Goal: Task Accomplishment & Management: Use online tool/utility

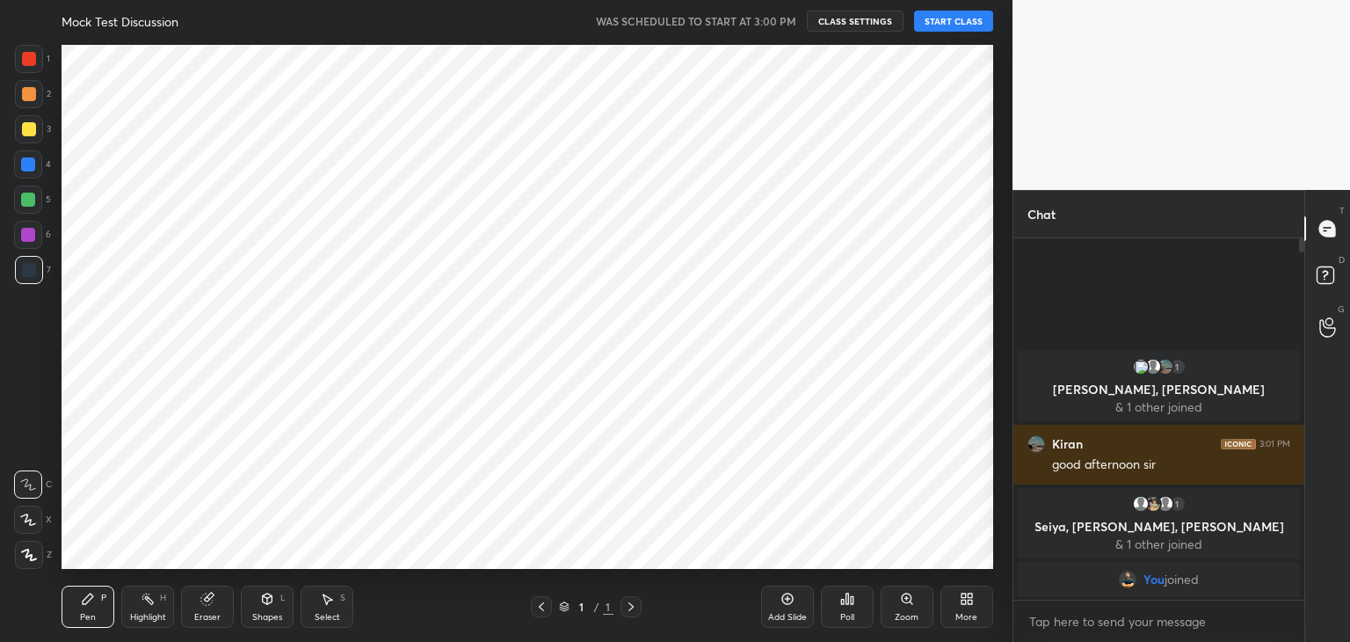
scroll to position [529, 942]
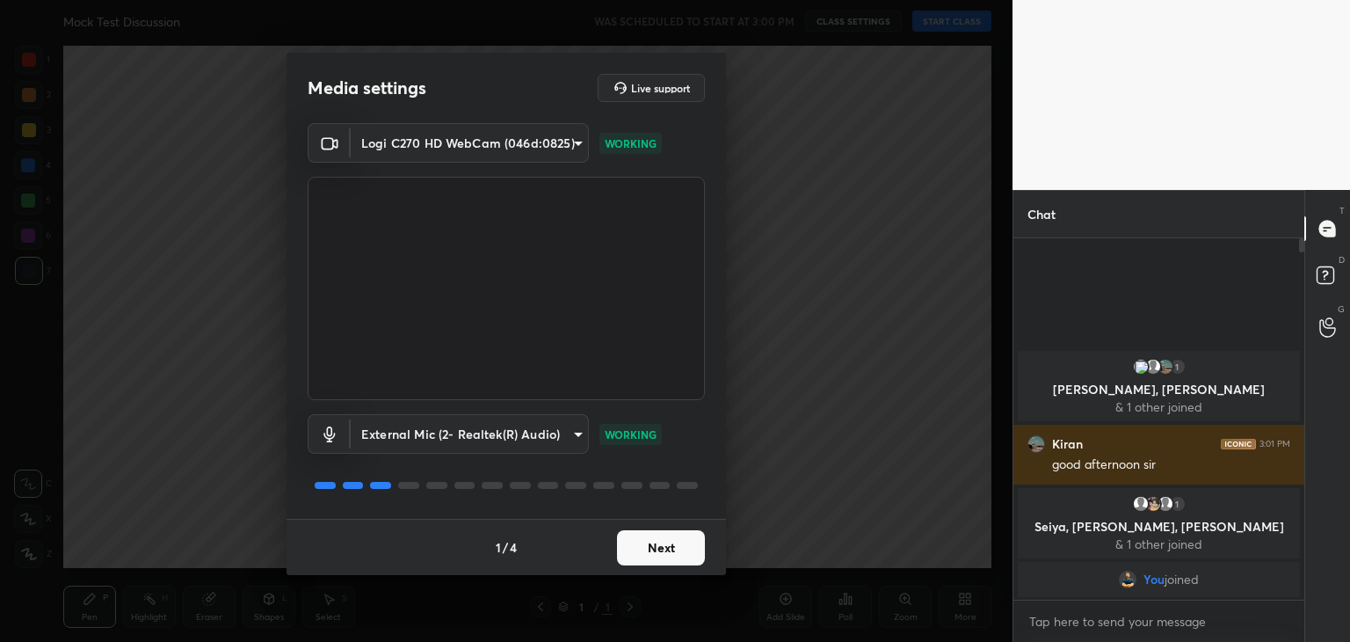
click at [689, 539] on button "Next" at bounding box center [661, 547] width 88 height 35
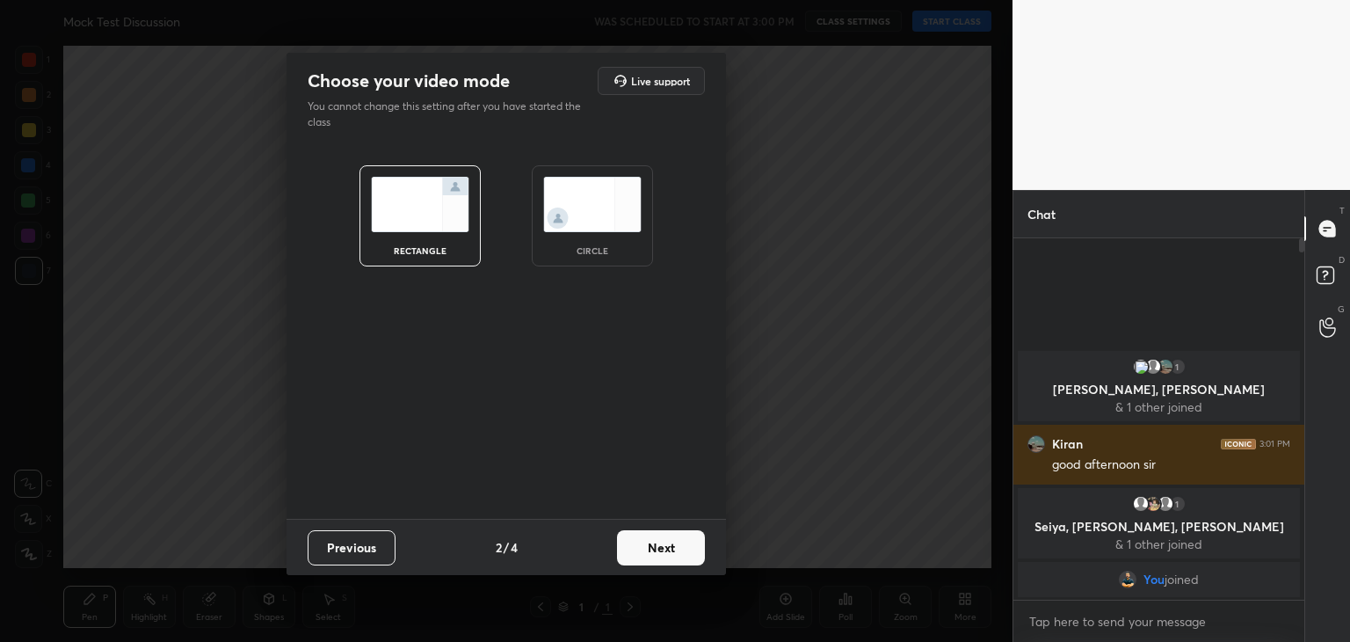
click at [594, 220] on img at bounding box center [592, 204] width 98 height 55
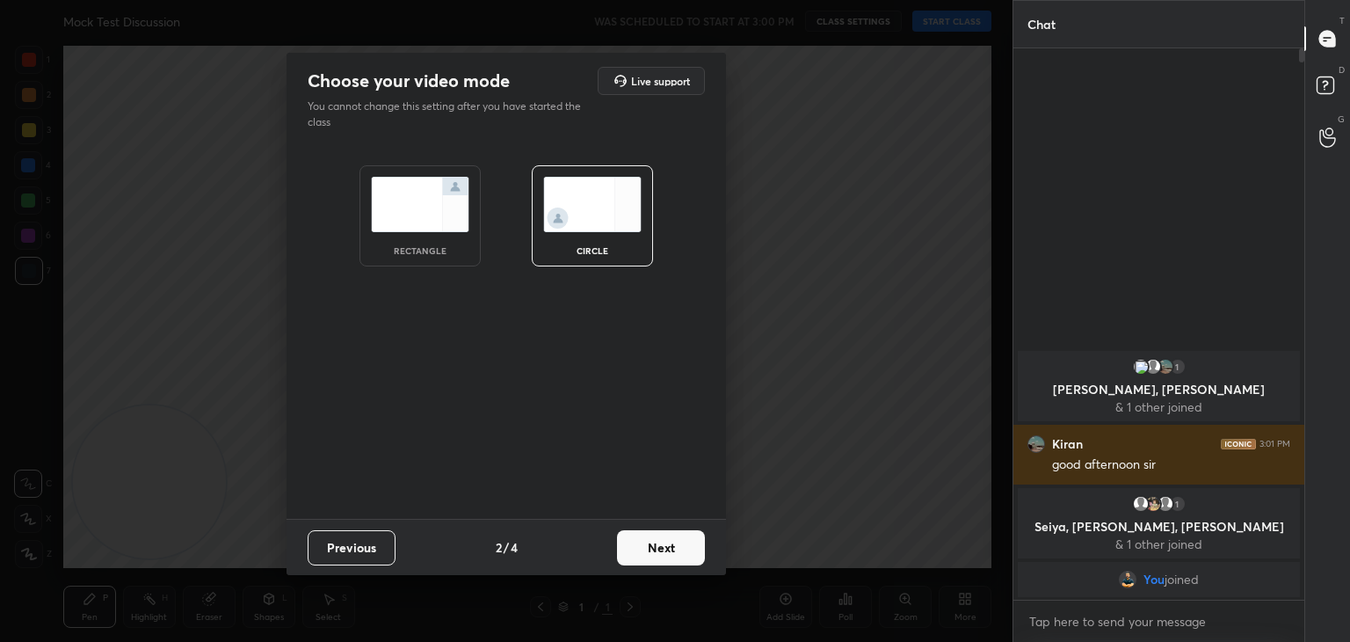
scroll to position [588, 286]
click at [629, 536] on button "Next" at bounding box center [661, 547] width 88 height 35
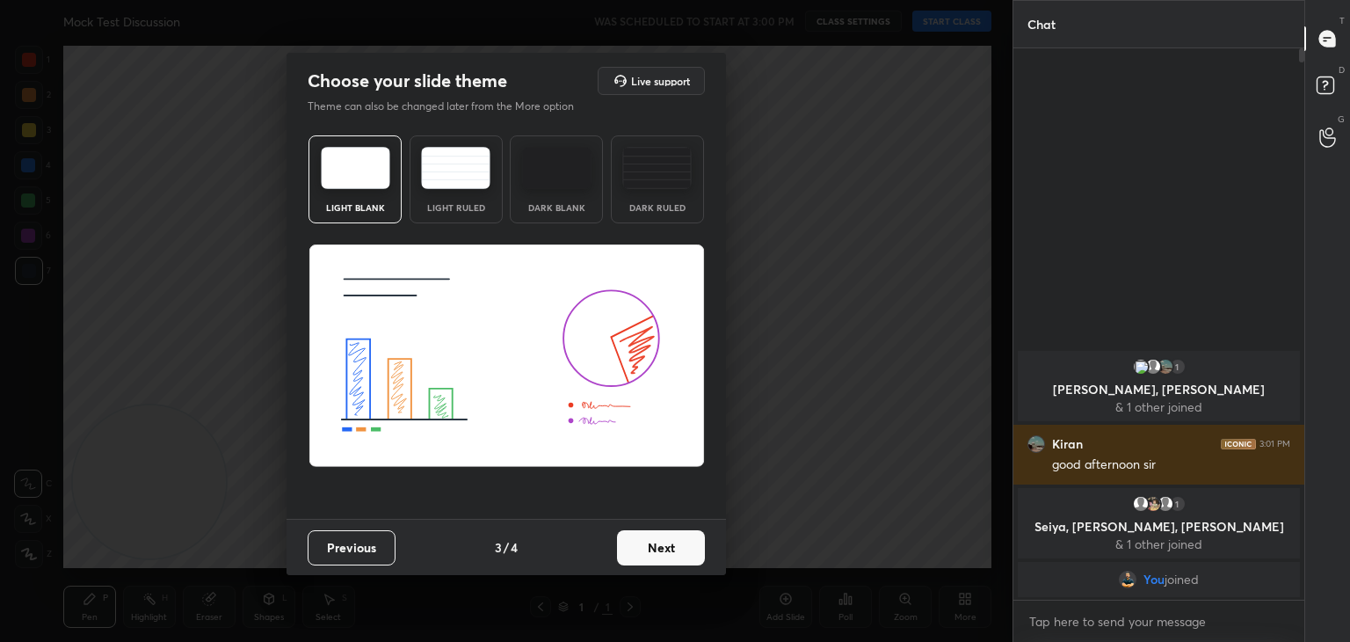
click at [540, 167] on img at bounding box center [556, 168] width 69 height 42
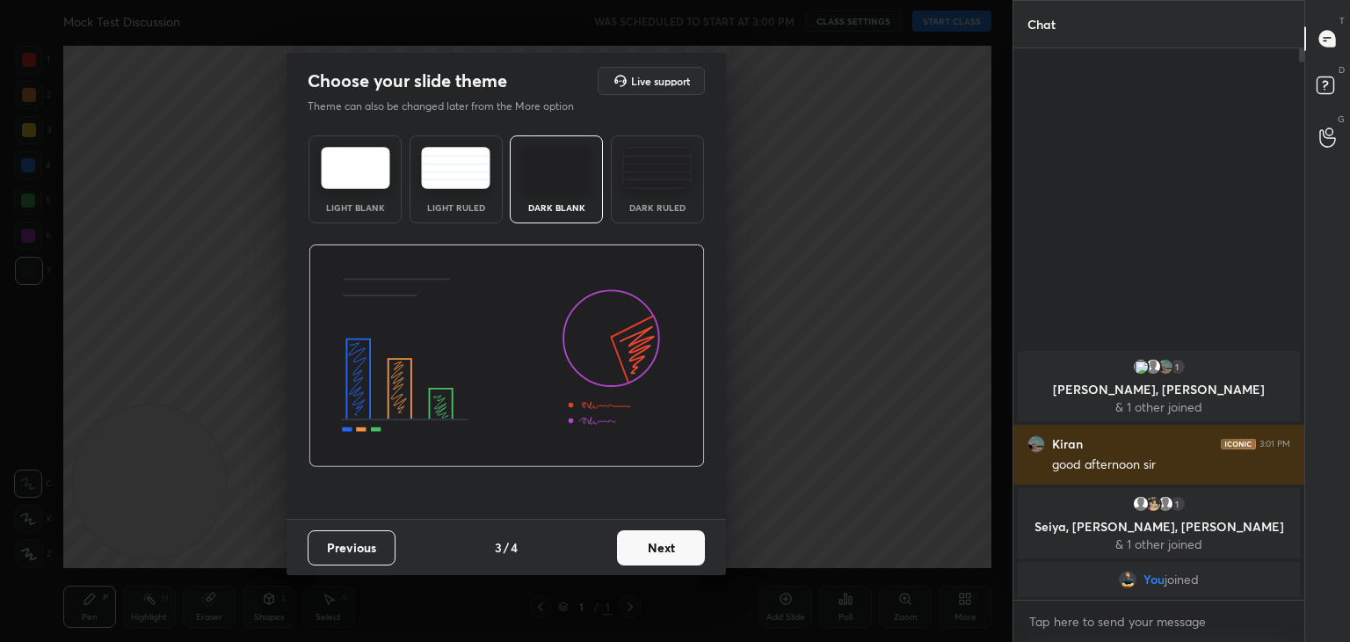
click at [676, 556] on button "Next" at bounding box center [661, 547] width 88 height 35
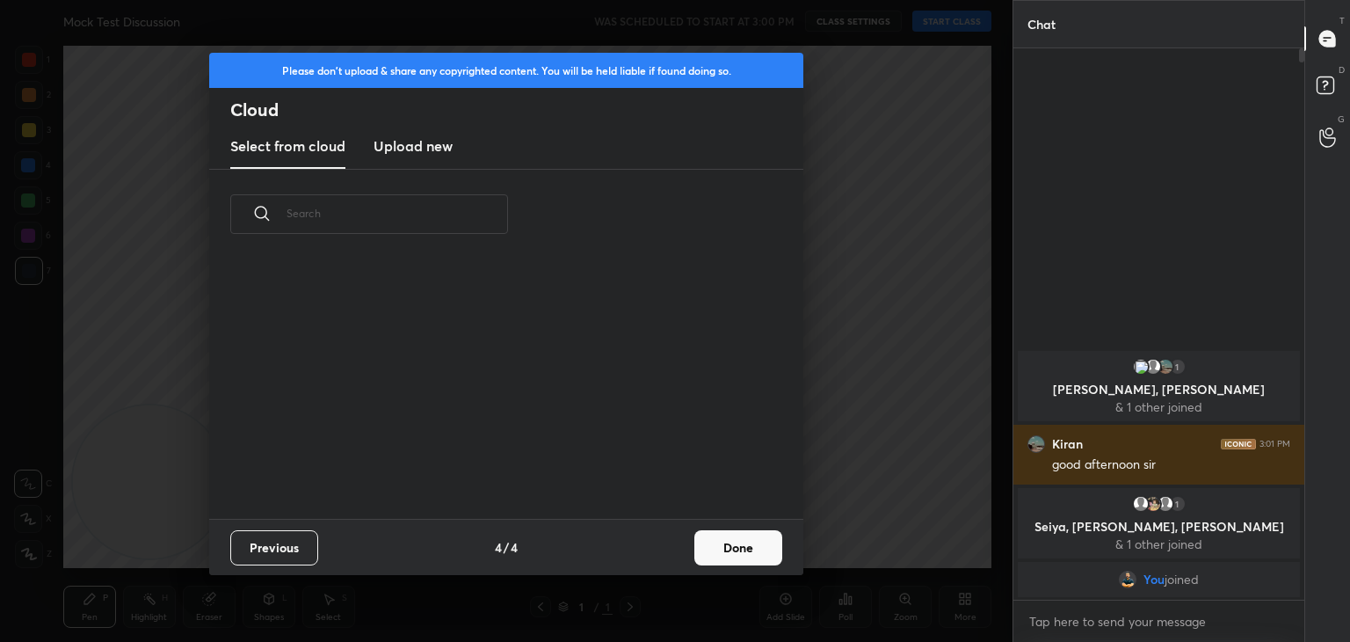
scroll to position [260, 564]
click at [413, 155] on h3 "Upload new" at bounding box center [413, 145] width 79 height 21
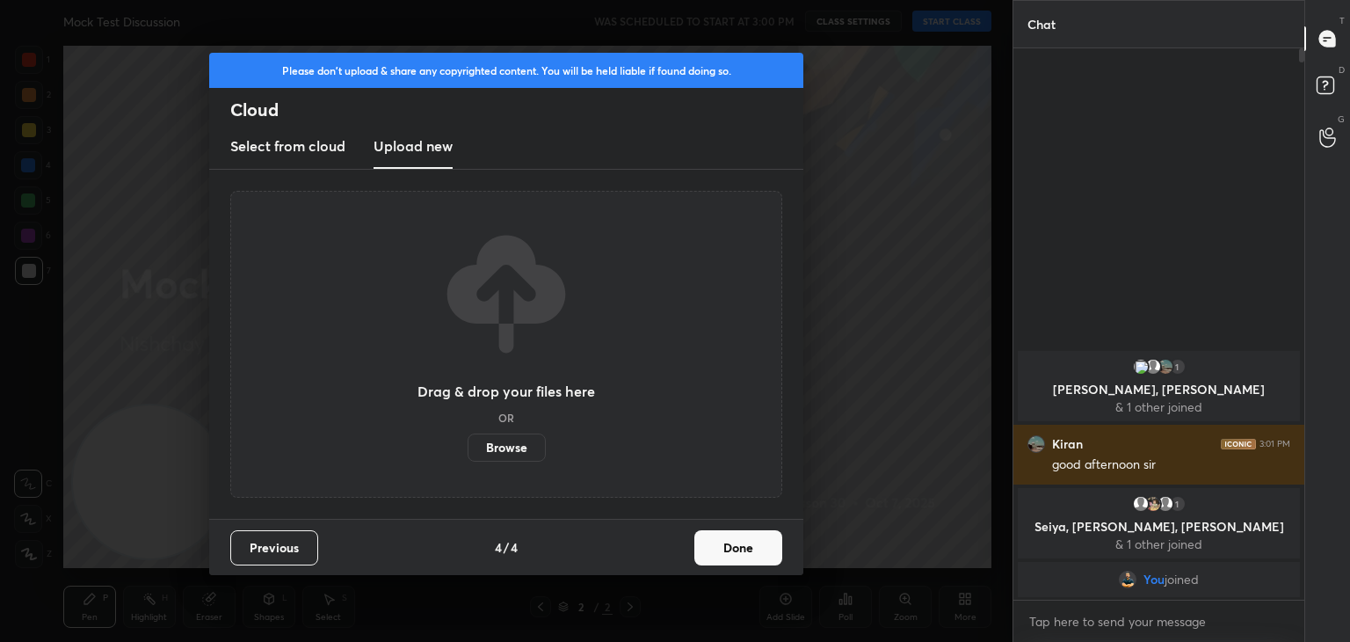
click at [491, 448] on label "Browse" at bounding box center [507, 447] width 78 height 28
click at [468, 448] on input "Browse" at bounding box center [468, 447] width 0 height 28
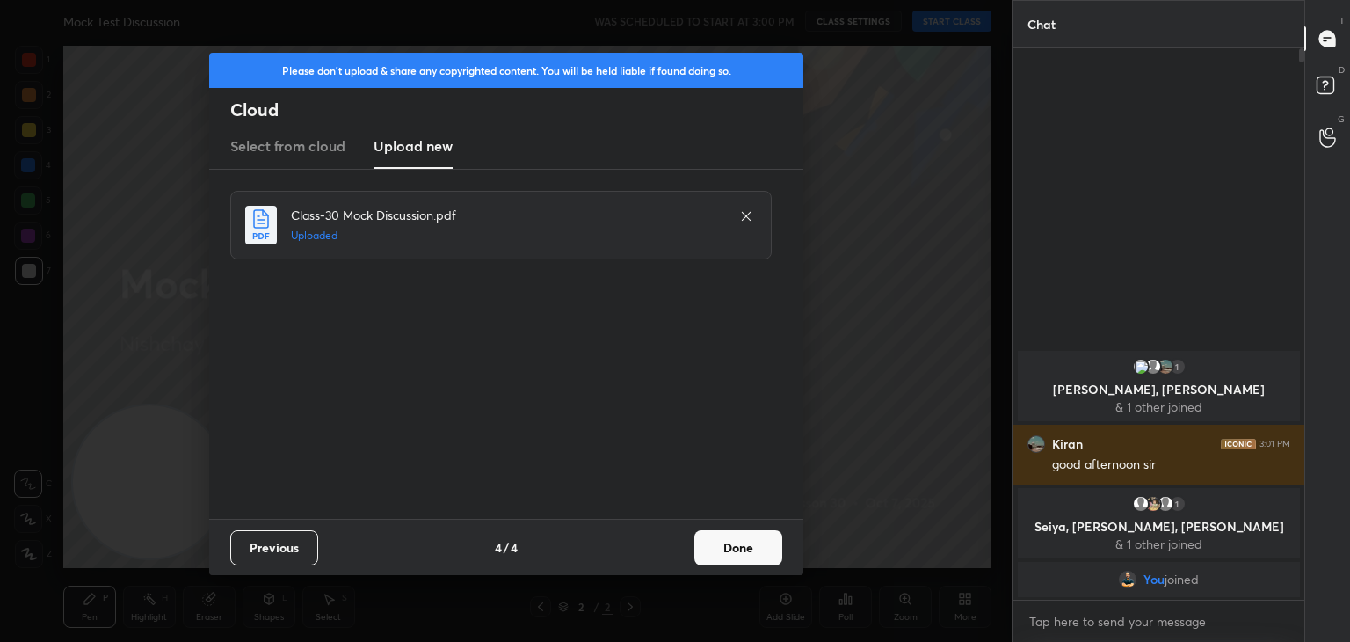
click at [735, 539] on button "Done" at bounding box center [738, 547] width 88 height 35
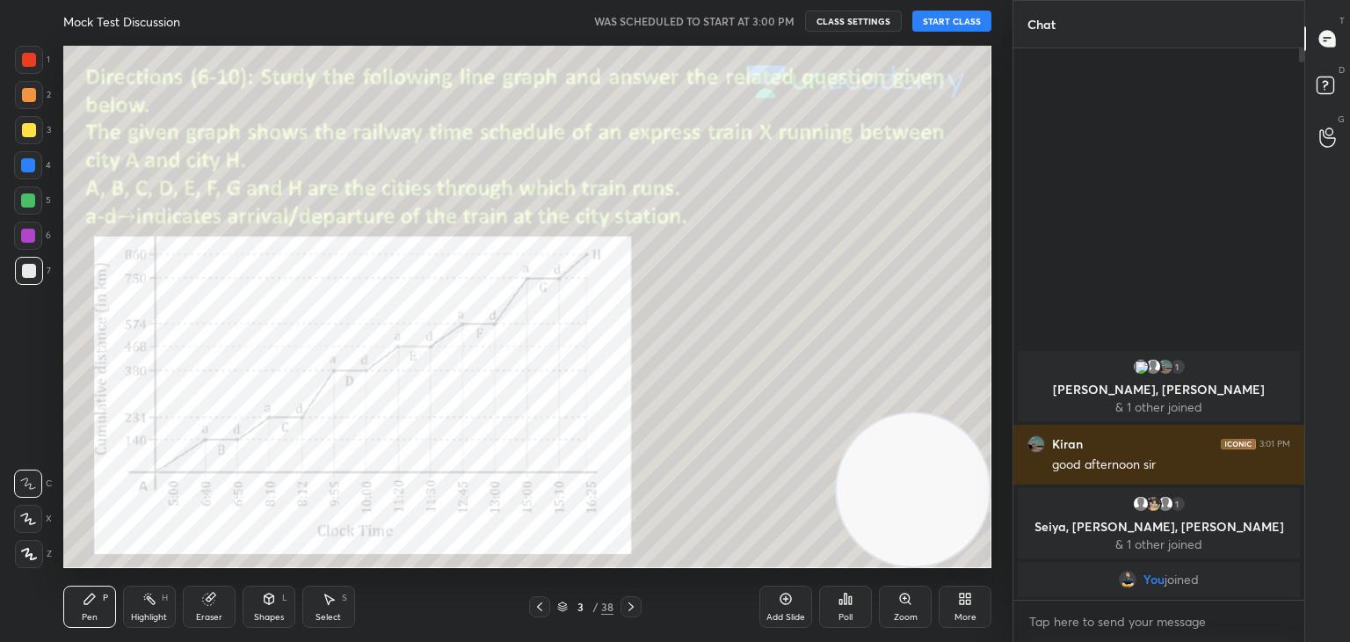
drag, startPoint x: 155, startPoint y: 469, endPoint x: 1073, endPoint y: 556, distance: 922.8
click at [1073, 556] on div "1 2 3 4 5 6 7 C X Z C X Z E E Erase all [PERSON_NAME] Test Discussion WAS SCHED…" at bounding box center [675, 321] width 1350 height 642
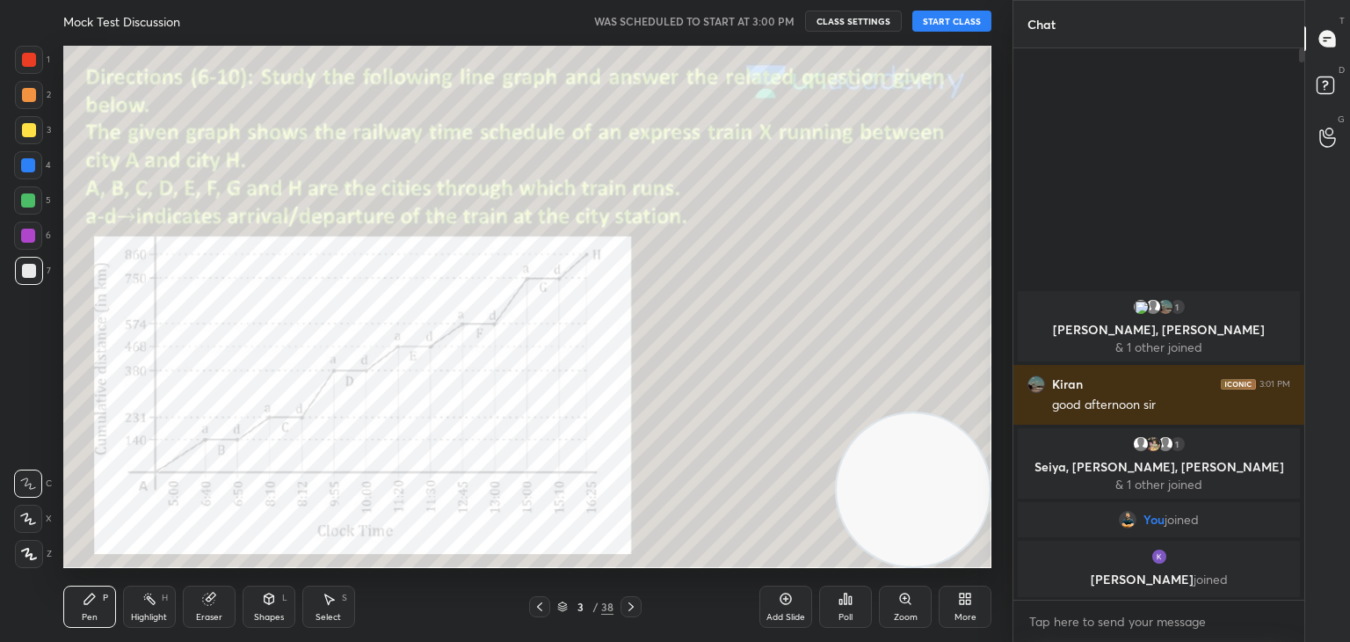
click at [626, 609] on icon at bounding box center [631, 607] width 14 height 14
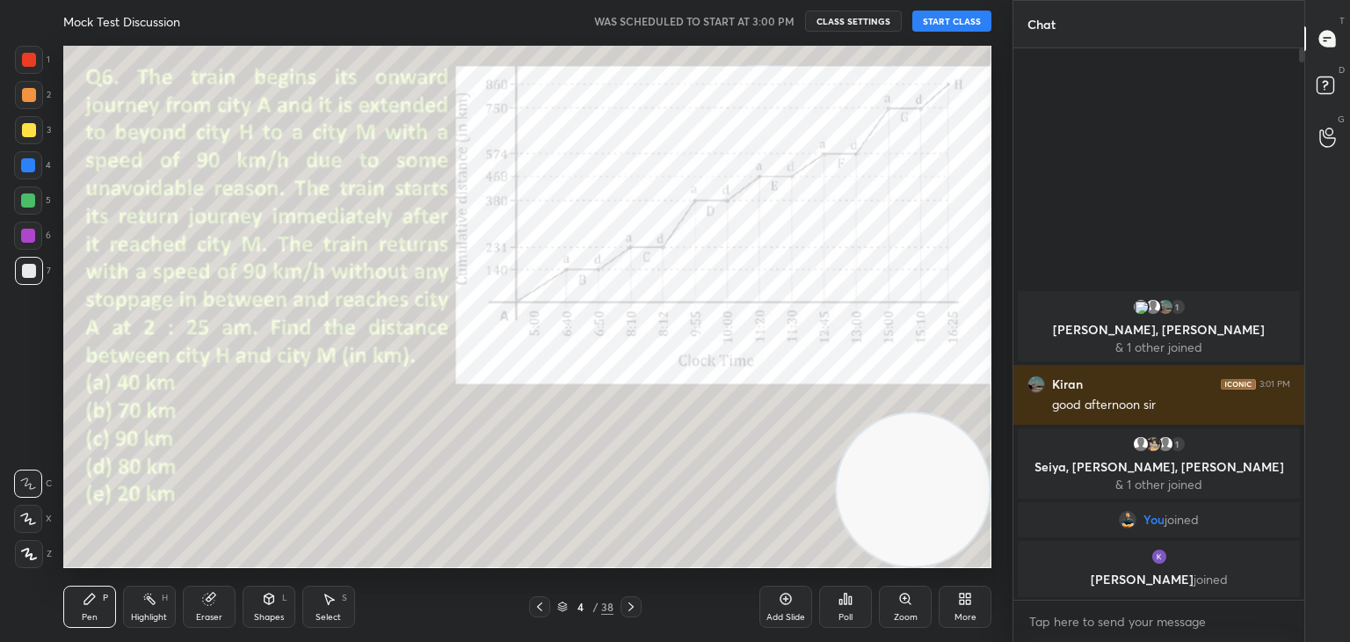
click at [626, 609] on icon at bounding box center [631, 607] width 14 height 14
click at [628, 609] on icon at bounding box center [631, 607] width 14 height 14
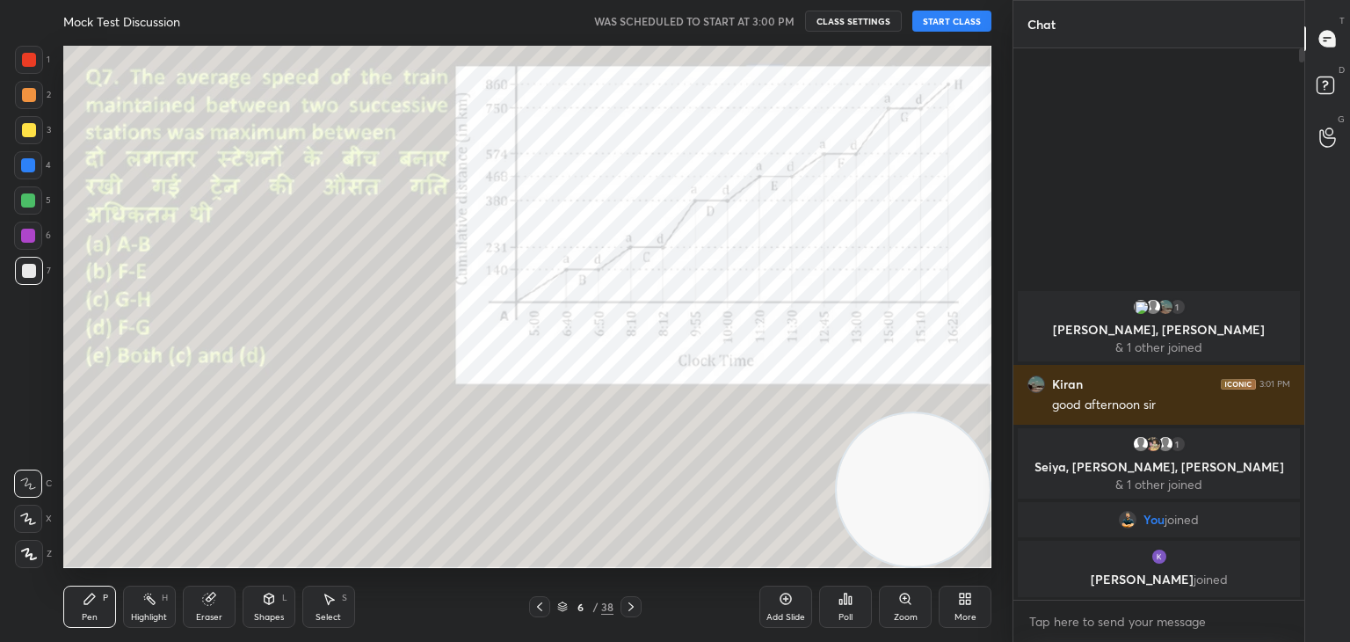
click at [546, 609] on icon at bounding box center [540, 607] width 14 height 14
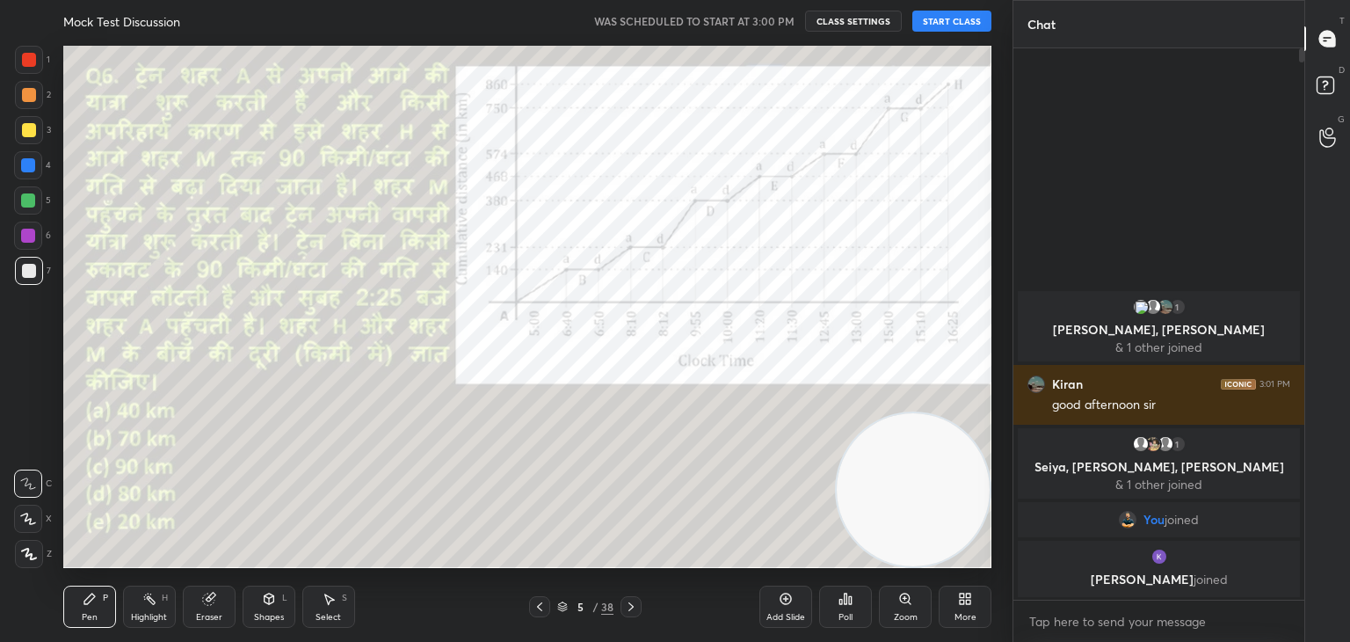
click at [546, 609] on icon at bounding box center [540, 607] width 14 height 14
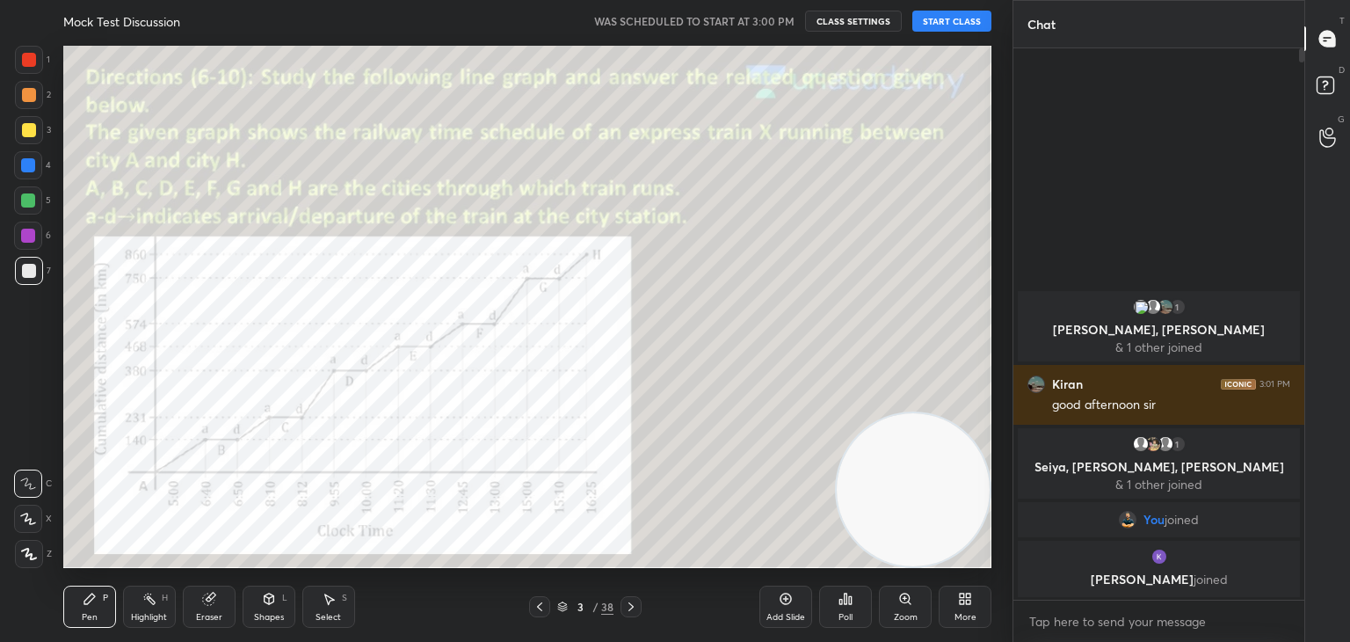
click at [546, 609] on icon at bounding box center [540, 607] width 14 height 14
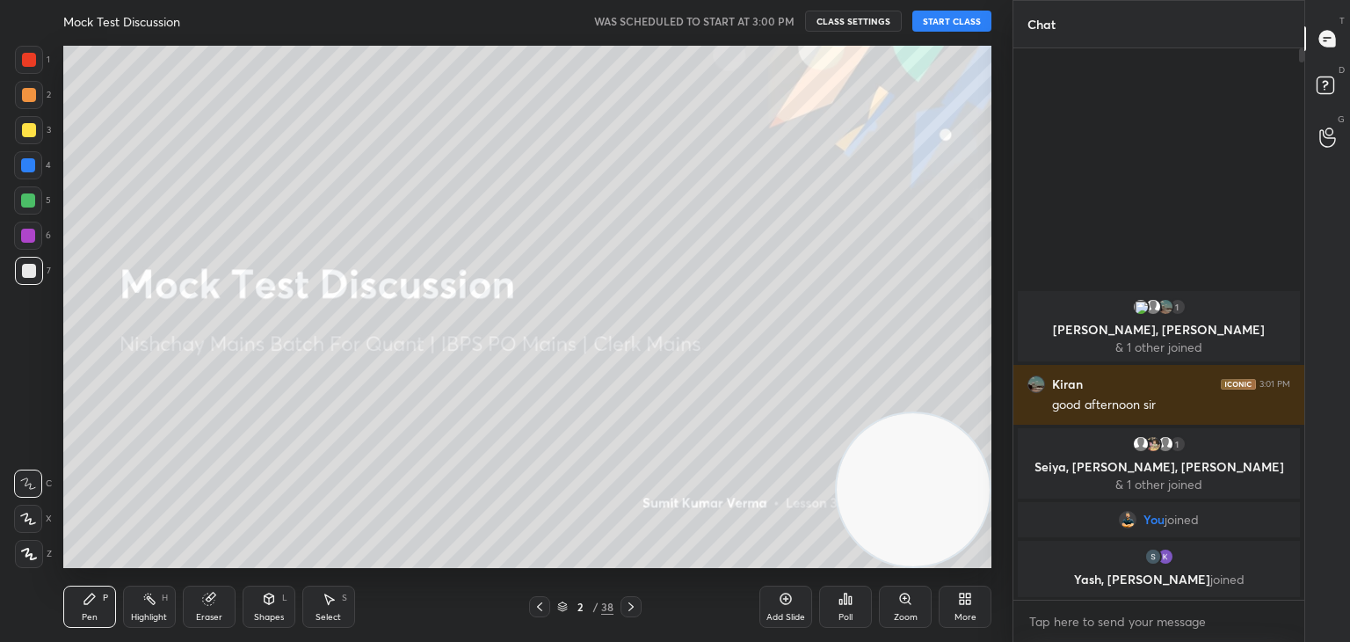
click at [953, 28] on button "START CLASS" at bounding box center [951, 21] width 79 height 21
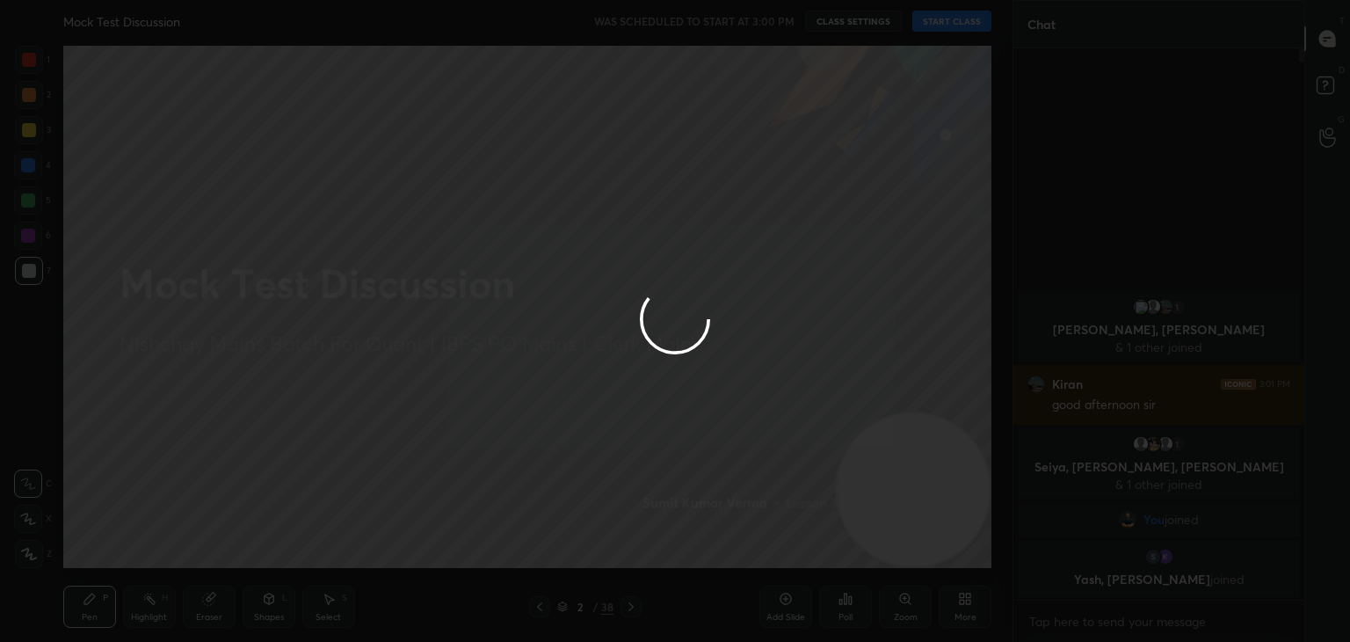
type textarea "x"
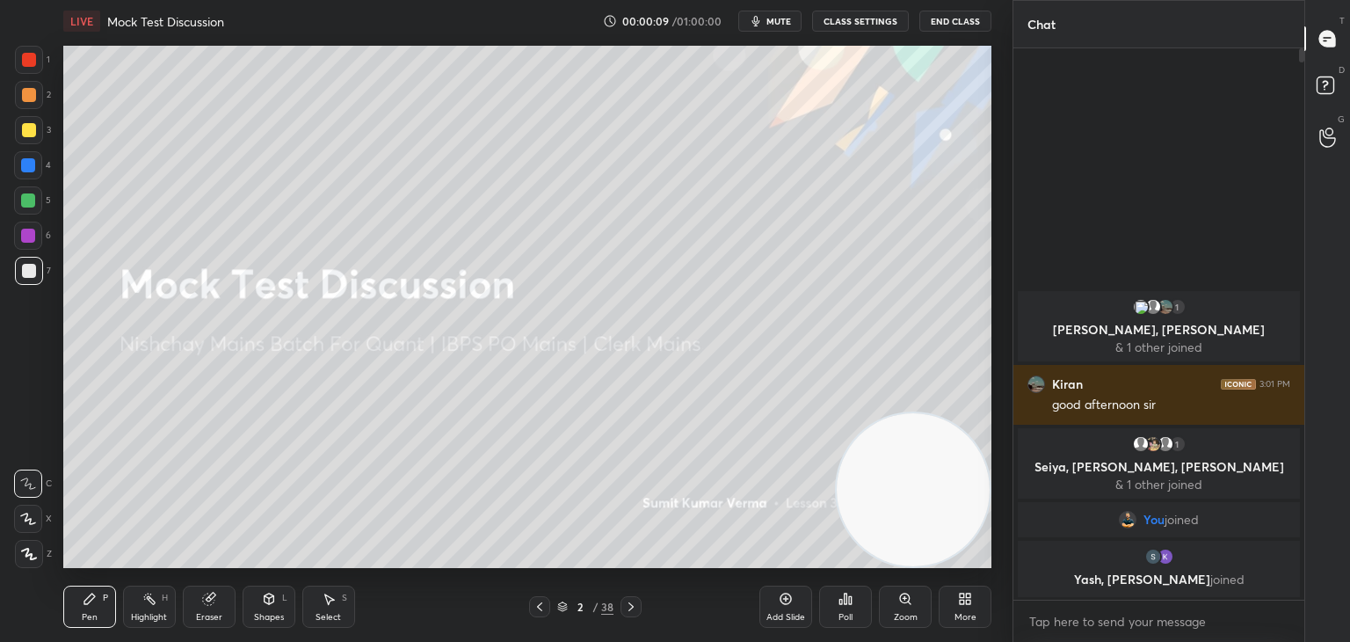
click at [29, 66] on div at bounding box center [29, 60] width 14 height 14
click at [31, 517] on icon at bounding box center [28, 518] width 16 height 12
click at [633, 607] on icon at bounding box center [631, 606] width 5 height 9
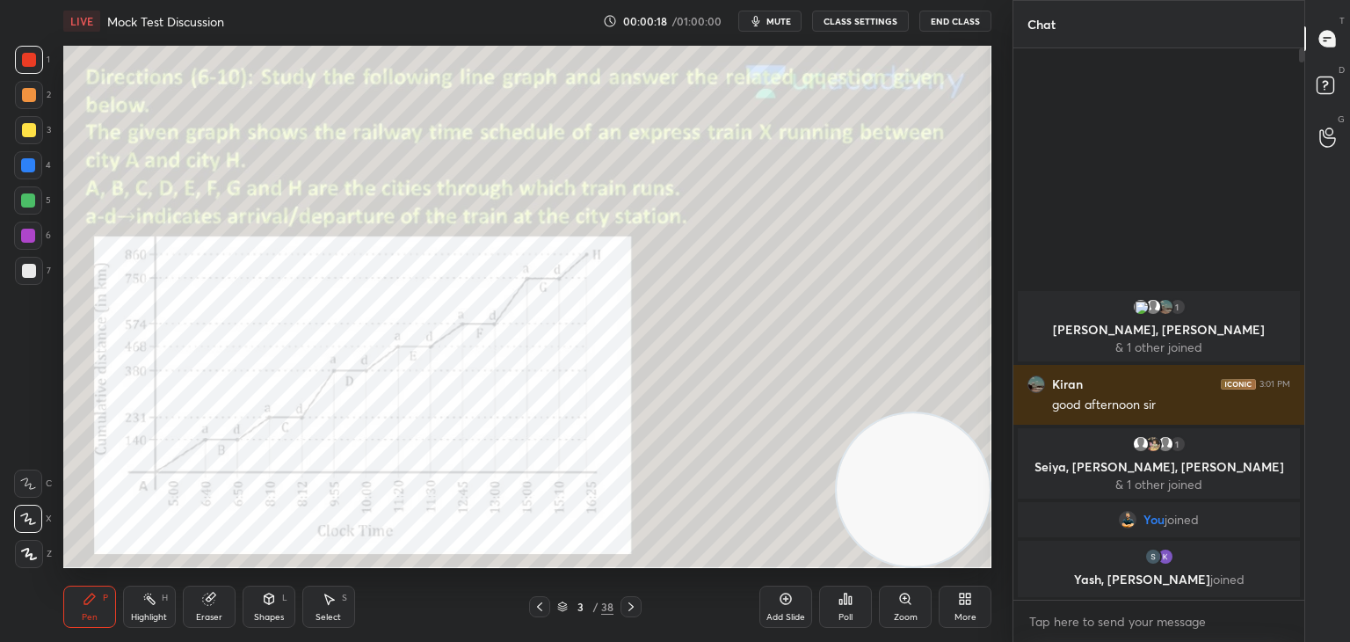
click at [629, 605] on icon at bounding box center [631, 607] width 14 height 14
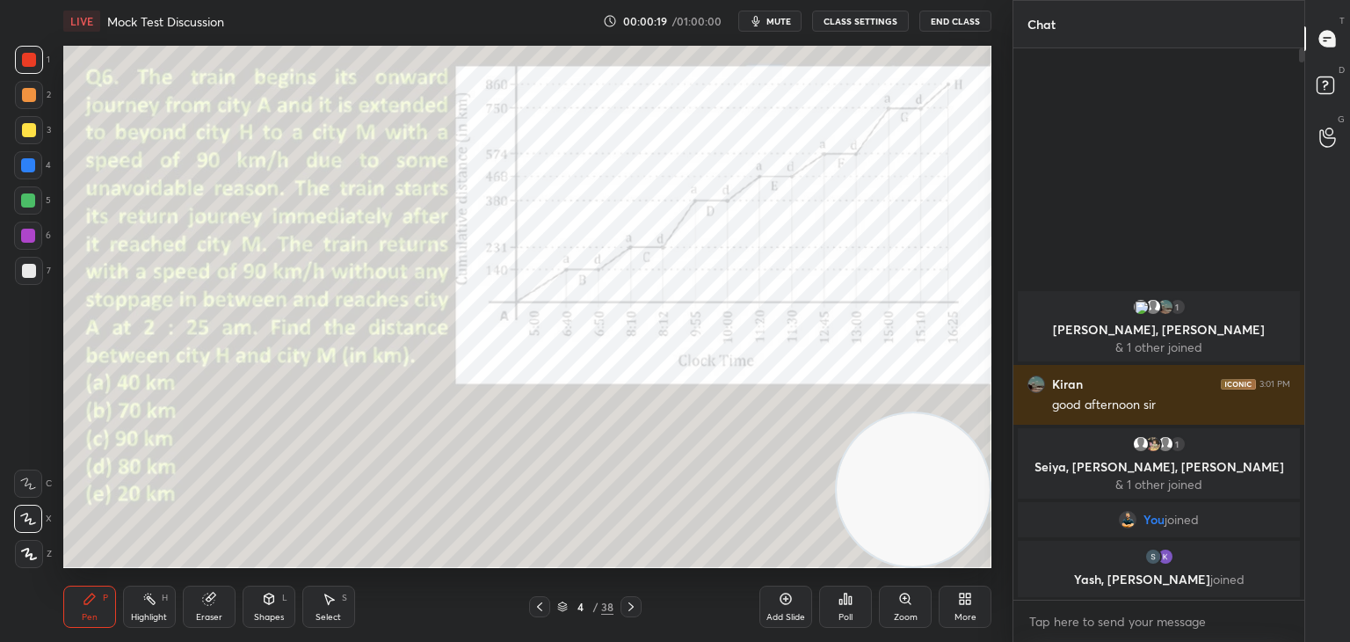
click at [542, 606] on icon at bounding box center [540, 607] width 14 height 14
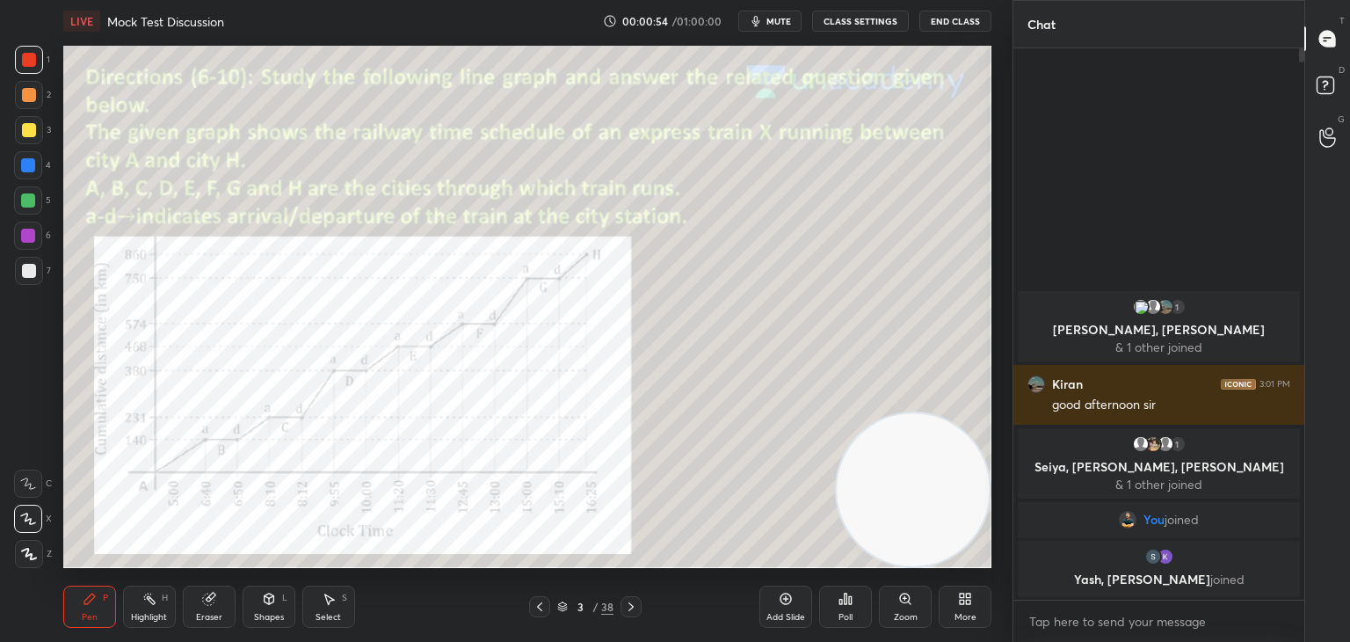
click at [963, 603] on icon at bounding box center [962, 602] width 4 height 4
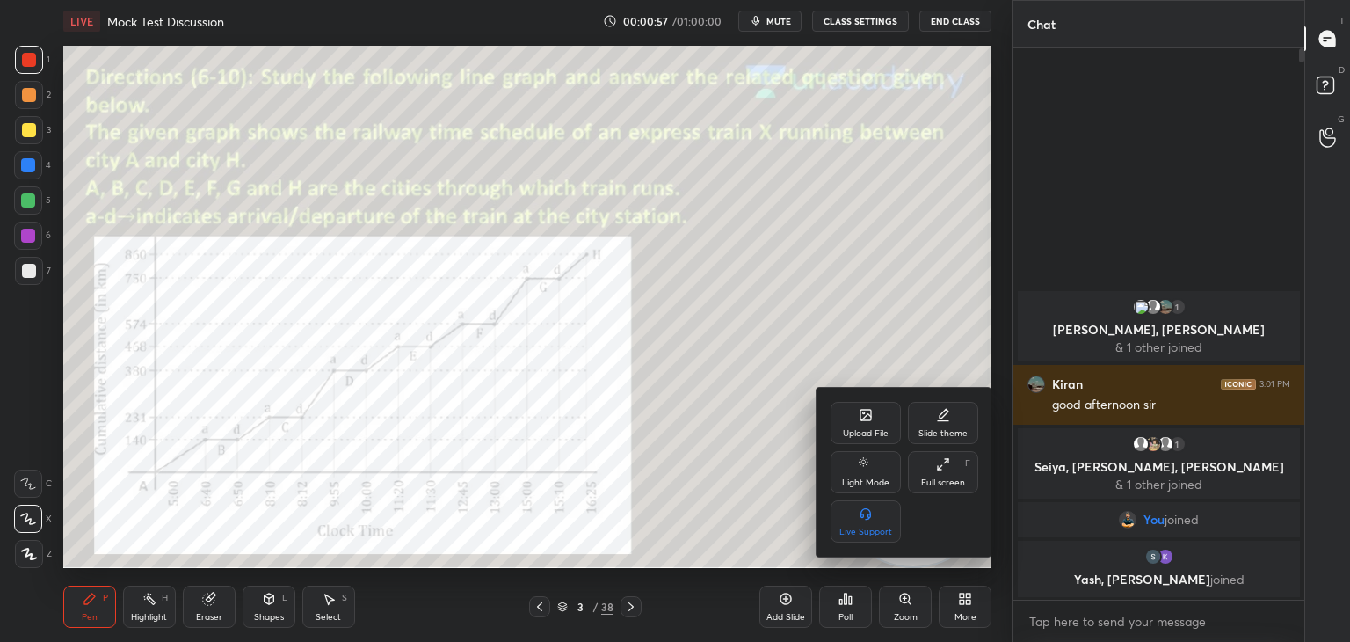
click at [933, 427] on div "Slide theme" at bounding box center [943, 423] width 70 height 42
click at [778, 502] on div at bounding box center [675, 321] width 1350 height 642
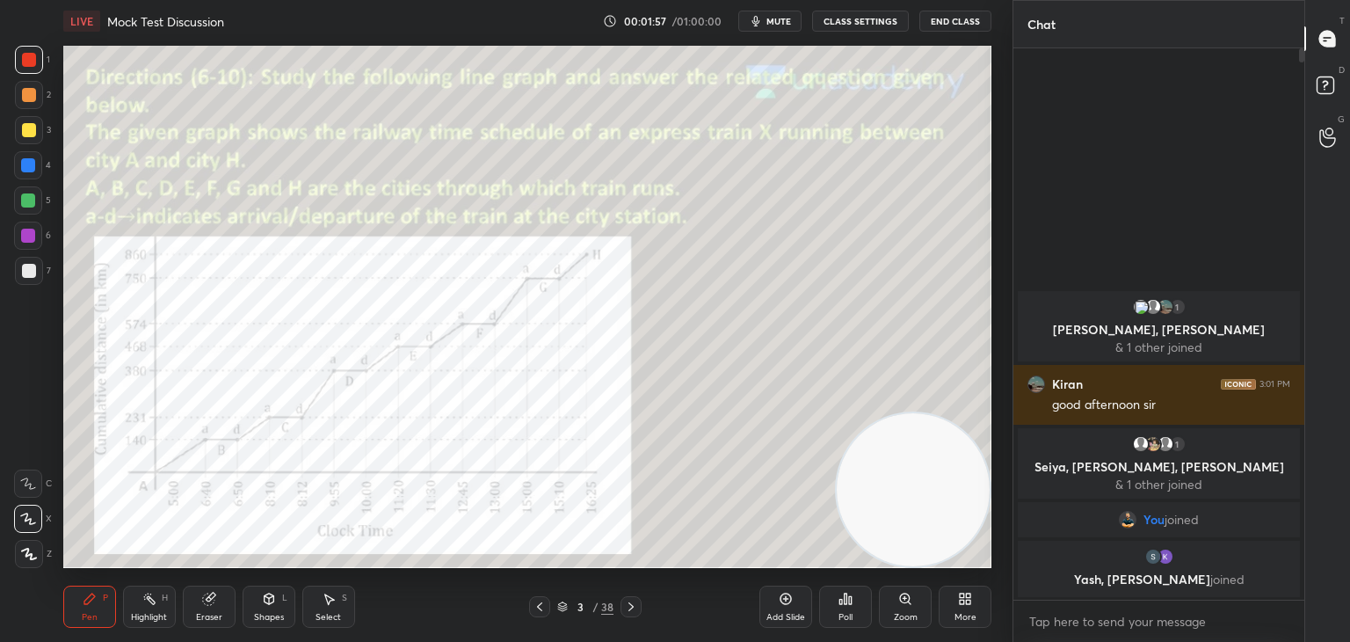
click at [628, 606] on icon at bounding box center [631, 607] width 14 height 14
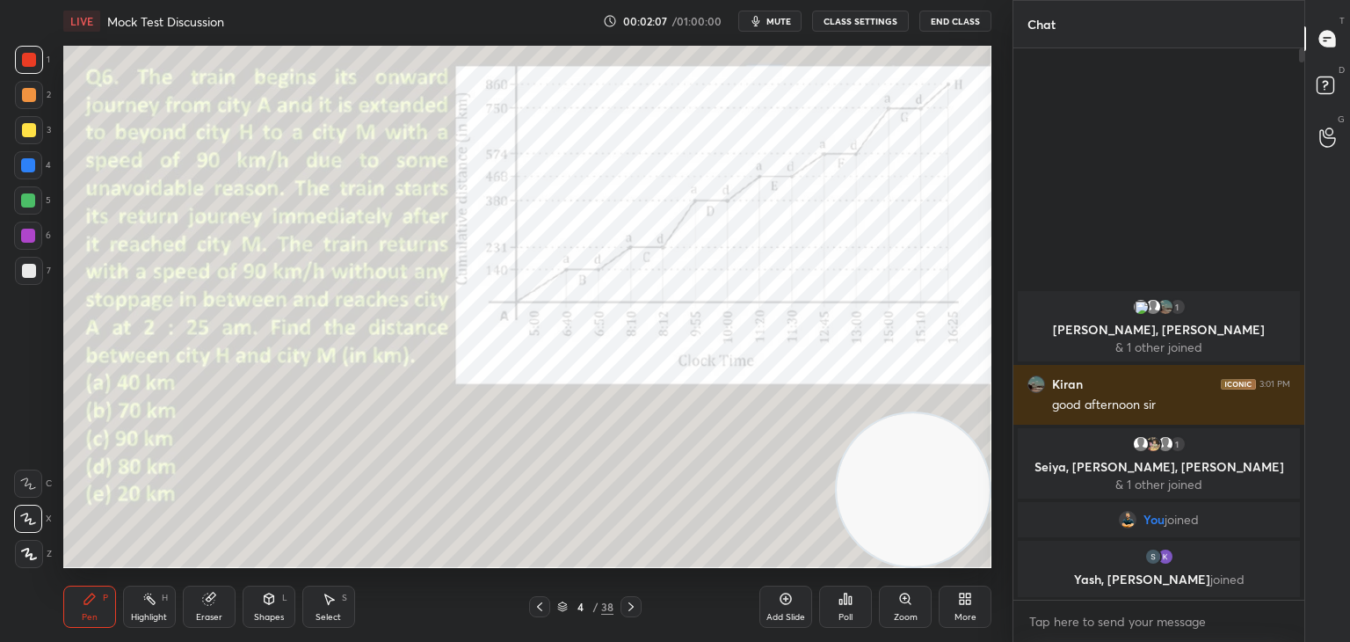
click at [635, 606] on icon at bounding box center [631, 607] width 14 height 14
click at [627, 614] on div at bounding box center [631, 606] width 21 height 21
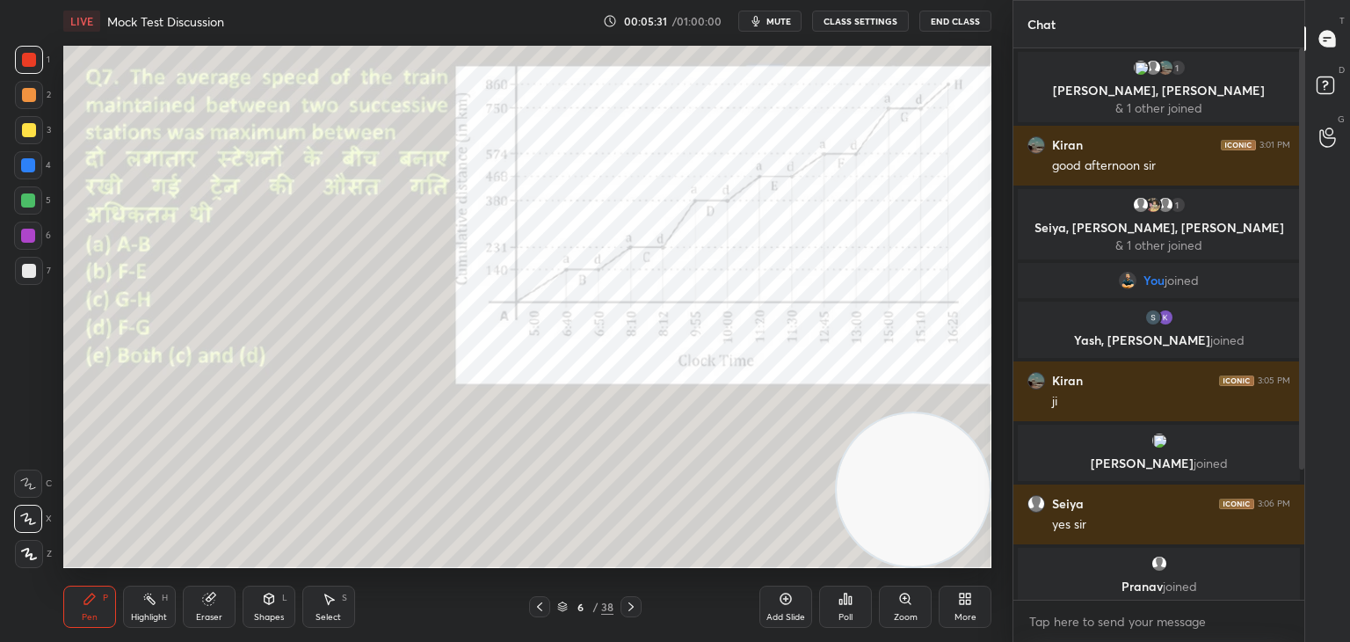
click at [26, 273] on div at bounding box center [29, 271] width 14 height 14
click at [631, 607] on icon at bounding box center [631, 607] width 14 height 14
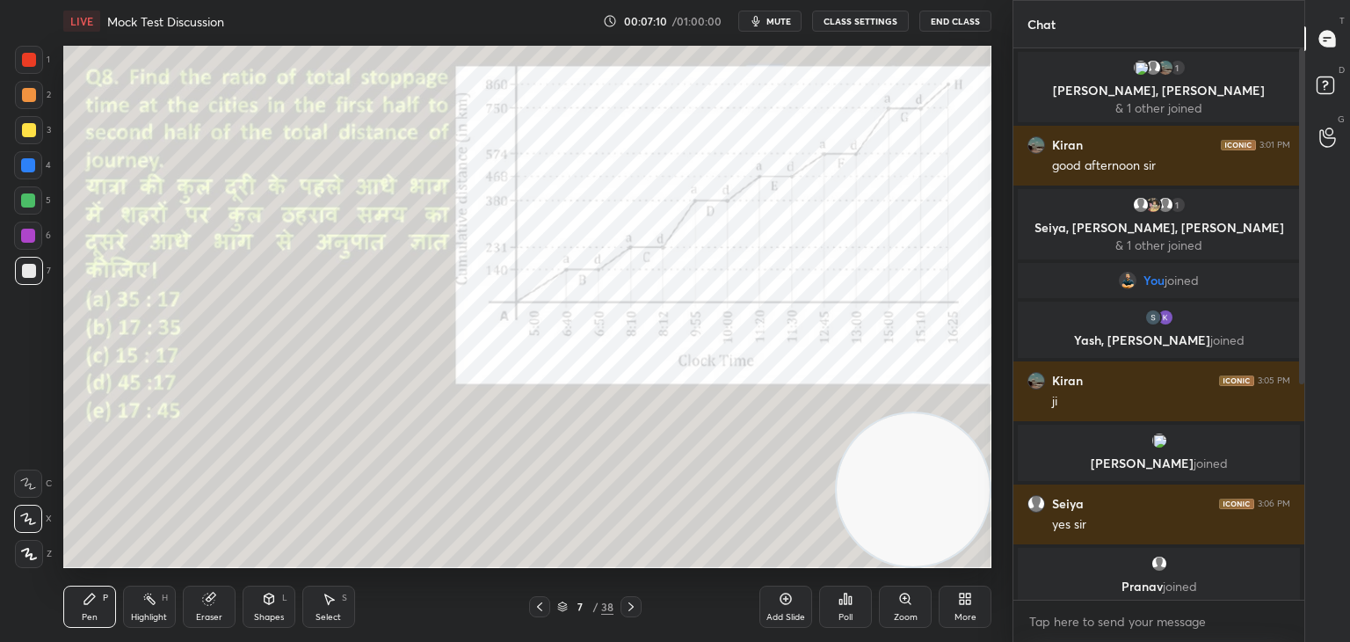
click at [968, 592] on icon at bounding box center [965, 599] width 14 height 14
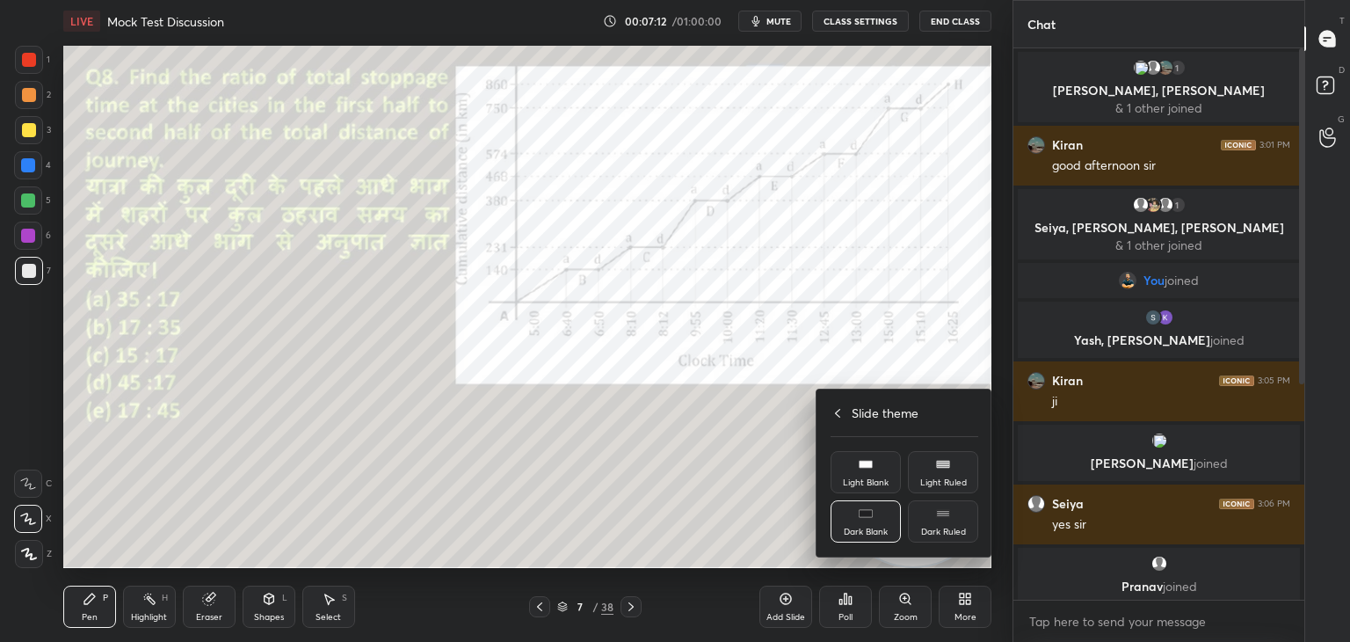
click at [862, 25] on div at bounding box center [675, 321] width 1350 height 642
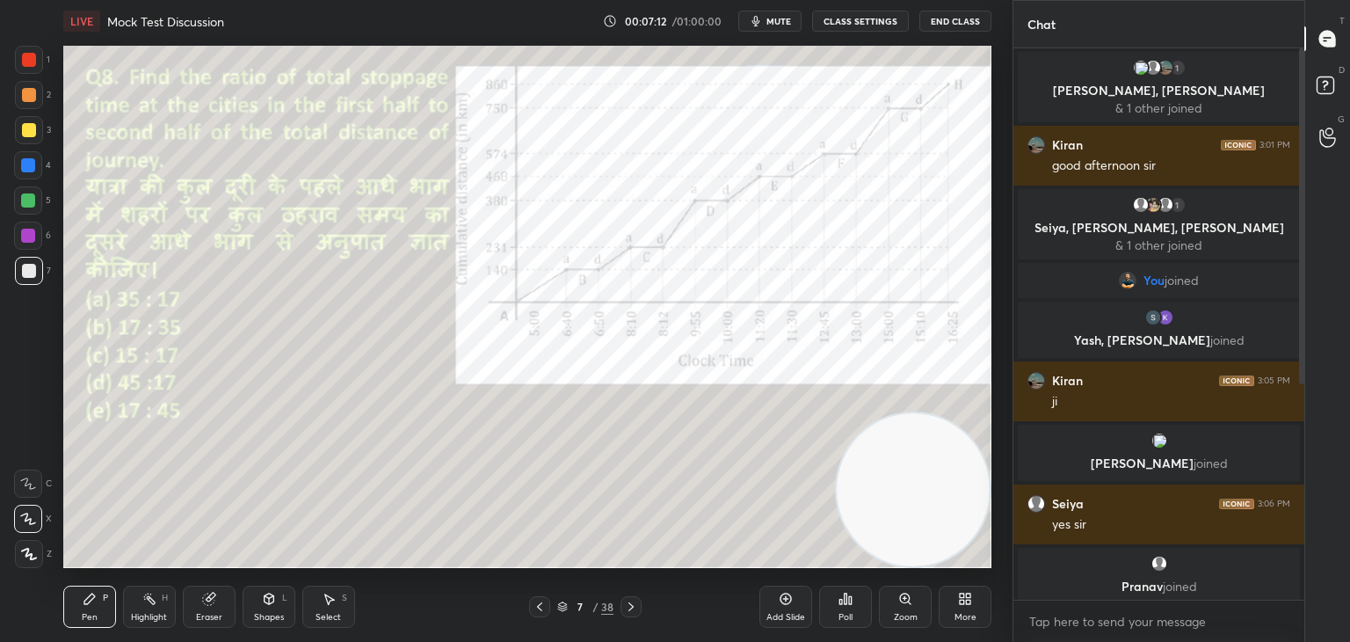
click at [864, 18] on button "CLASS SETTINGS" at bounding box center [860, 21] width 97 height 21
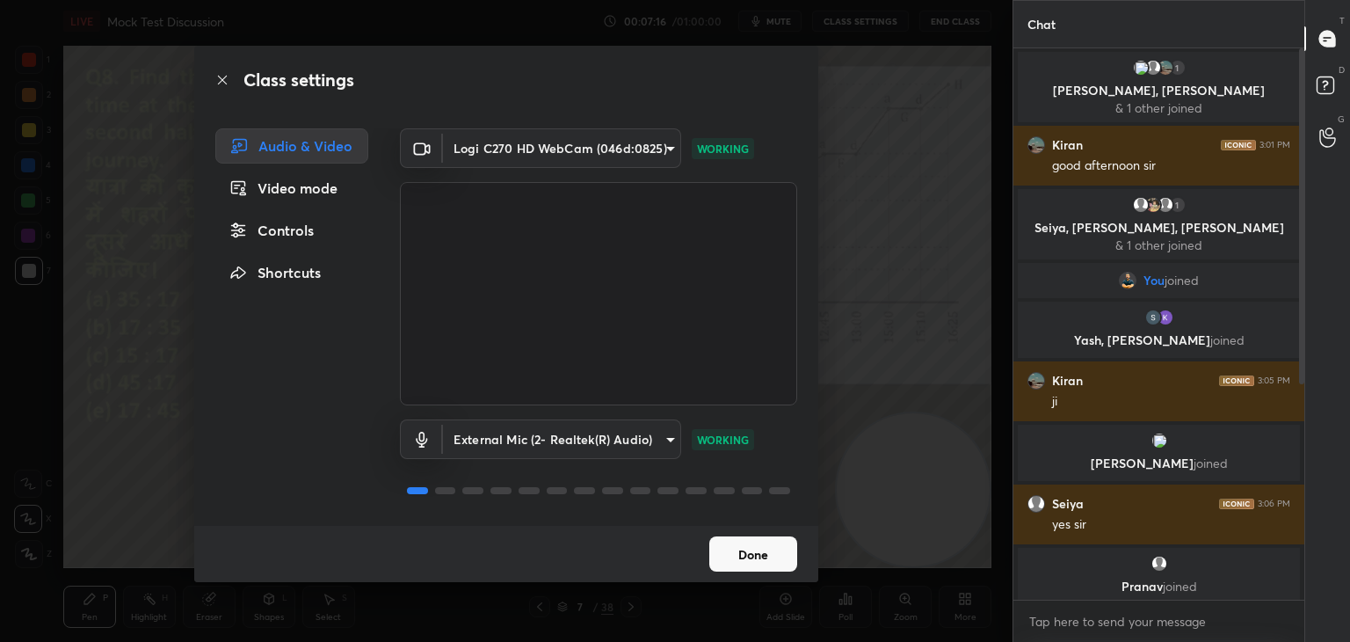
click at [331, 184] on div "Video mode" at bounding box center [291, 188] width 153 height 35
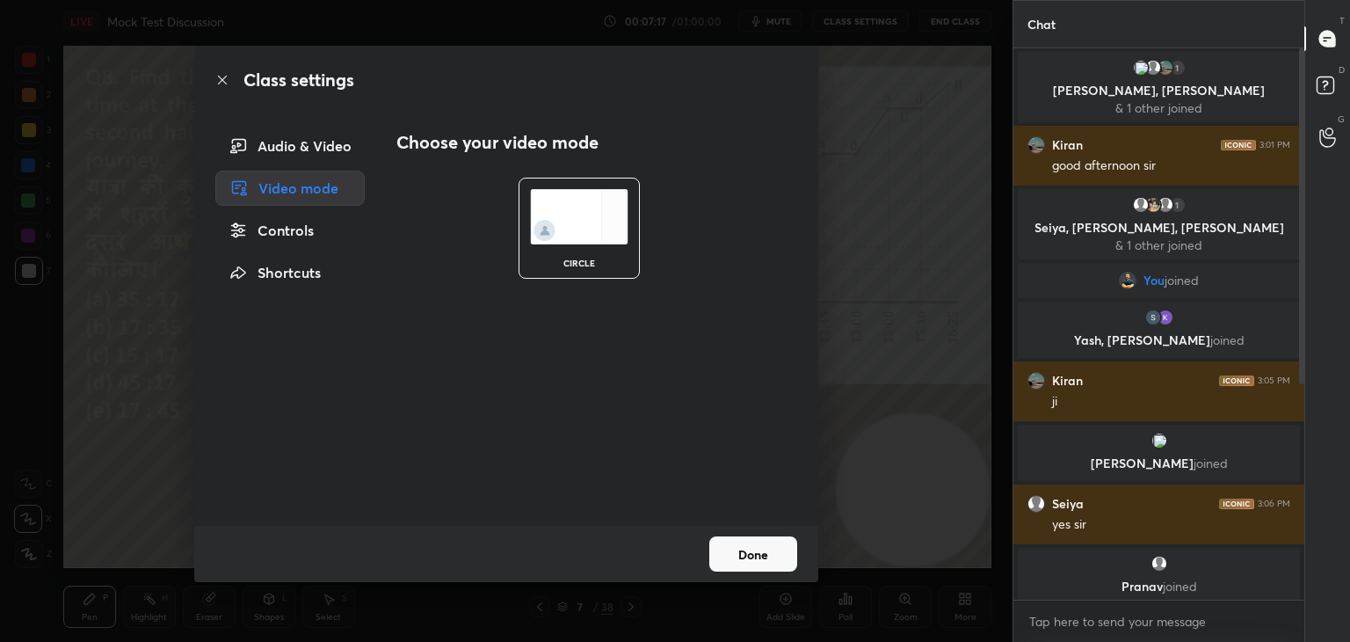
click at [450, 228] on div "circle" at bounding box center [578, 227] width 377 height 143
click at [734, 551] on button "Done" at bounding box center [753, 553] width 88 height 35
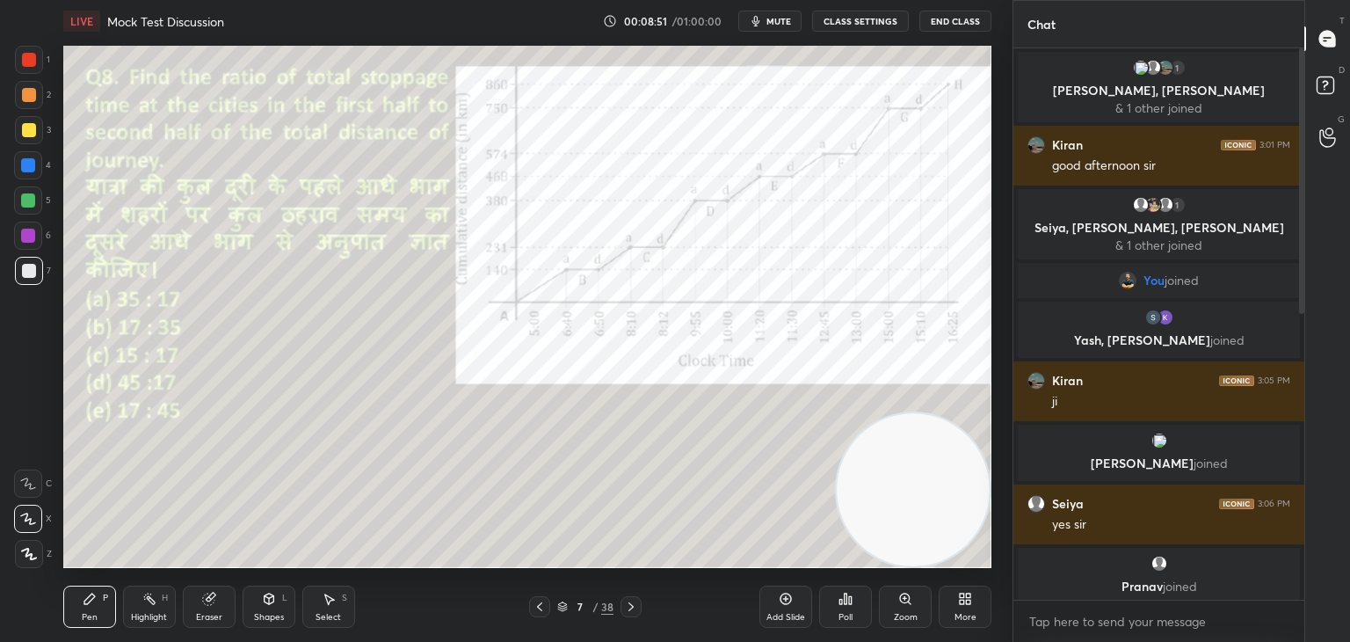
click at [33, 65] on div at bounding box center [29, 60] width 14 height 14
click at [25, 547] on div at bounding box center [29, 554] width 28 height 28
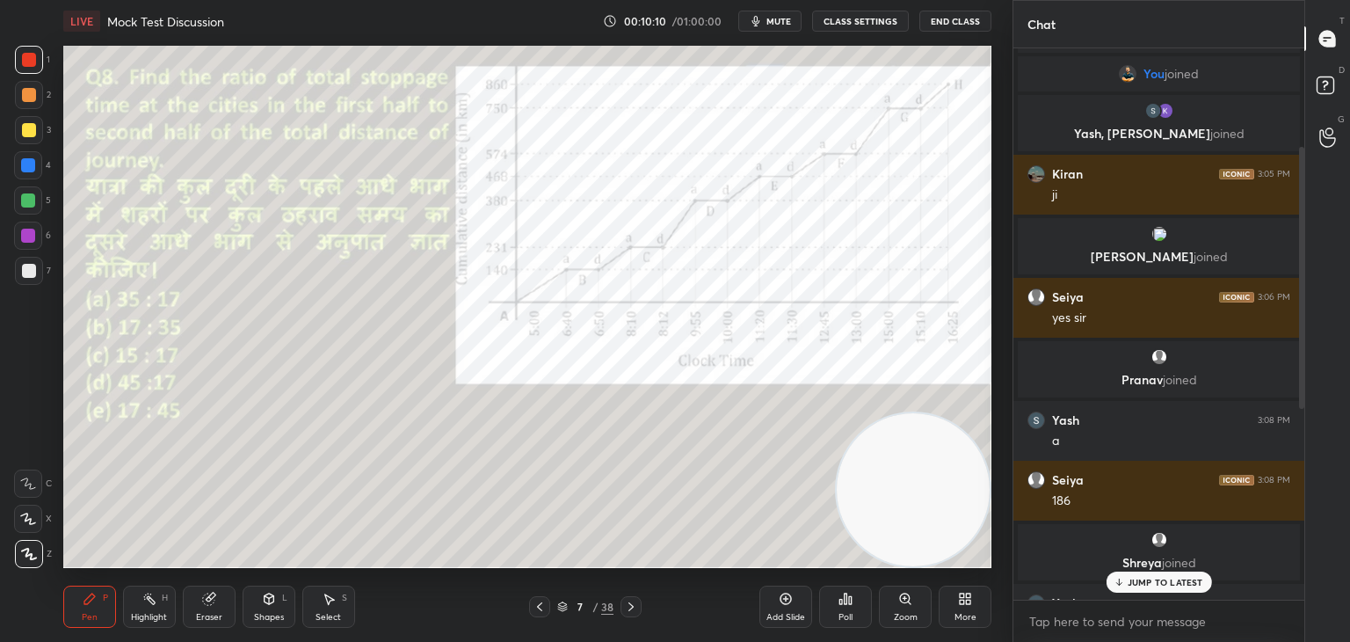
scroll to position [608, 0]
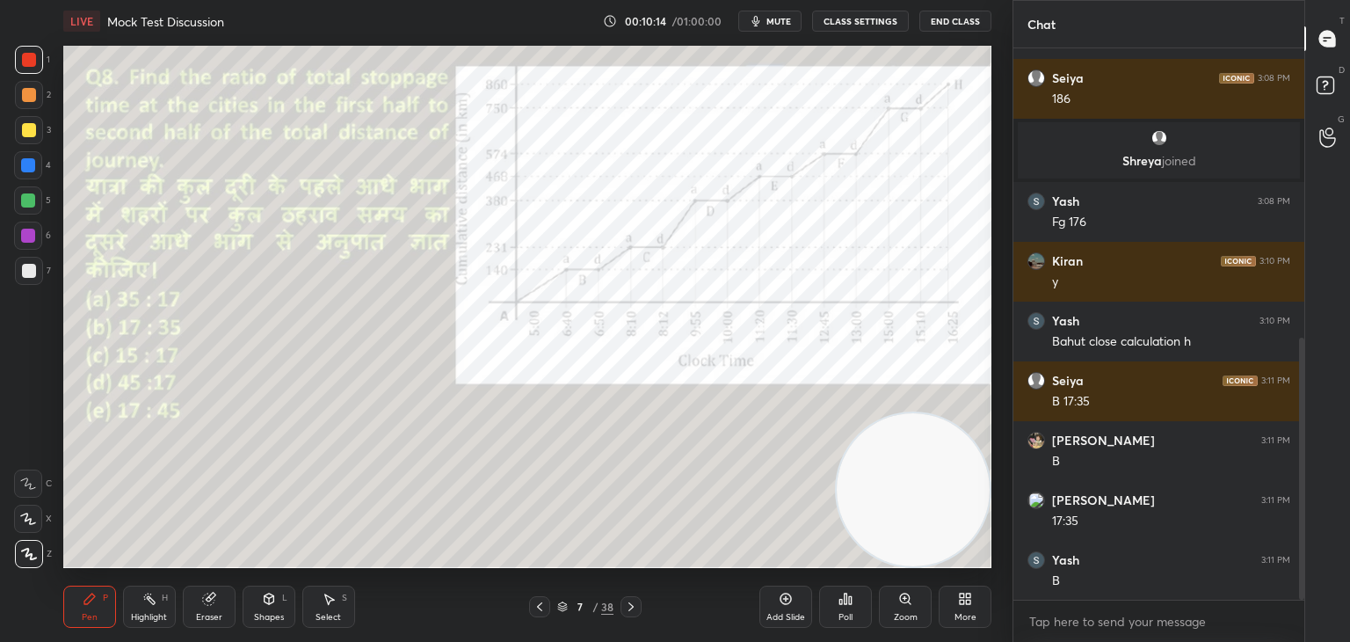
click at [640, 605] on div at bounding box center [631, 606] width 21 height 21
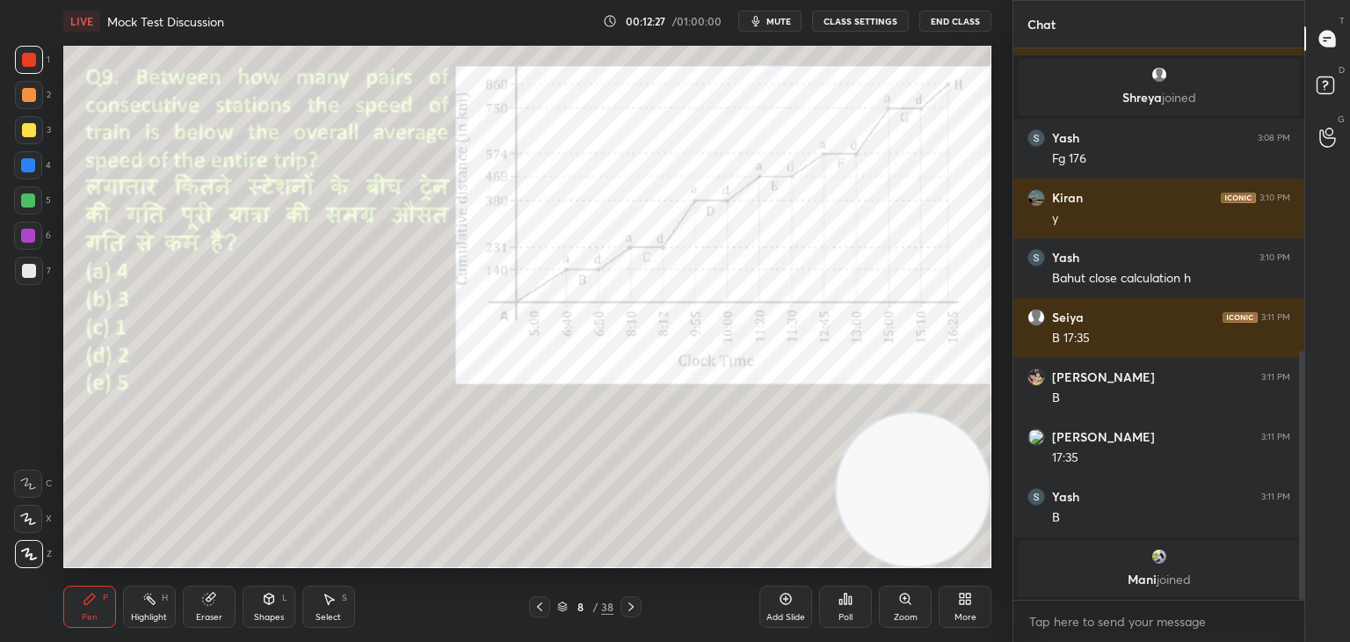
click at [544, 603] on icon at bounding box center [540, 607] width 14 height 14
click at [541, 608] on icon at bounding box center [540, 607] width 14 height 14
click at [631, 602] on icon at bounding box center [631, 607] width 14 height 14
click at [633, 606] on icon at bounding box center [631, 607] width 14 height 14
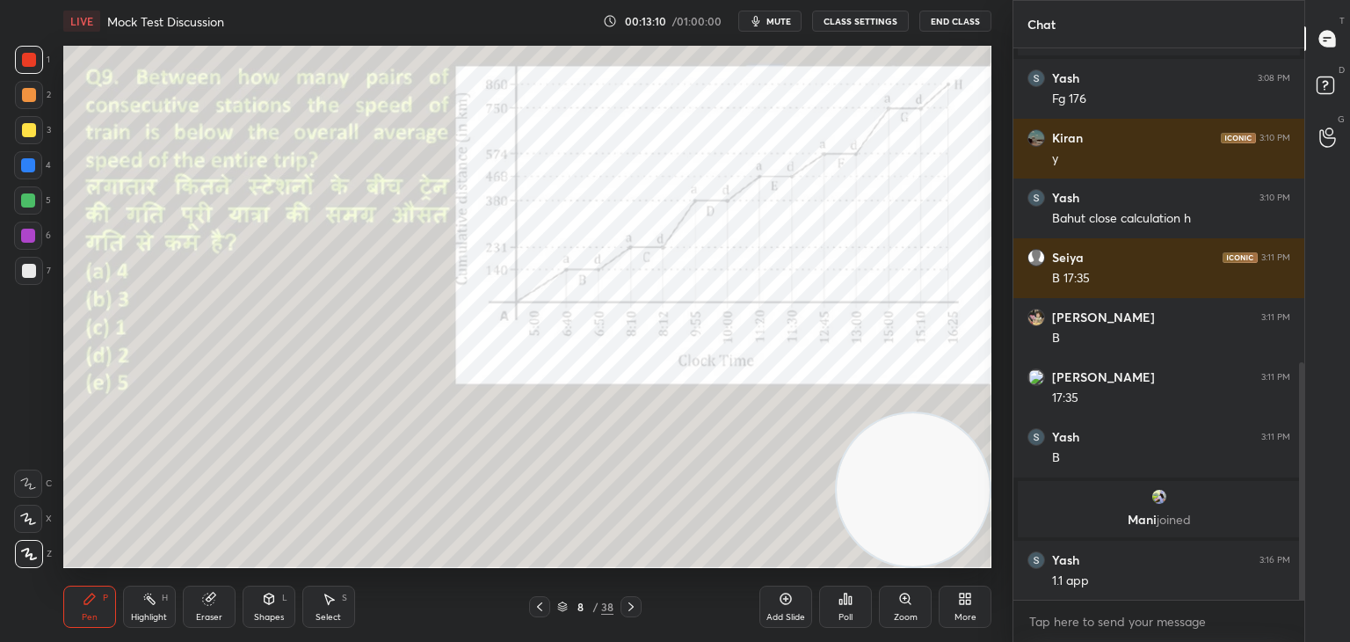
click at [544, 604] on icon at bounding box center [540, 607] width 14 height 14
click at [545, 606] on icon at bounding box center [540, 607] width 14 height 14
click at [630, 607] on icon at bounding box center [631, 607] width 14 height 14
click at [632, 609] on icon at bounding box center [631, 607] width 14 height 14
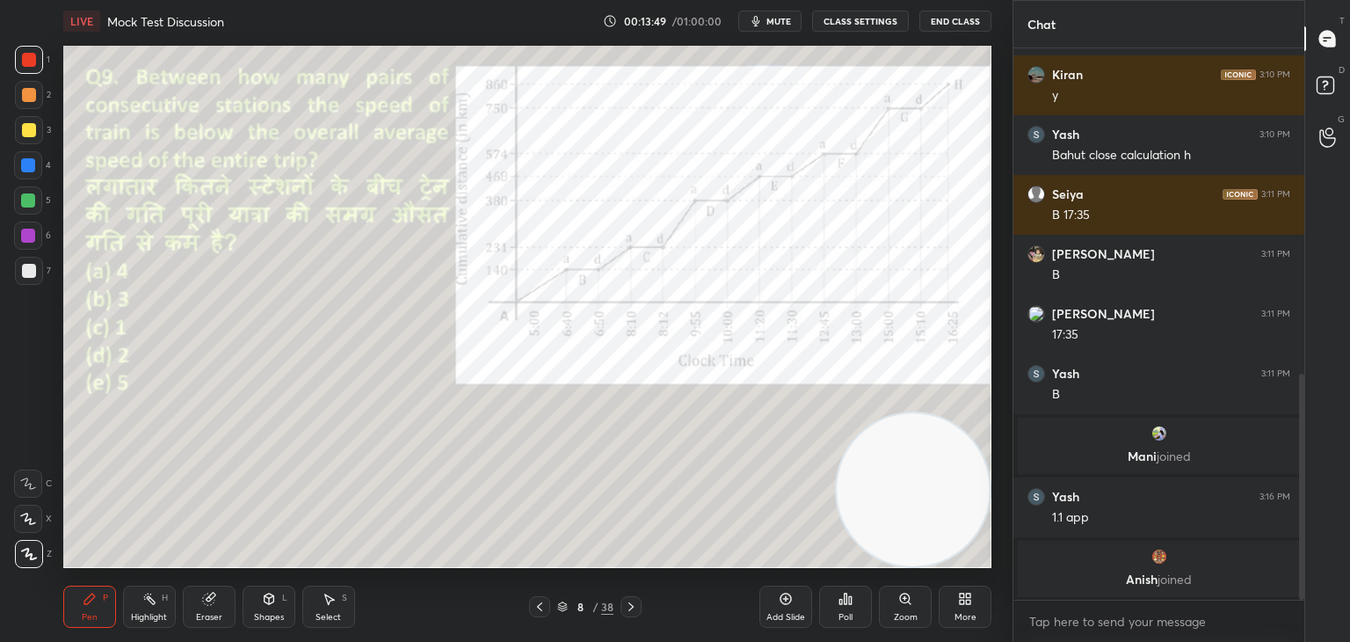
scroll to position [821, 0]
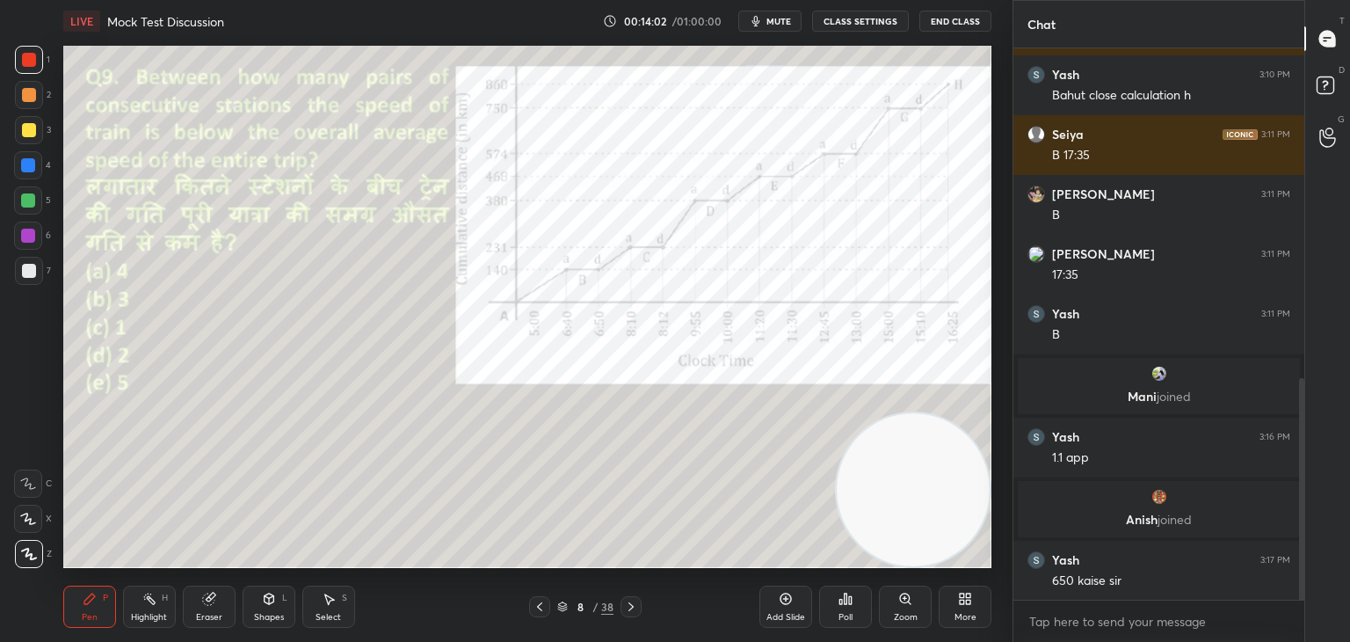
click at [541, 606] on icon at bounding box center [540, 607] width 14 height 14
click at [543, 607] on icon at bounding box center [540, 607] width 14 height 14
click at [640, 607] on div at bounding box center [631, 606] width 21 height 21
click at [638, 606] on div at bounding box center [631, 606] width 21 height 21
click at [538, 607] on icon at bounding box center [540, 607] width 14 height 14
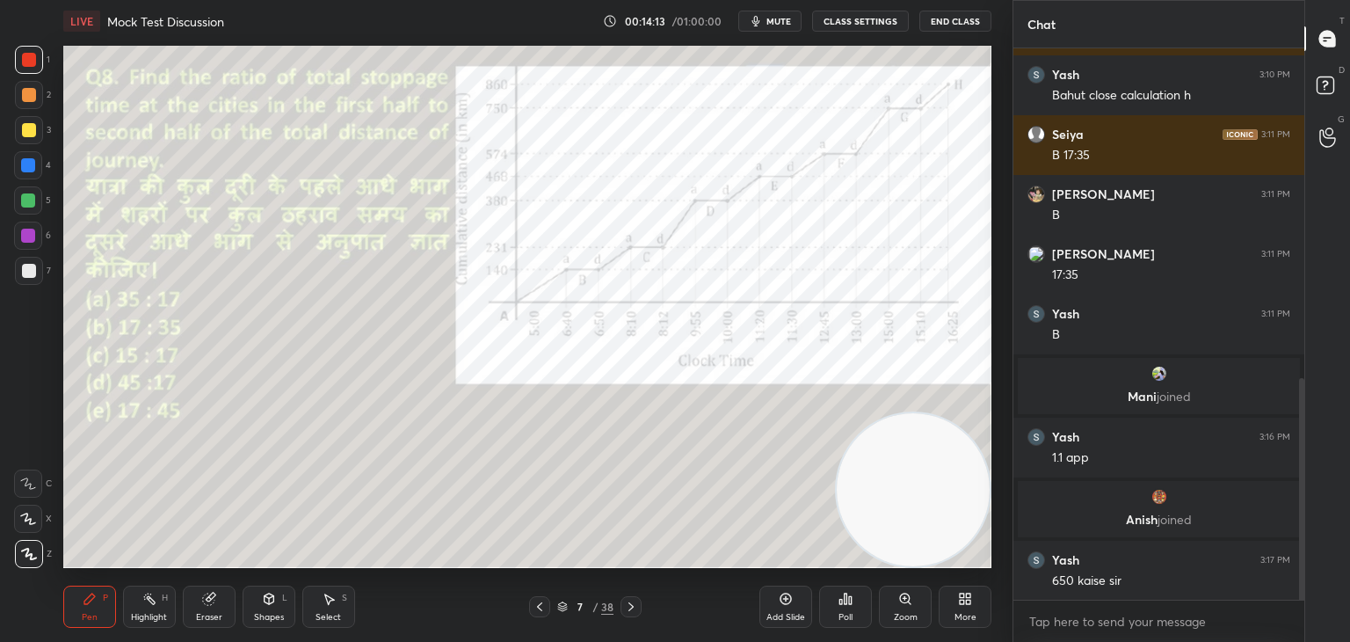
click at [541, 606] on icon at bounding box center [540, 607] width 14 height 14
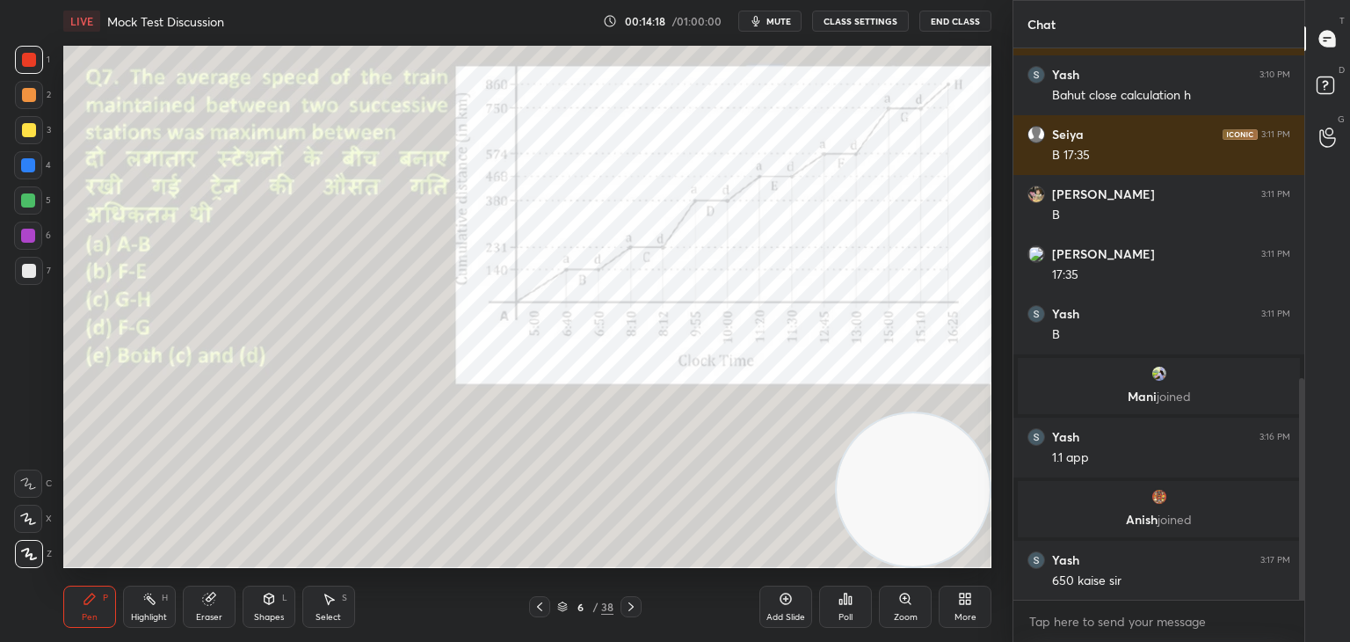
click at [632, 609] on icon at bounding box center [631, 607] width 14 height 14
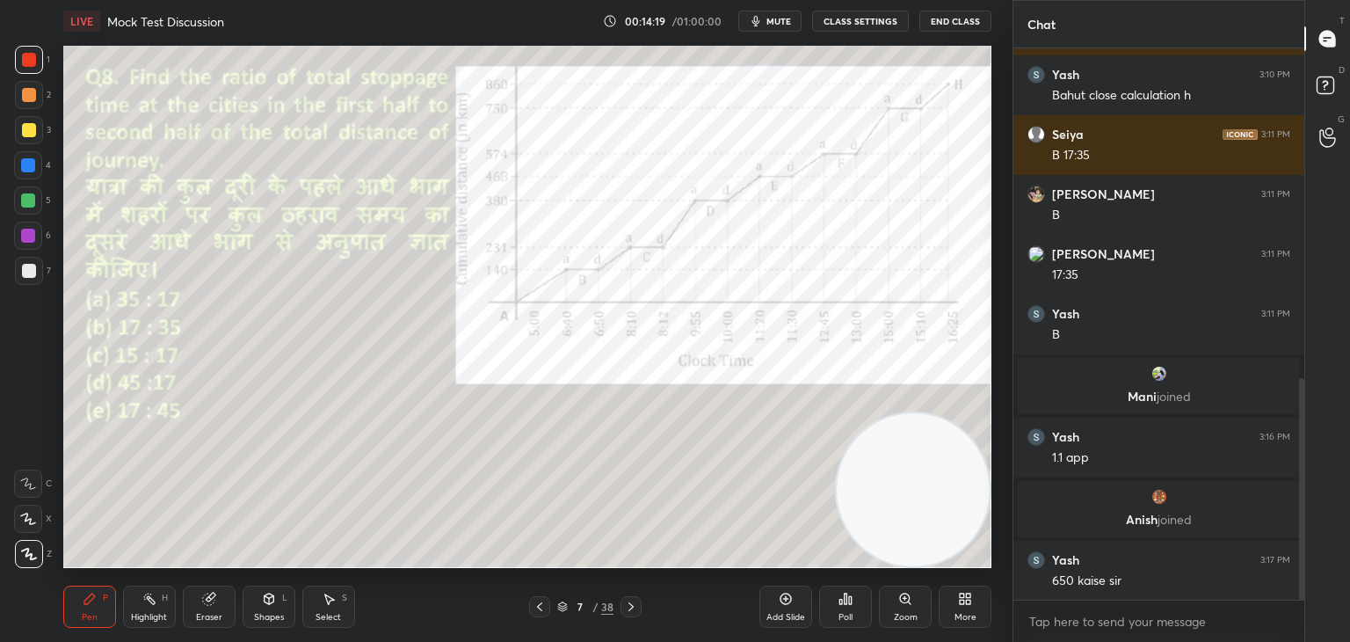
click at [537, 603] on icon at bounding box center [540, 607] width 14 height 14
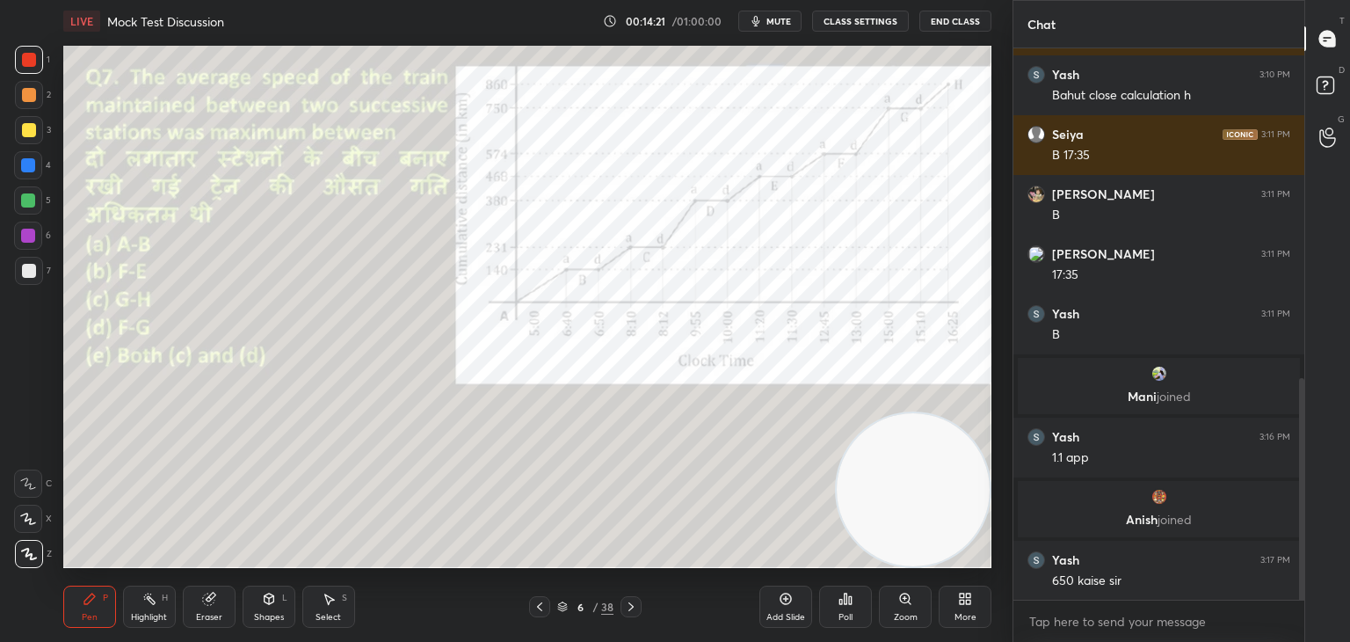
click at [629, 606] on icon at bounding box center [631, 607] width 14 height 14
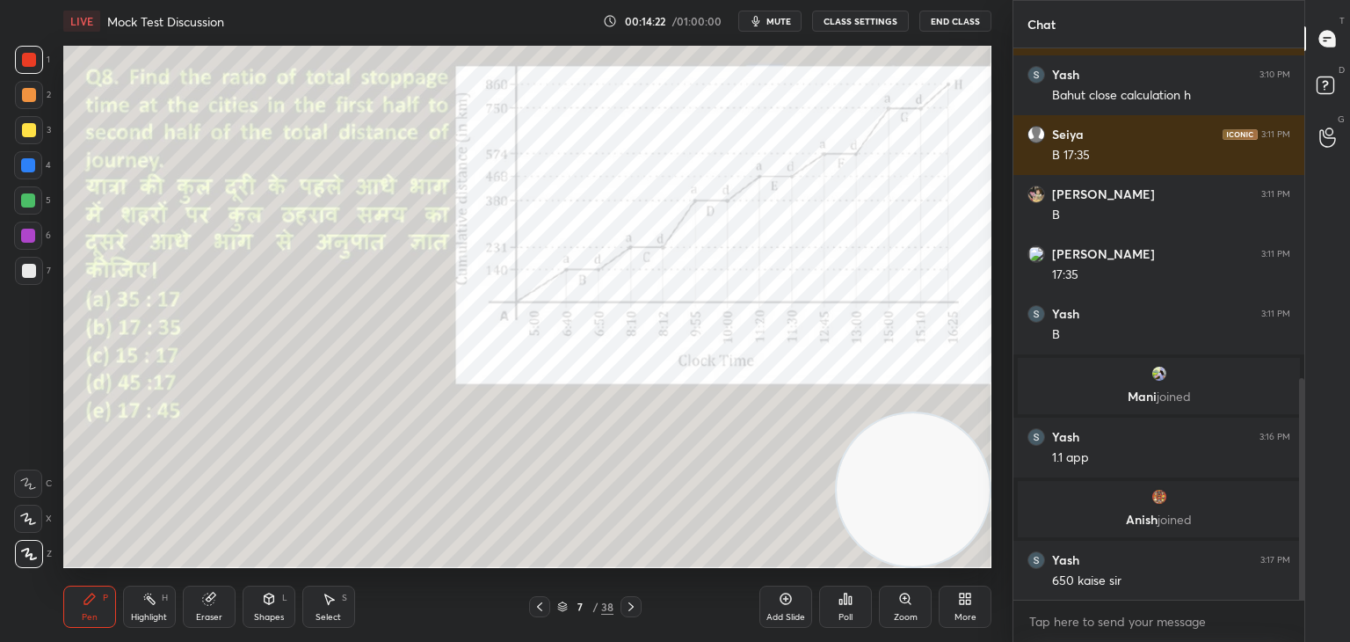
click at [629, 606] on icon at bounding box center [631, 607] width 14 height 14
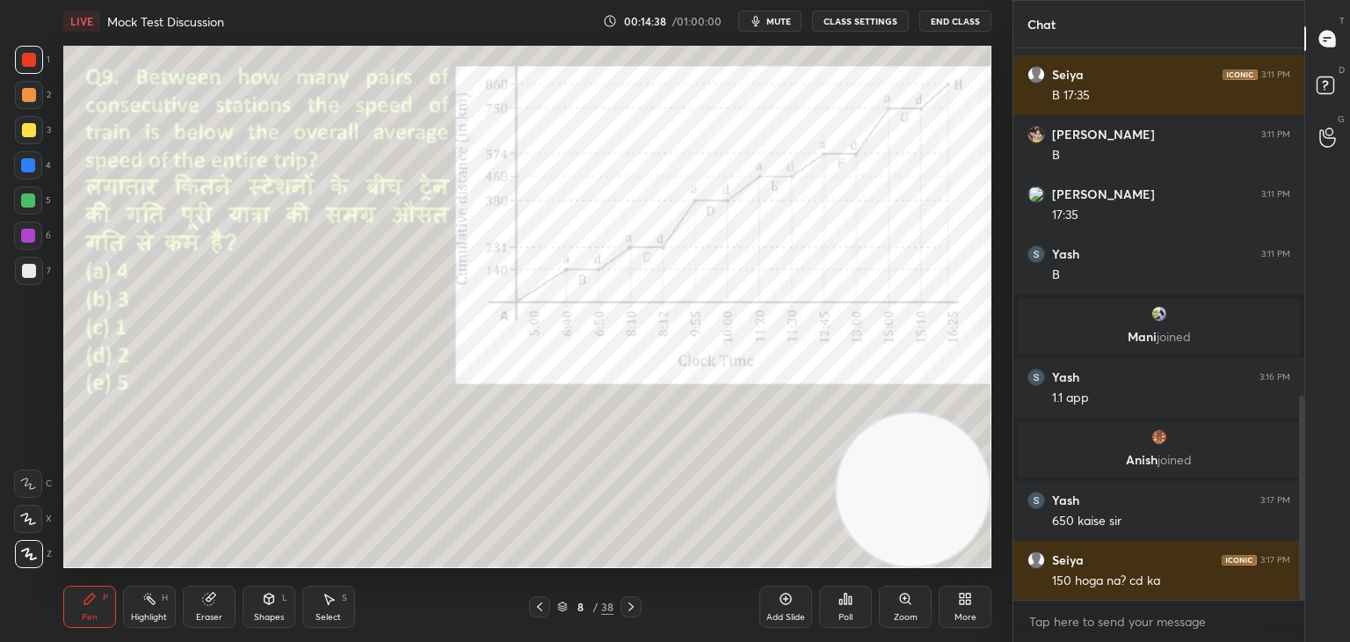
scroll to position [941, 0]
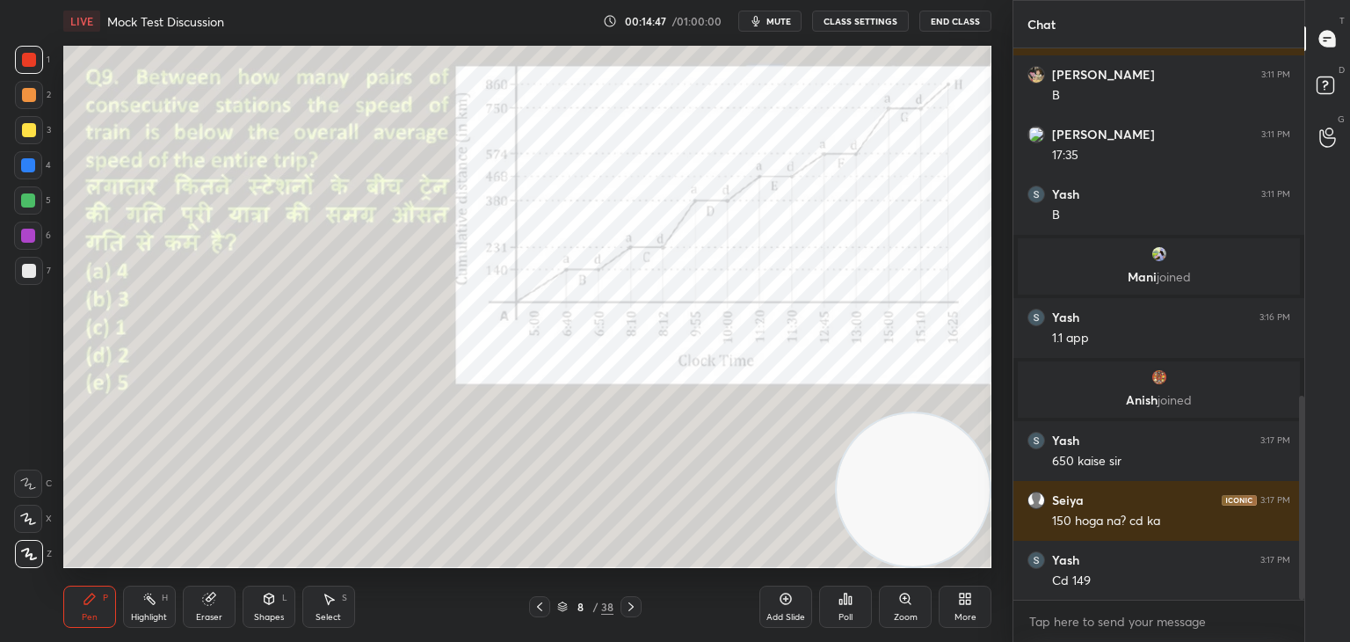
click at [210, 605] on icon at bounding box center [208, 598] width 11 height 11
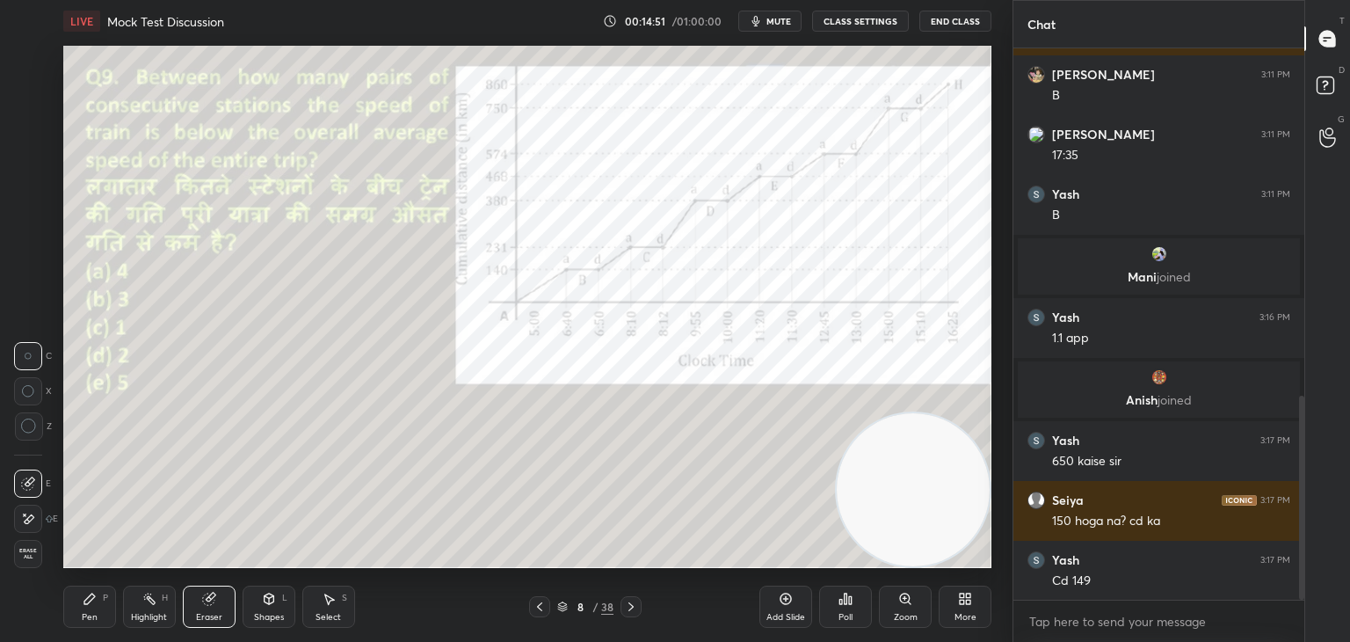
click at [84, 604] on icon at bounding box center [89, 598] width 11 height 11
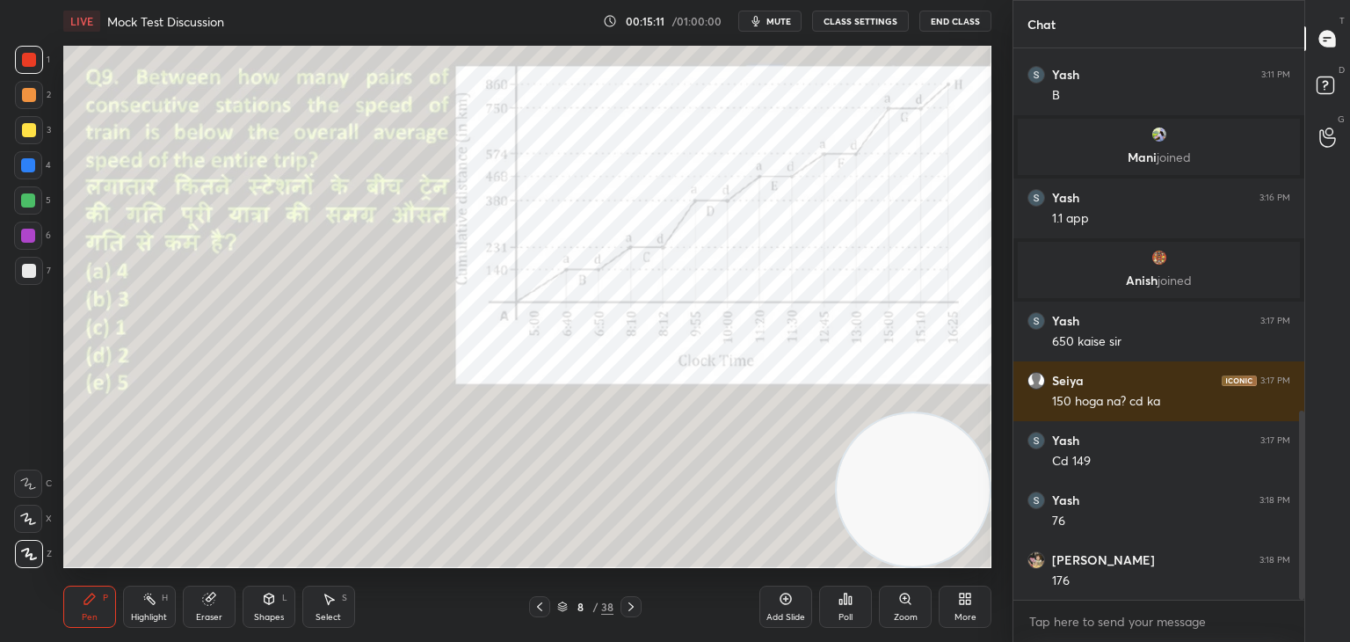
scroll to position [1120, 0]
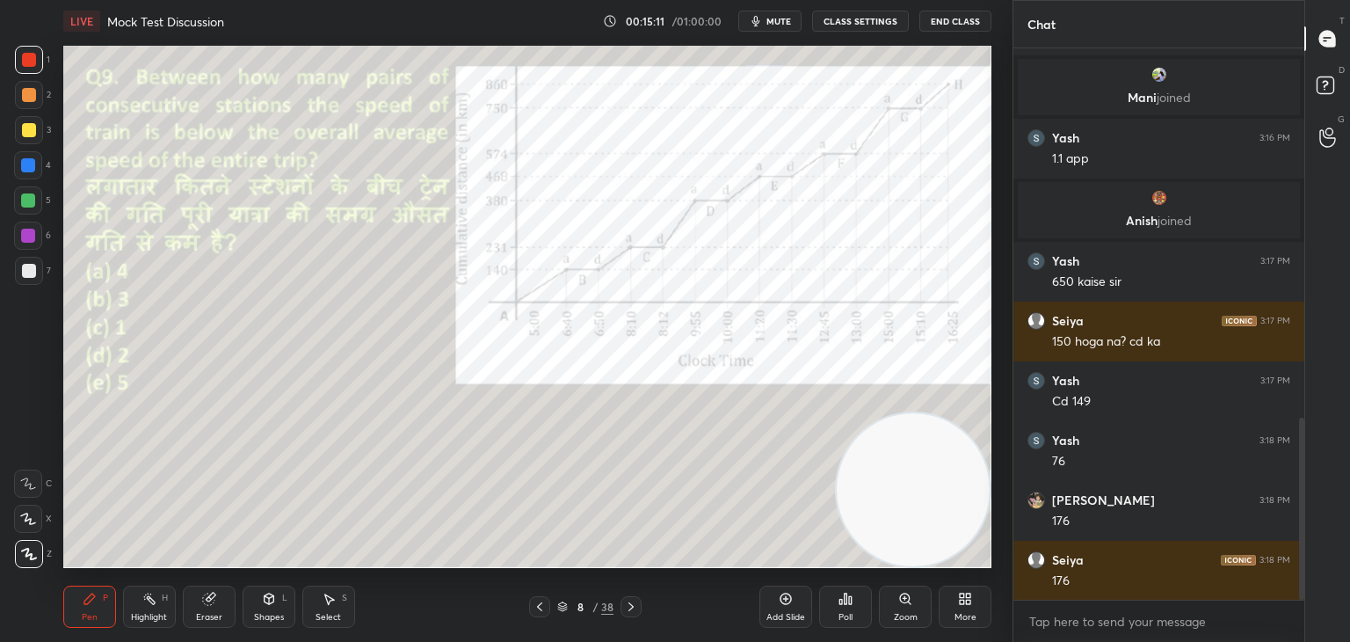
click at [536, 612] on icon at bounding box center [540, 607] width 14 height 14
click at [539, 611] on icon at bounding box center [540, 607] width 14 height 14
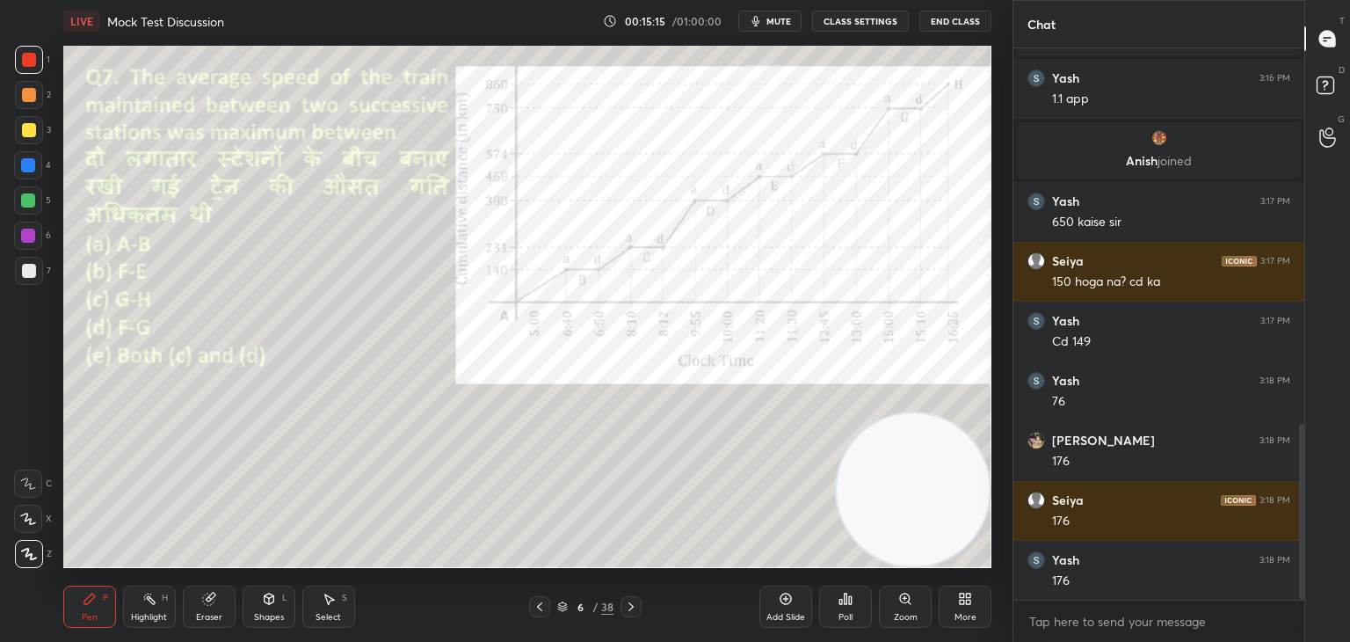
click at [629, 606] on icon at bounding box center [631, 607] width 14 height 14
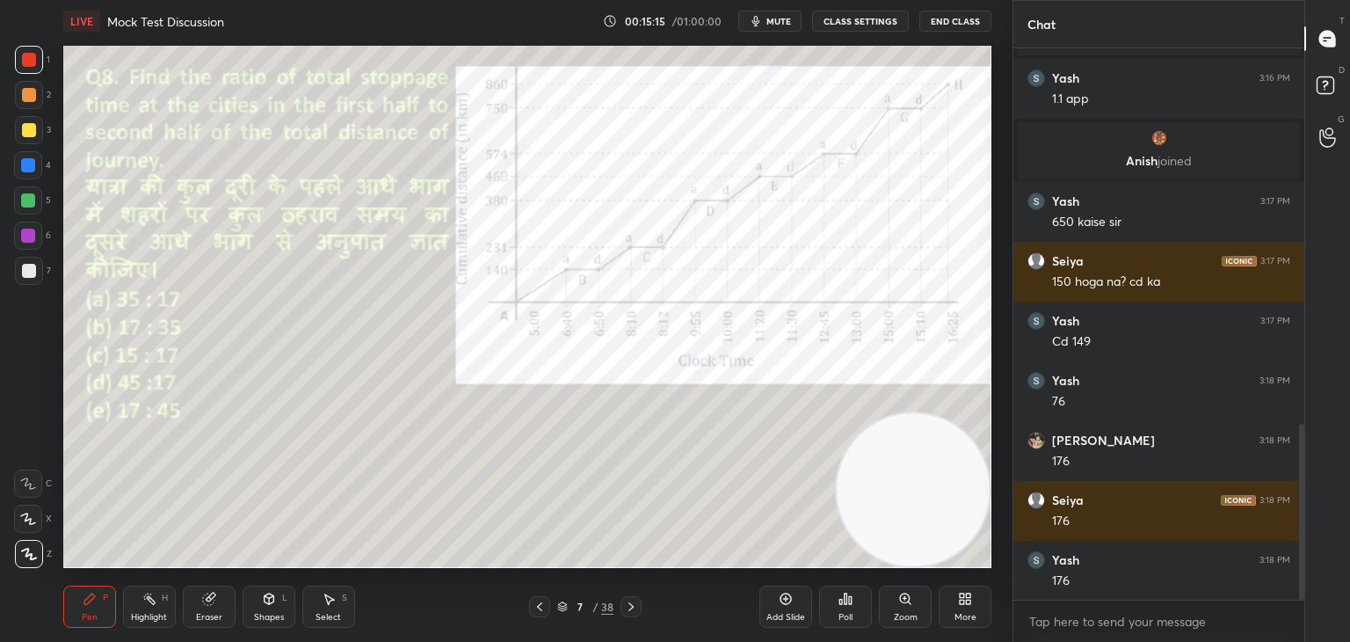
click at [632, 606] on icon at bounding box center [631, 606] width 5 height 9
click at [538, 604] on icon at bounding box center [540, 607] width 14 height 14
click at [536, 606] on icon at bounding box center [540, 607] width 14 height 14
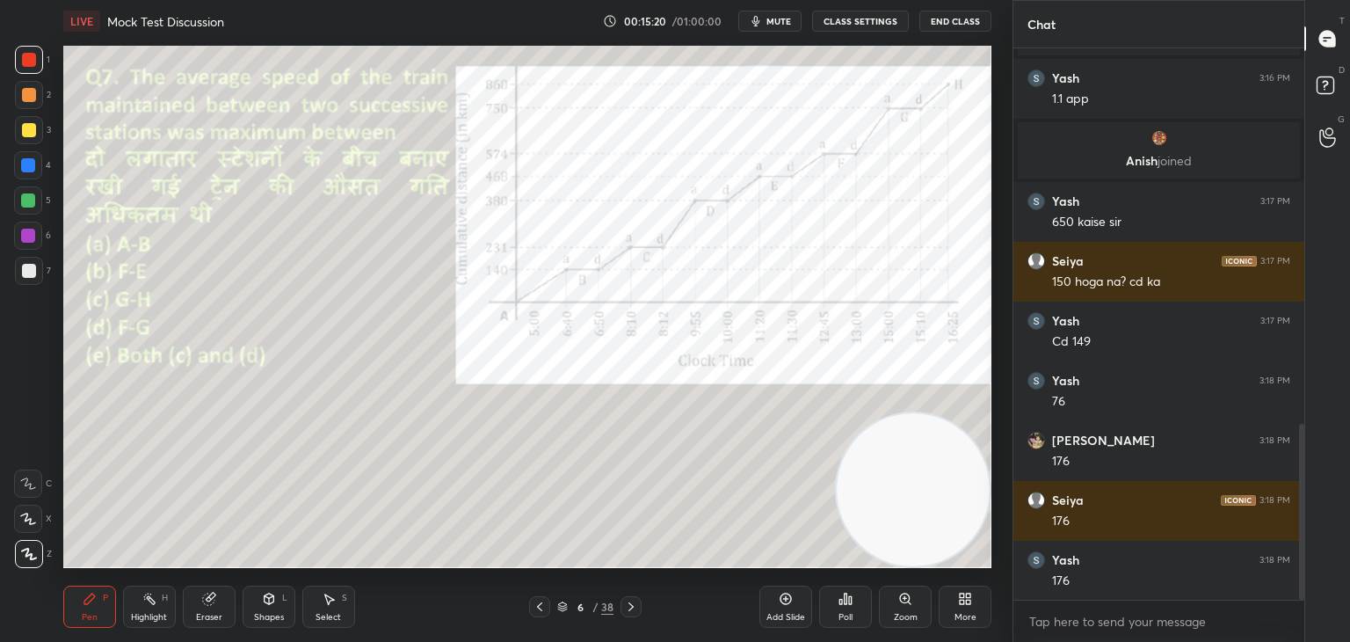
click at [229, 607] on div "Eraser" at bounding box center [209, 606] width 53 height 42
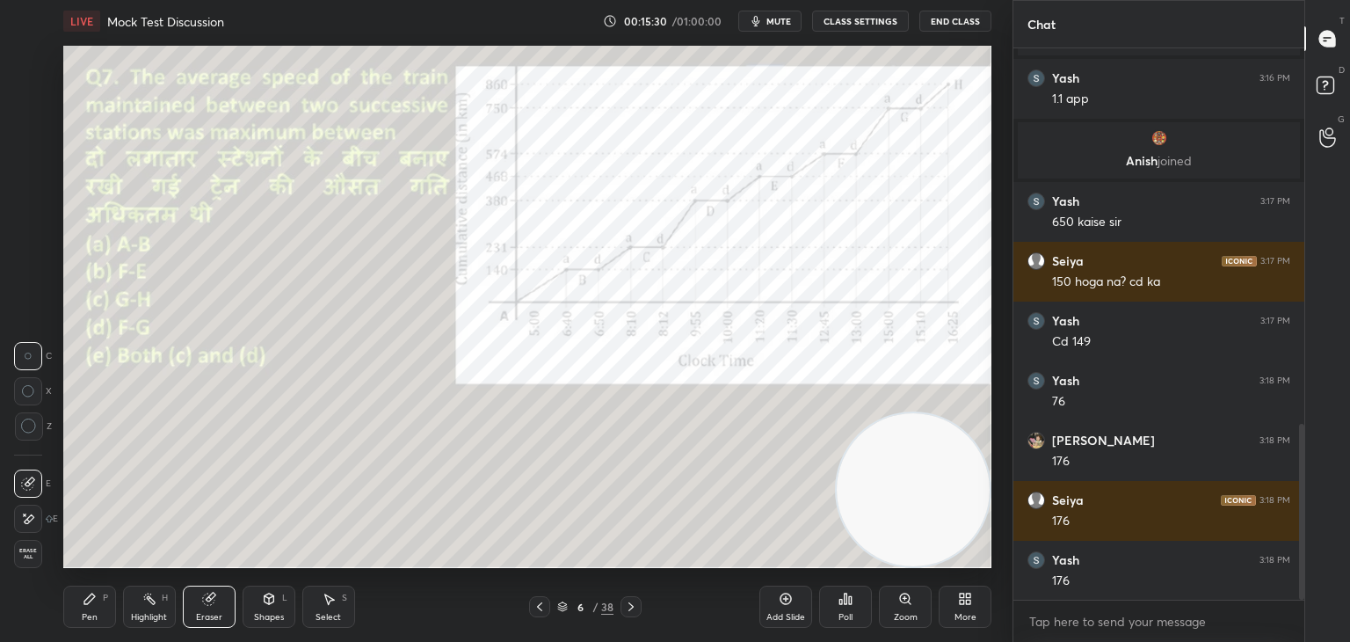
click at [96, 596] on icon at bounding box center [90, 599] width 14 height 14
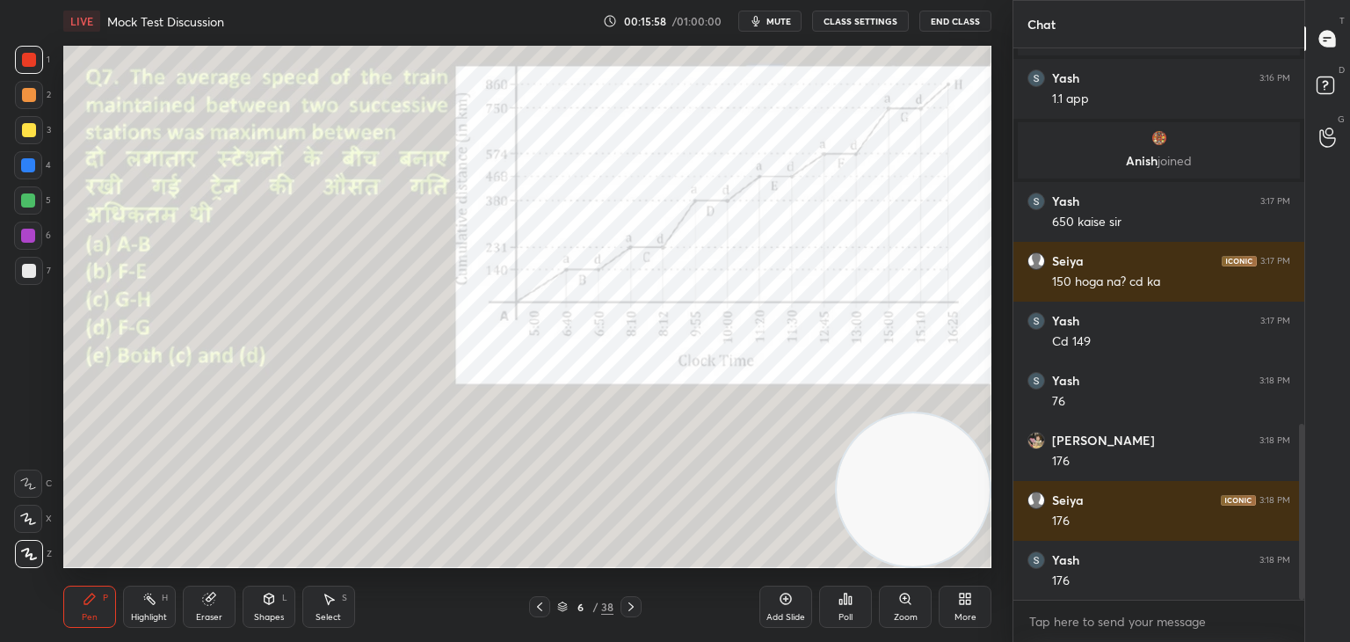
click at [213, 603] on icon at bounding box center [208, 598] width 11 height 11
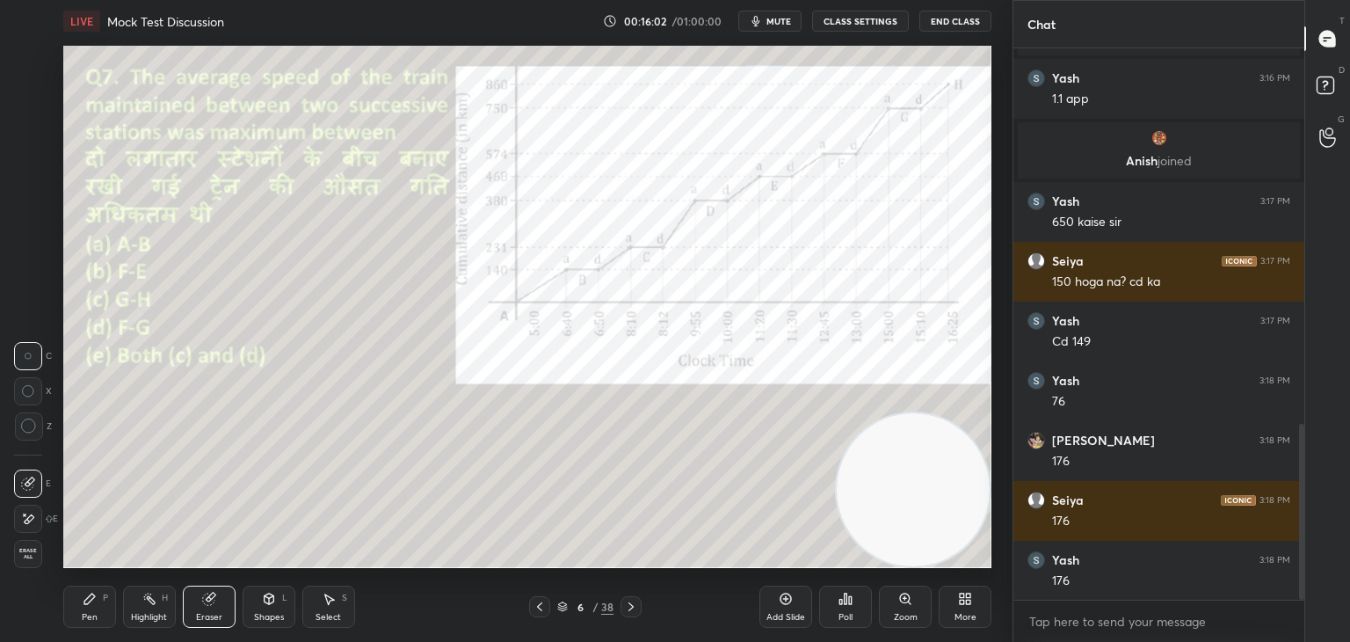
click at [34, 446] on div "C X Z" at bounding box center [33, 398] width 38 height 127
click at [33, 426] on icon at bounding box center [29, 426] width 16 height 16
click at [78, 606] on div "Pen P" at bounding box center [89, 606] width 53 height 42
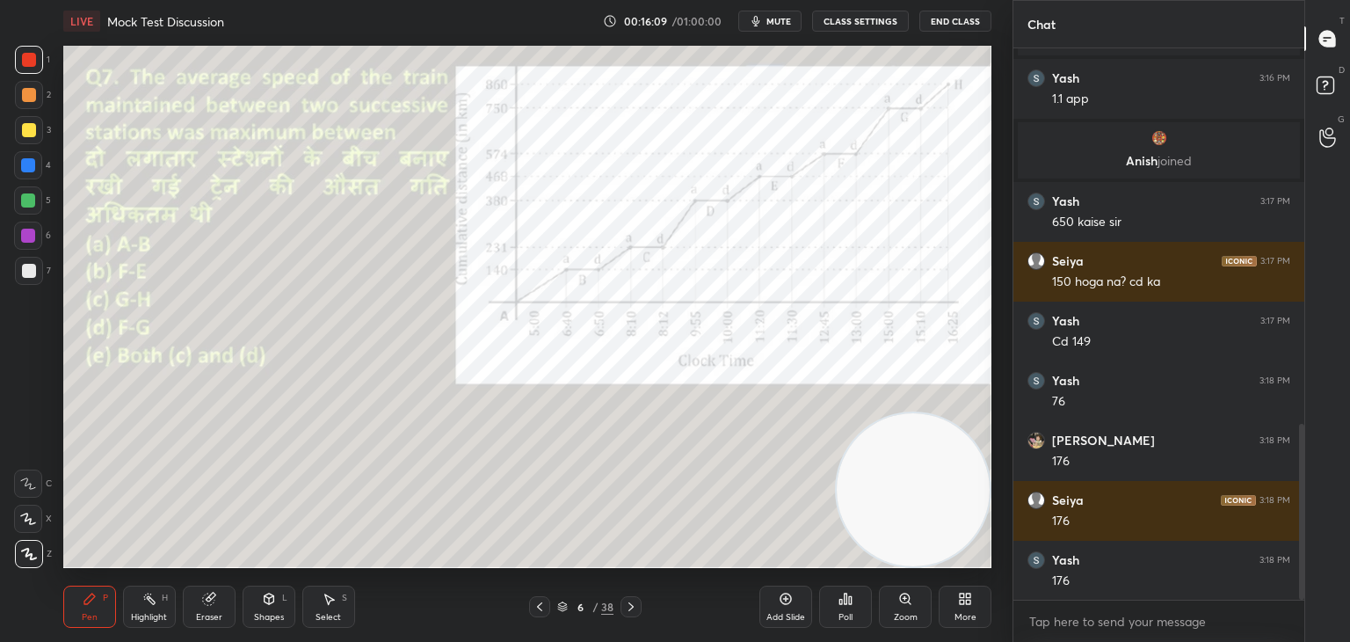
click at [630, 607] on icon at bounding box center [631, 607] width 14 height 14
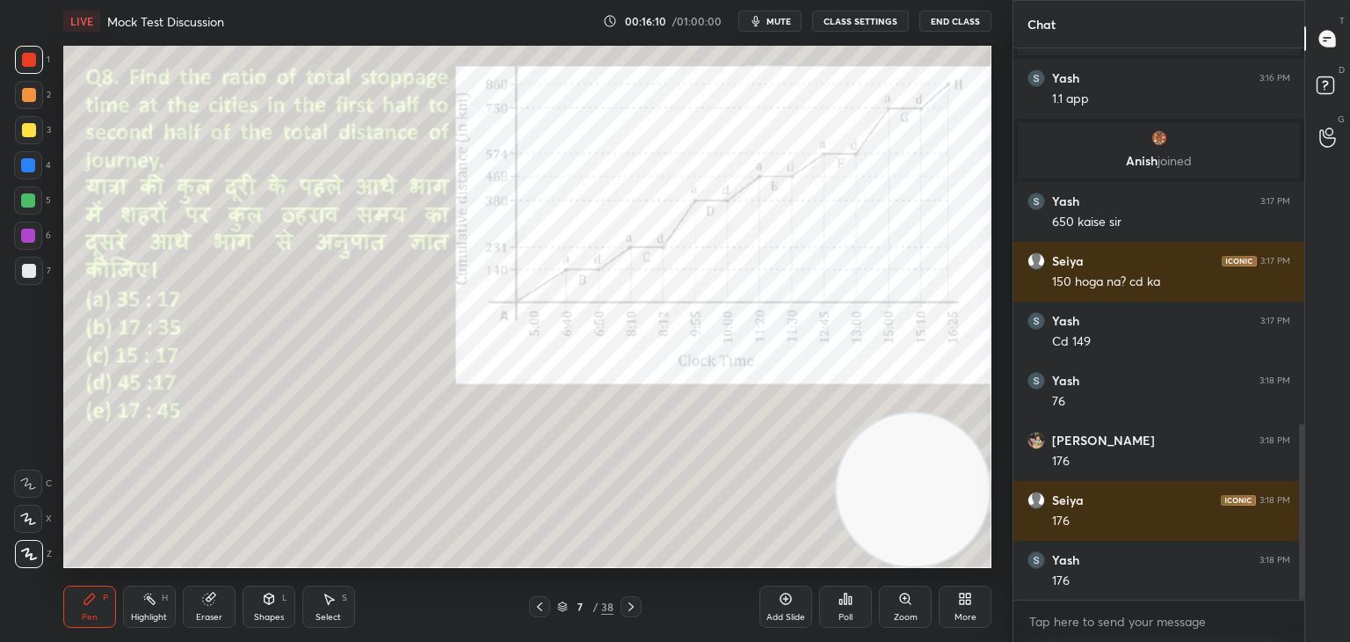
click at [541, 610] on icon at bounding box center [540, 607] width 14 height 14
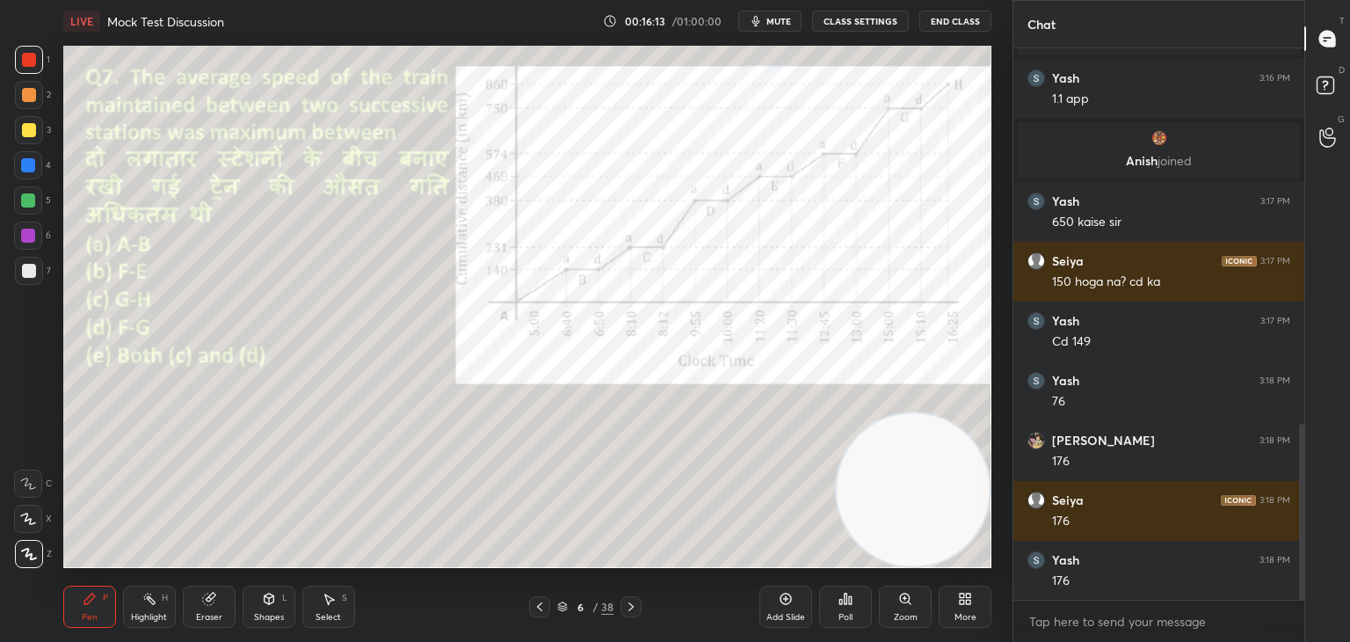
click at [632, 614] on div at bounding box center [631, 606] width 21 height 21
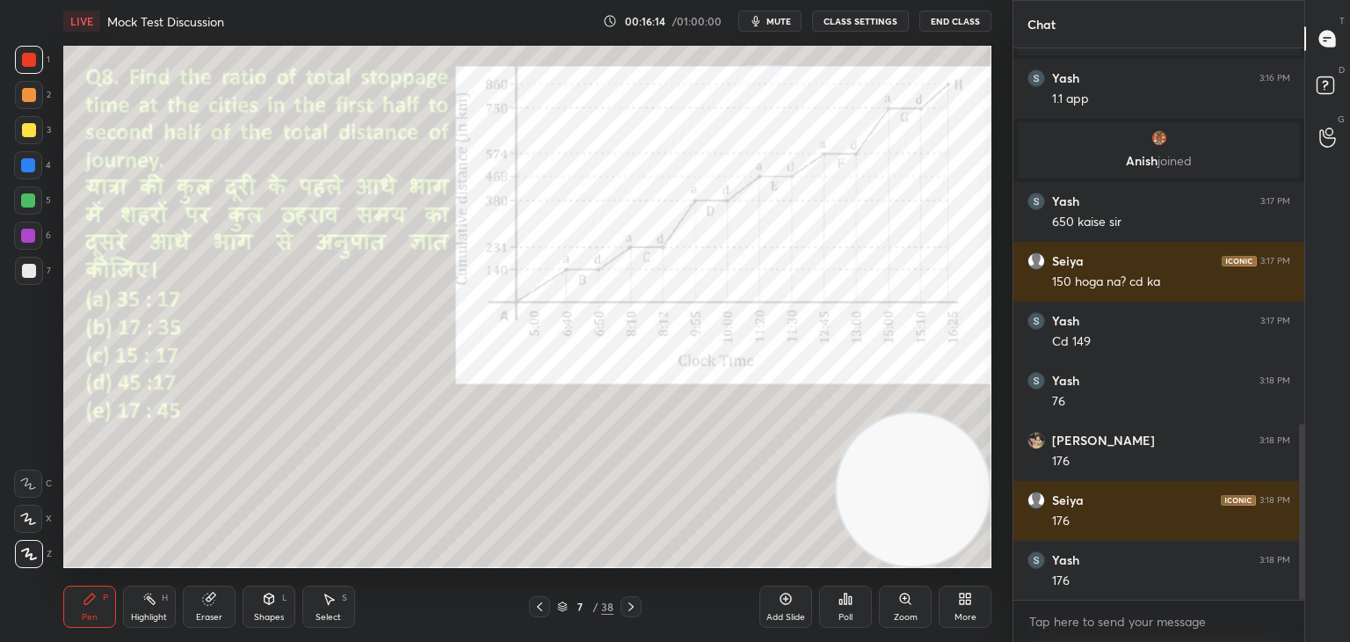
click at [629, 614] on div at bounding box center [631, 606] width 21 height 21
click at [214, 599] on icon at bounding box center [209, 599] width 14 height 14
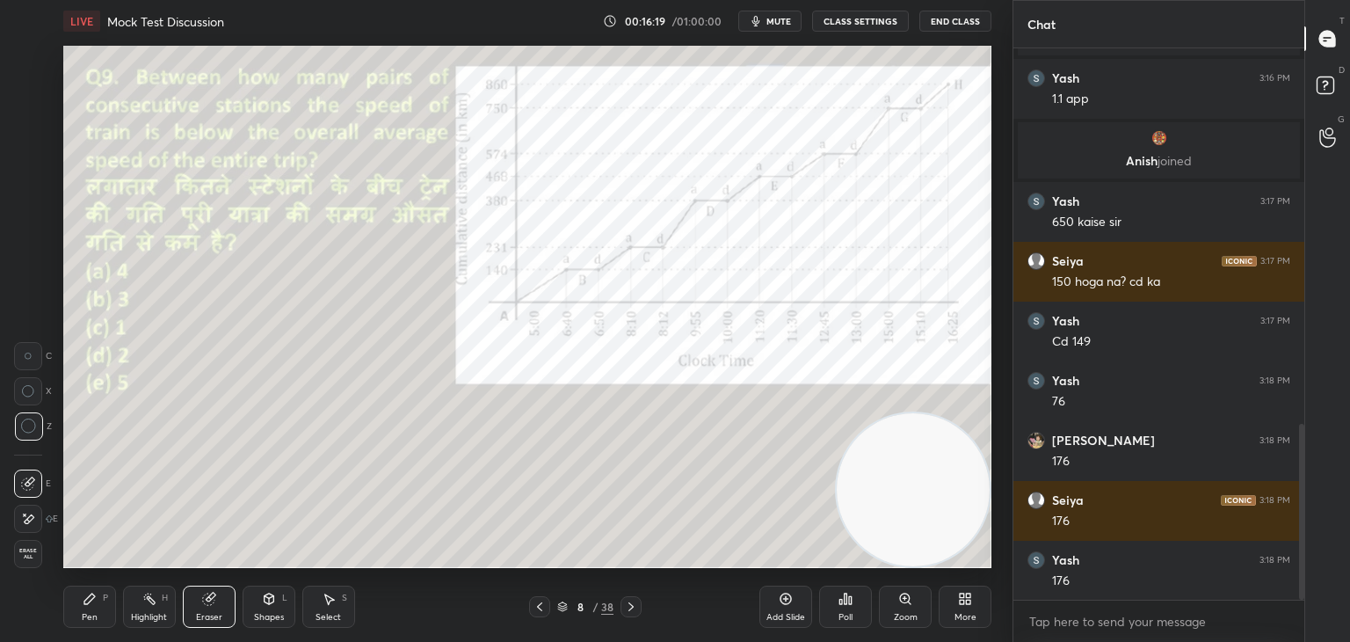
click at [91, 614] on div "Pen" at bounding box center [90, 617] width 16 height 9
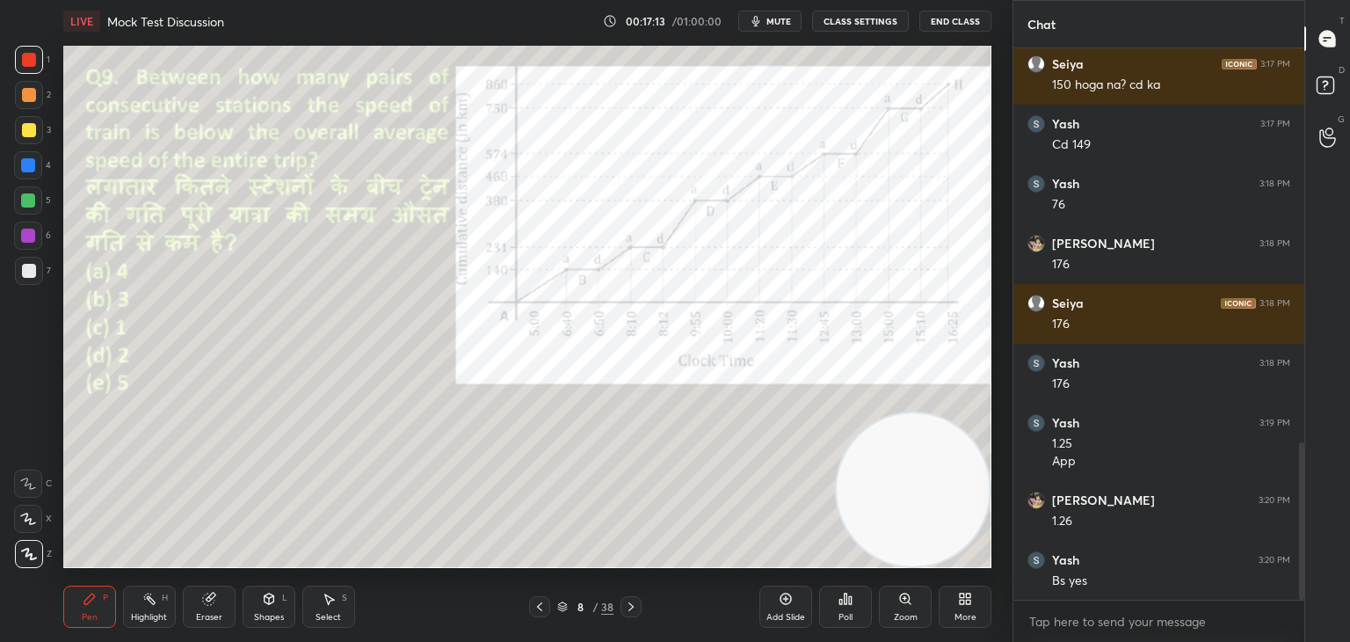
scroll to position [1394, 0]
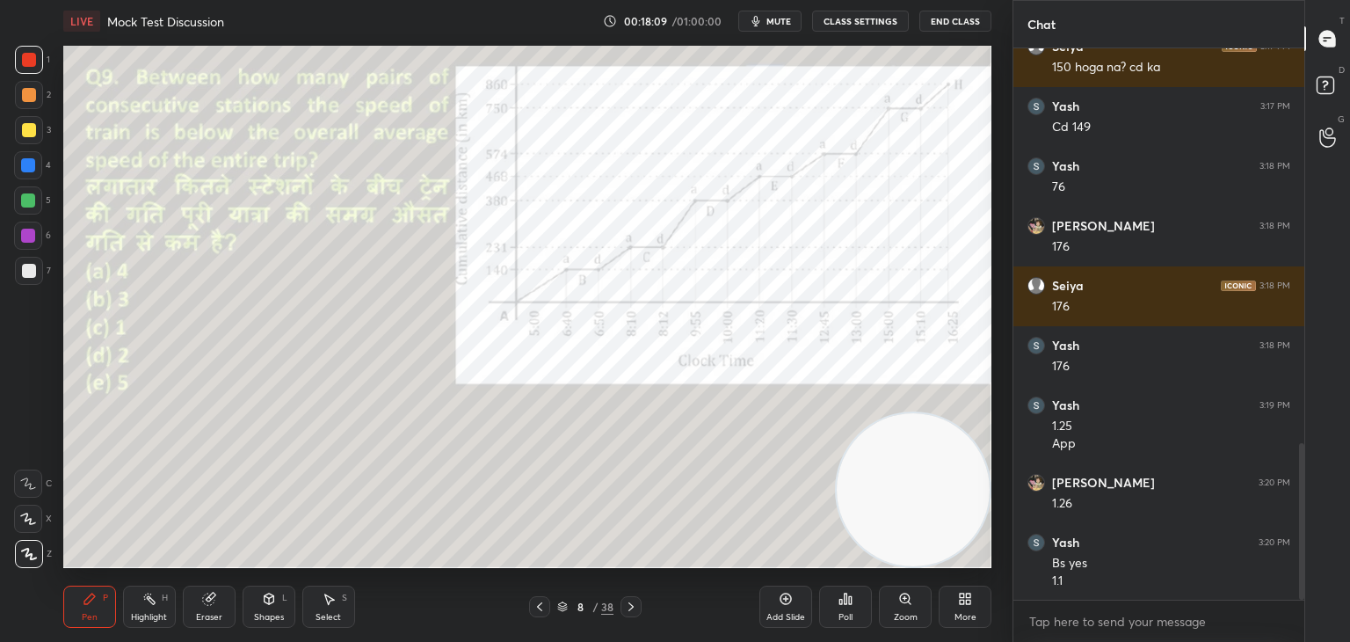
click at [629, 610] on icon at bounding box center [631, 607] width 14 height 14
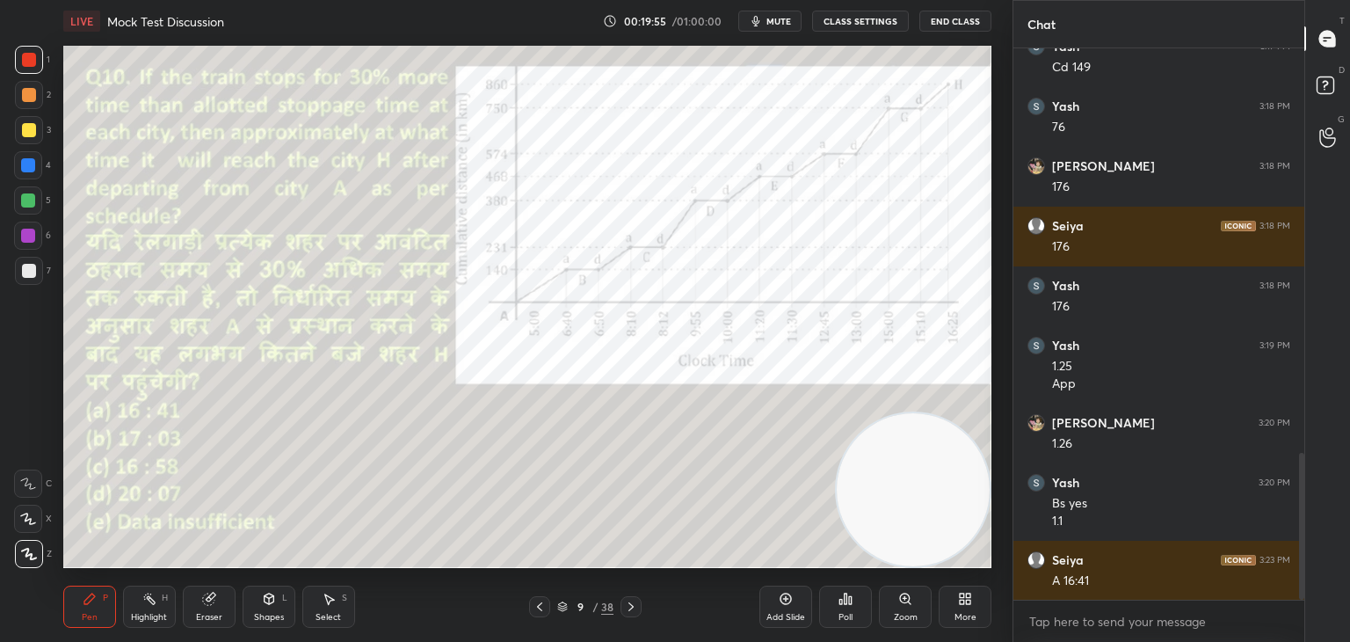
scroll to position [1514, 0]
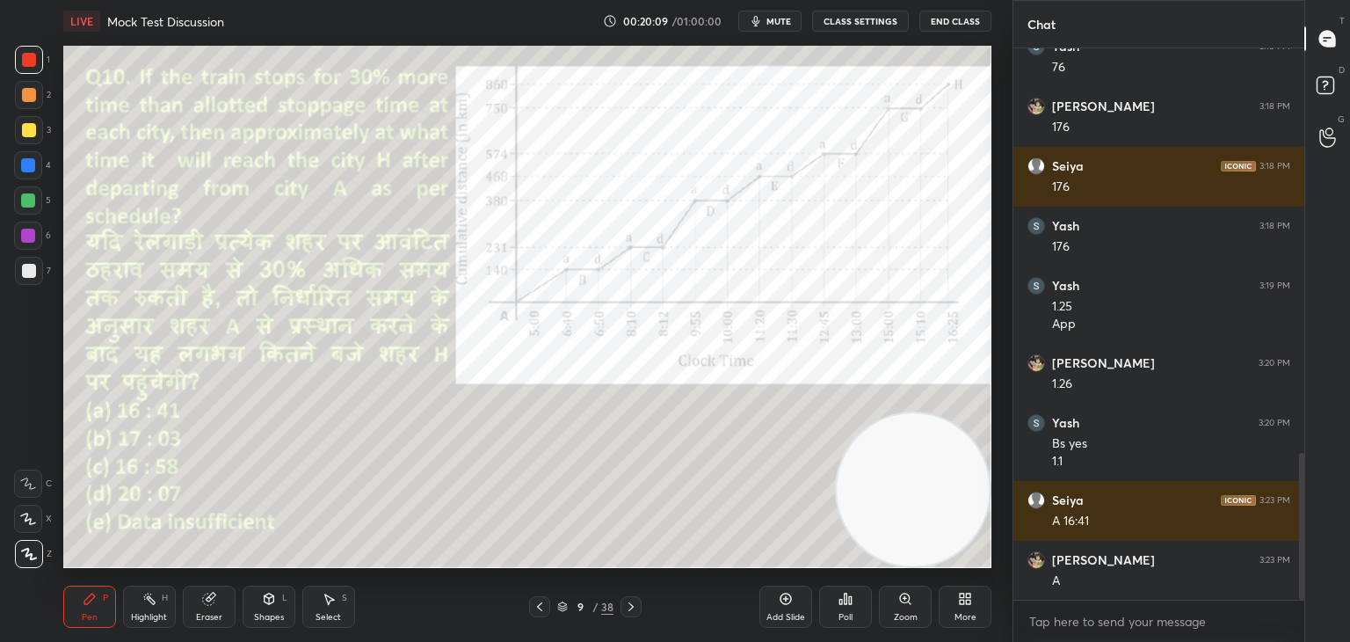
click at [543, 606] on icon at bounding box center [540, 607] width 14 height 14
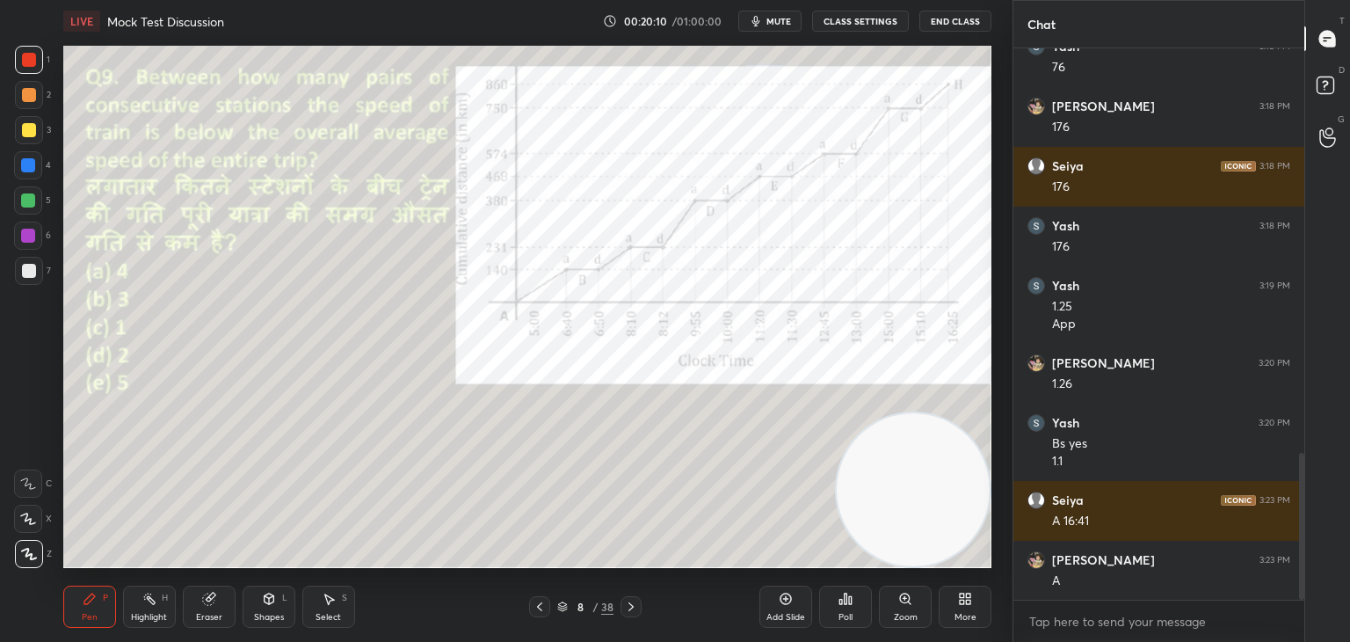
click at [542, 607] on icon at bounding box center [540, 607] width 14 height 14
click at [638, 602] on div at bounding box center [631, 606] width 21 height 21
click at [638, 606] on div at bounding box center [631, 606] width 21 height 21
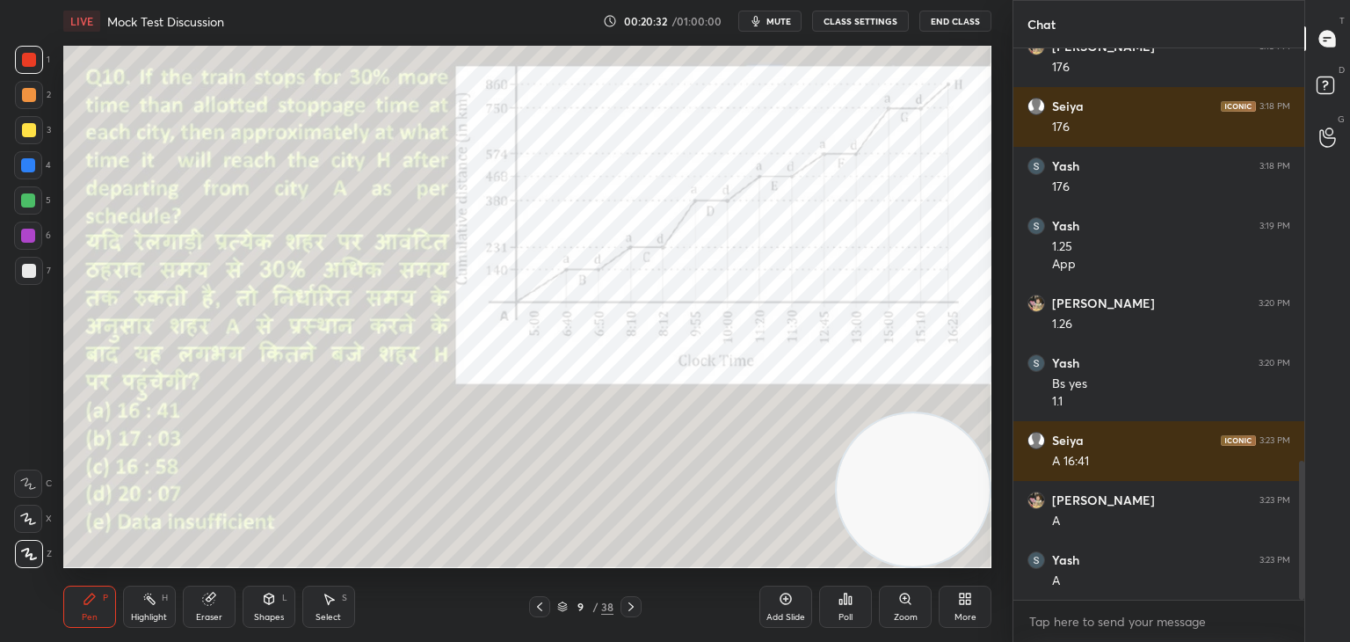
scroll to position [1633, 0]
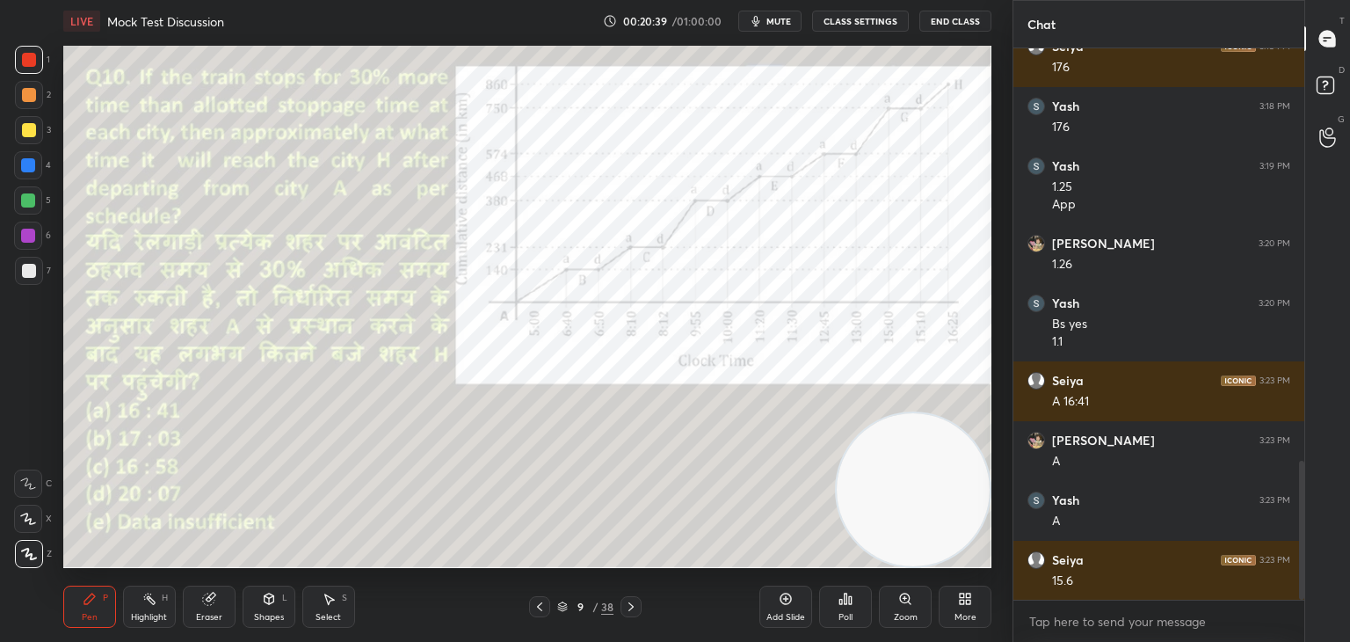
click at [225, 609] on div "Eraser" at bounding box center [209, 606] width 53 height 42
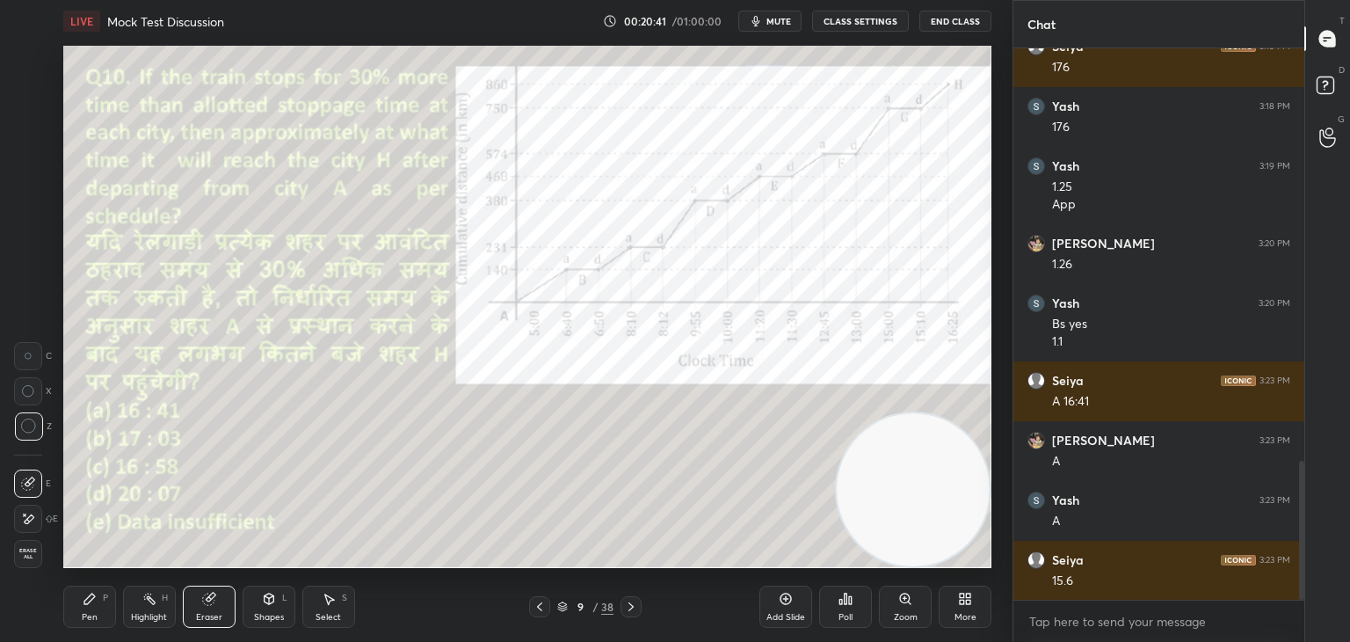
click at [100, 621] on div "Pen P" at bounding box center [89, 606] width 53 height 42
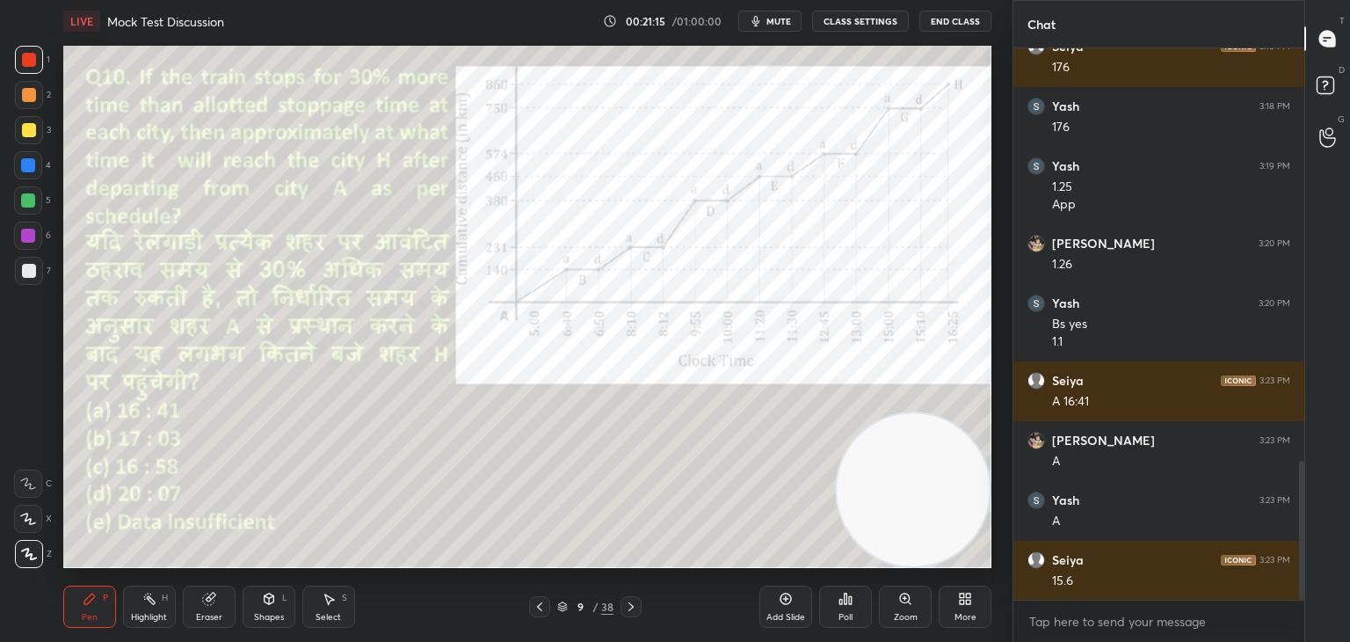
click at [539, 611] on icon at bounding box center [540, 607] width 14 height 14
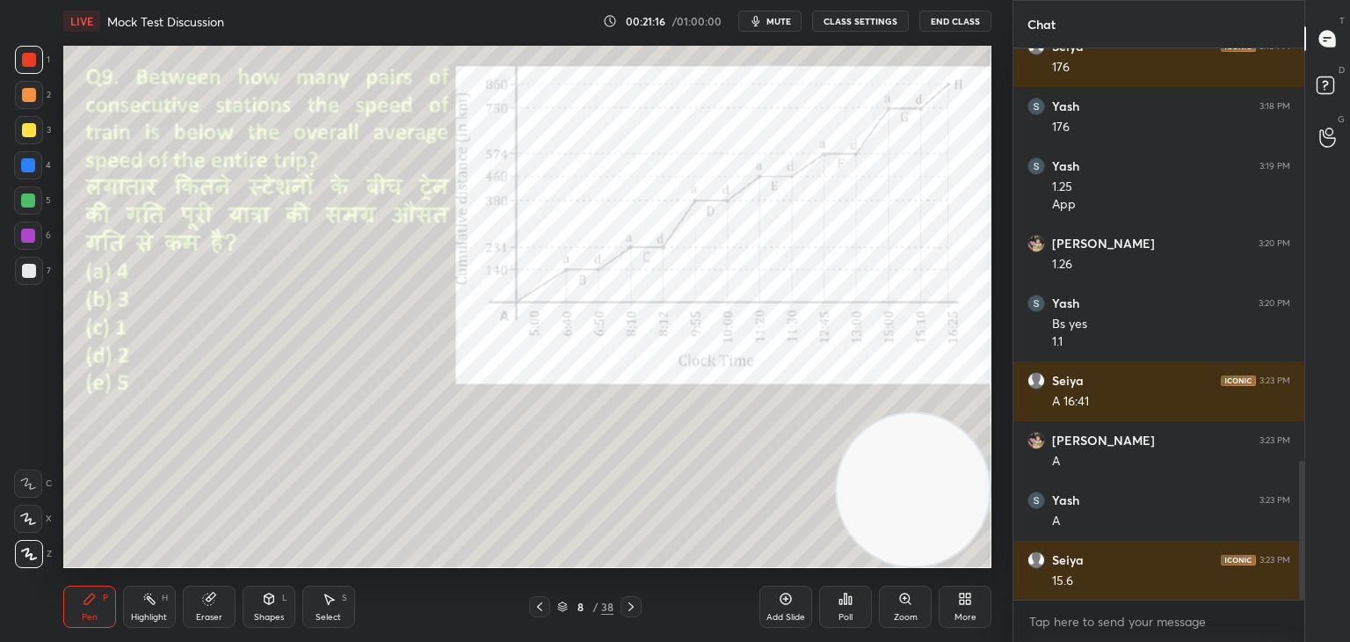
click at [548, 606] on div at bounding box center [539, 606] width 21 height 21
click at [542, 607] on icon at bounding box center [540, 607] width 14 height 14
click at [540, 606] on icon at bounding box center [540, 607] width 14 height 14
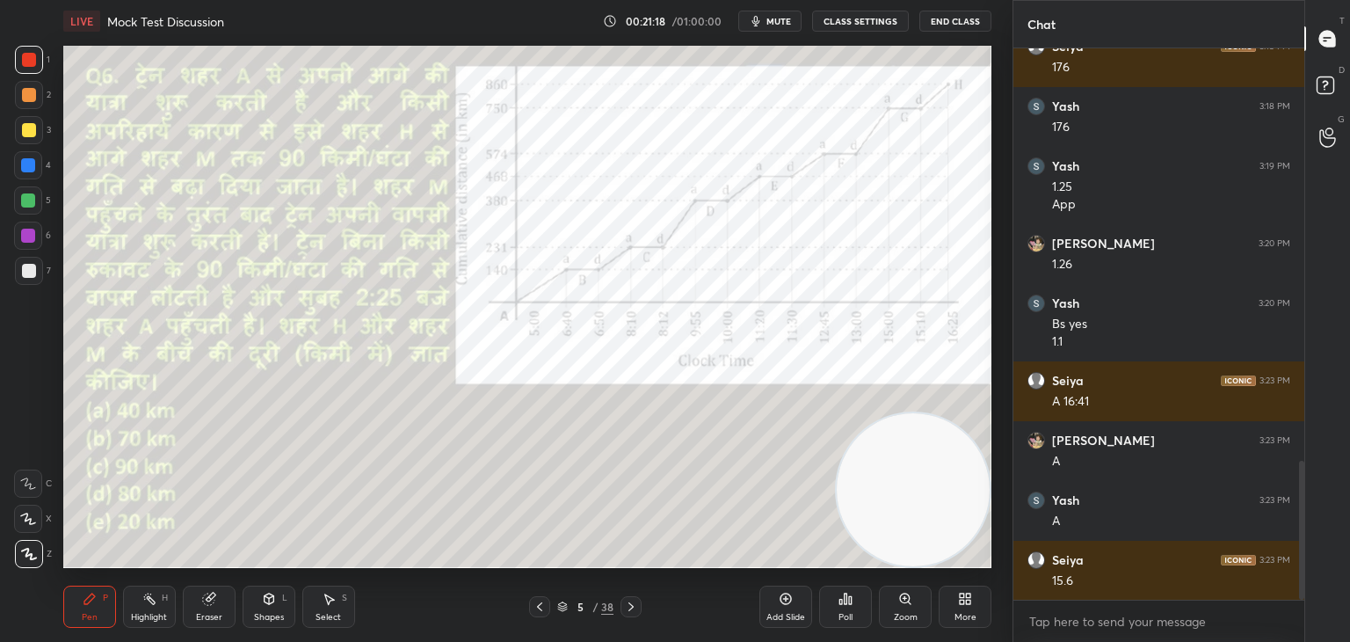
click at [538, 609] on icon at bounding box center [540, 607] width 14 height 14
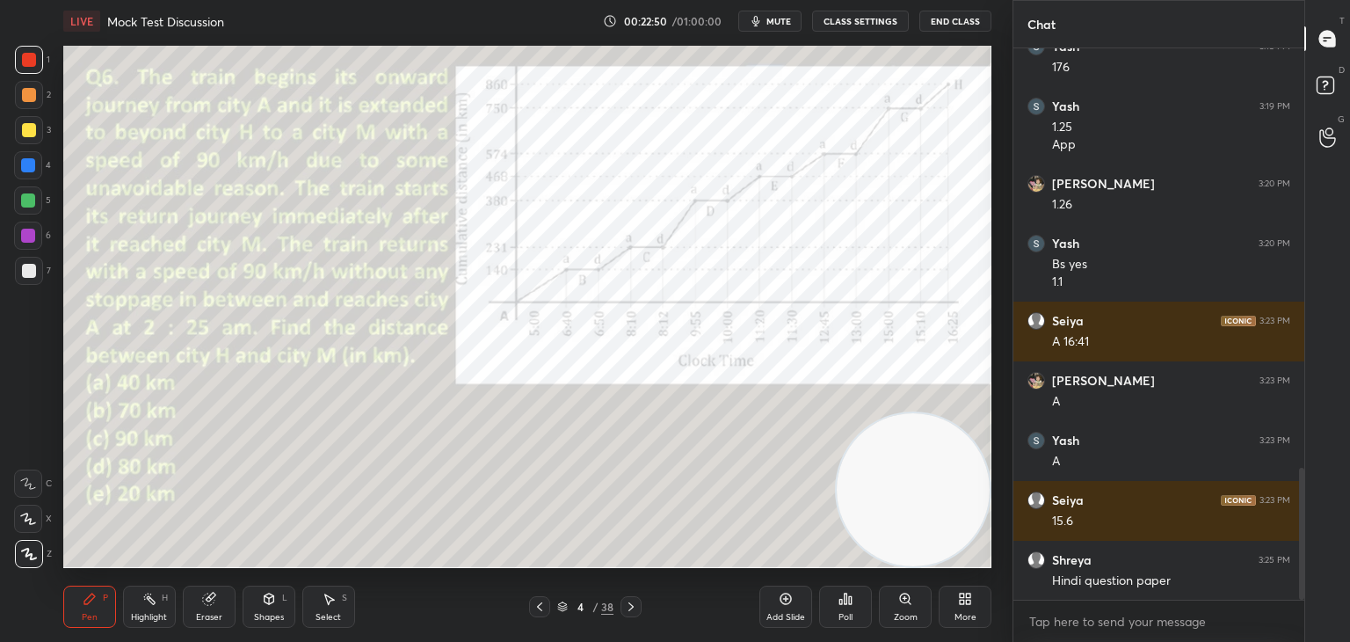
scroll to position [1753, 0]
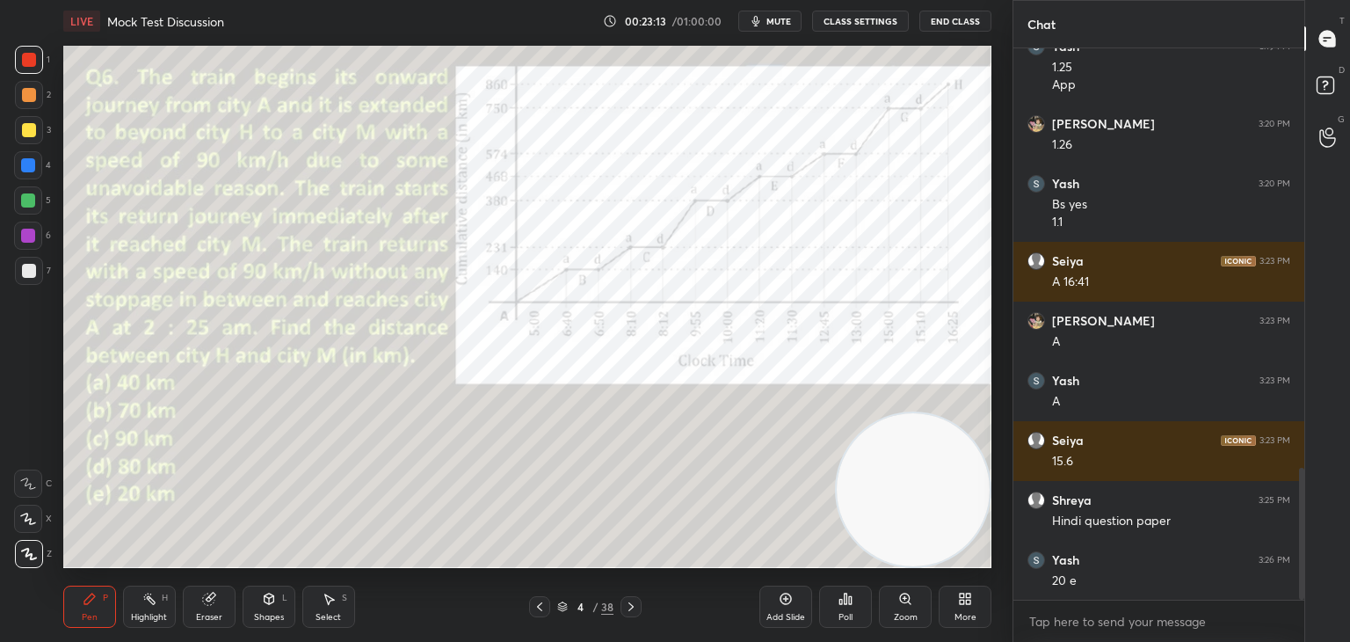
click at [267, 616] on div "Shapes" at bounding box center [269, 617] width 30 height 9
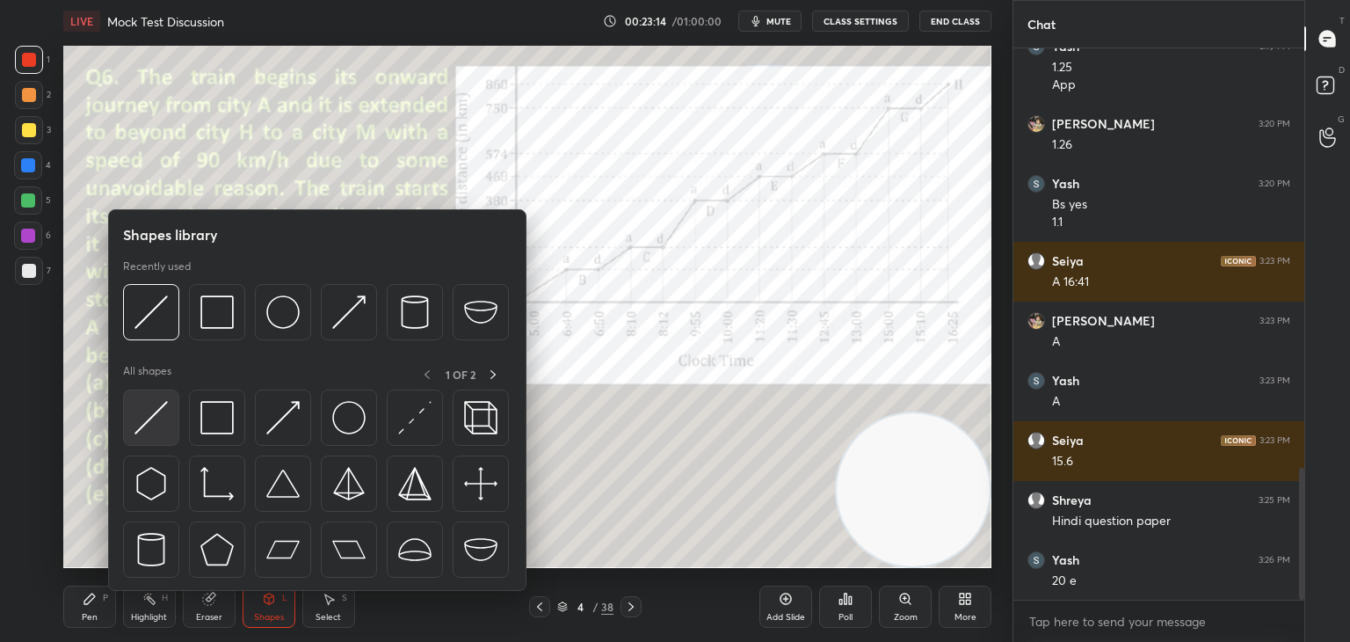
click at [151, 412] on img at bounding box center [150, 417] width 33 height 33
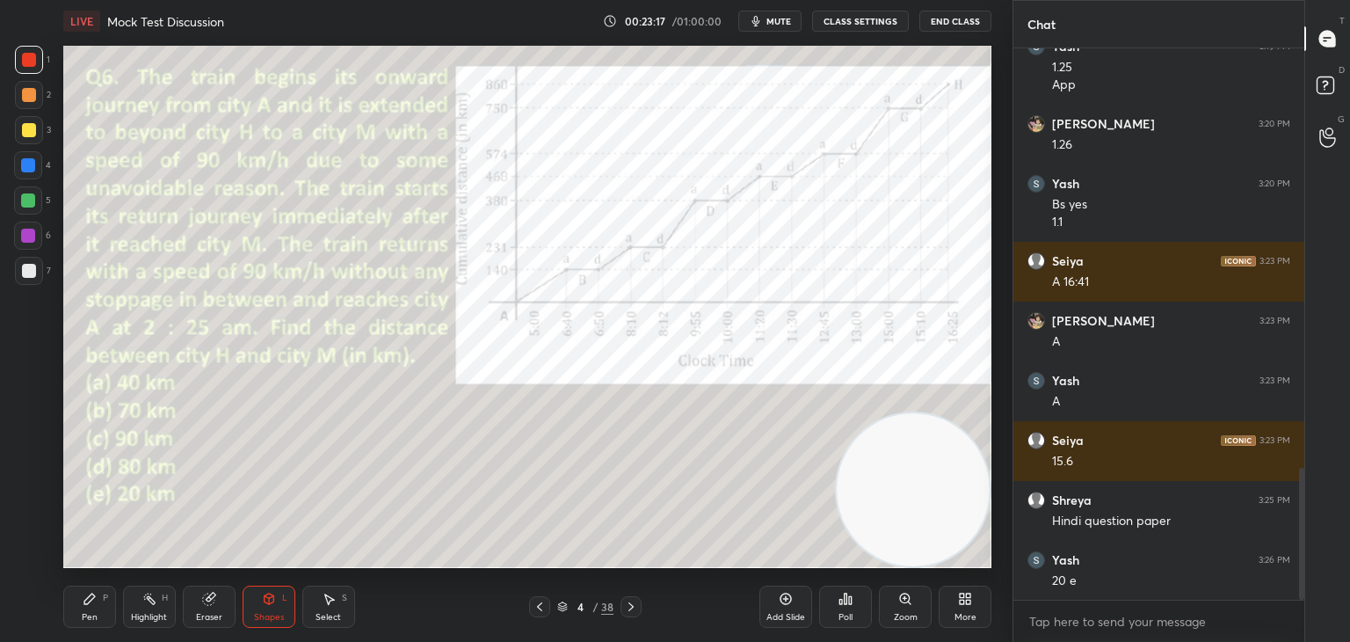
click at [93, 609] on div "Pen P" at bounding box center [89, 606] width 53 height 42
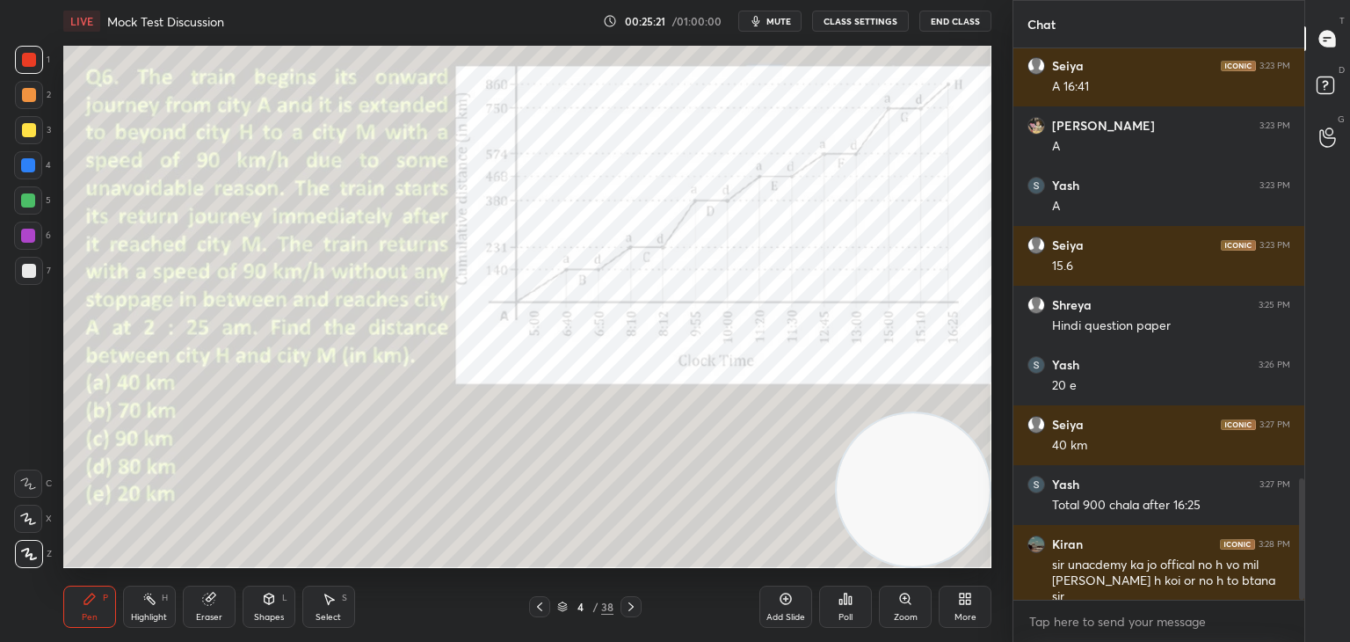
scroll to position [2008, 0]
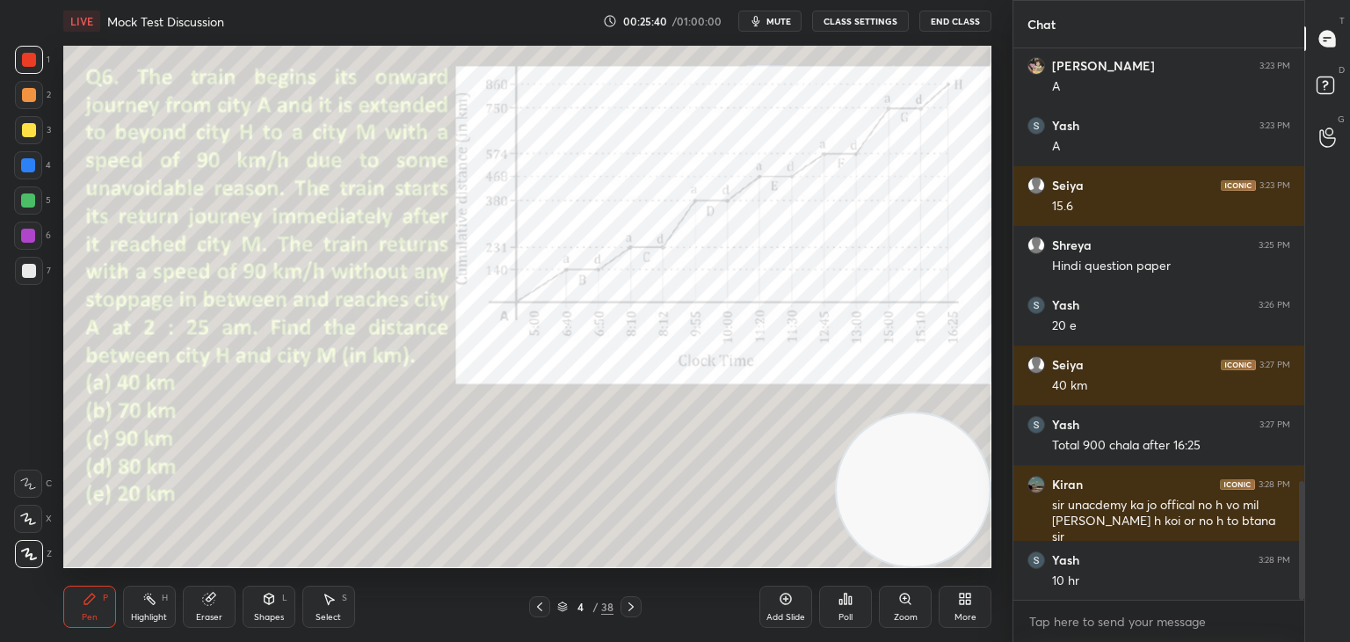
click at [630, 610] on icon at bounding box center [631, 607] width 14 height 14
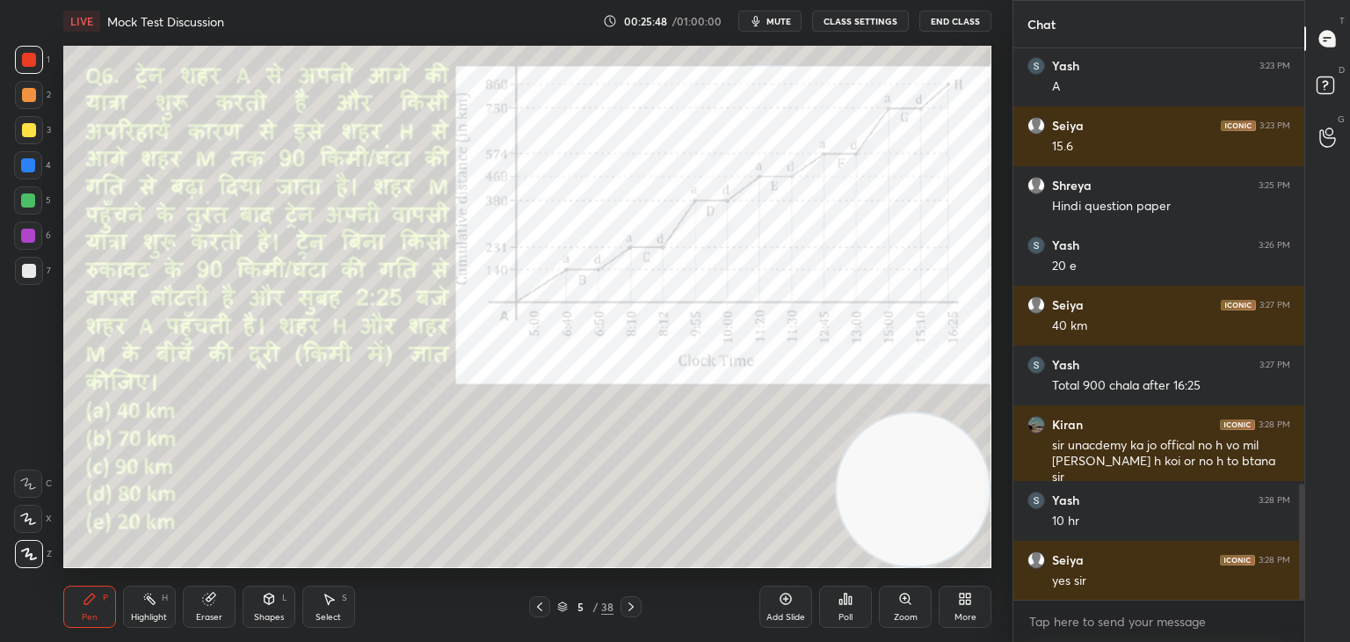
scroll to position [2127, 0]
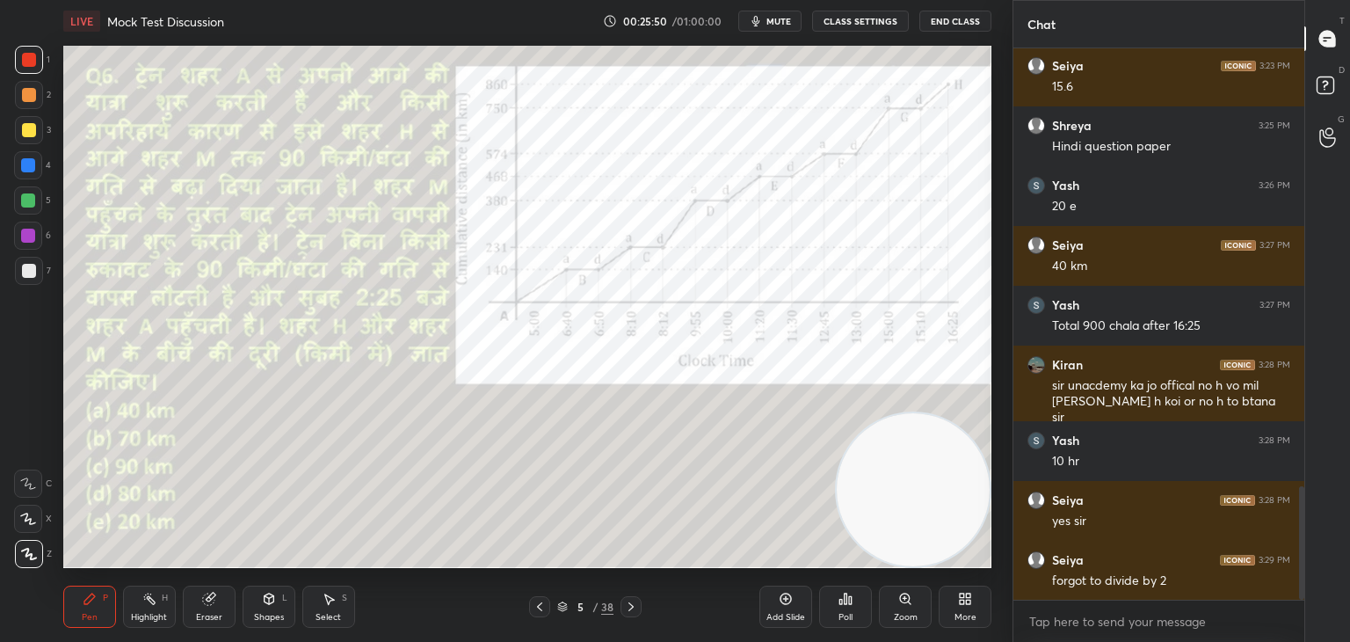
click at [537, 602] on icon at bounding box center [540, 607] width 14 height 14
click at [638, 609] on div at bounding box center [631, 606] width 21 height 21
click at [638, 606] on div at bounding box center [631, 606] width 21 height 21
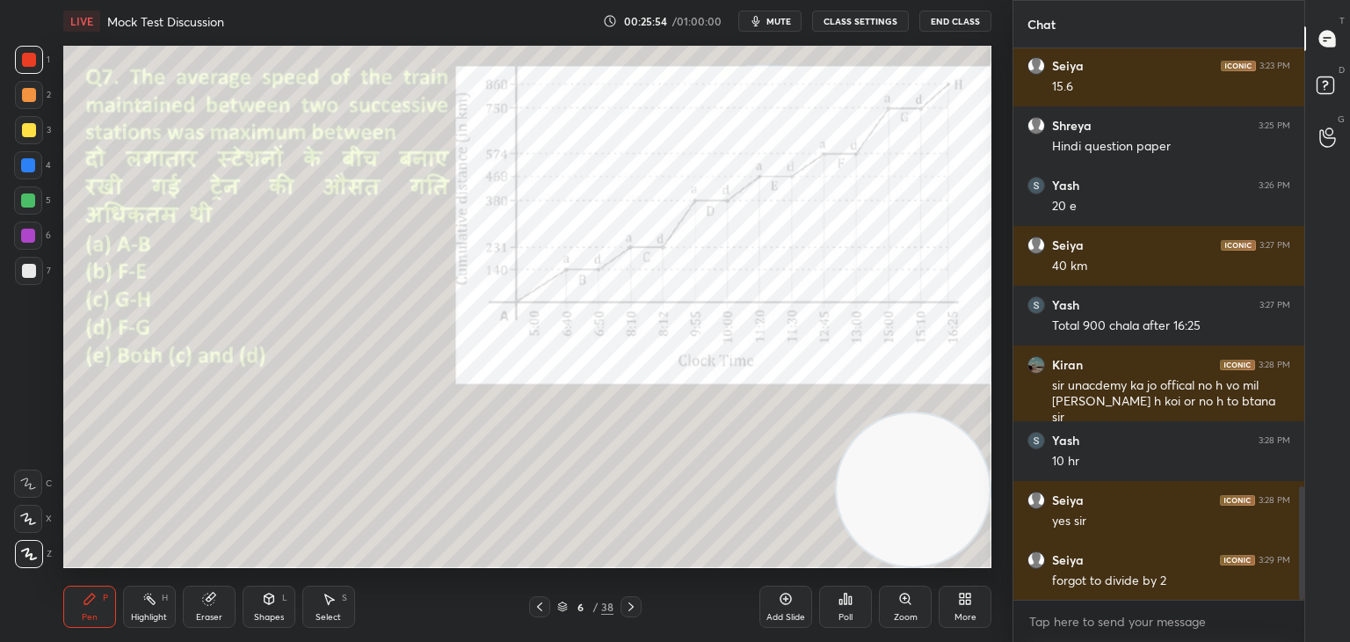
click at [639, 604] on div at bounding box center [631, 606] width 21 height 21
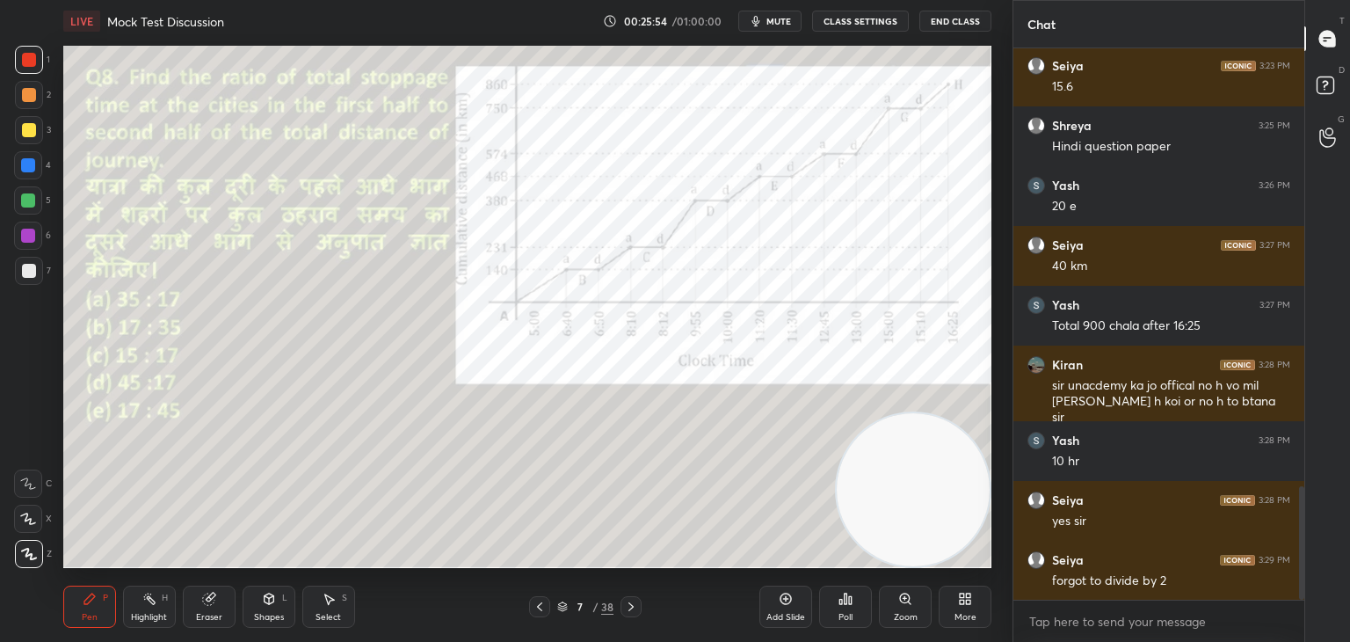
click at [638, 603] on div at bounding box center [631, 606] width 21 height 21
click at [640, 602] on div at bounding box center [631, 606] width 21 height 21
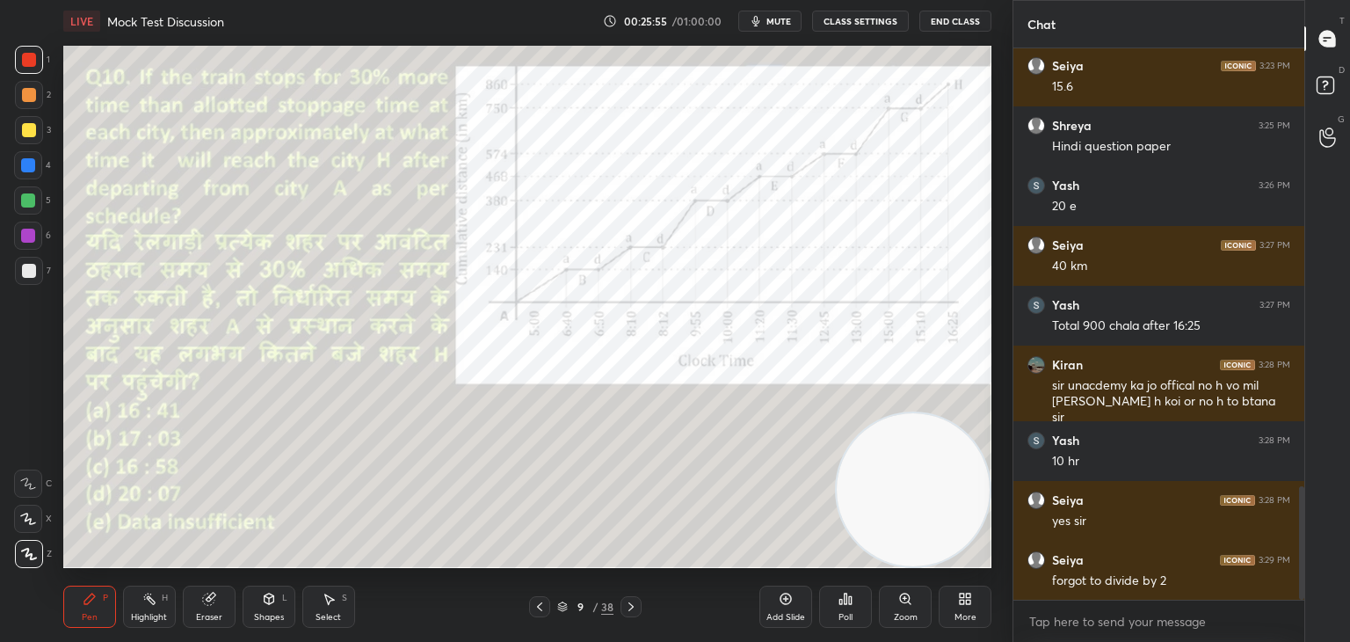
click at [639, 602] on div at bounding box center [631, 606] width 21 height 21
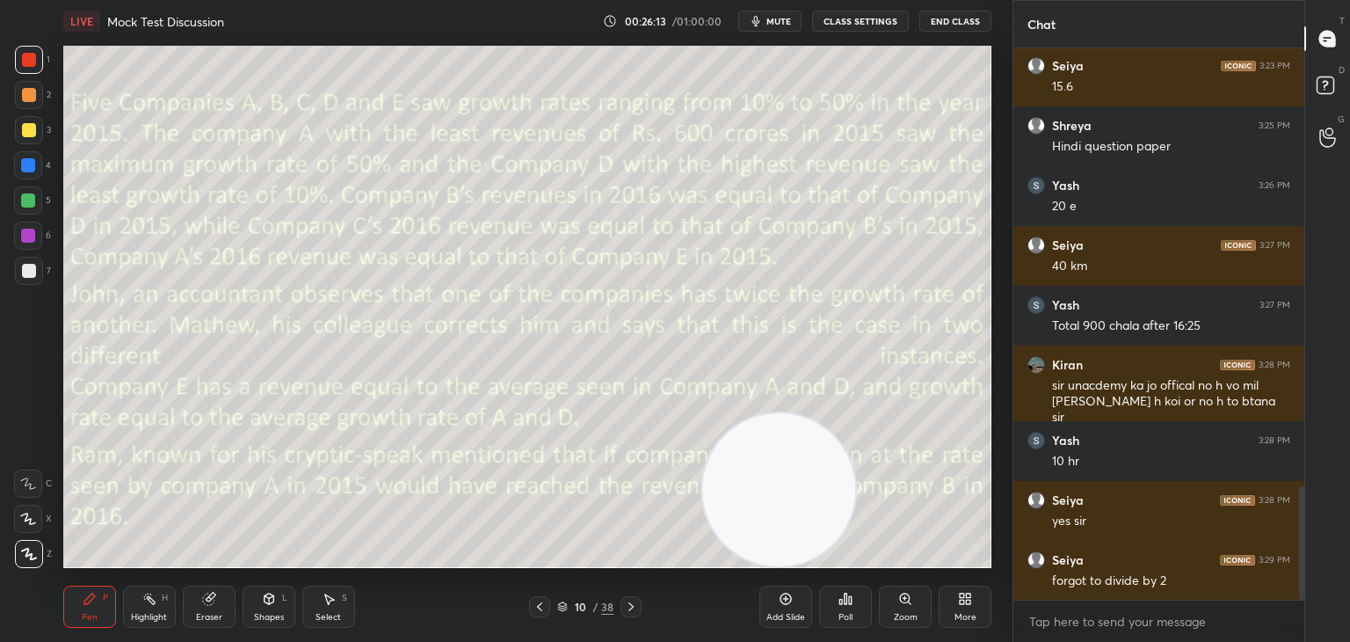
click at [712, 505] on video at bounding box center [778, 489] width 153 height 153
click at [728, 534] on video at bounding box center [779, 491] width 153 height 153
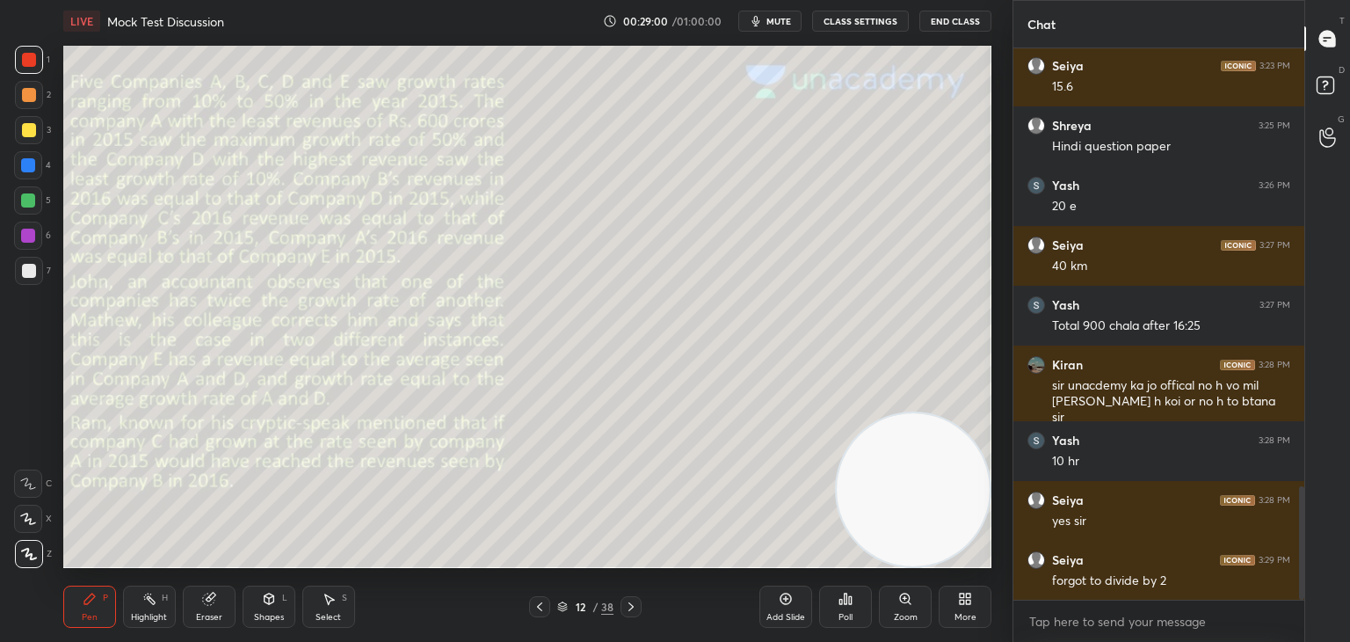
click at [784, 18] on span "mute" at bounding box center [779, 21] width 25 height 12
click at [781, 16] on span "unmute" at bounding box center [778, 21] width 38 height 12
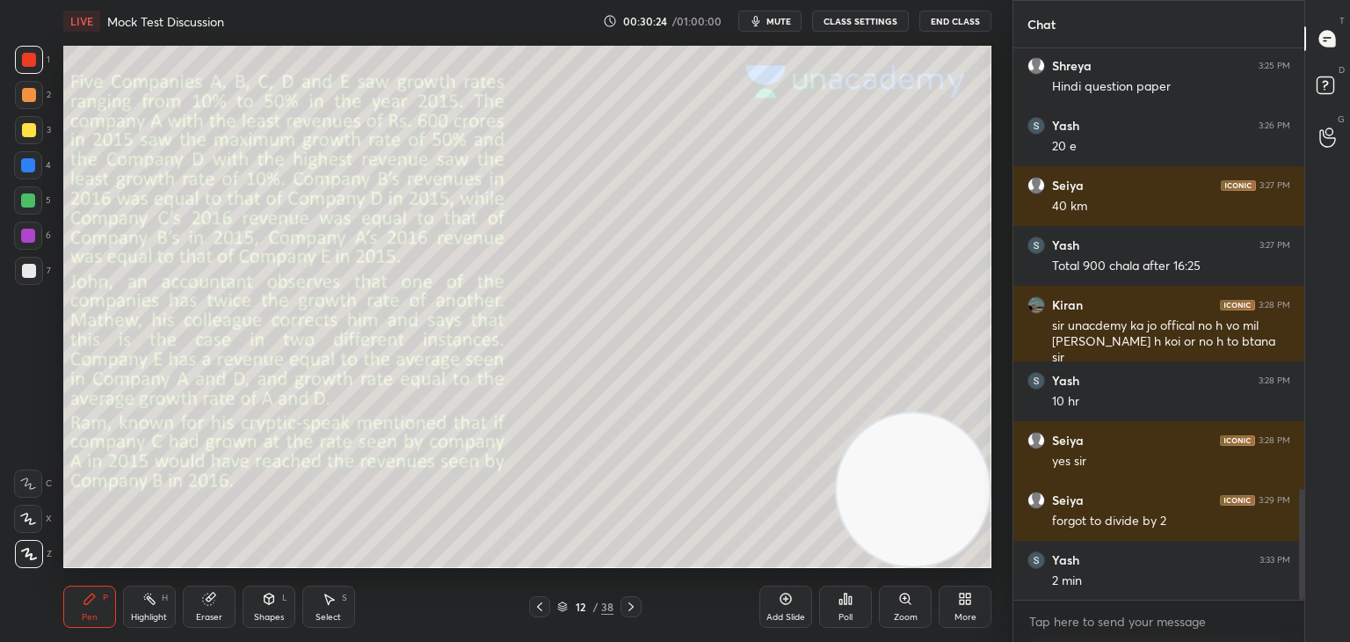
click at [769, 11] on button "mute" at bounding box center [769, 21] width 63 height 21
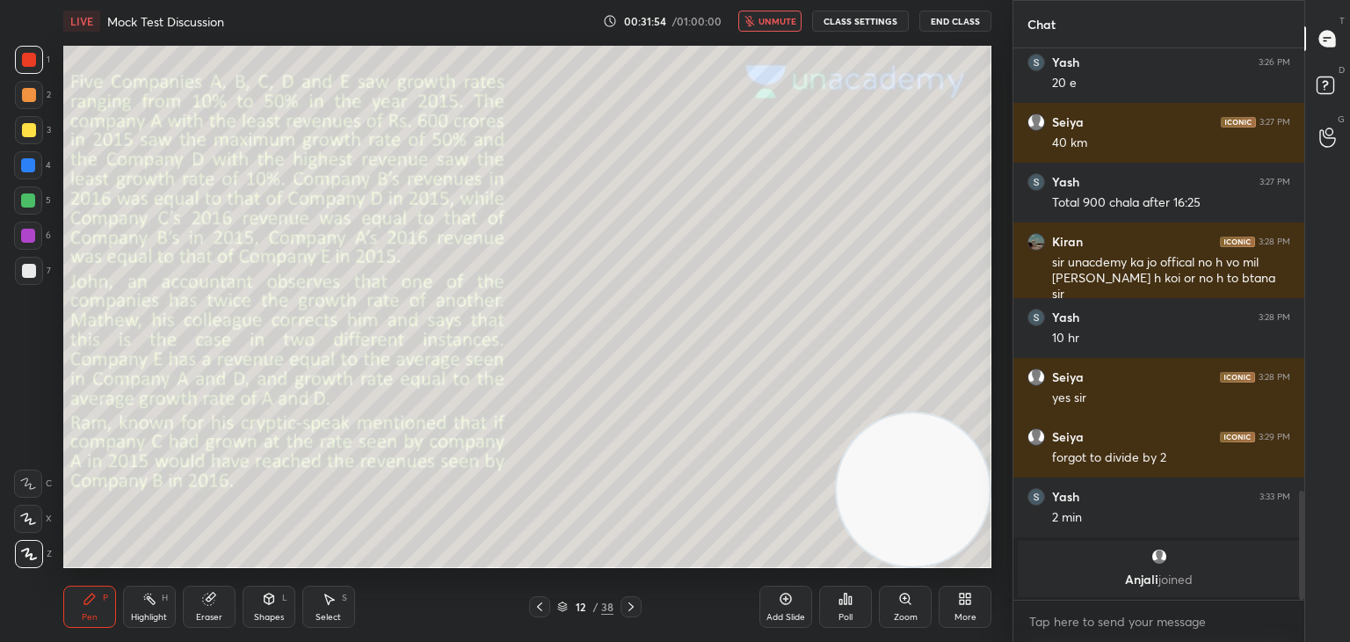
click at [755, 22] on icon "button" at bounding box center [750, 21] width 11 height 11
click at [208, 610] on div "Eraser" at bounding box center [209, 606] width 53 height 42
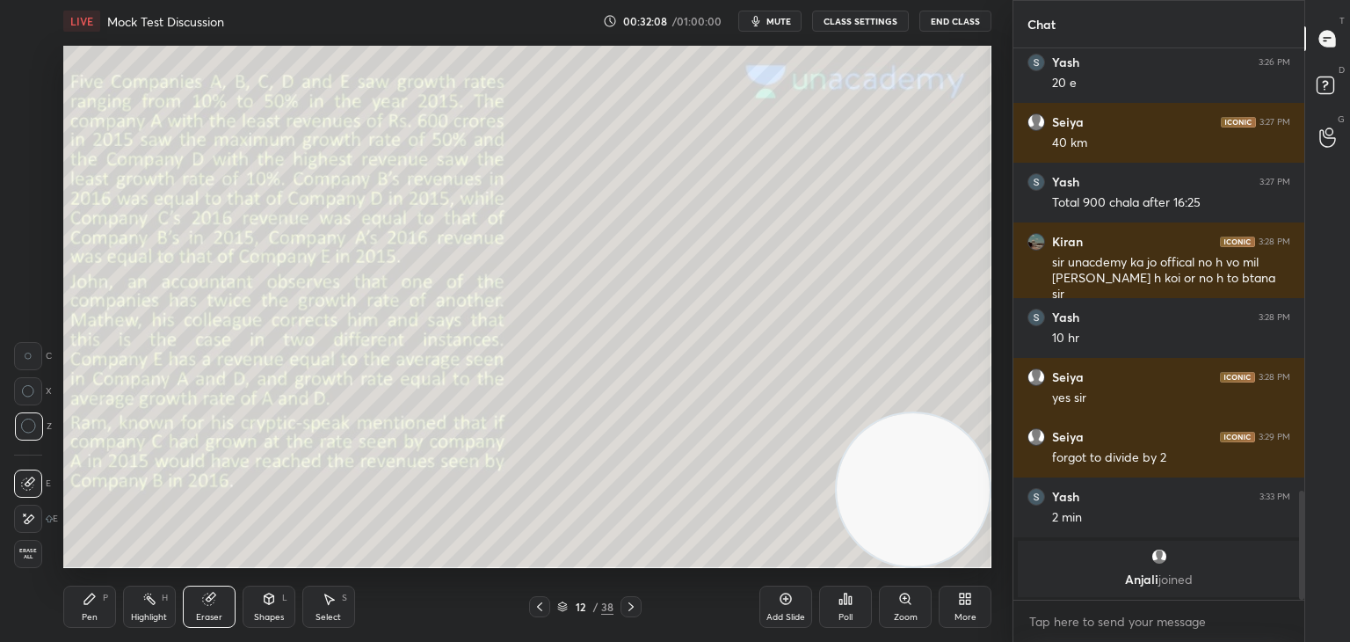
click at [274, 618] on div "Shapes" at bounding box center [269, 617] width 30 height 9
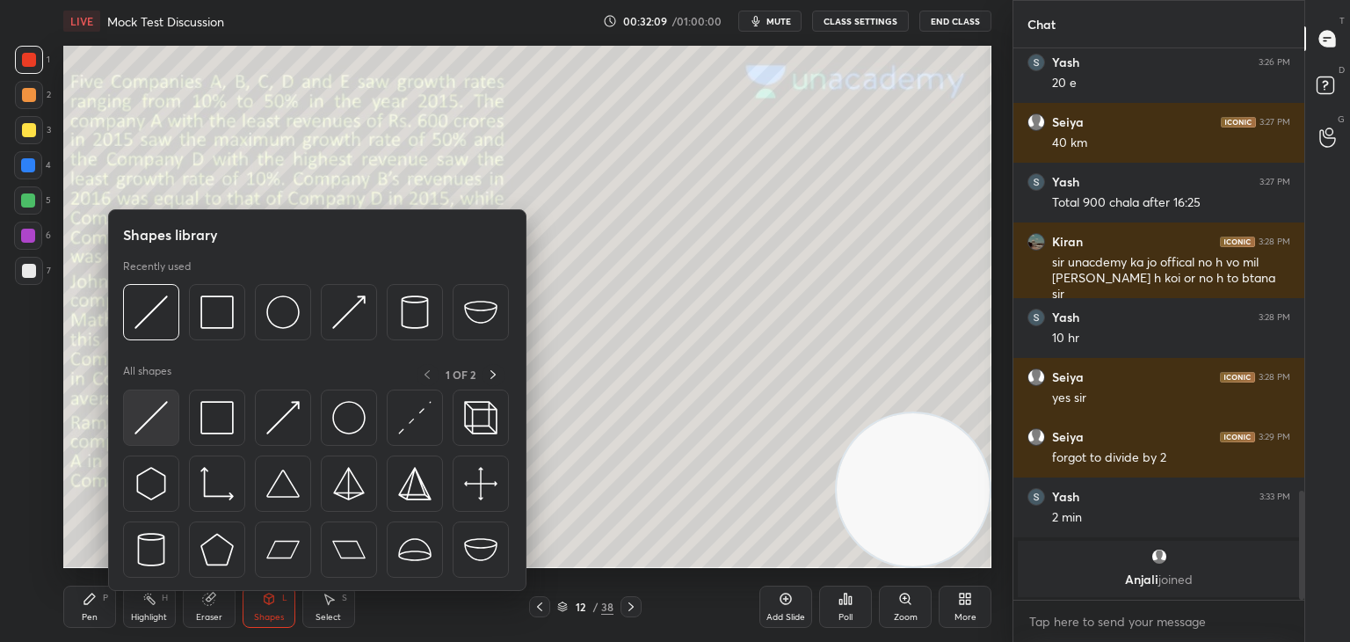
click at [156, 413] on img at bounding box center [150, 417] width 33 height 33
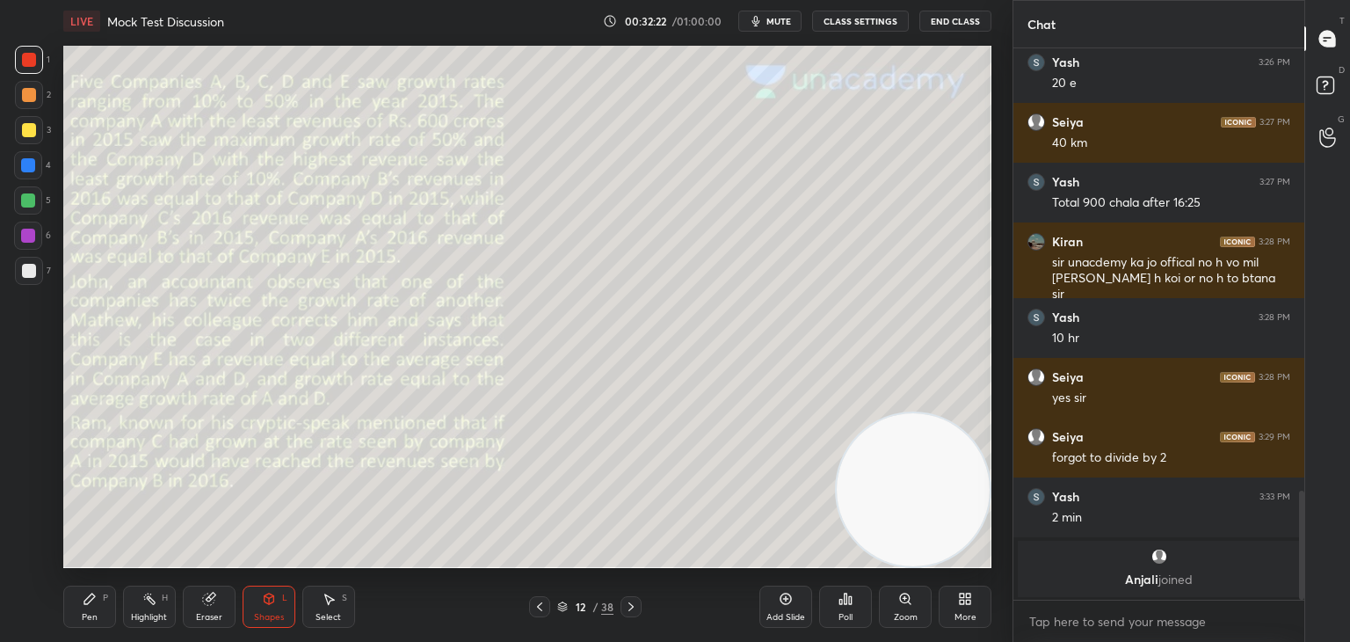
click at [211, 610] on div "Eraser" at bounding box center [209, 606] width 53 height 42
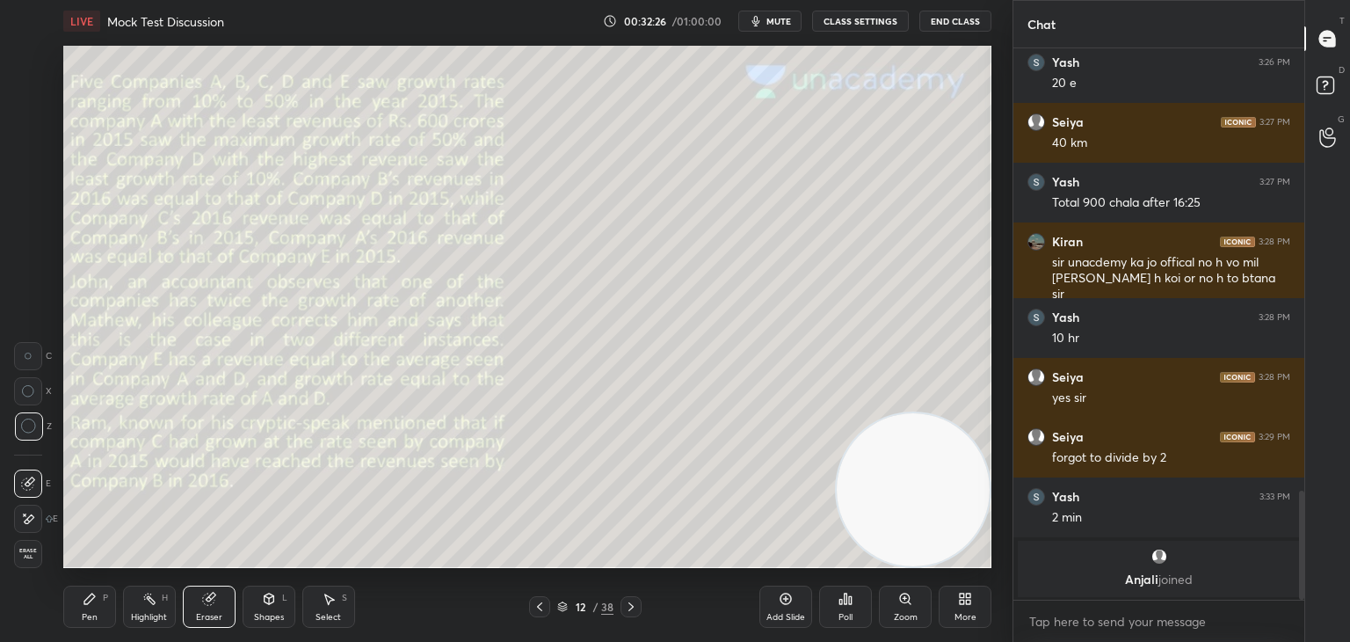
click at [263, 607] on div "Shapes L" at bounding box center [269, 606] width 53 height 42
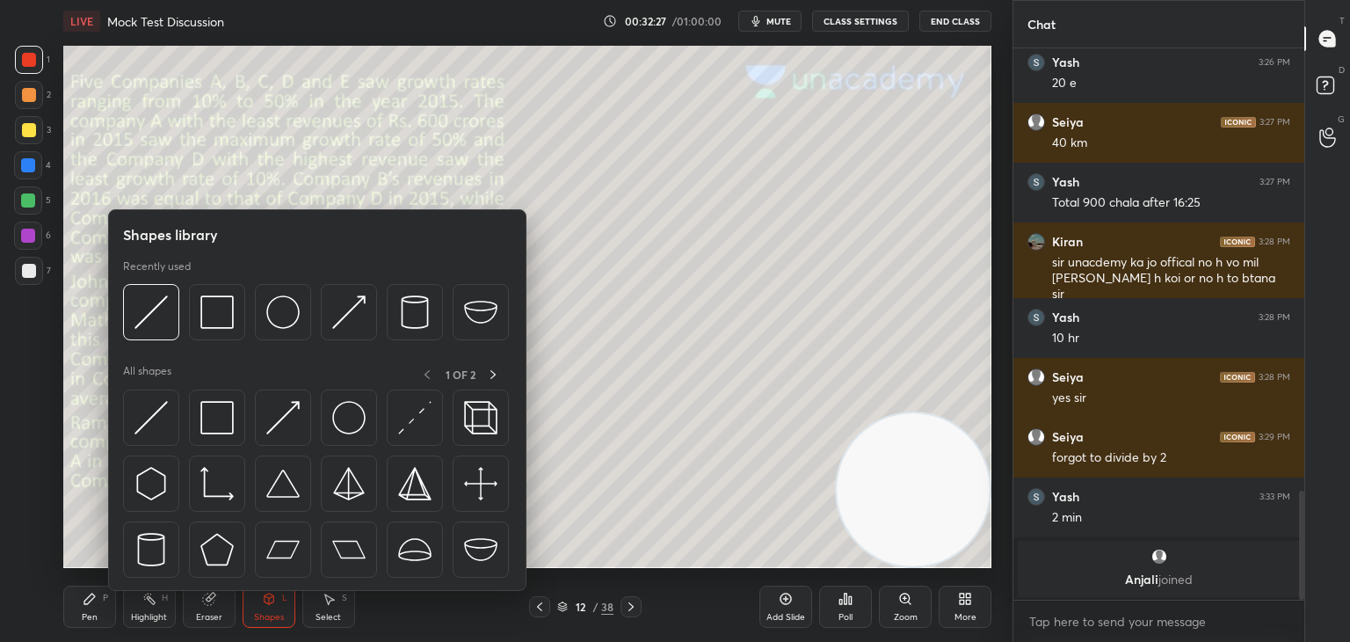
click at [181, 325] on div at bounding box center [316, 317] width 386 height 66
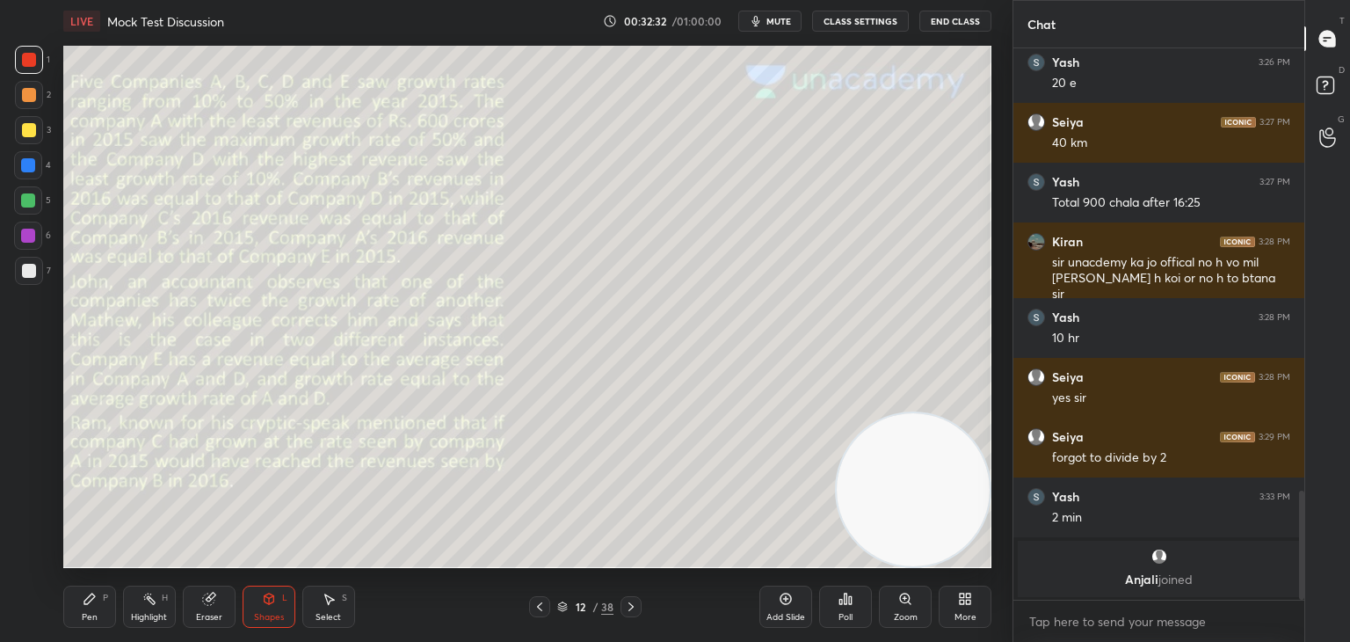
click at [89, 606] on div "Pen P" at bounding box center [89, 606] width 53 height 42
click at [267, 603] on icon at bounding box center [270, 598] width 10 height 11
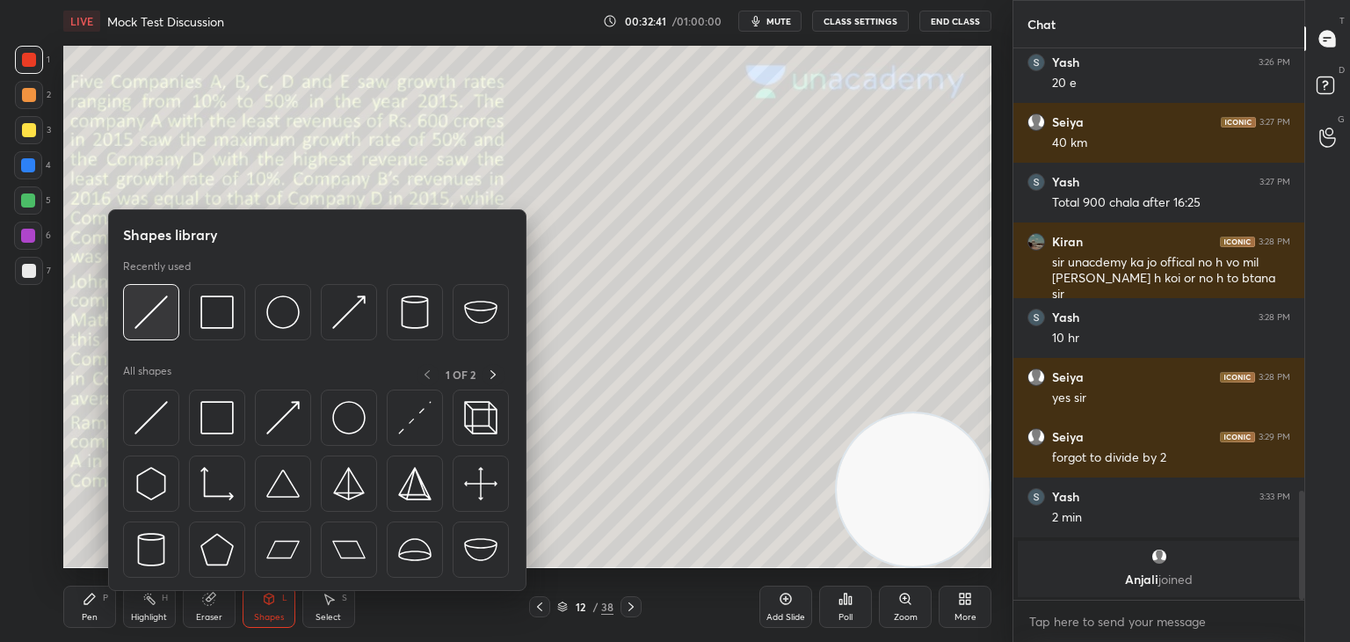
click at [165, 328] on img at bounding box center [150, 311] width 33 height 33
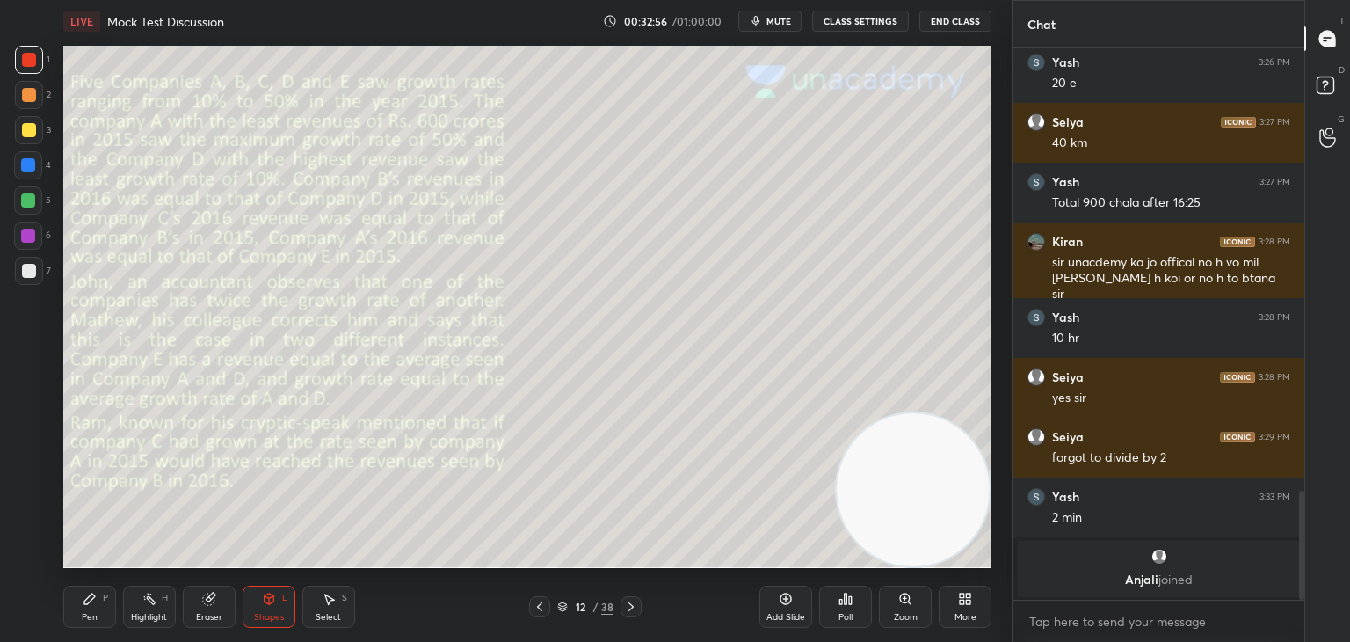
click at [26, 279] on div at bounding box center [29, 271] width 28 height 28
click at [91, 599] on icon at bounding box center [89, 598] width 11 height 11
click at [28, 519] on icon at bounding box center [28, 518] width 16 height 12
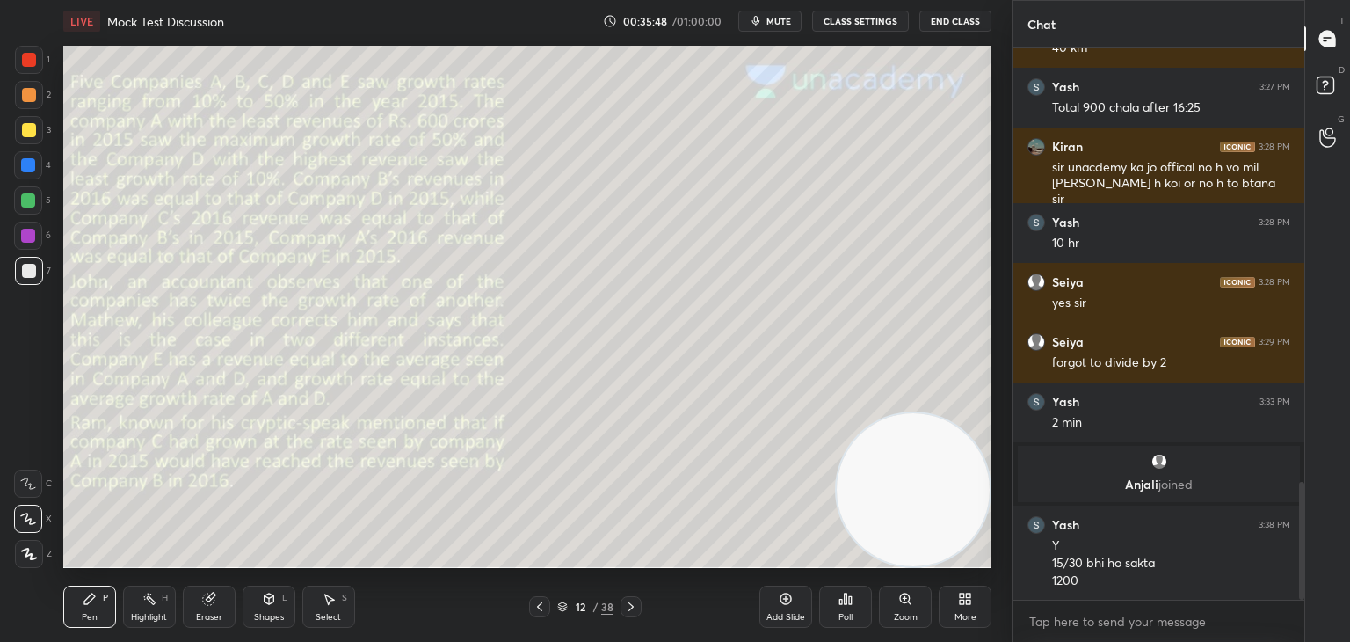
scroll to position [2027, 0]
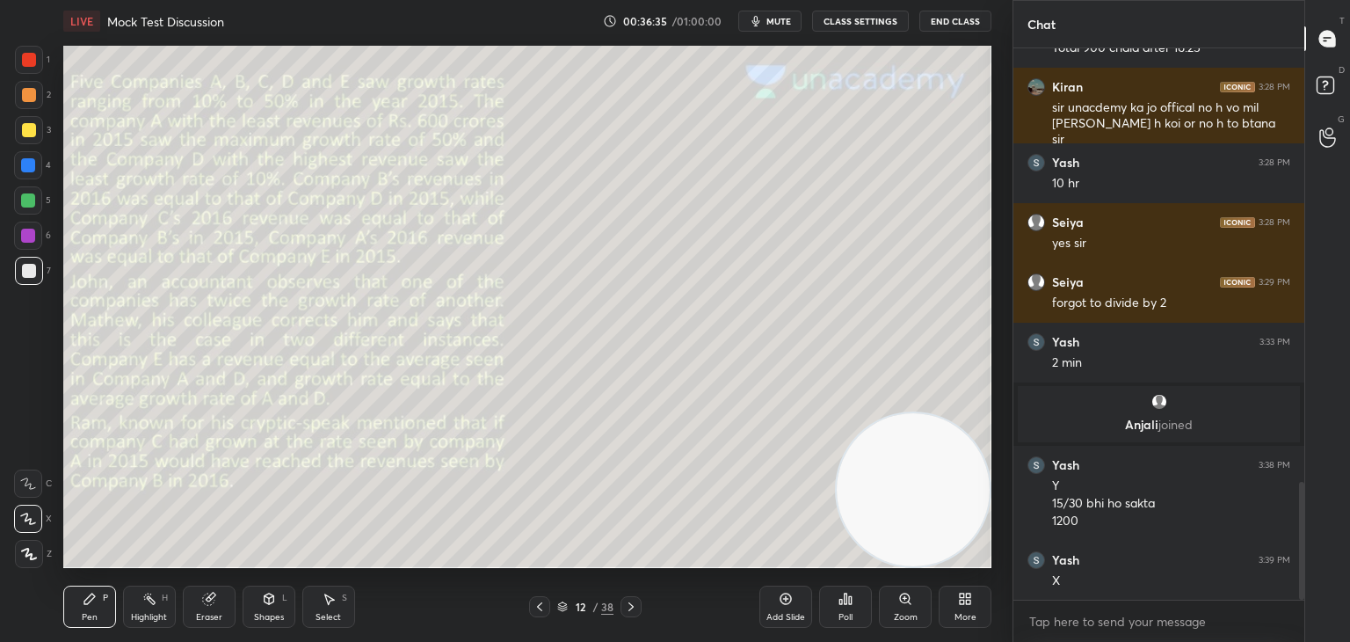
click at [209, 621] on div "Eraser" at bounding box center [209, 617] width 26 height 9
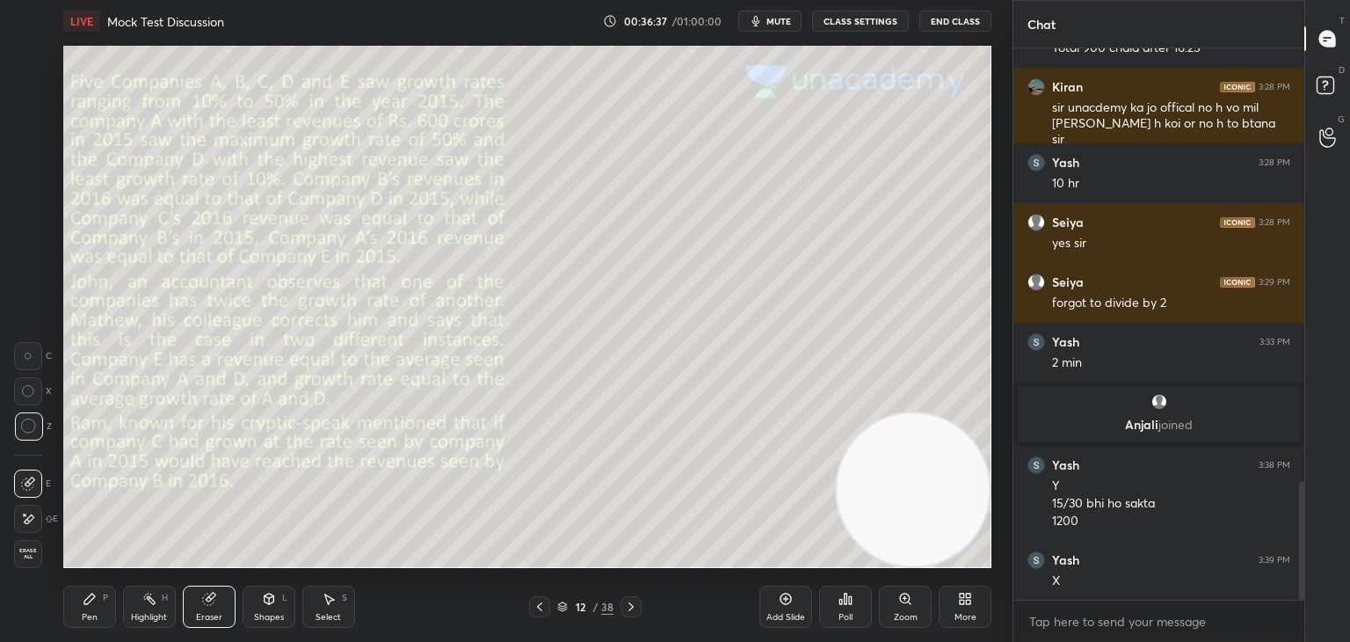
click at [58, 611] on div "LIVE Mock Test Discussion 00:36:37 / 01:00:00 mute CLASS SETTINGS End Class Set…" at bounding box center [527, 321] width 942 height 642
click at [94, 596] on icon at bounding box center [89, 598] width 11 height 11
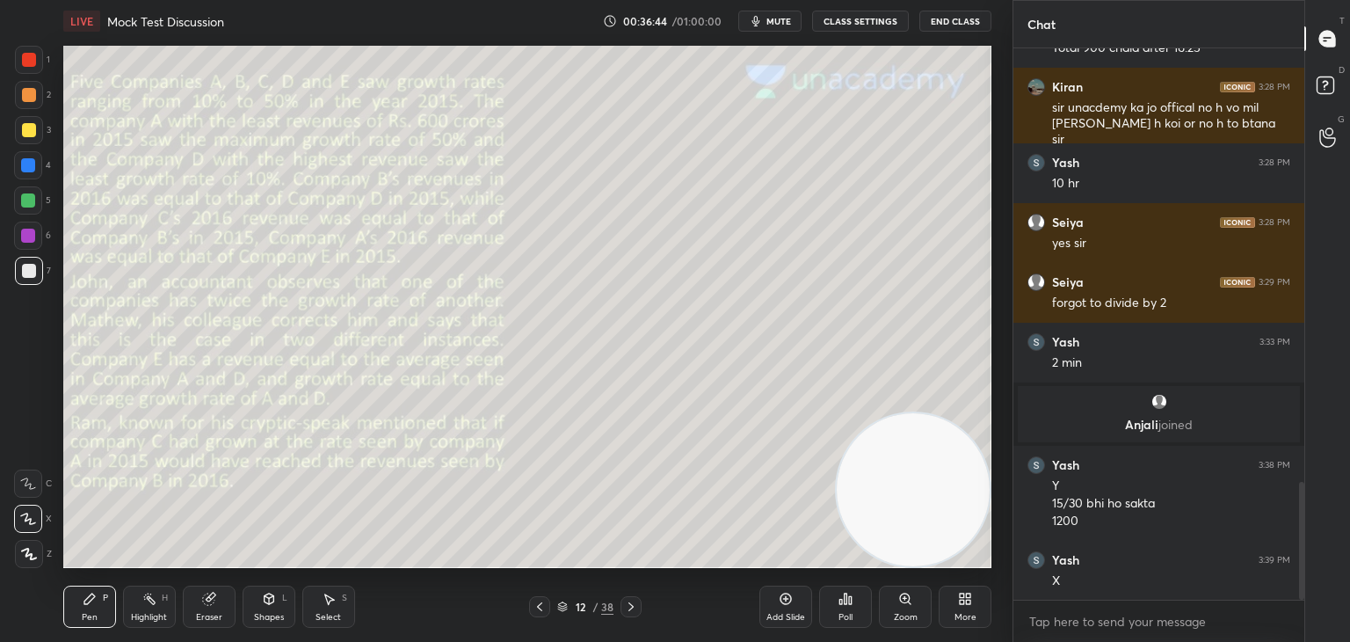
click at [217, 601] on div "Eraser" at bounding box center [209, 606] width 53 height 42
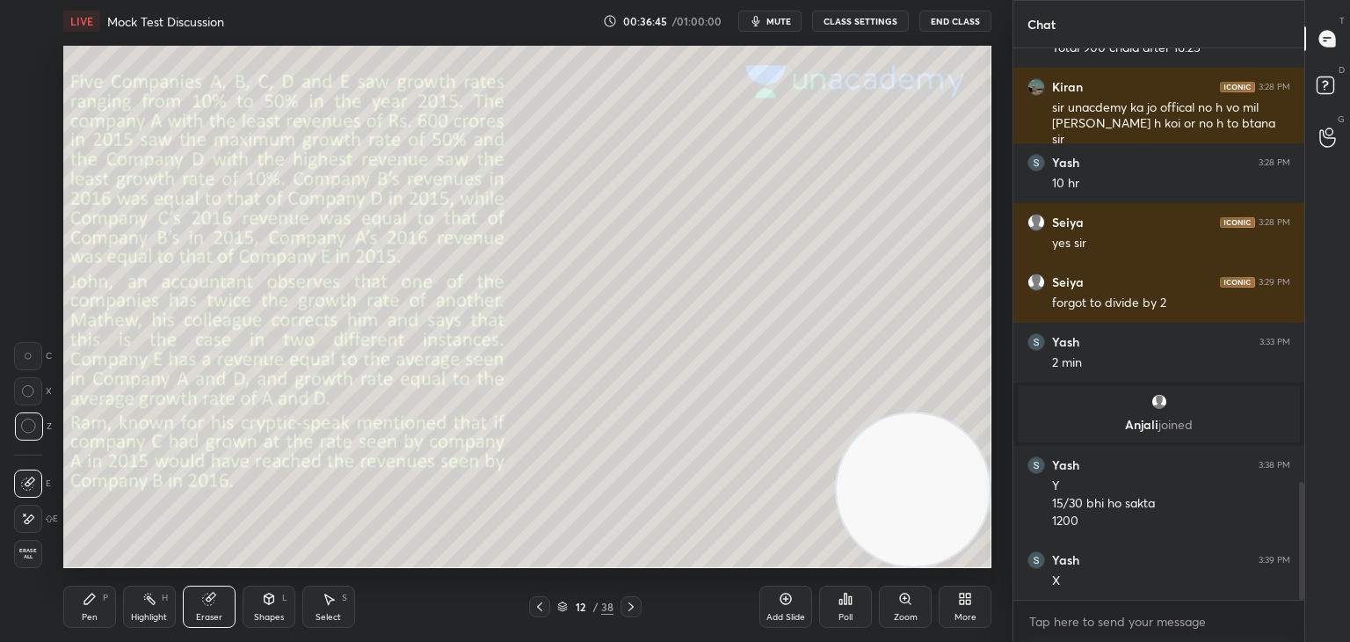
click at [33, 352] on div at bounding box center [28, 356] width 28 height 28
click at [91, 618] on div "Pen" at bounding box center [90, 617] width 16 height 9
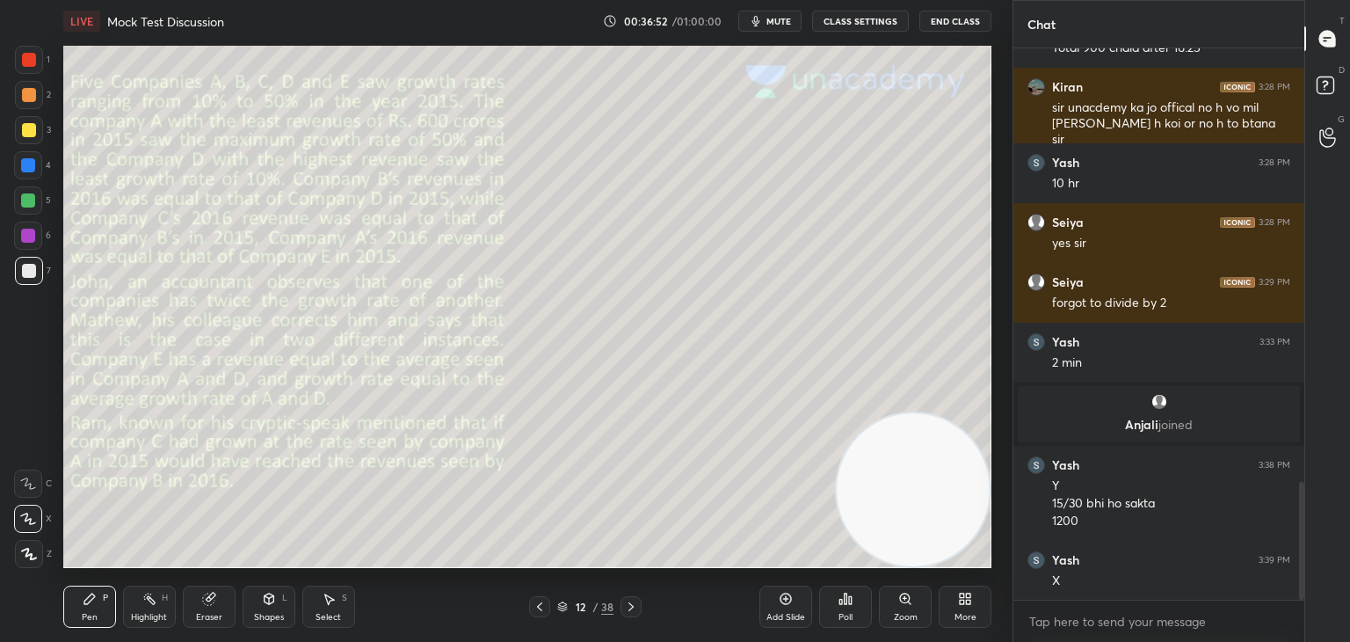
scroll to position [2087, 0]
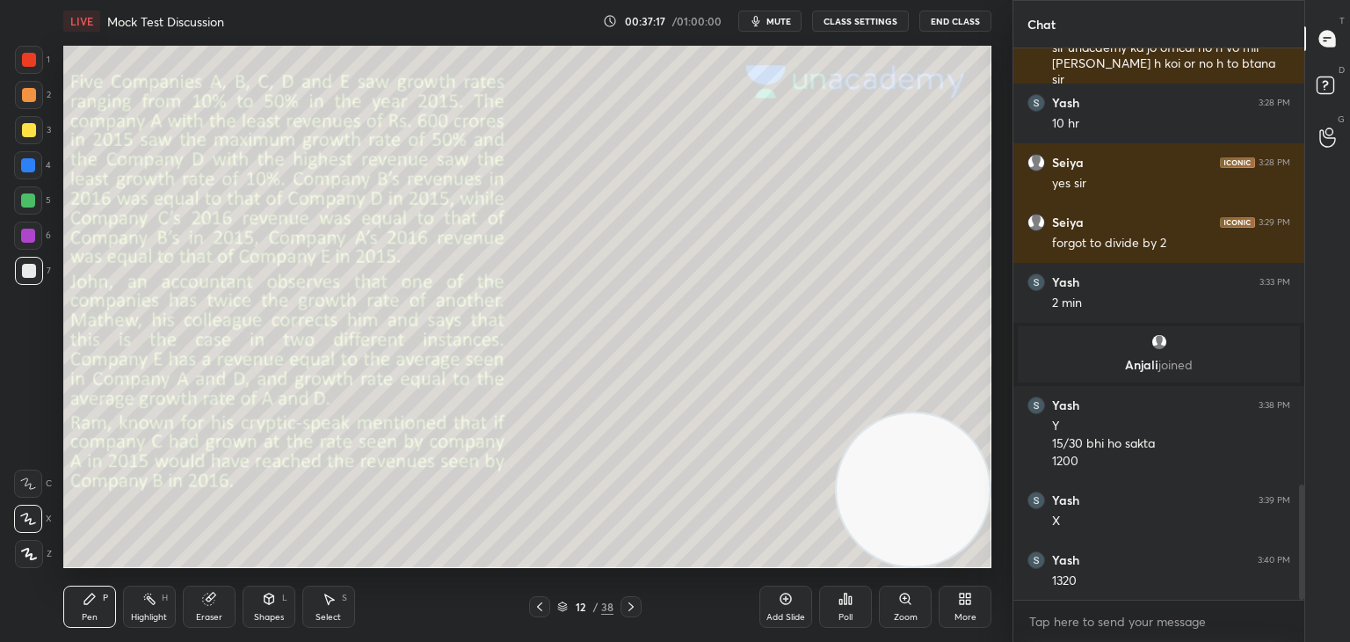
click at [28, 204] on div at bounding box center [28, 200] width 14 height 14
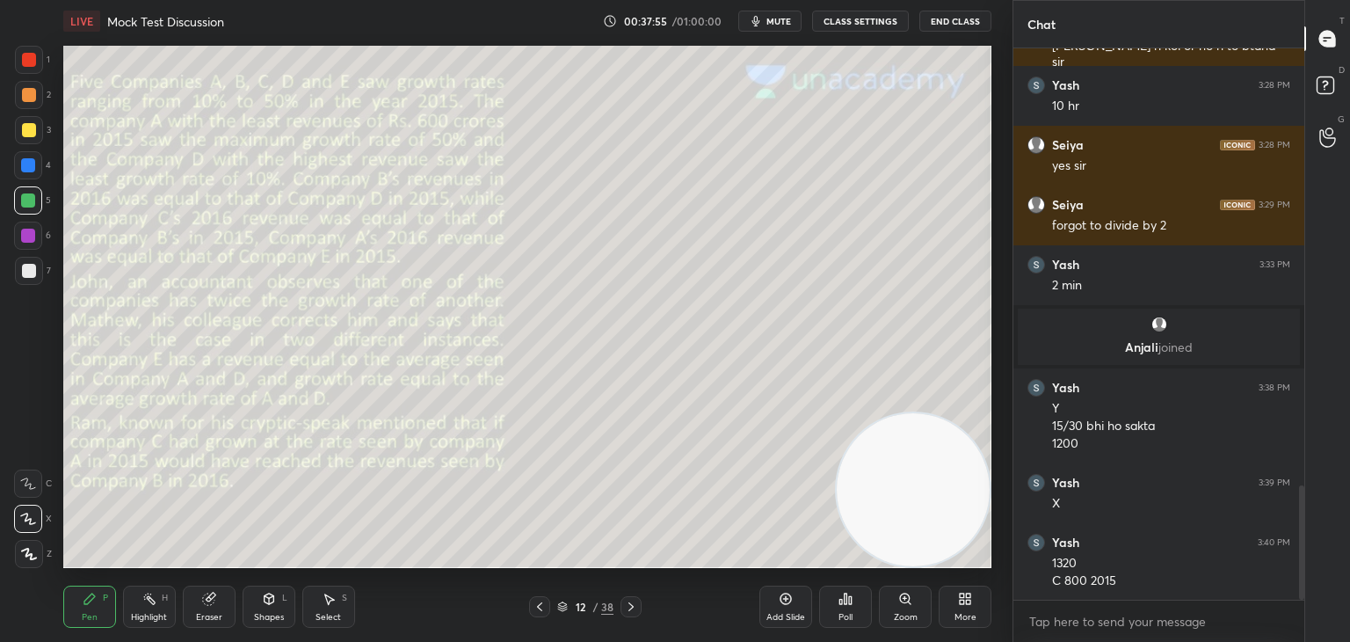
click at [33, 271] on div at bounding box center [29, 271] width 14 height 14
click at [207, 618] on div "Eraser" at bounding box center [209, 617] width 26 height 9
click at [101, 606] on div "Pen P" at bounding box center [89, 606] width 53 height 42
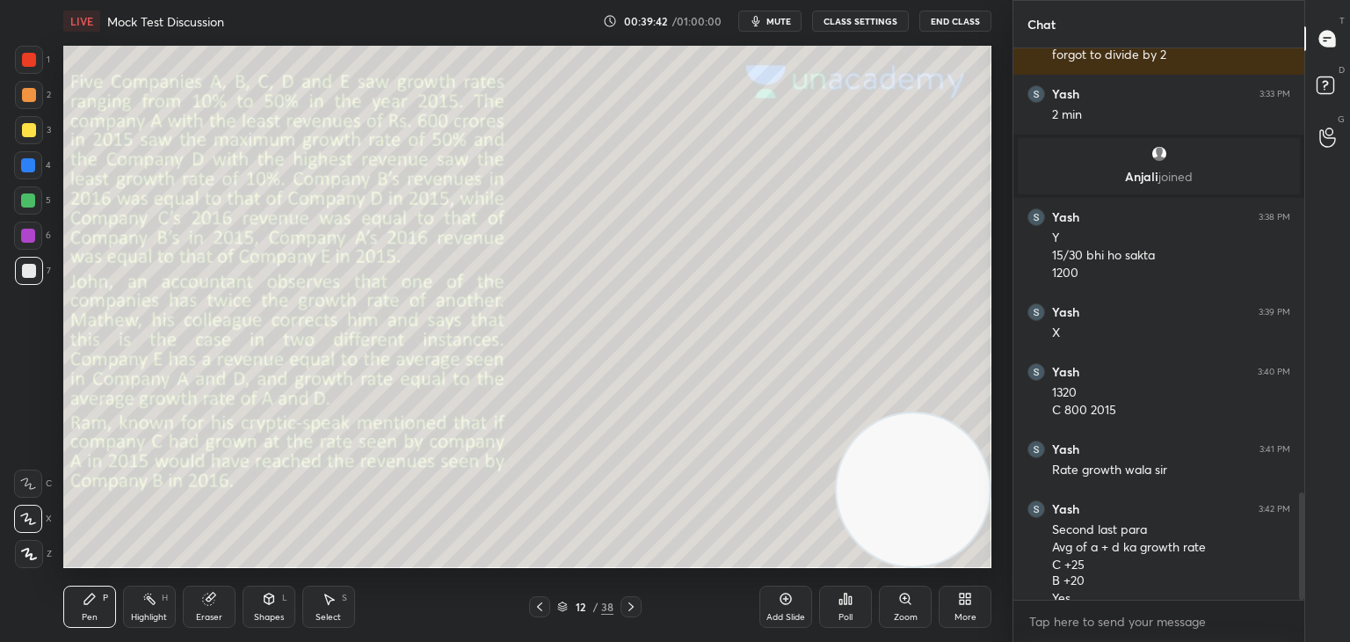
scroll to position [2293, 0]
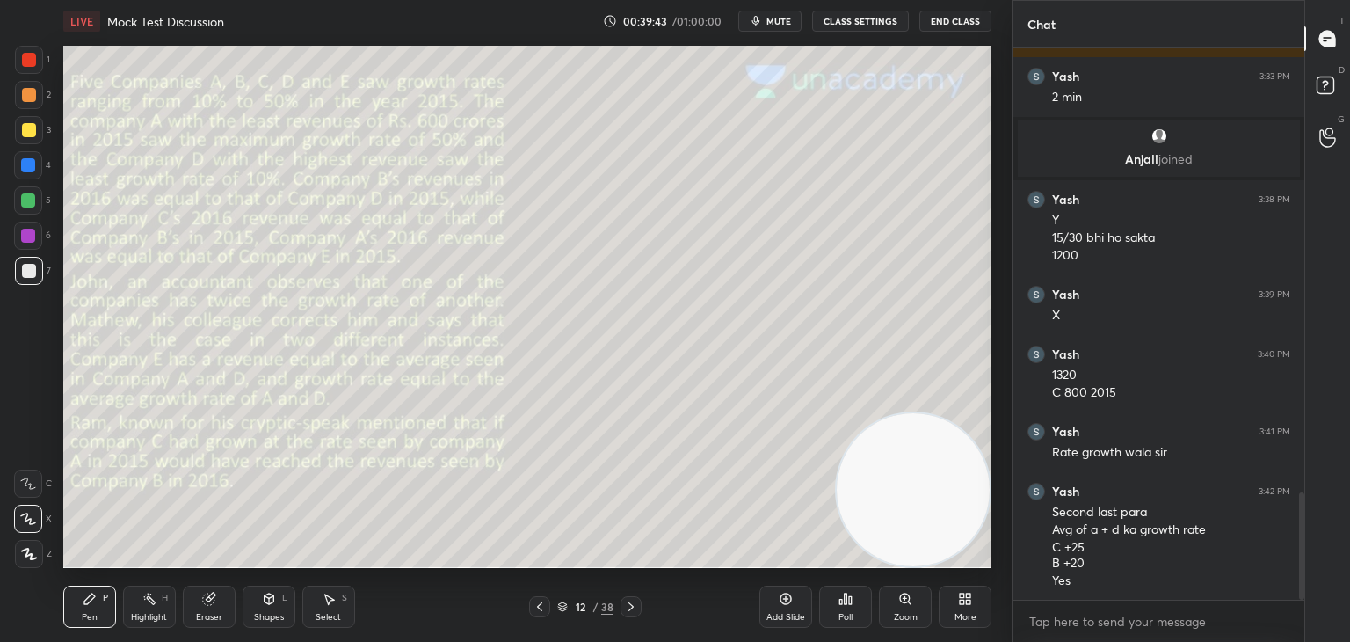
click at [282, 609] on div "Shapes L" at bounding box center [269, 606] width 53 height 42
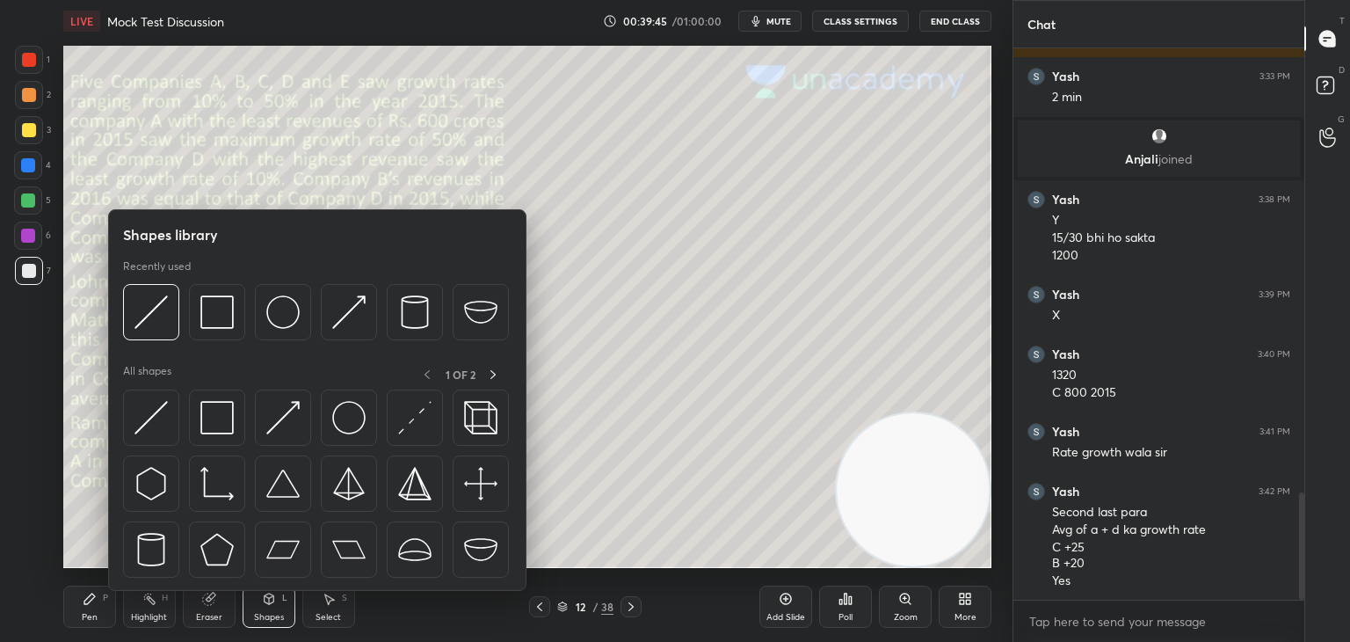
click at [229, 609] on div "Eraser" at bounding box center [209, 606] width 53 height 42
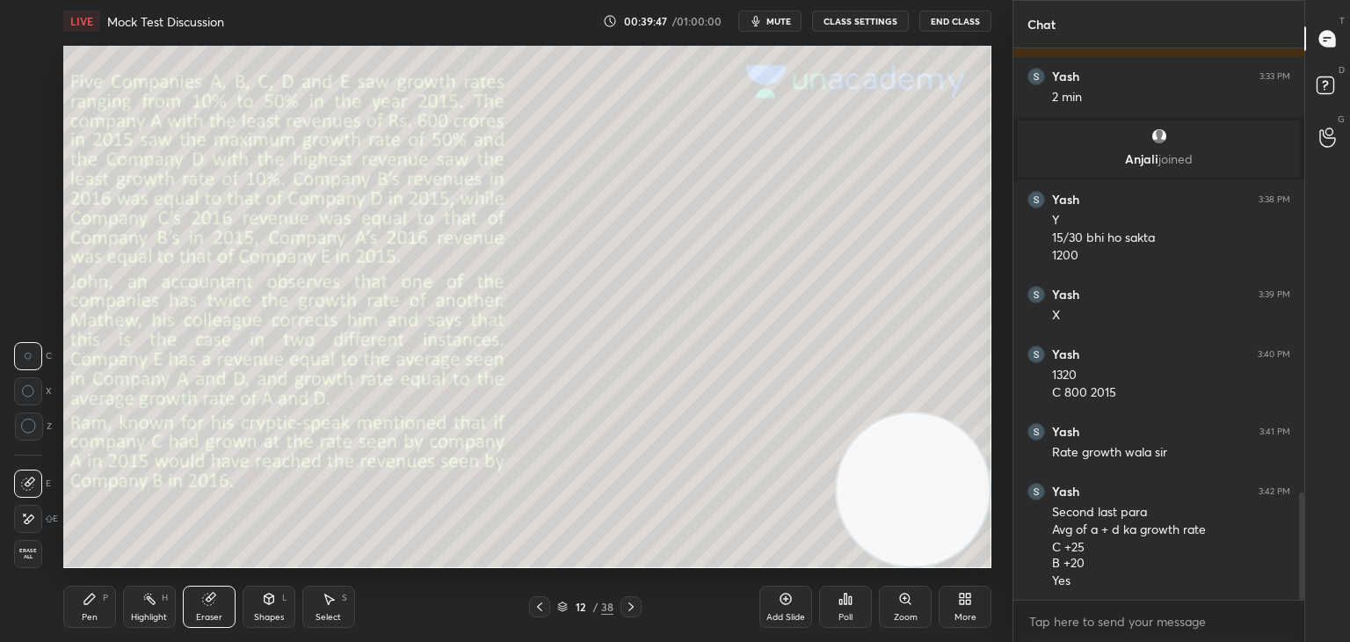
click at [107, 612] on div "Pen P" at bounding box center [89, 606] width 53 height 42
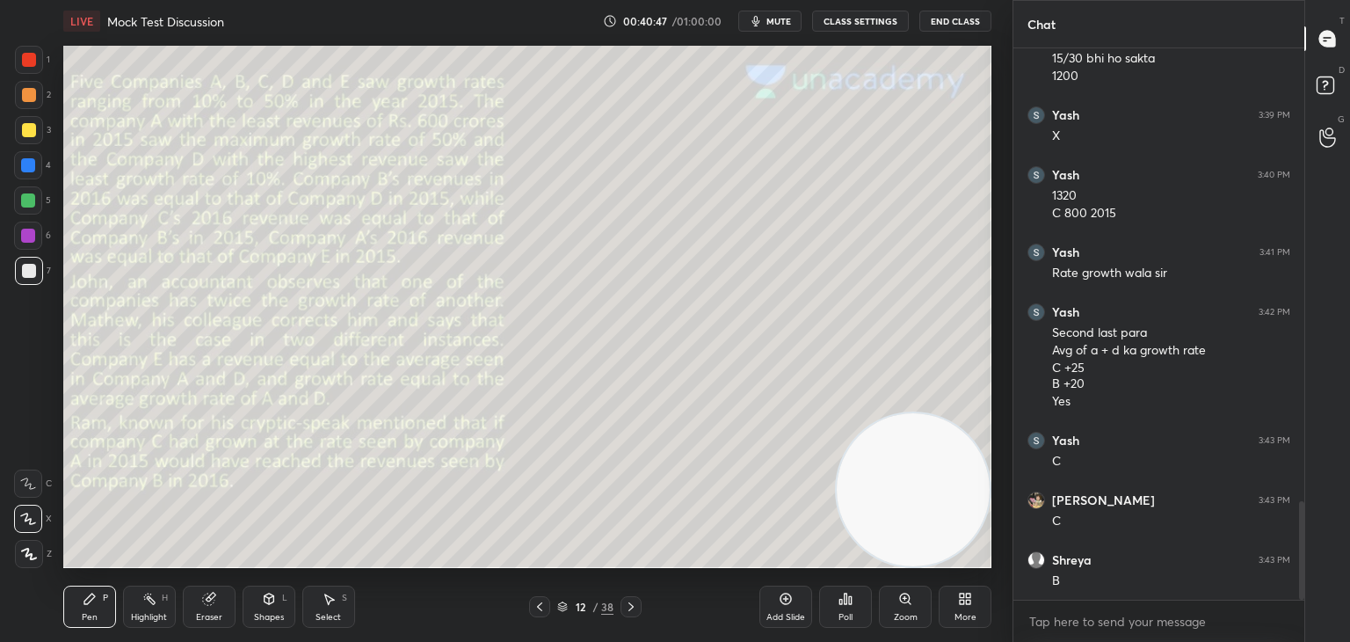
scroll to position [2532, 0]
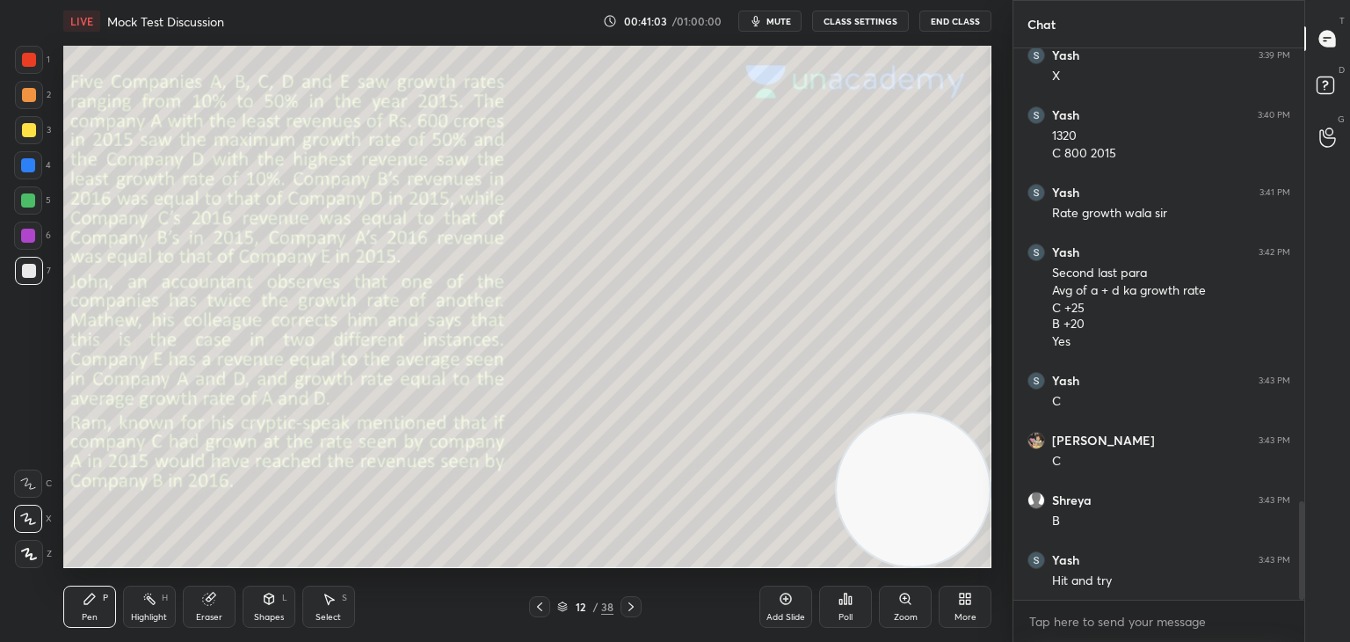
click at [39, 168] on div at bounding box center [28, 165] width 28 height 28
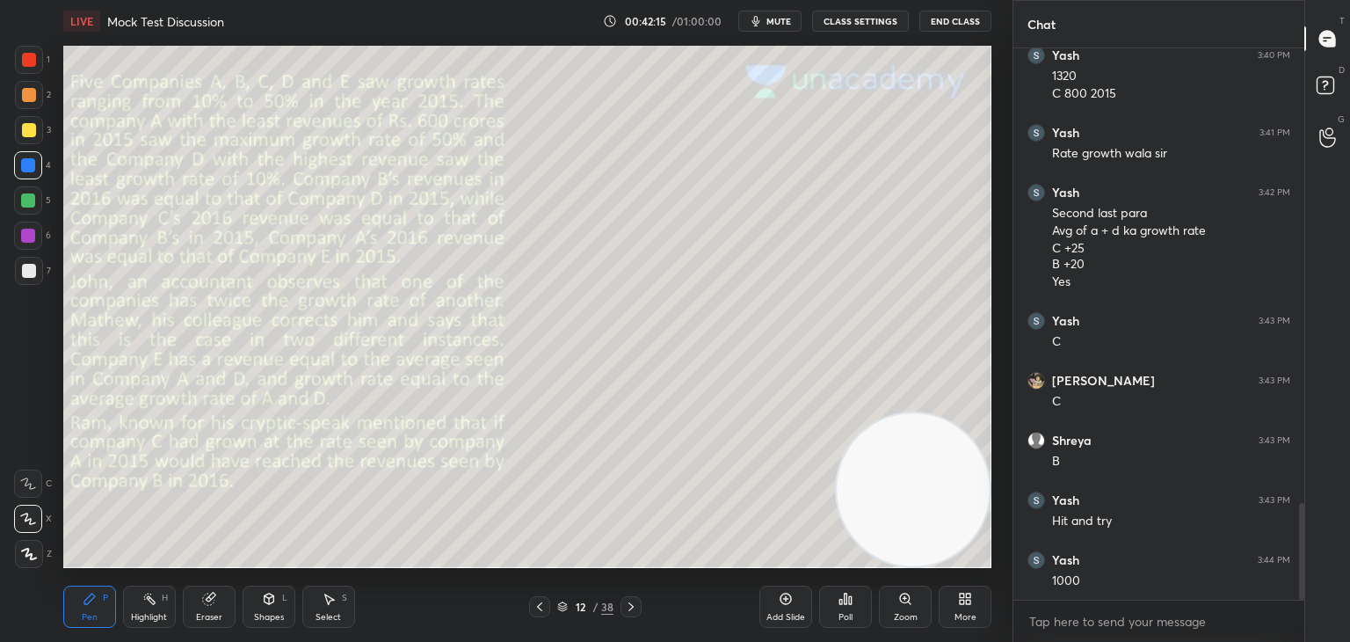
click at [222, 607] on div "Eraser" at bounding box center [209, 606] width 53 height 42
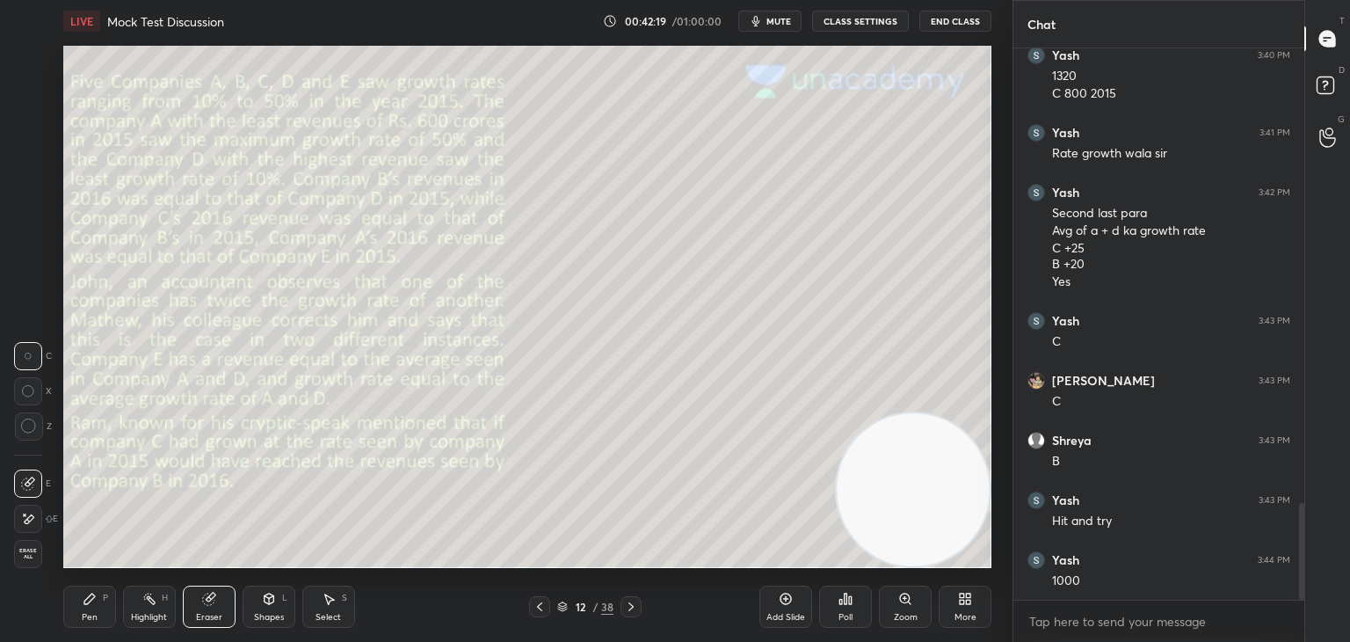
click at [97, 610] on div "Pen P" at bounding box center [89, 606] width 53 height 42
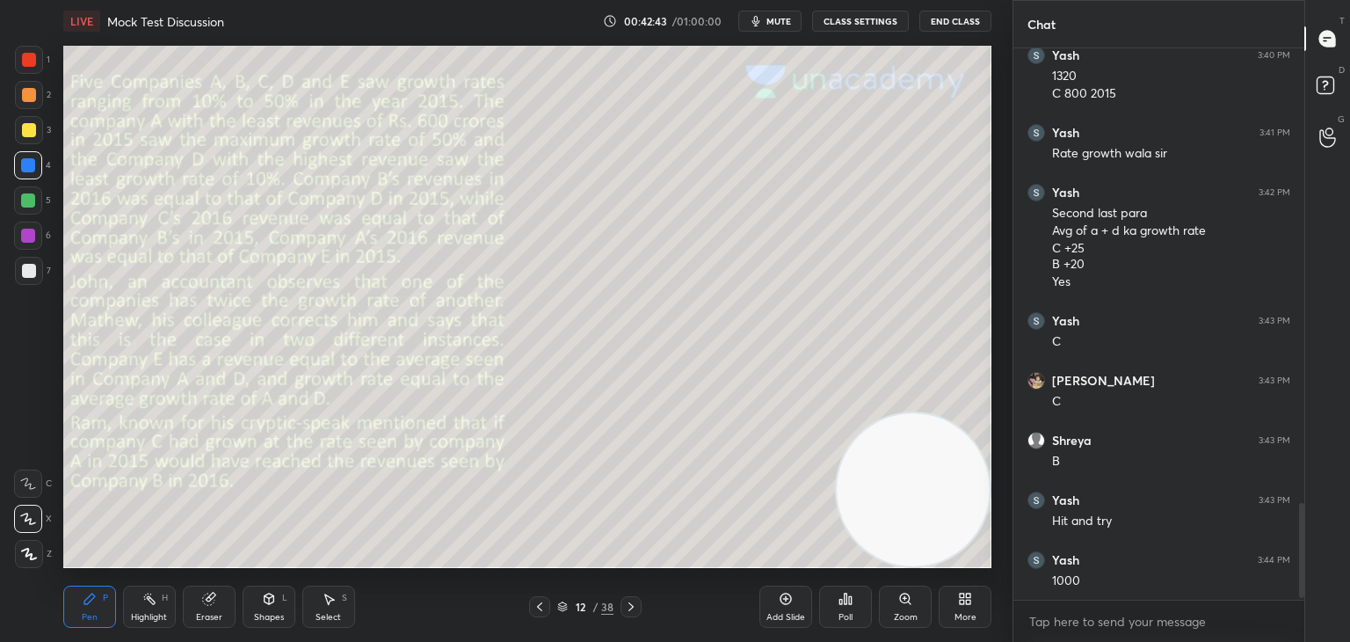
scroll to position [2651, 0]
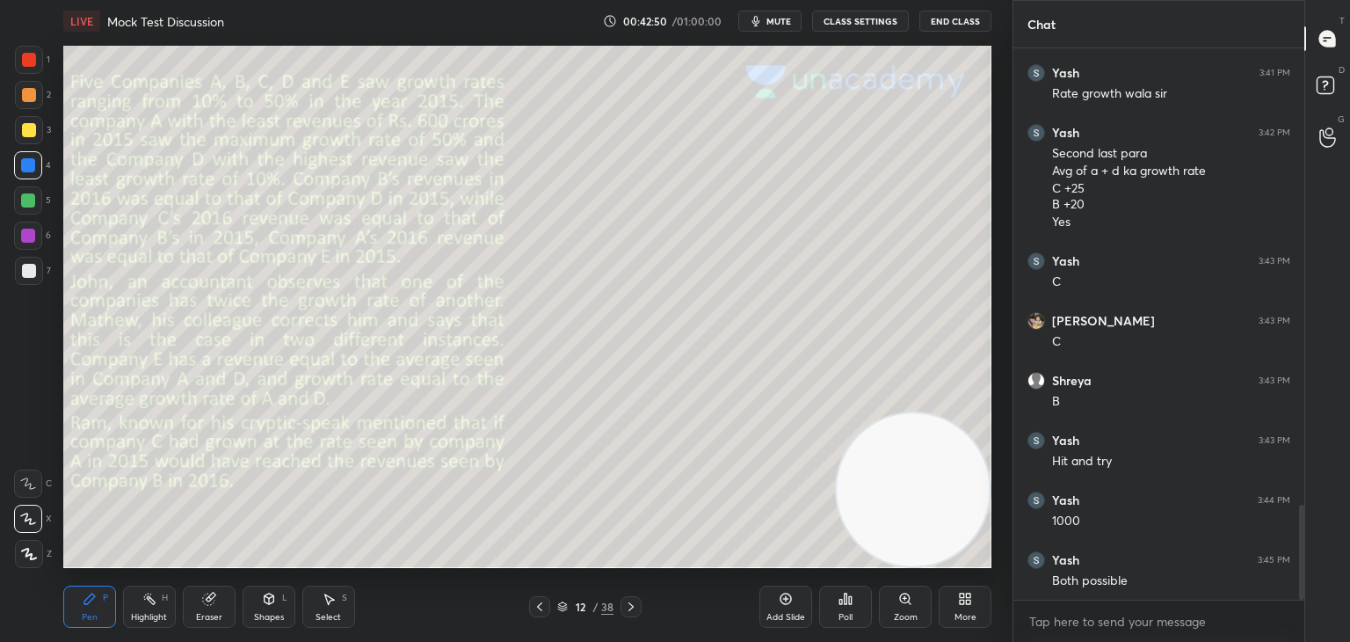
click at [630, 606] on icon at bounding box center [631, 607] width 14 height 14
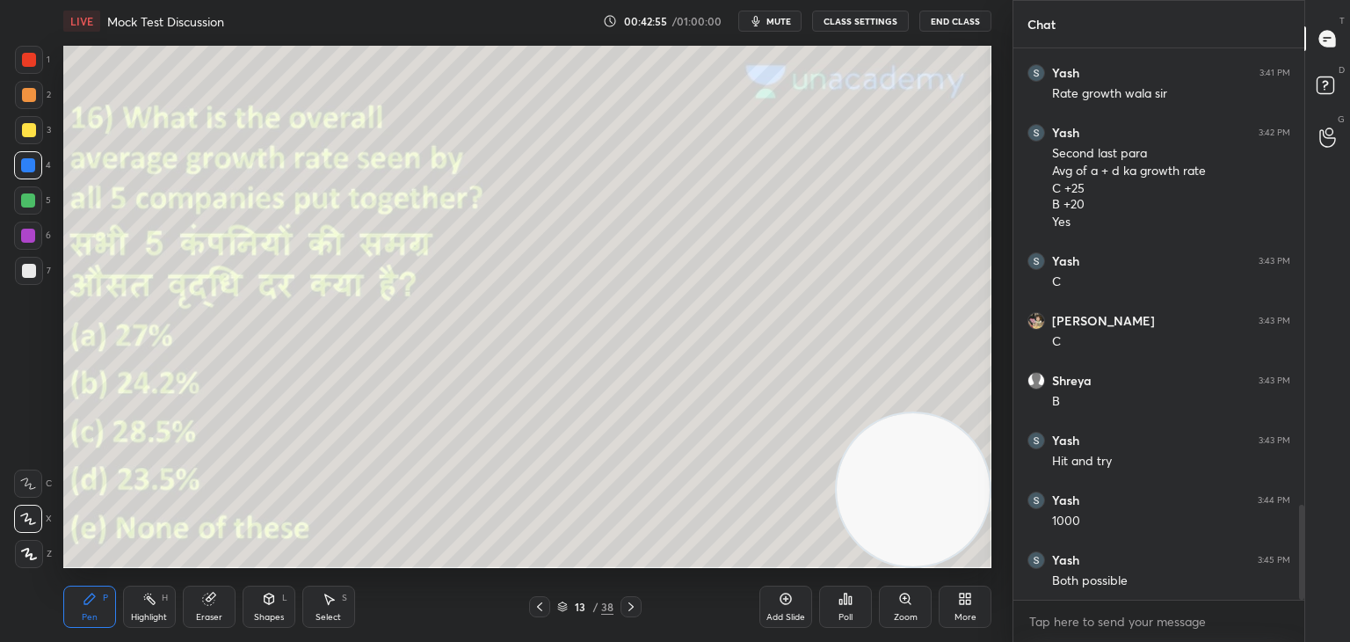
click at [548, 608] on div at bounding box center [539, 606] width 21 height 21
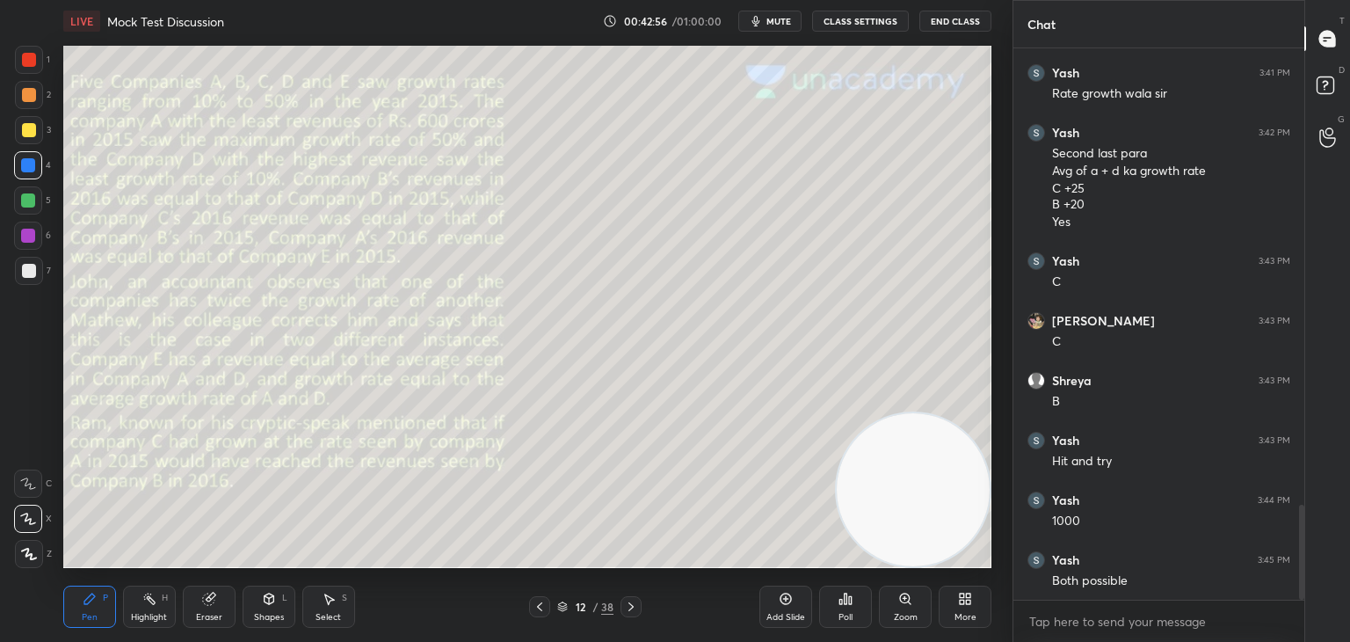
click at [636, 604] on icon at bounding box center [631, 607] width 14 height 14
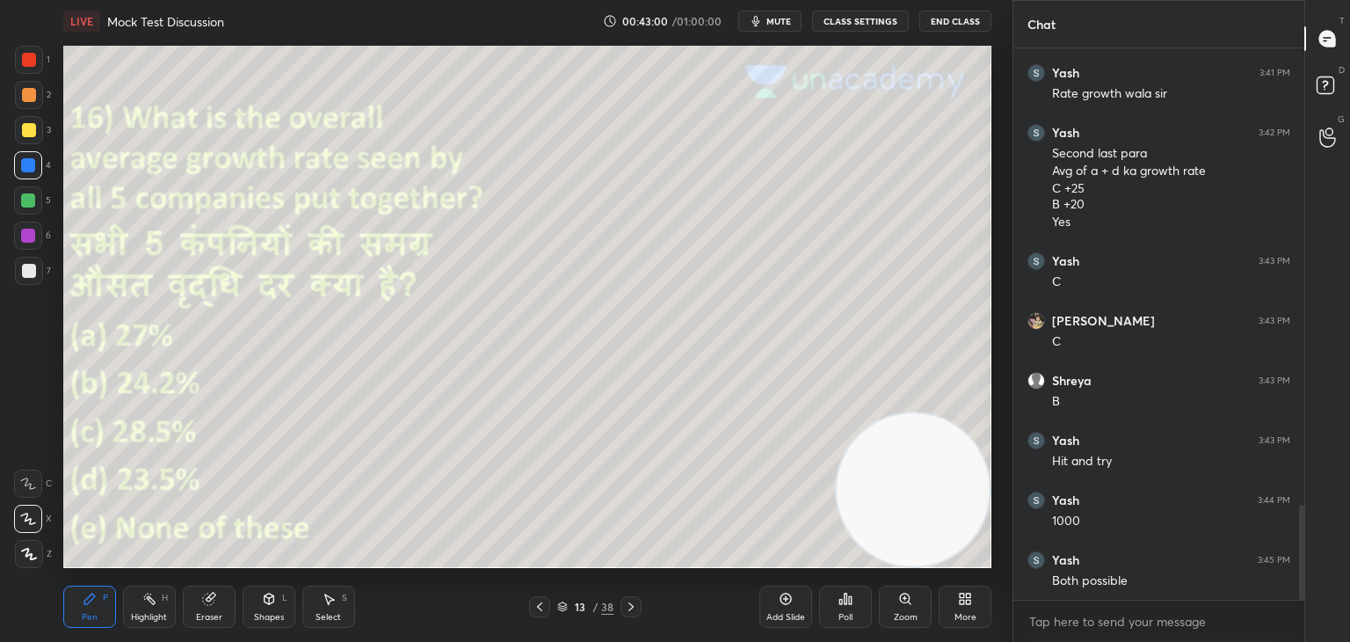
click at [538, 609] on icon at bounding box center [540, 607] width 14 height 14
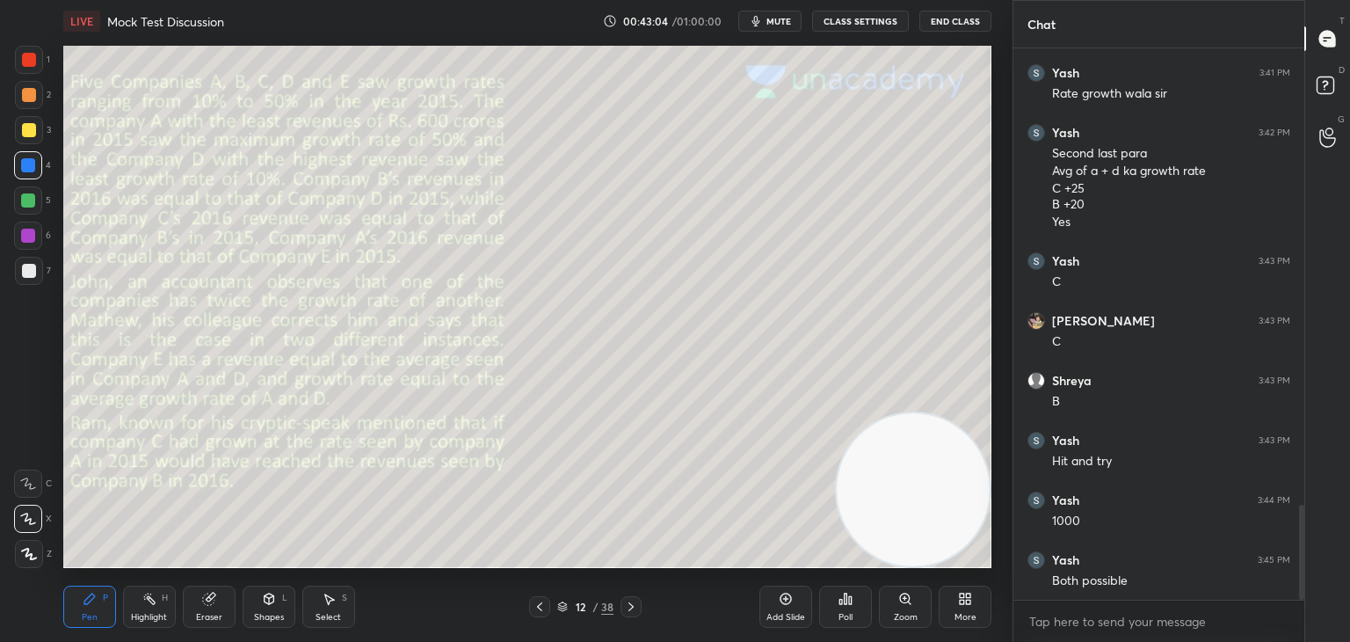
click at [634, 609] on icon at bounding box center [631, 607] width 14 height 14
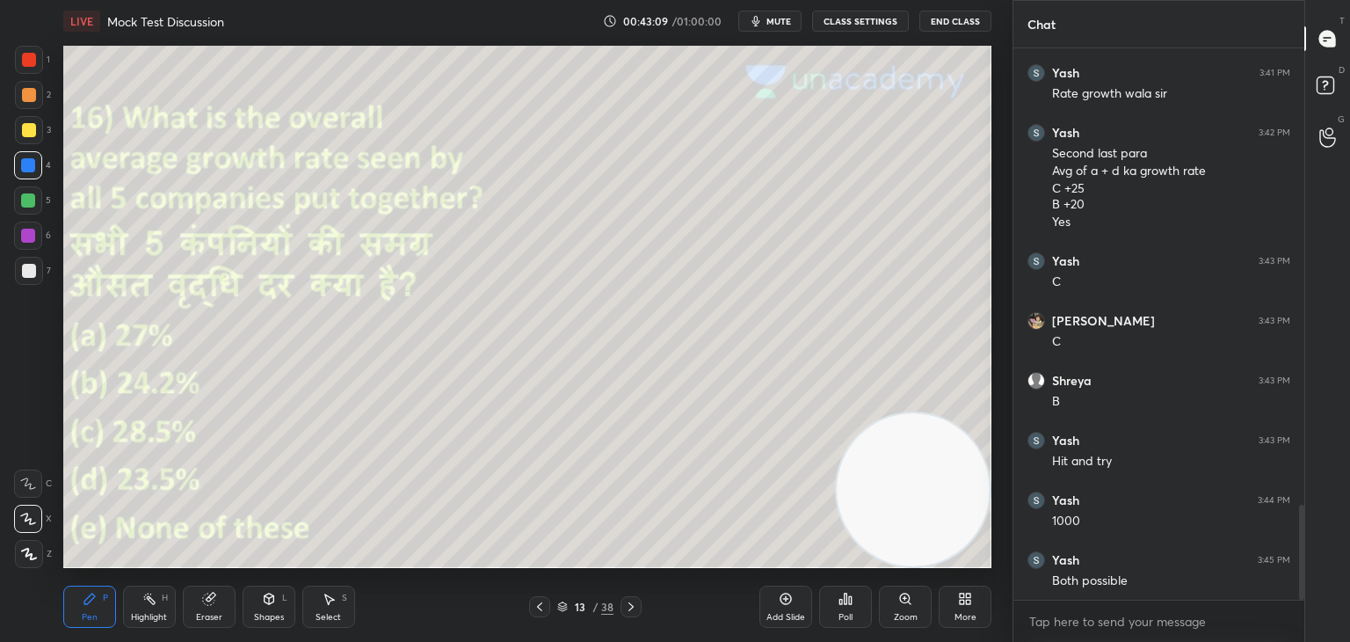
click at [543, 610] on icon at bounding box center [540, 607] width 14 height 14
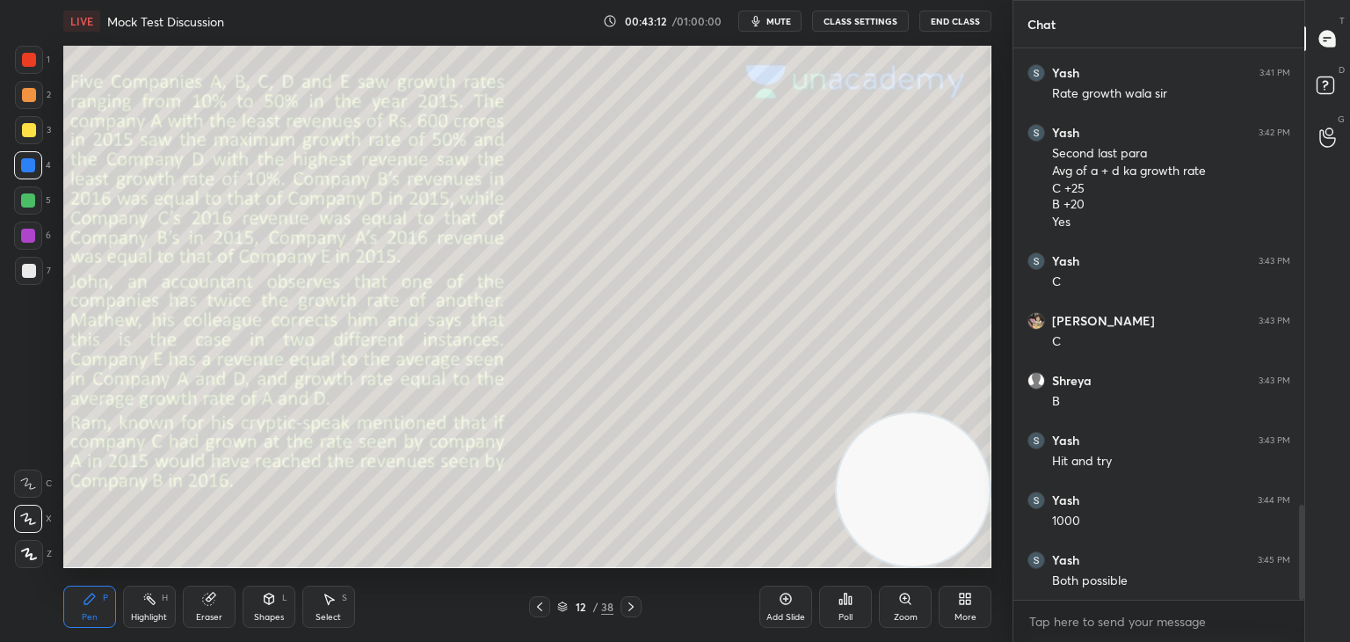
click at [621, 615] on div at bounding box center [631, 606] width 21 height 21
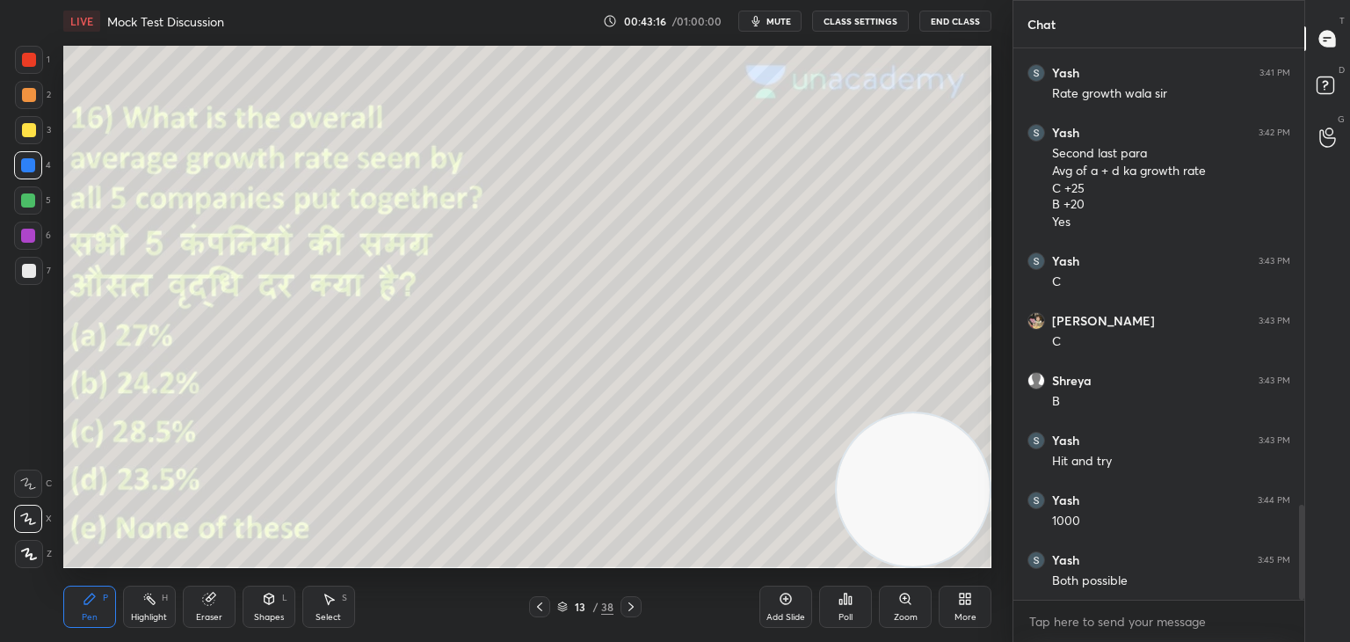
click at [255, 606] on div "Shapes L" at bounding box center [269, 606] width 53 height 42
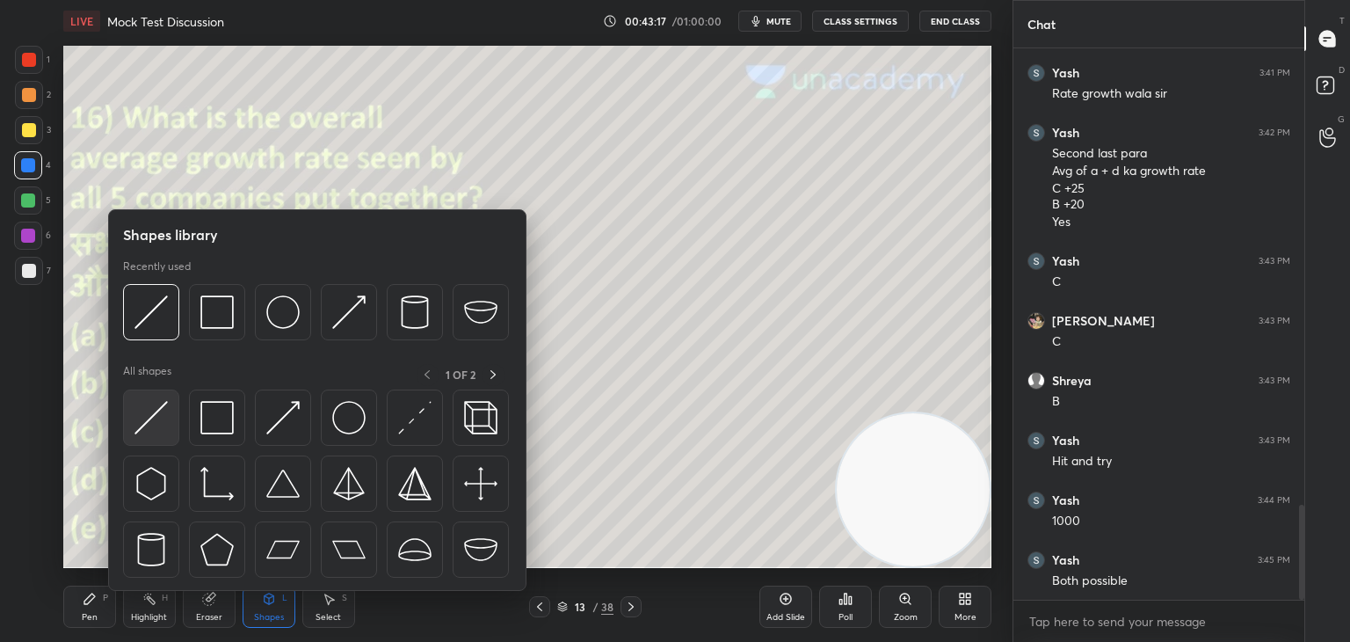
click at [155, 416] on img at bounding box center [150, 417] width 33 height 33
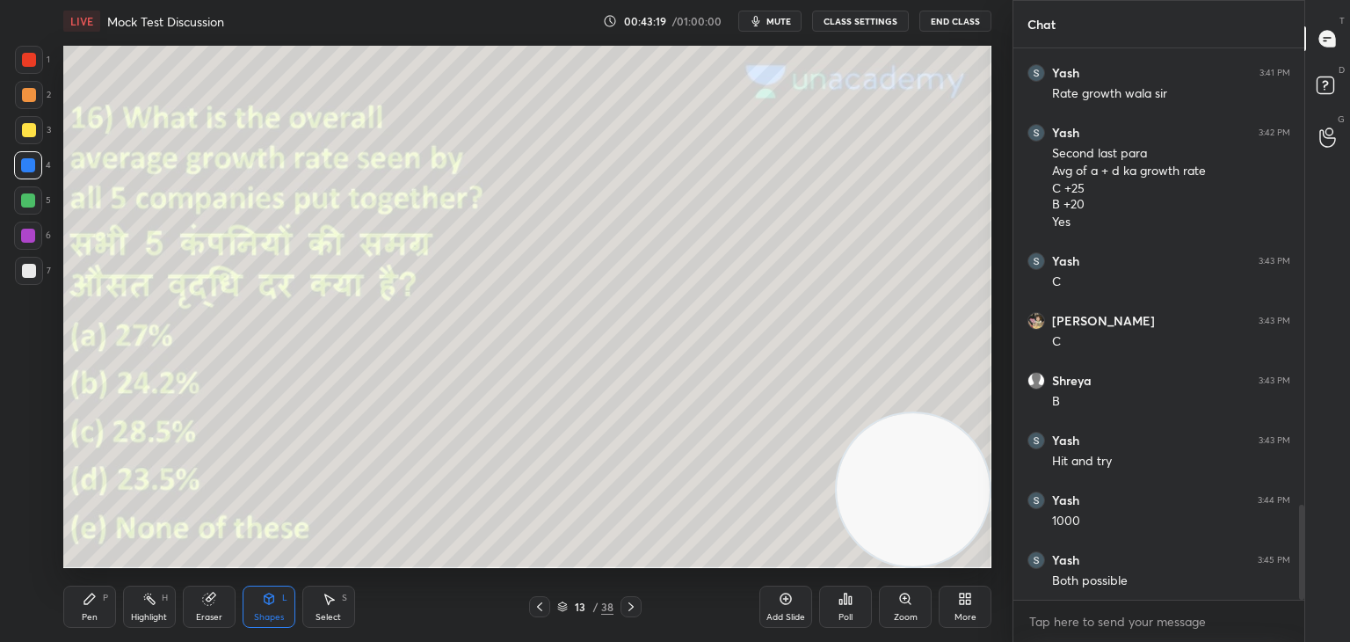
click at [102, 615] on div "Pen P" at bounding box center [89, 606] width 53 height 42
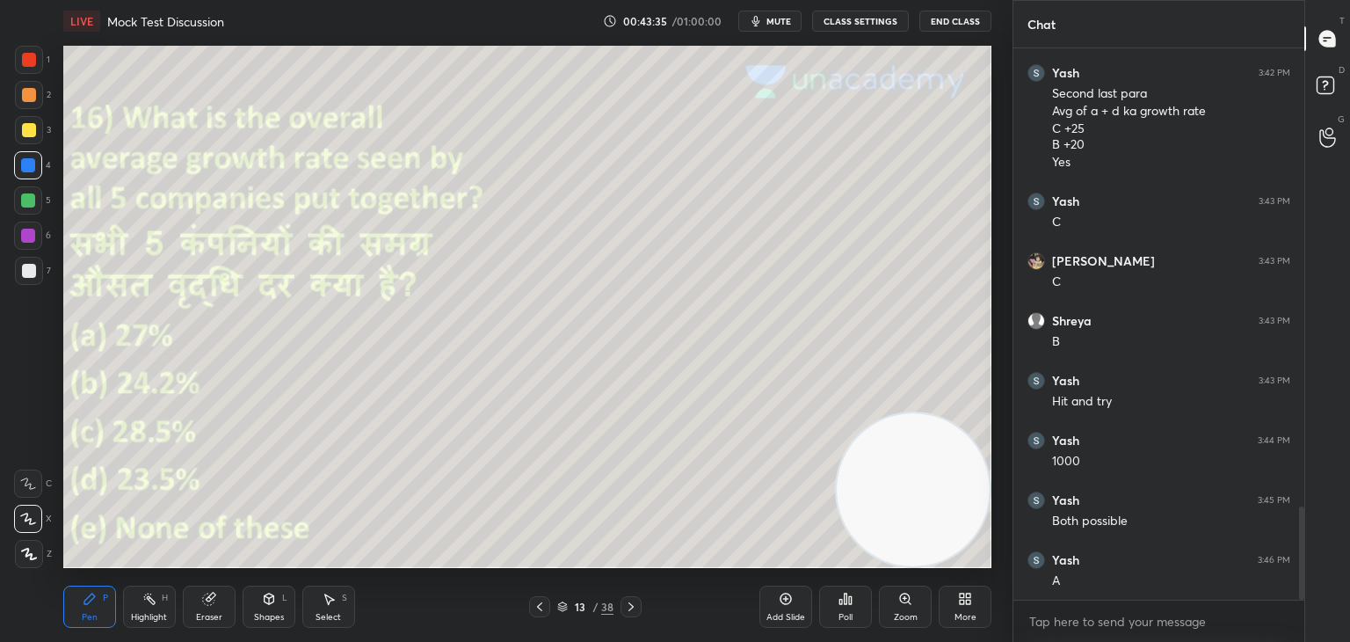
click at [638, 609] on div at bounding box center [631, 606] width 21 height 21
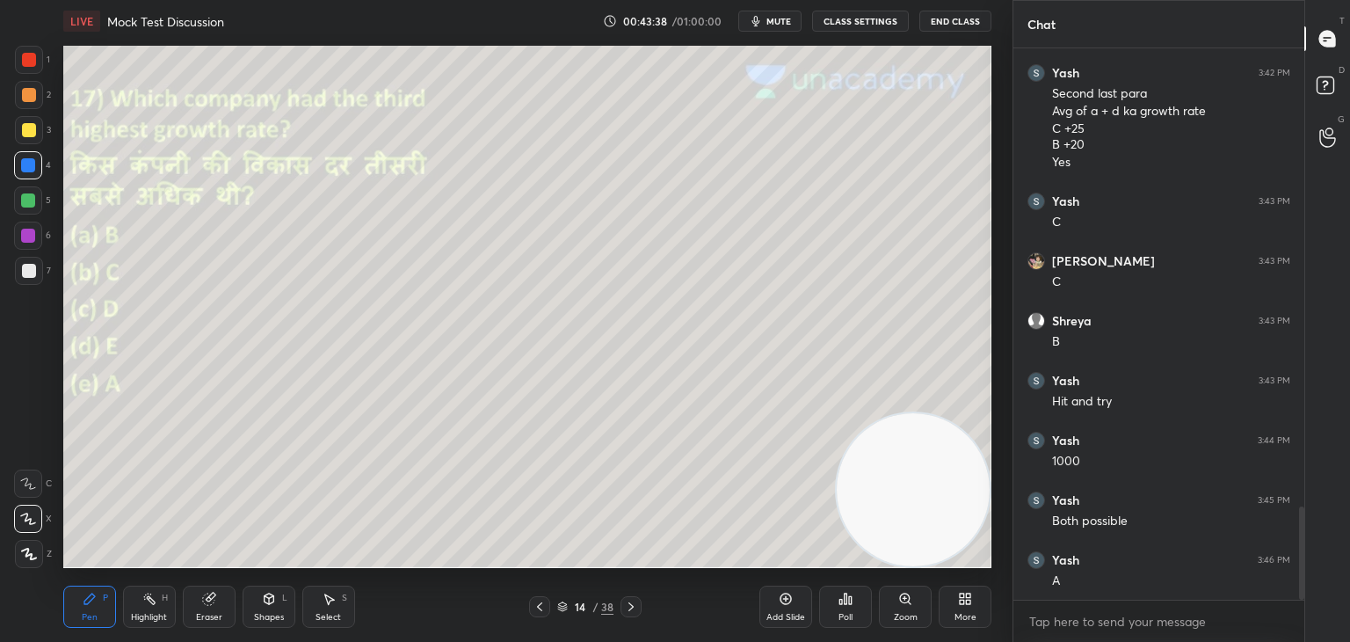
click at [541, 609] on icon at bounding box center [539, 606] width 5 height 9
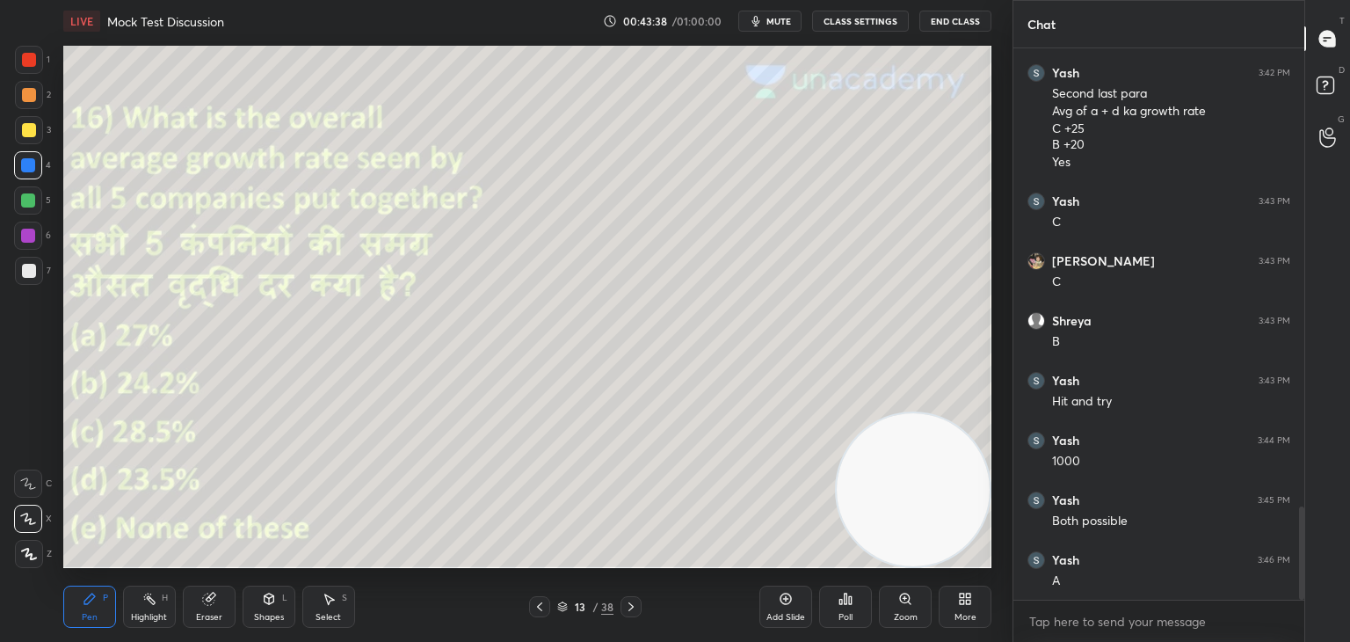
click at [542, 606] on icon at bounding box center [540, 607] width 14 height 14
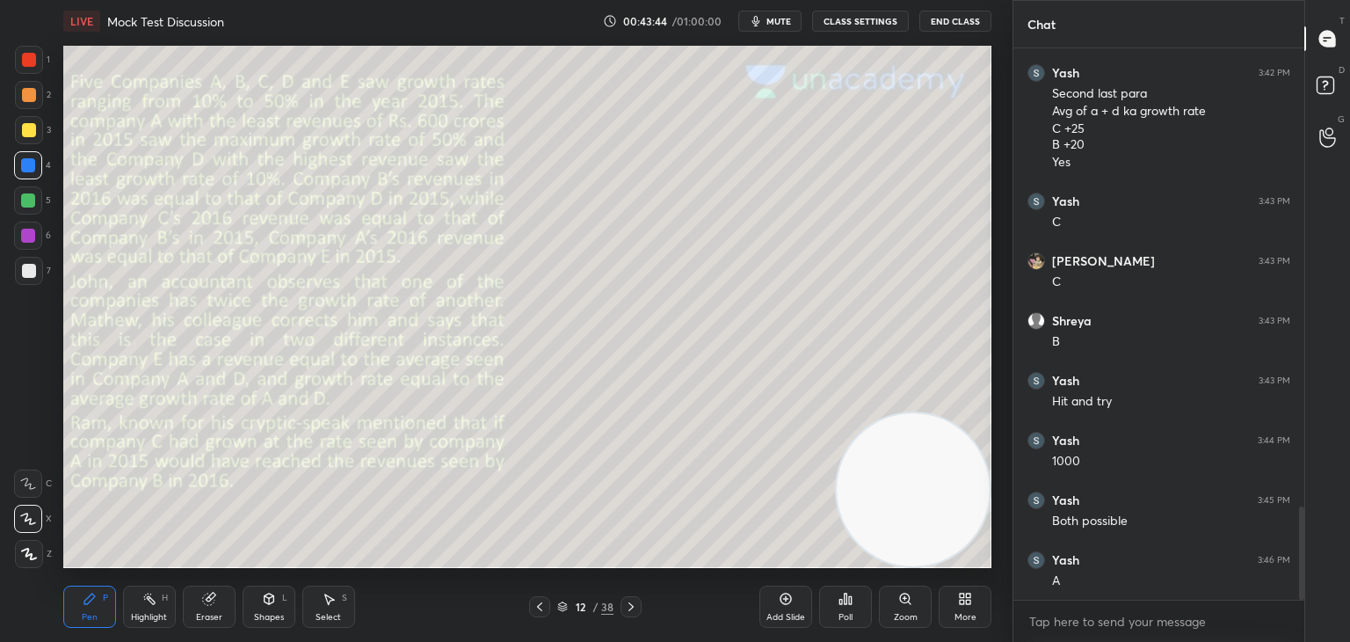
click at [630, 617] on div "Pen P Highlight H Eraser Shapes L Select S 12 / 38 Add Slide Poll Zoom More" at bounding box center [527, 606] width 928 height 70
click at [629, 623] on div "Pen P Highlight H Eraser Shapes L Select S 12 / 38 Add Slide Poll Zoom More" at bounding box center [527, 606] width 928 height 70
click at [634, 609] on icon at bounding box center [631, 607] width 14 height 14
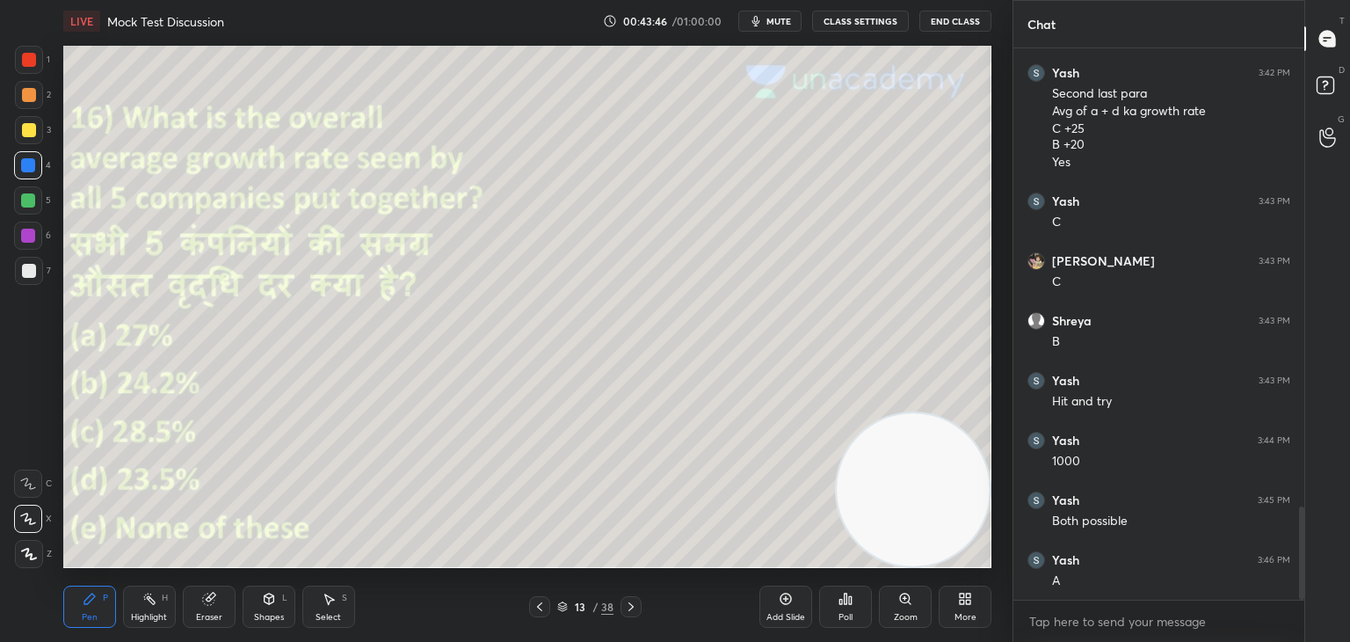
click at [634, 607] on icon at bounding box center [631, 607] width 14 height 14
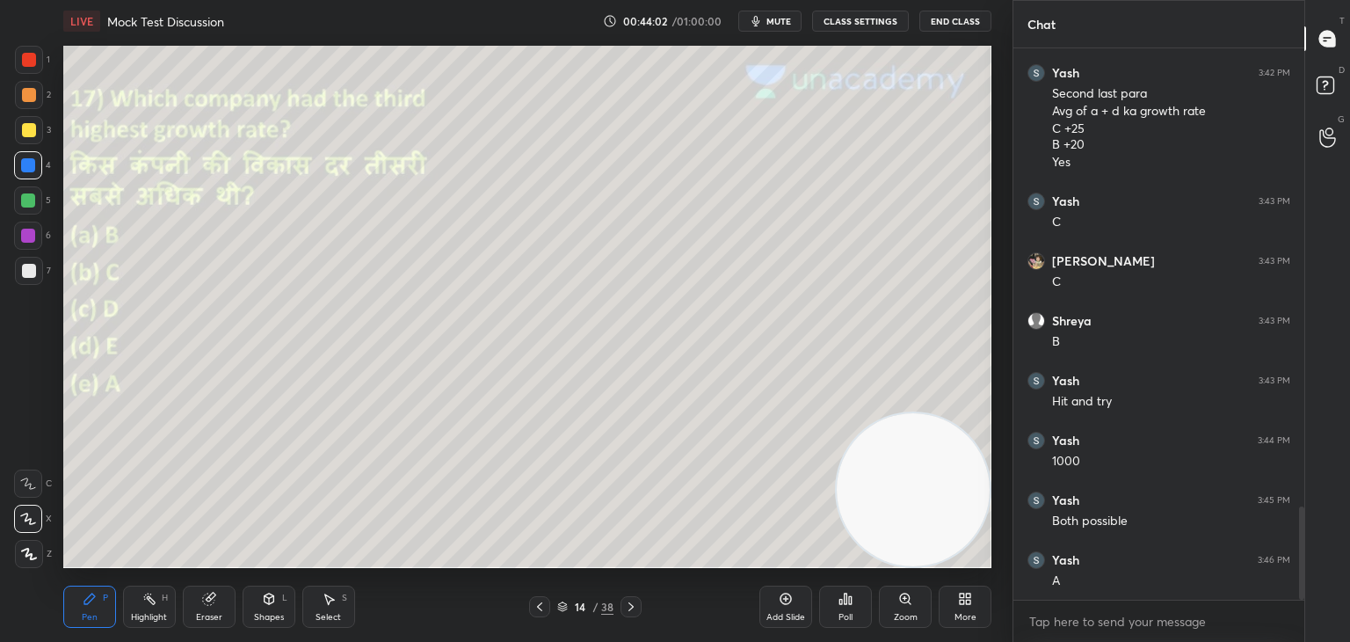
click at [643, 605] on div "14 / 38" at bounding box center [585, 606] width 348 height 21
click at [637, 604] on icon at bounding box center [631, 607] width 14 height 14
click at [541, 609] on icon at bounding box center [539, 606] width 5 height 9
click at [539, 610] on icon at bounding box center [540, 607] width 14 height 14
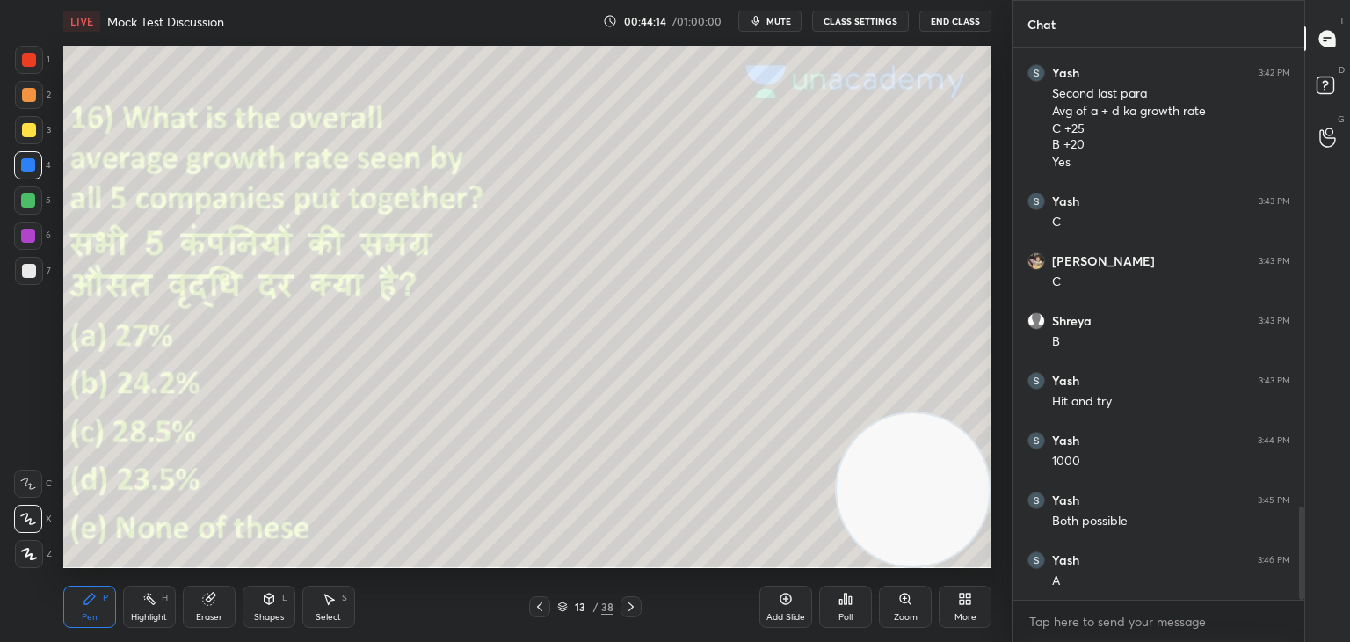
click at [539, 610] on icon at bounding box center [540, 607] width 14 height 14
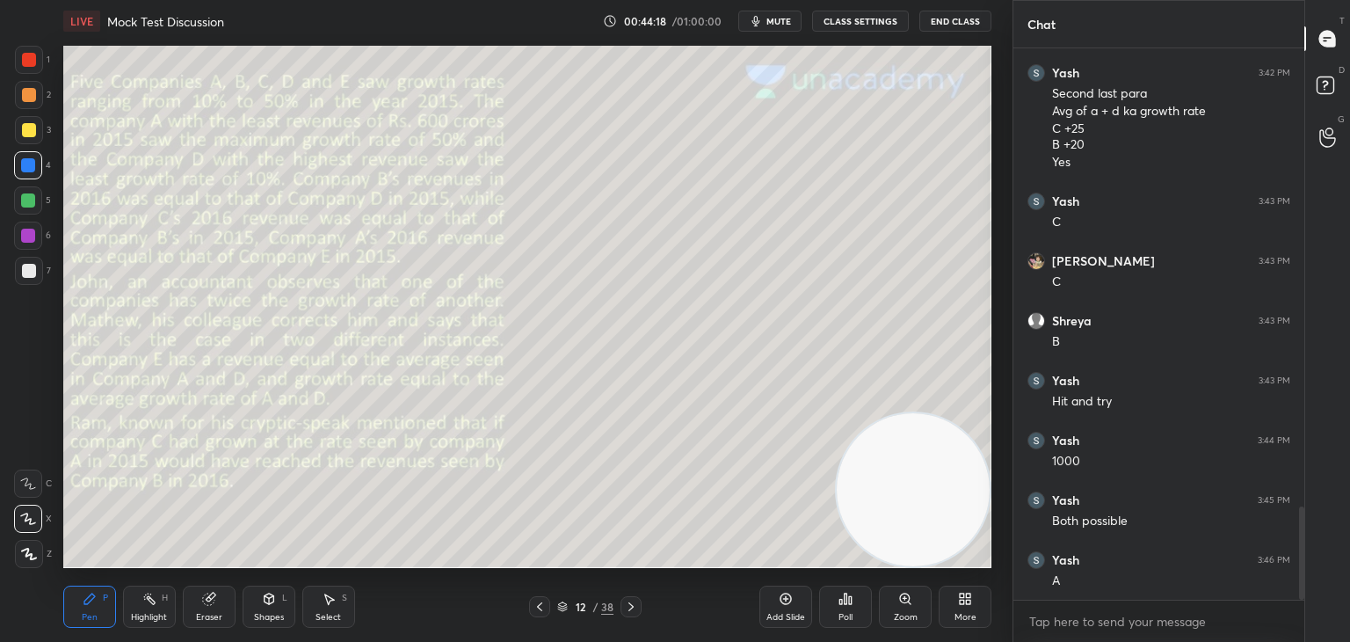
click at [629, 604] on icon at bounding box center [631, 606] width 5 height 9
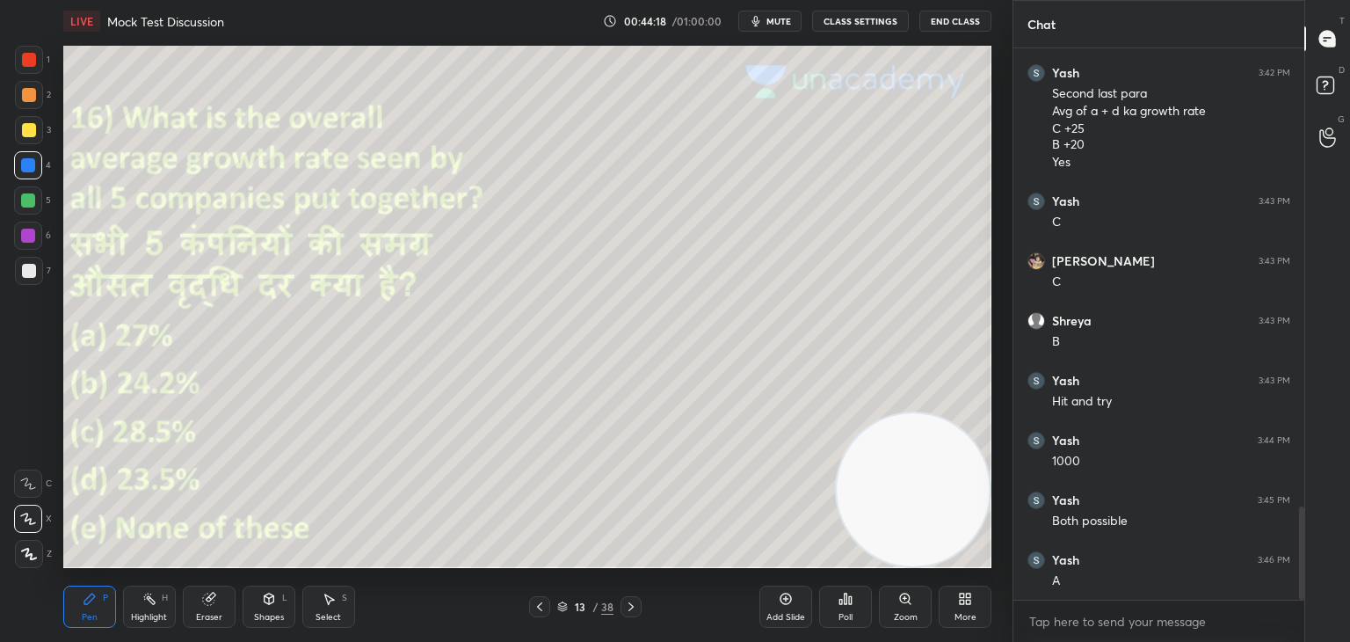
click at [634, 602] on icon at bounding box center [631, 607] width 14 height 14
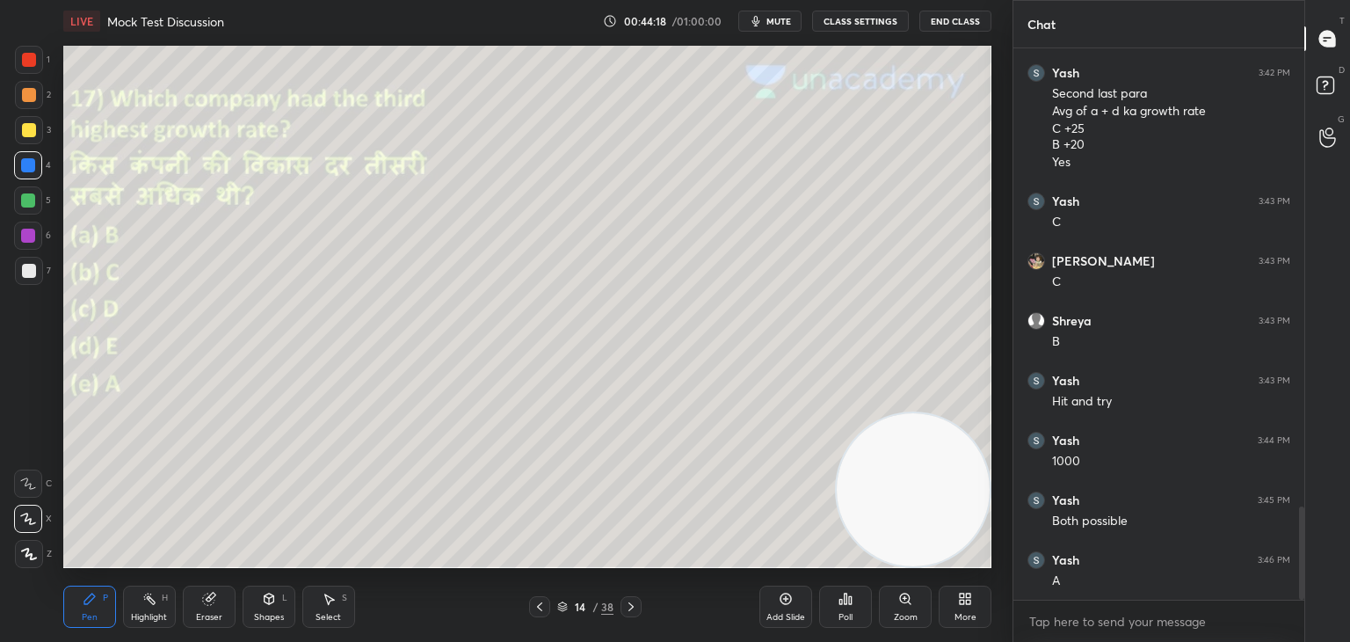
click at [636, 606] on icon at bounding box center [631, 607] width 14 height 14
click at [537, 607] on icon at bounding box center [540, 607] width 14 height 14
click at [539, 604] on icon at bounding box center [540, 607] width 14 height 14
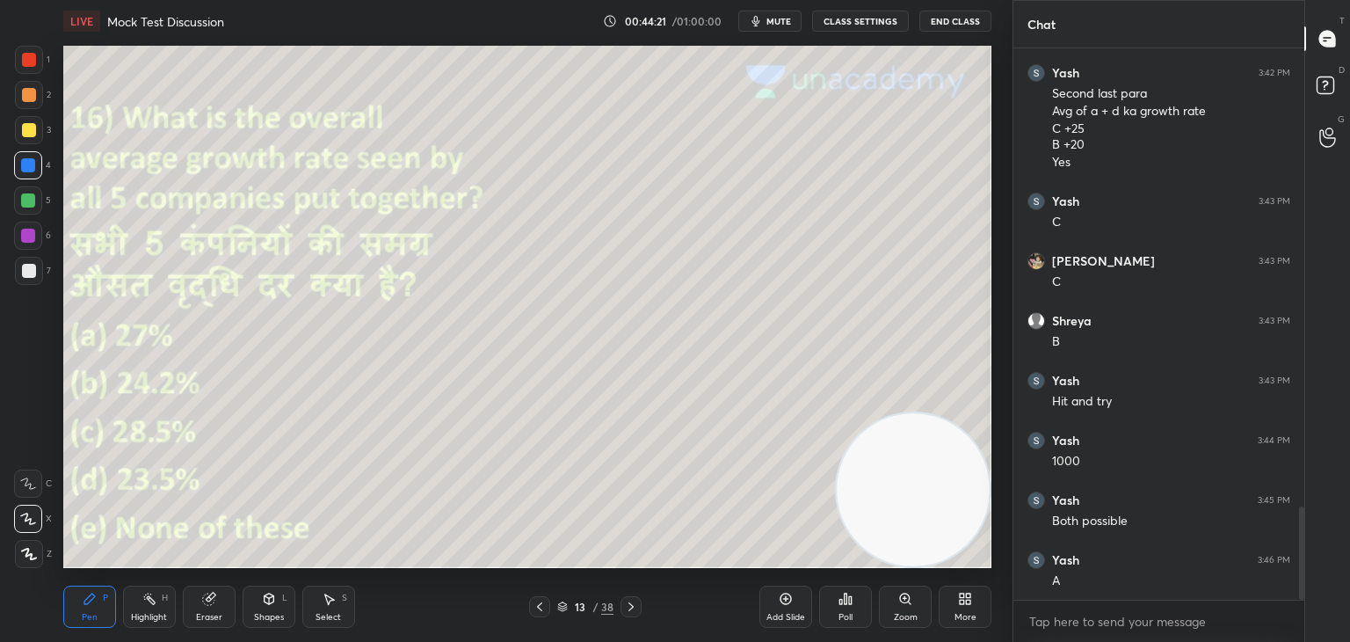
click at [544, 605] on icon at bounding box center [540, 607] width 14 height 14
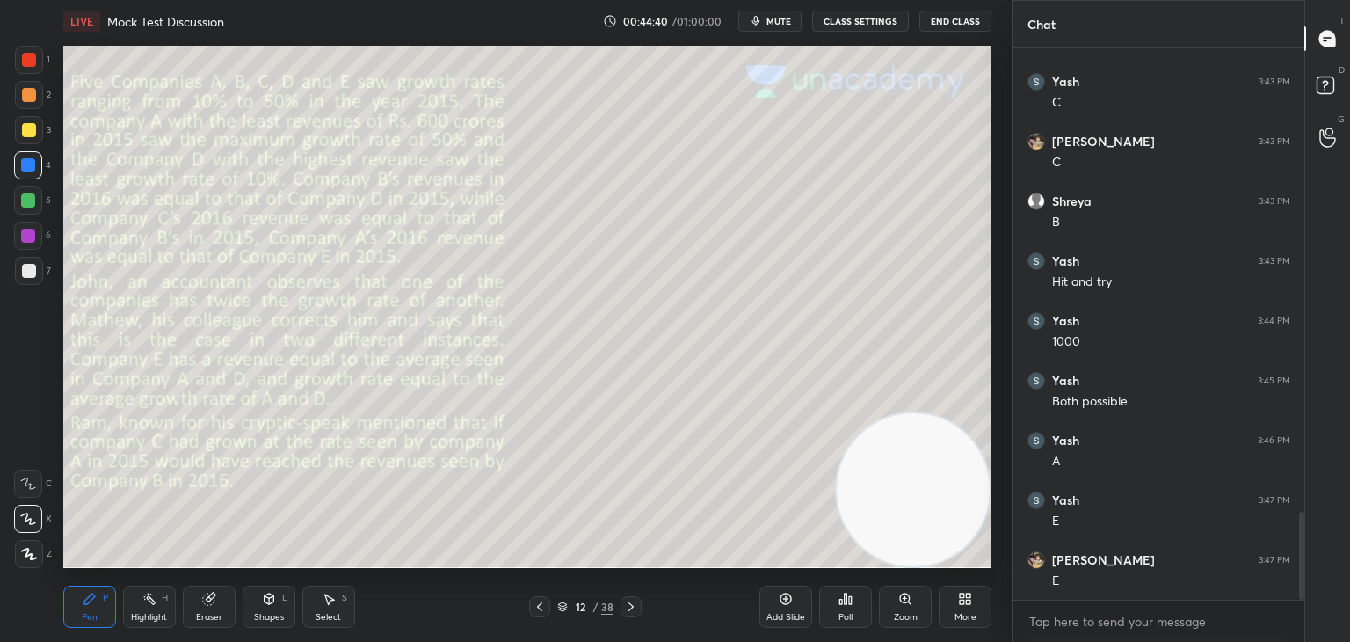
scroll to position [2894, 0]
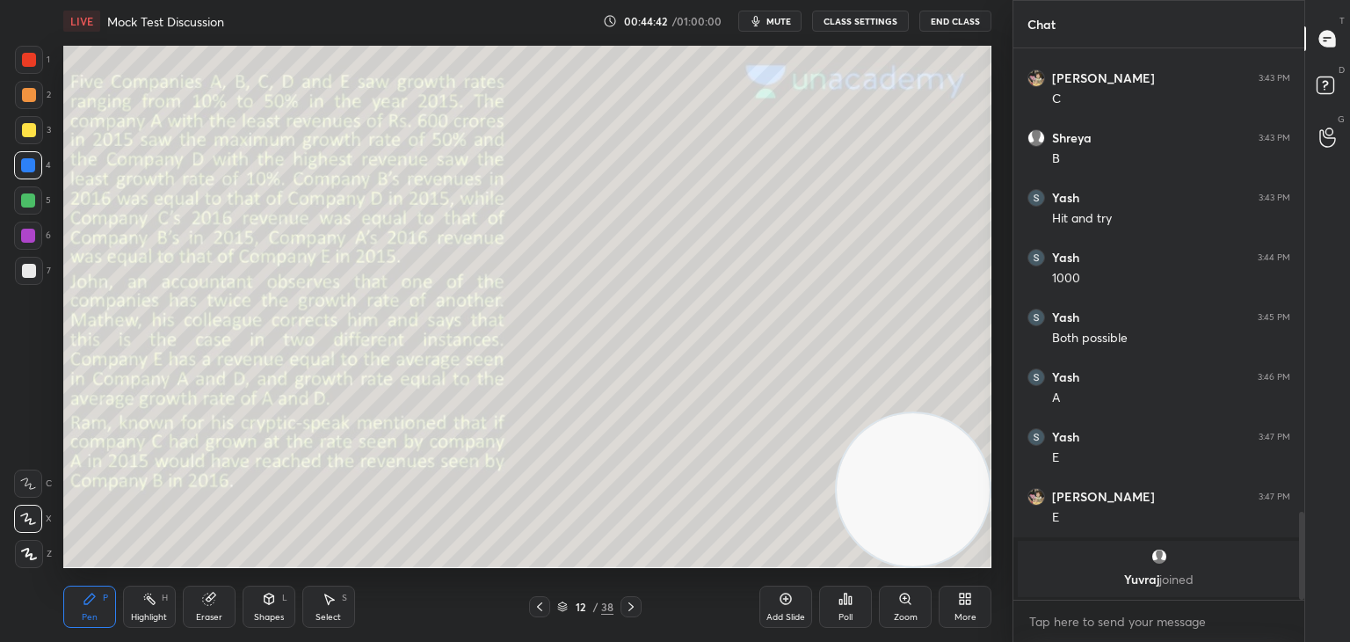
click at [633, 617] on div "Pen P Highlight H Eraser Shapes L Select S 12 / 38 Add Slide Poll Zoom More" at bounding box center [527, 606] width 928 height 70
click at [636, 614] on div at bounding box center [631, 606] width 21 height 21
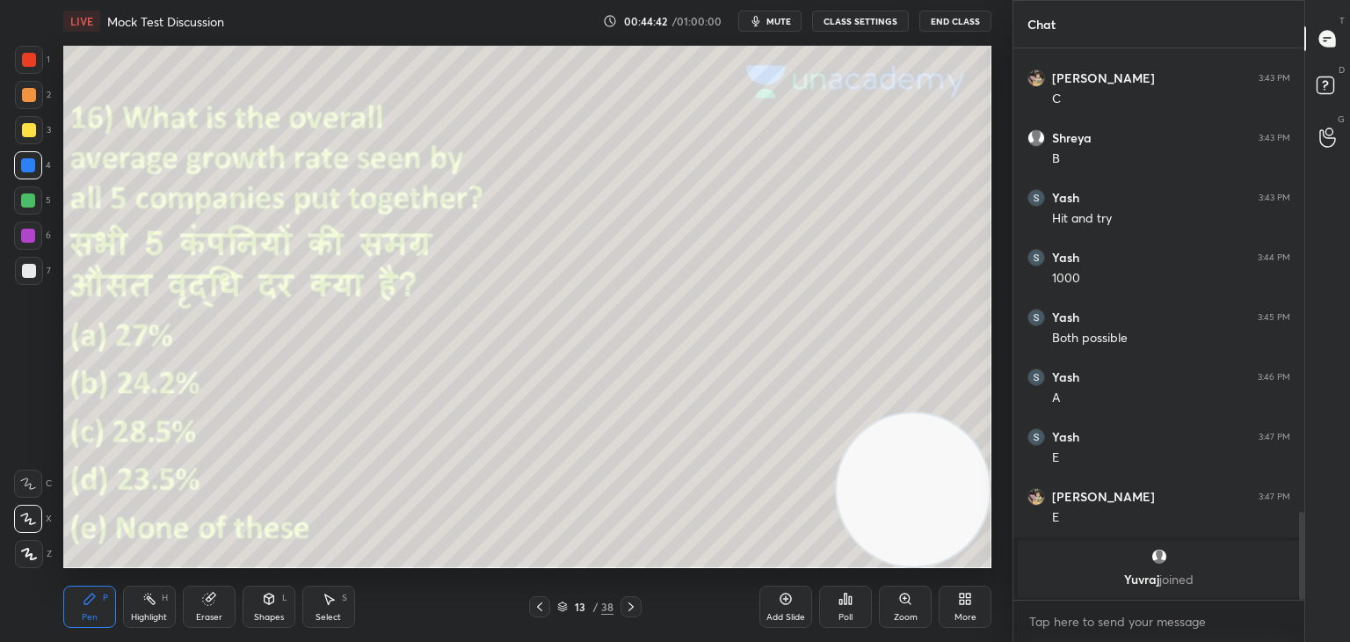
click at [636, 609] on icon at bounding box center [631, 607] width 14 height 14
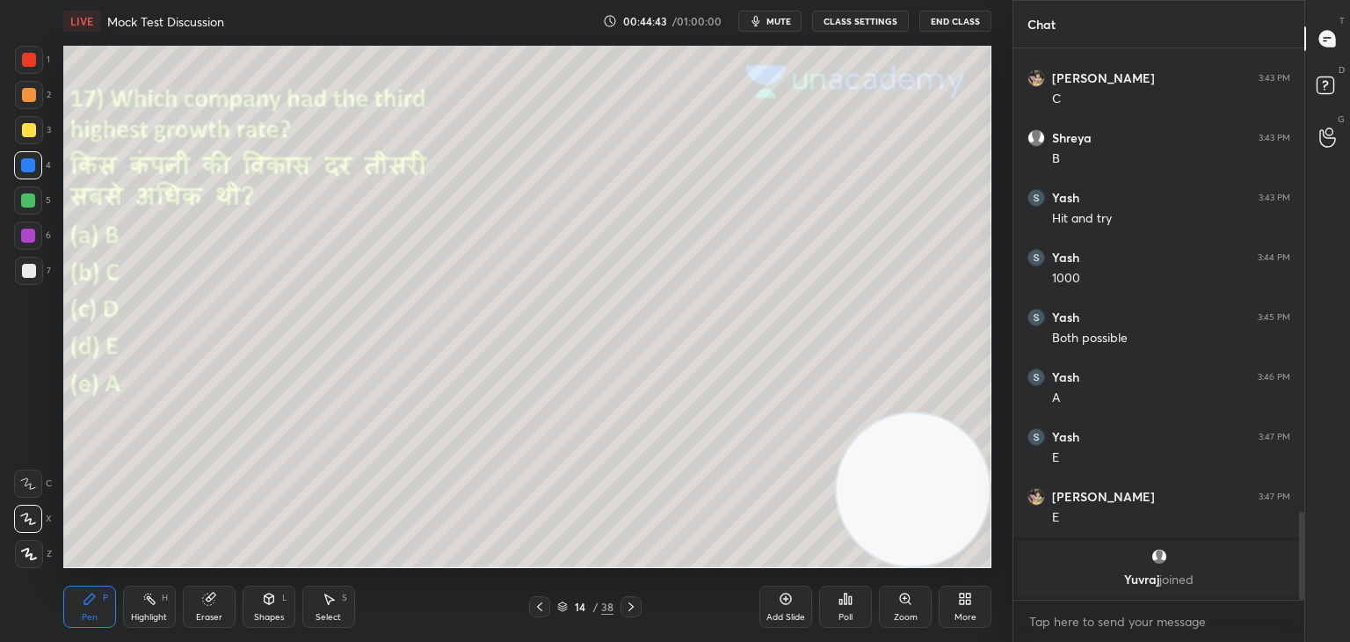
click at [631, 605] on icon at bounding box center [631, 606] width 5 height 9
click at [643, 606] on div "15 / 38" at bounding box center [585, 606] width 348 height 21
click at [637, 604] on icon at bounding box center [631, 607] width 14 height 14
click at [539, 611] on icon at bounding box center [540, 607] width 14 height 14
click at [547, 612] on div at bounding box center [539, 606] width 21 height 21
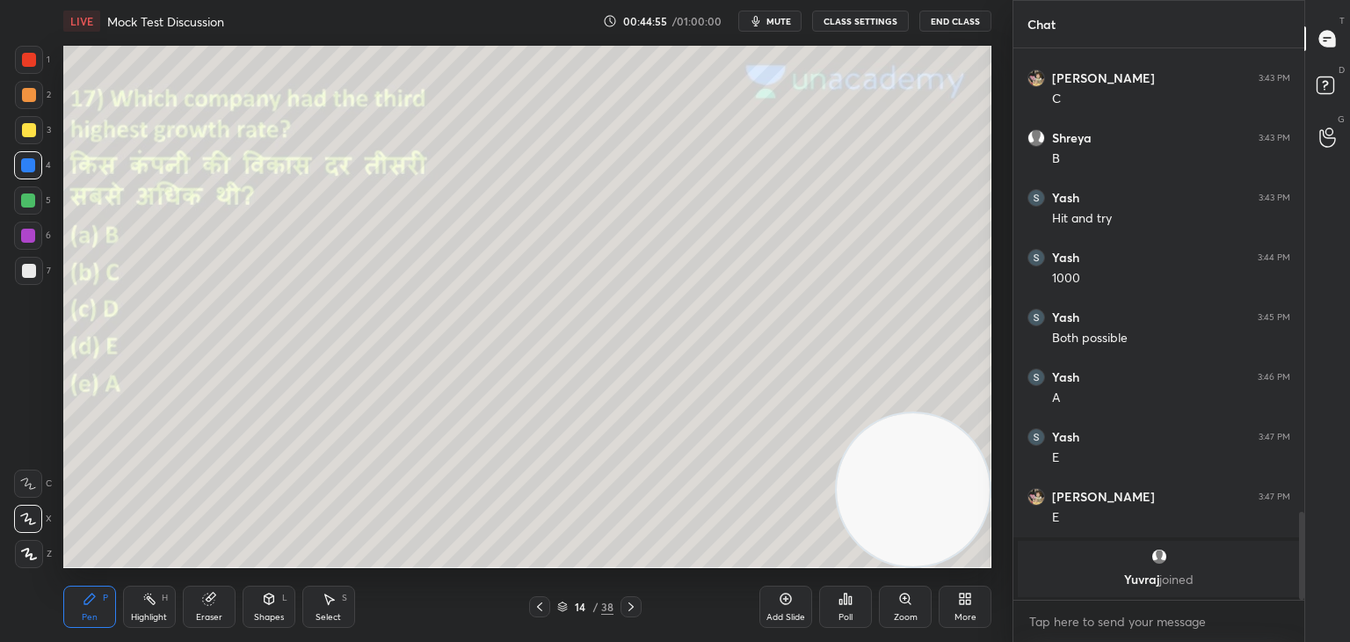
click at [549, 610] on div at bounding box center [539, 606] width 21 height 21
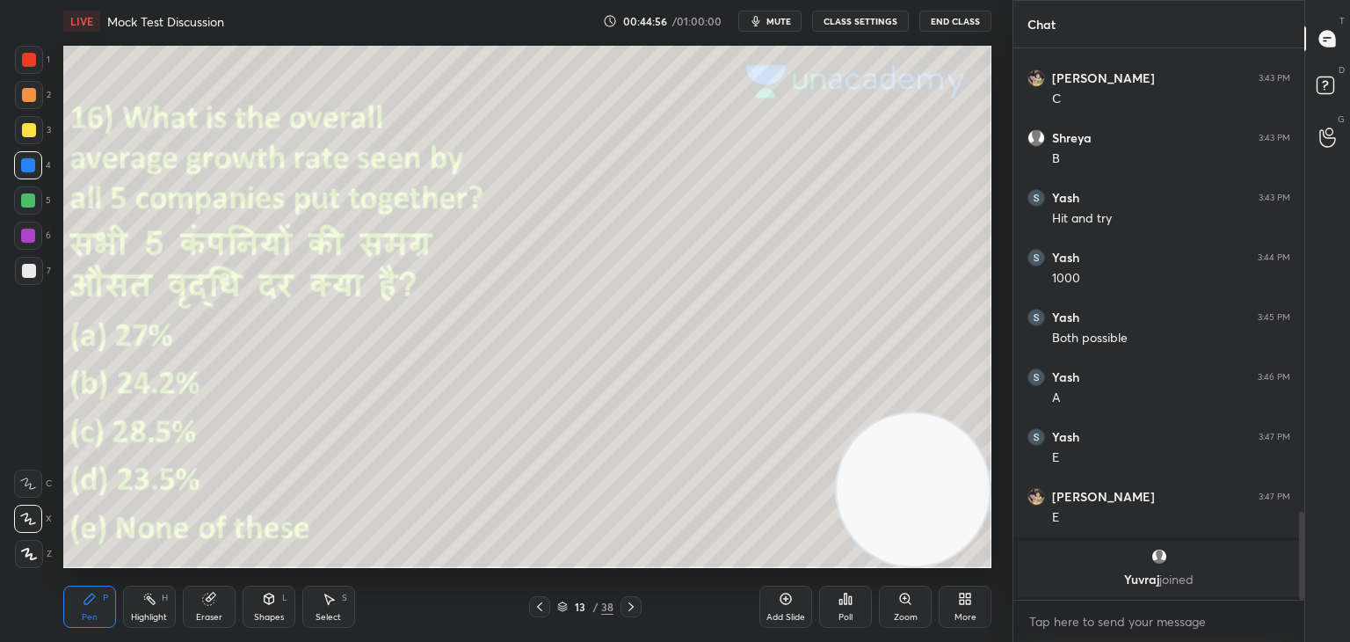
click at [542, 610] on icon at bounding box center [540, 607] width 14 height 14
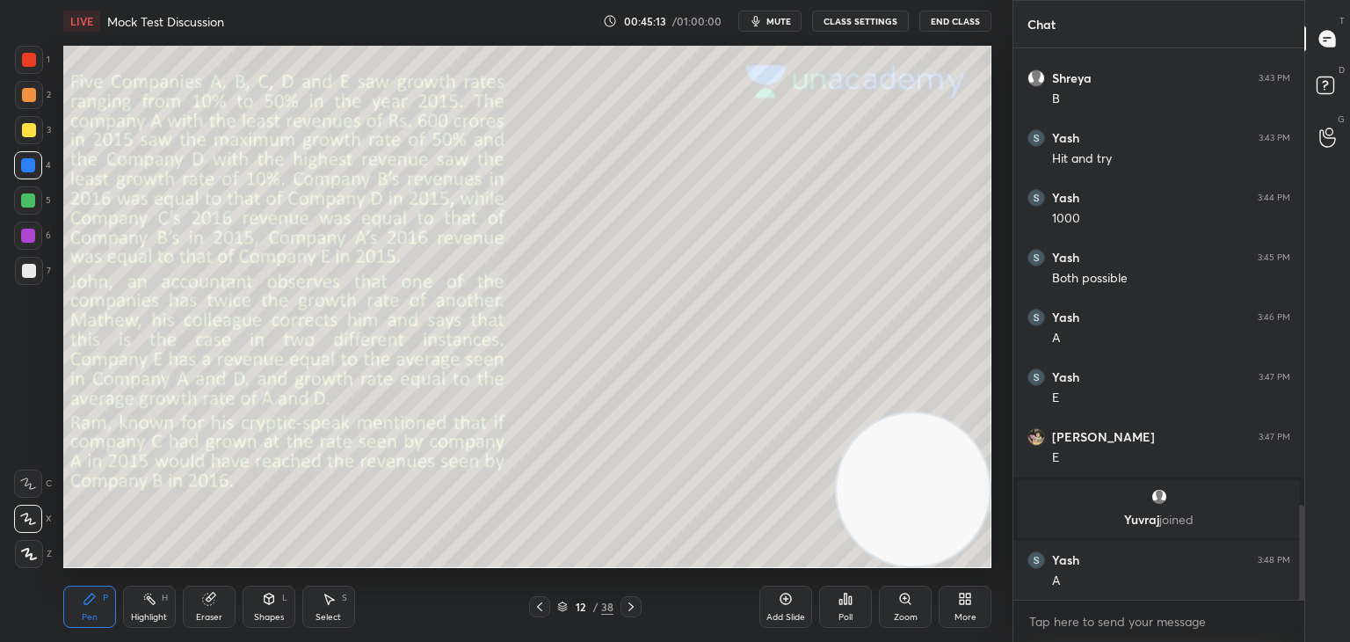
scroll to position [2725, 0]
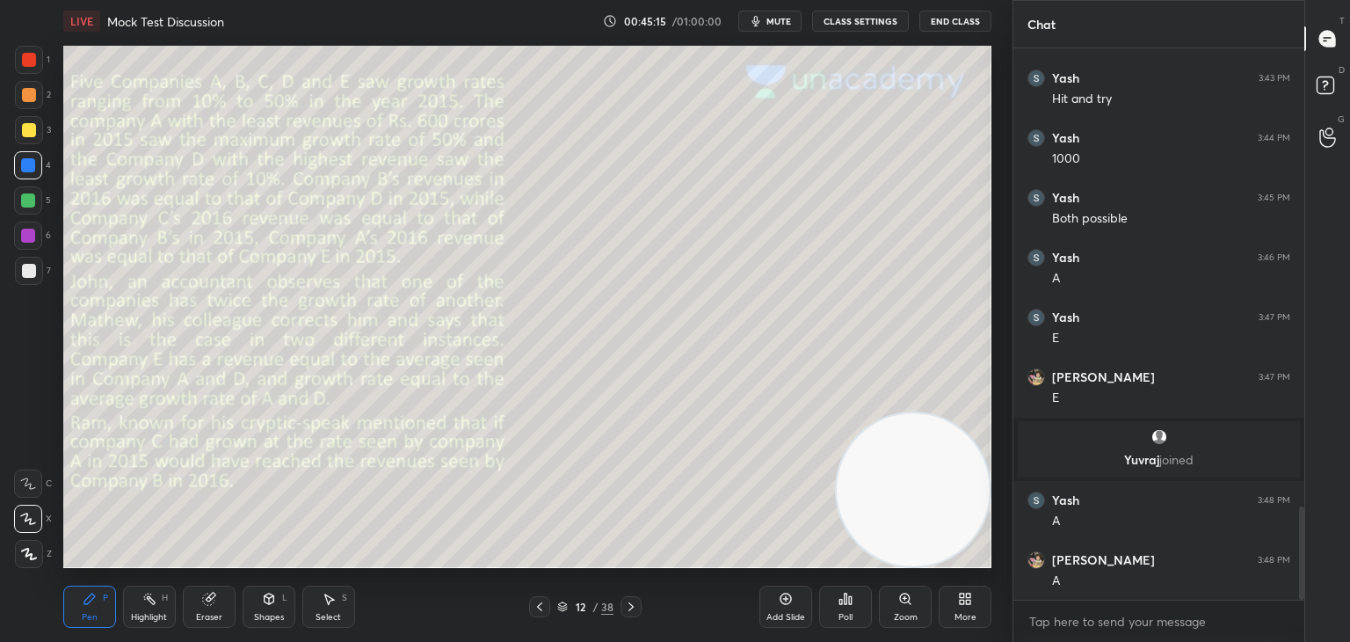
click at [641, 607] on div at bounding box center [631, 606] width 21 height 21
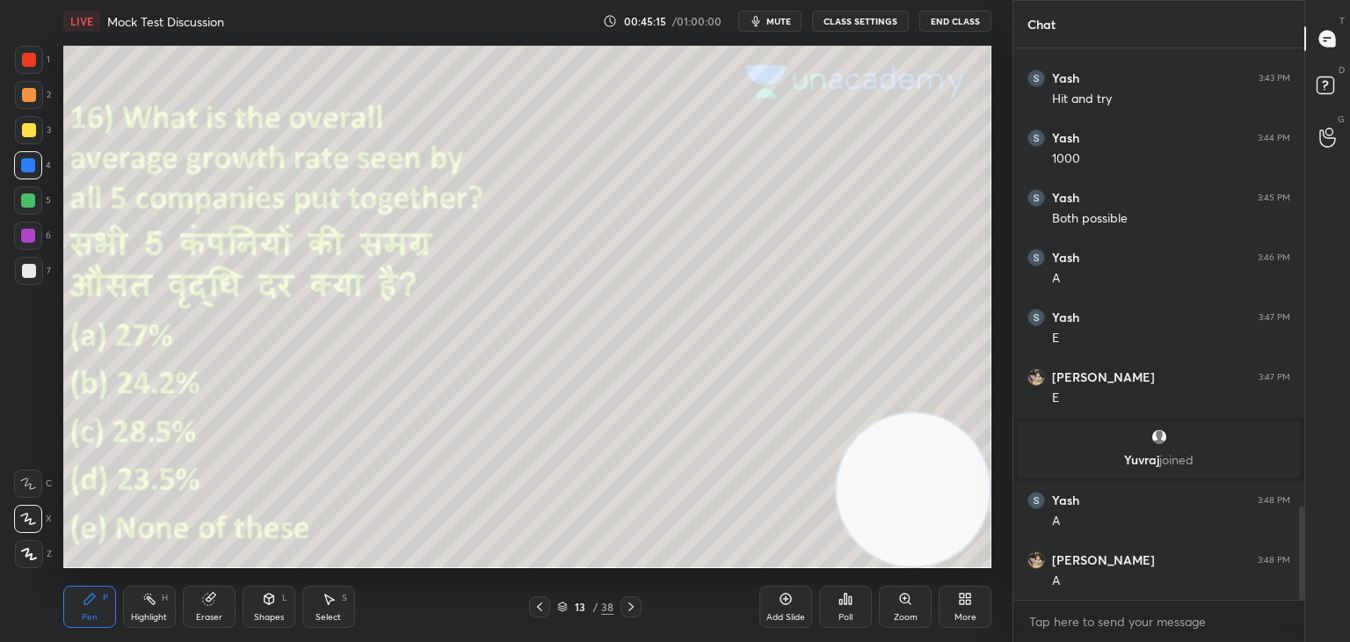
click at [641, 608] on div at bounding box center [631, 606] width 21 height 21
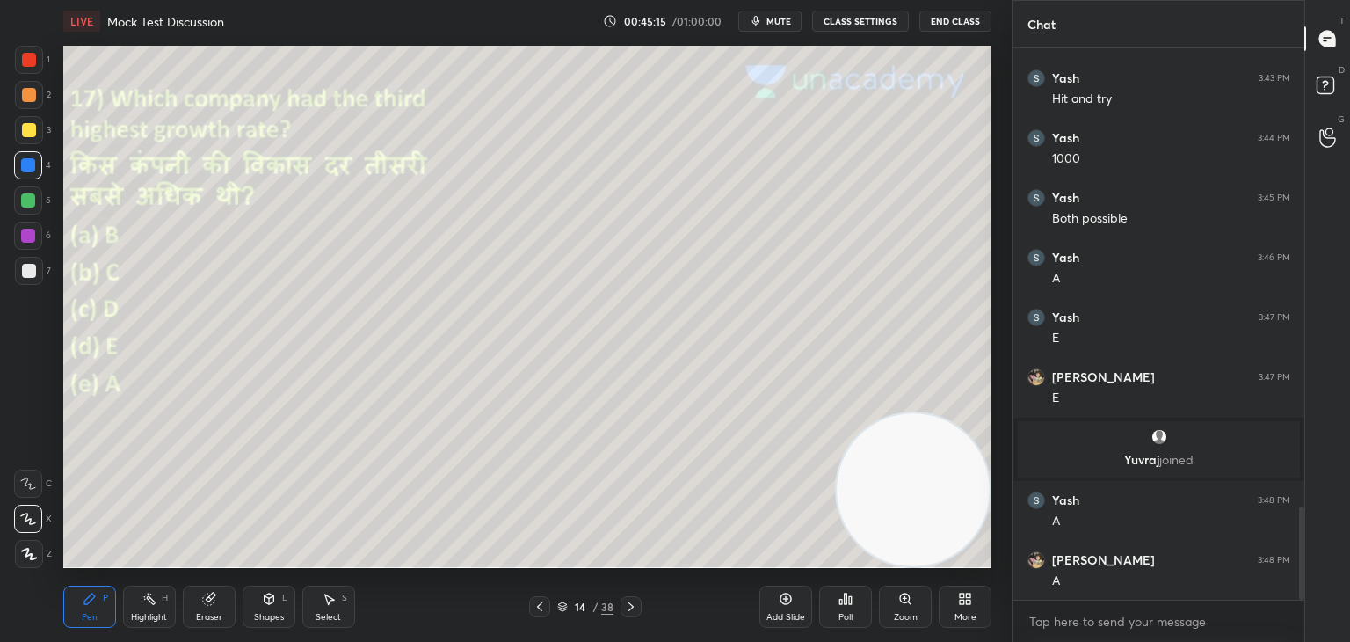
click at [643, 609] on div "14 / 38" at bounding box center [585, 606] width 348 height 21
click at [641, 602] on div at bounding box center [631, 606] width 21 height 21
click at [640, 606] on div at bounding box center [631, 606] width 21 height 21
click at [631, 607] on icon at bounding box center [631, 607] width 14 height 14
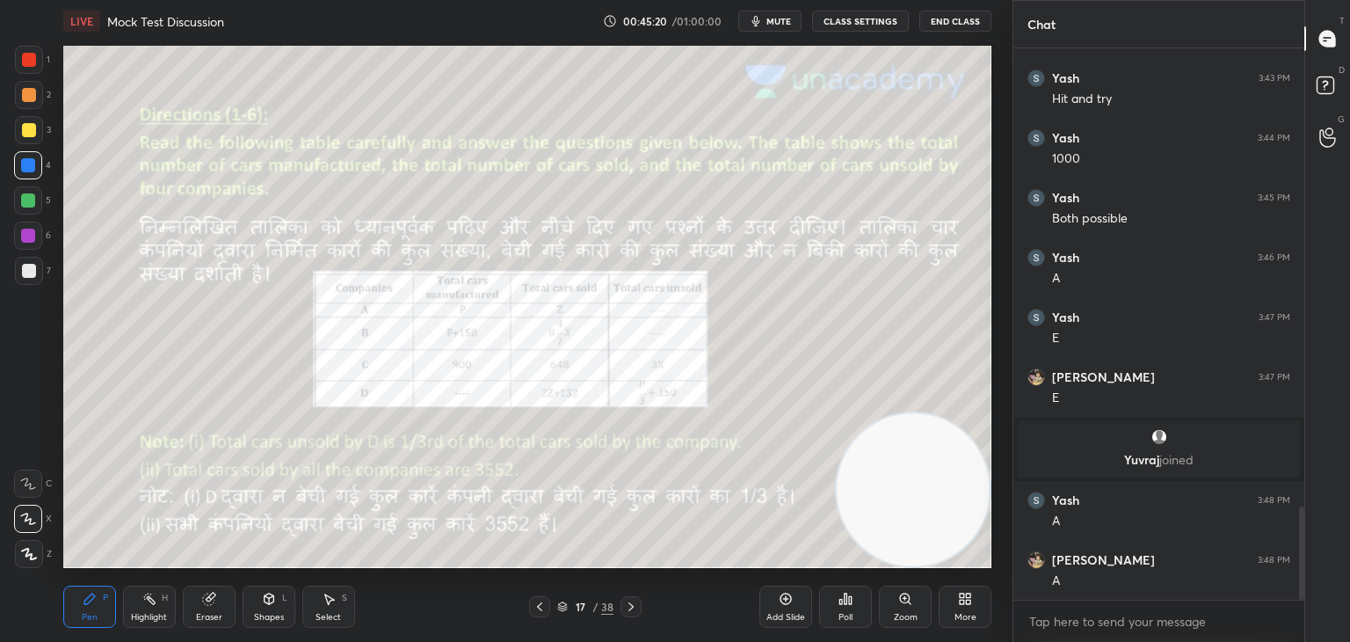
click at [542, 612] on icon at bounding box center [540, 607] width 14 height 14
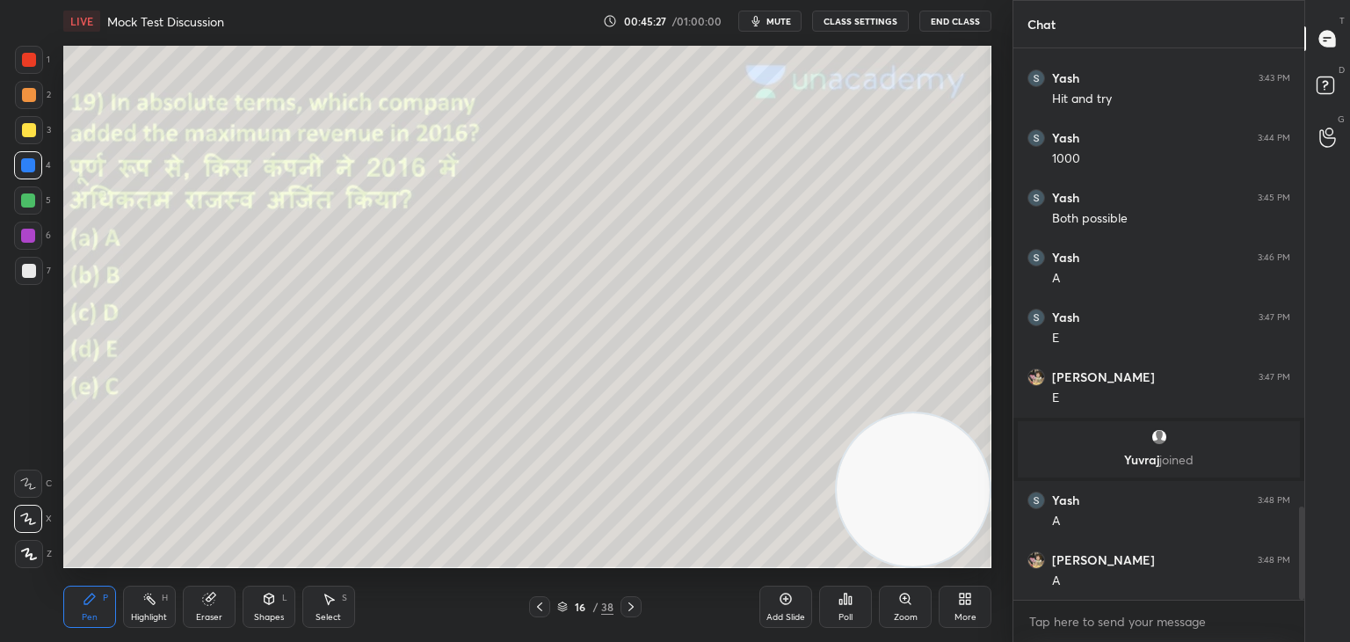
click at [636, 602] on icon at bounding box center [631, 607] width 14 height 14
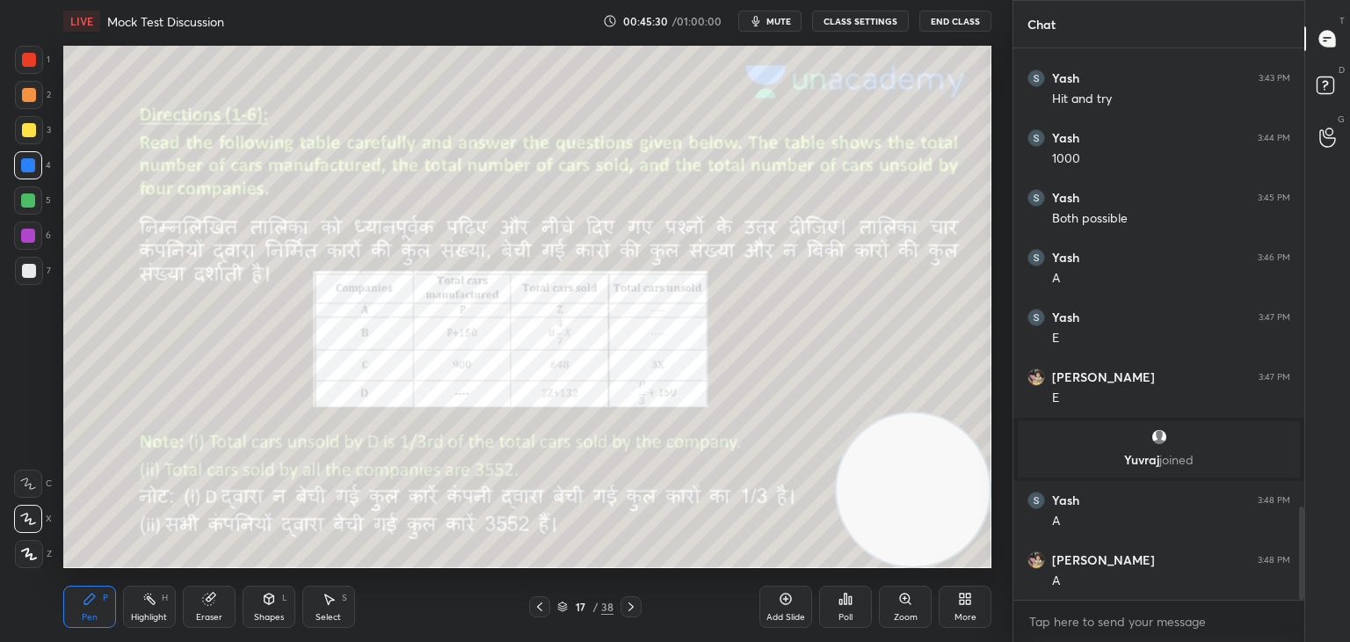
scroll to position [2785, 0]
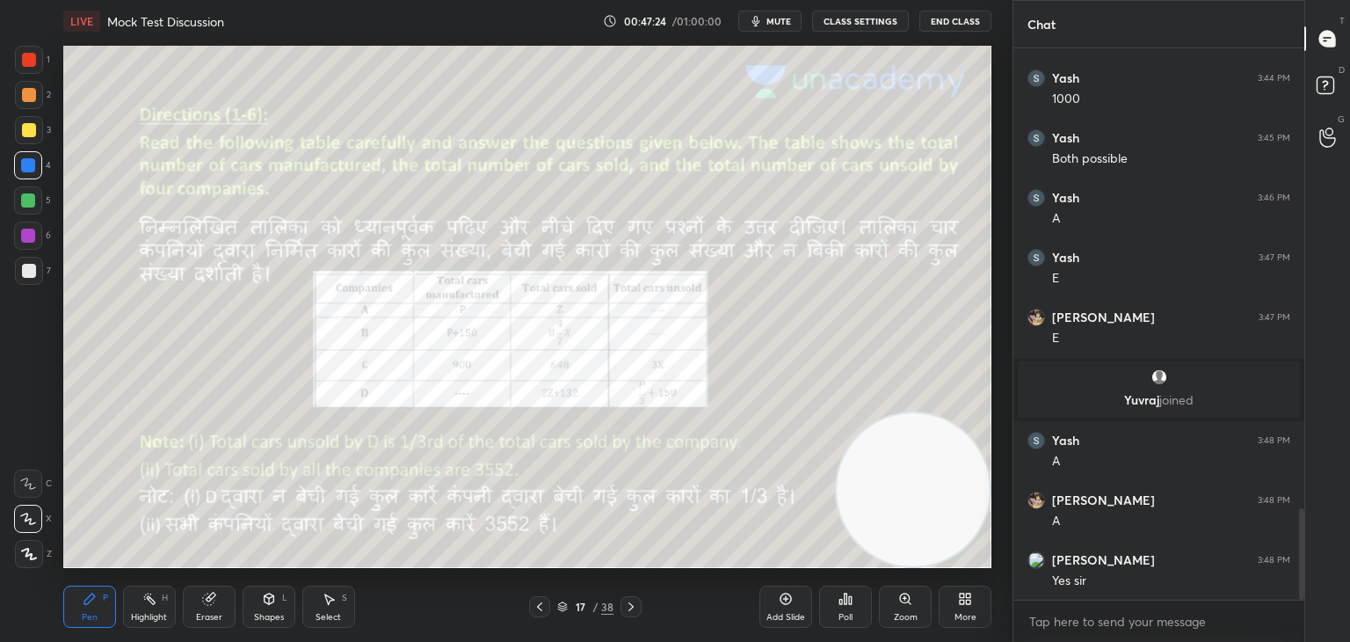
click at [626, 613] on icon at bounding box center [631, 607] width 14 height 14
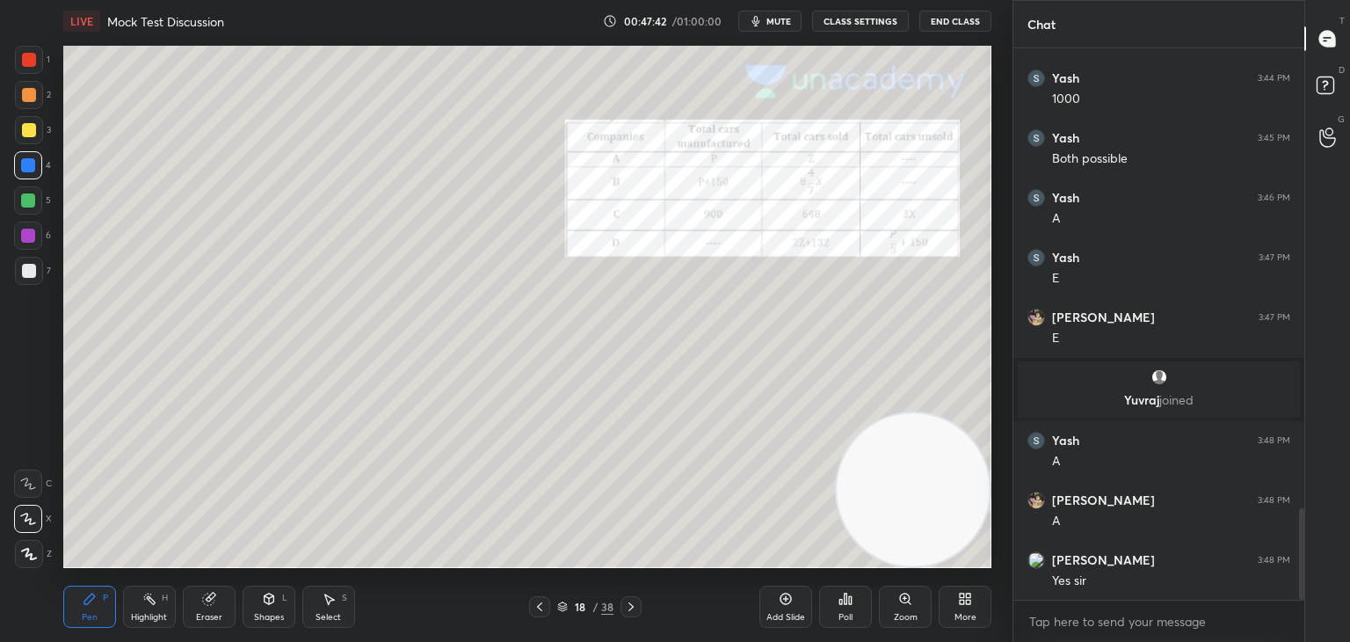
click at [539, 599] on div at bounding box center [539, 606] width 21 height 21
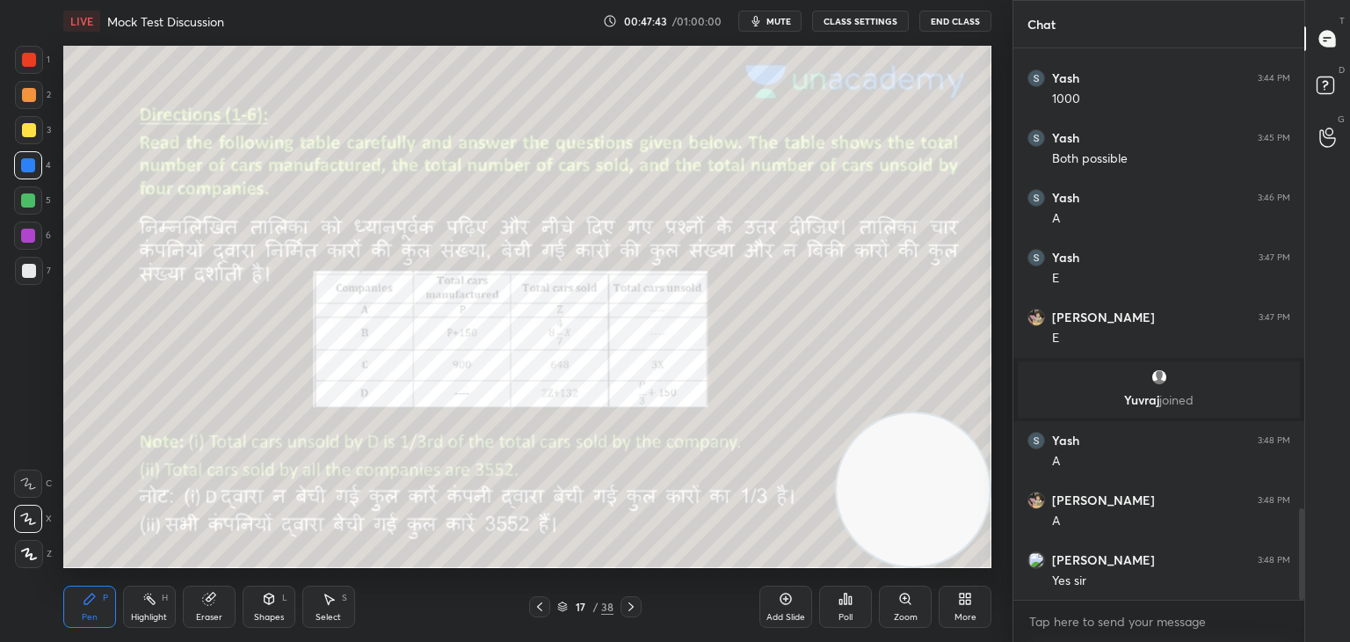
click at [639, 606] on div at bounding box center [631, 606] width 21 height 21
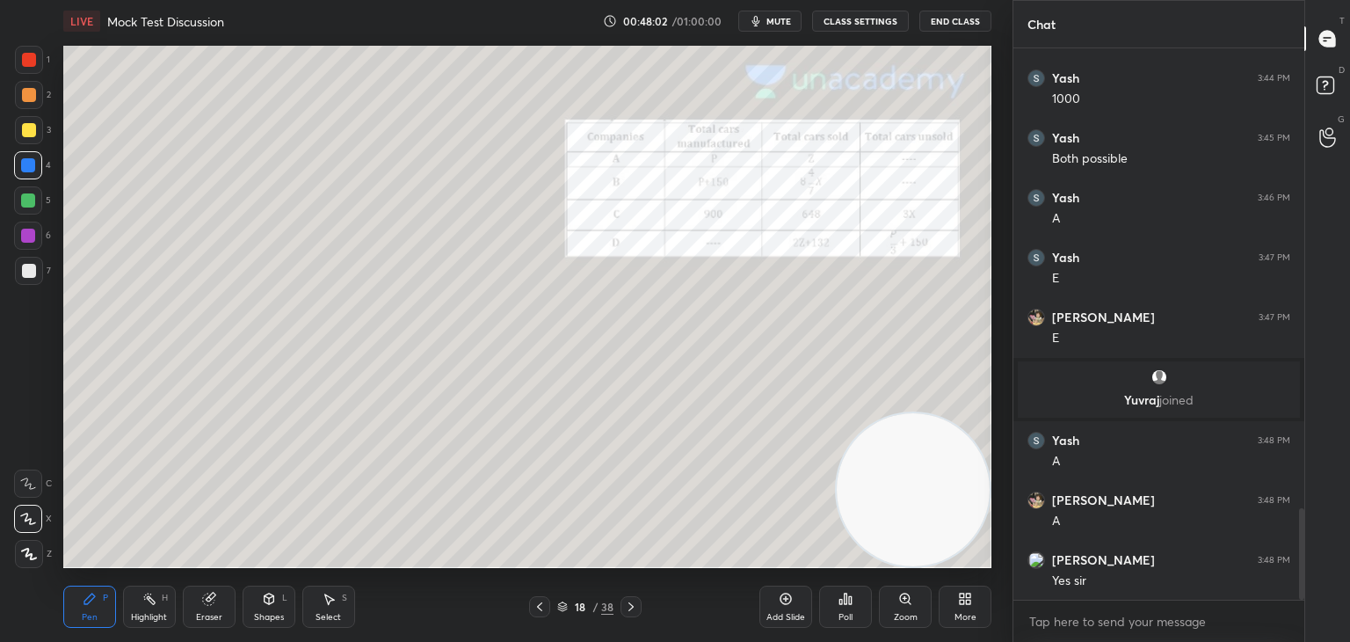
click at [267, 603] on icon at bounding box center [270, 598] width 10 height 11
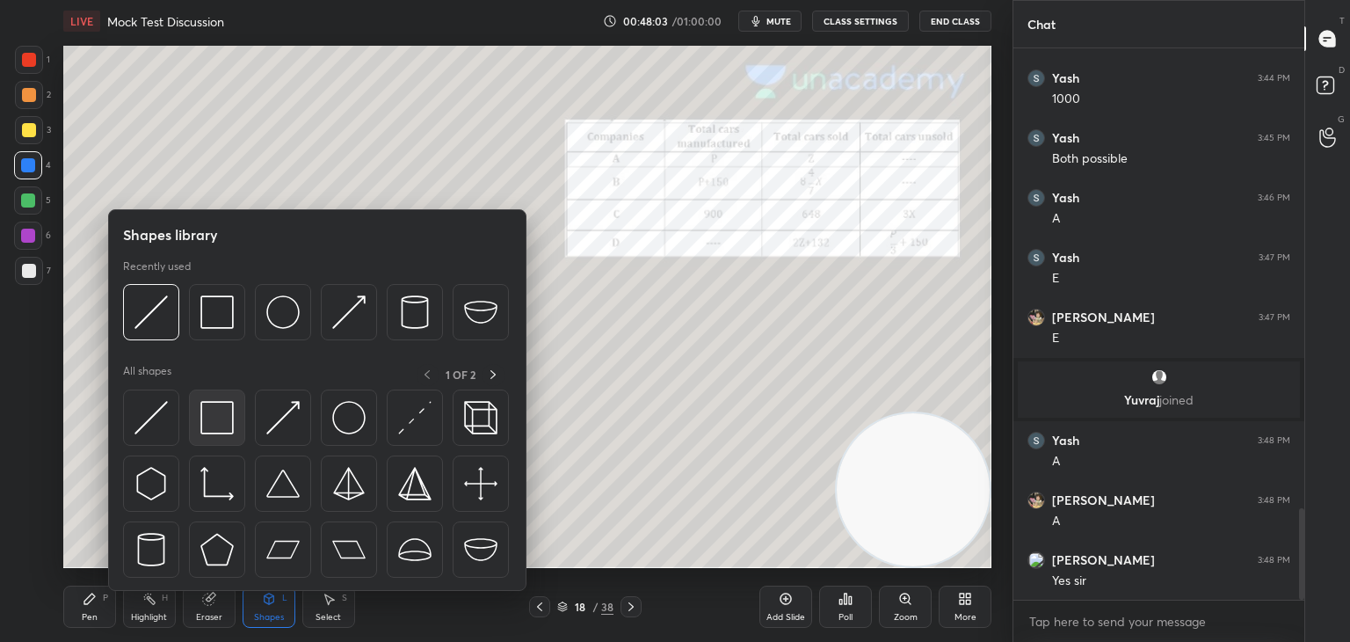
click at [220, 418] on img at bounding box center [216, 417] width 33 height 33
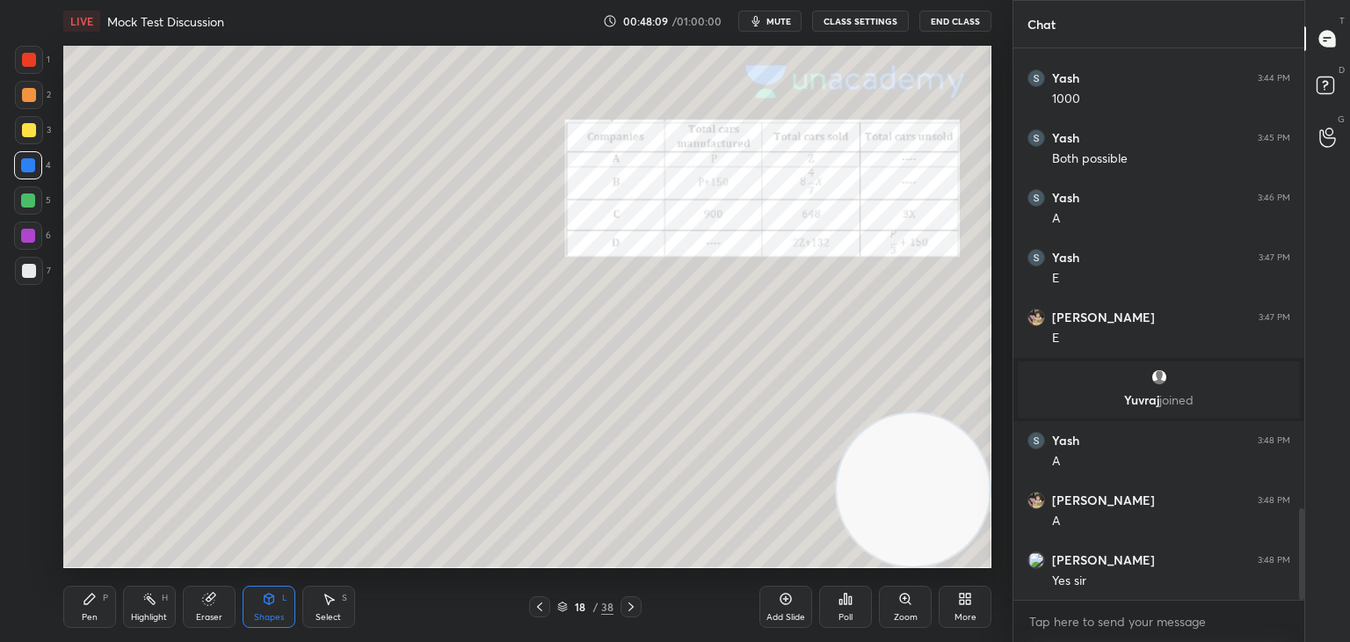
click at [538, 616] on div at bounding box center [539, 606] width 21 height 21
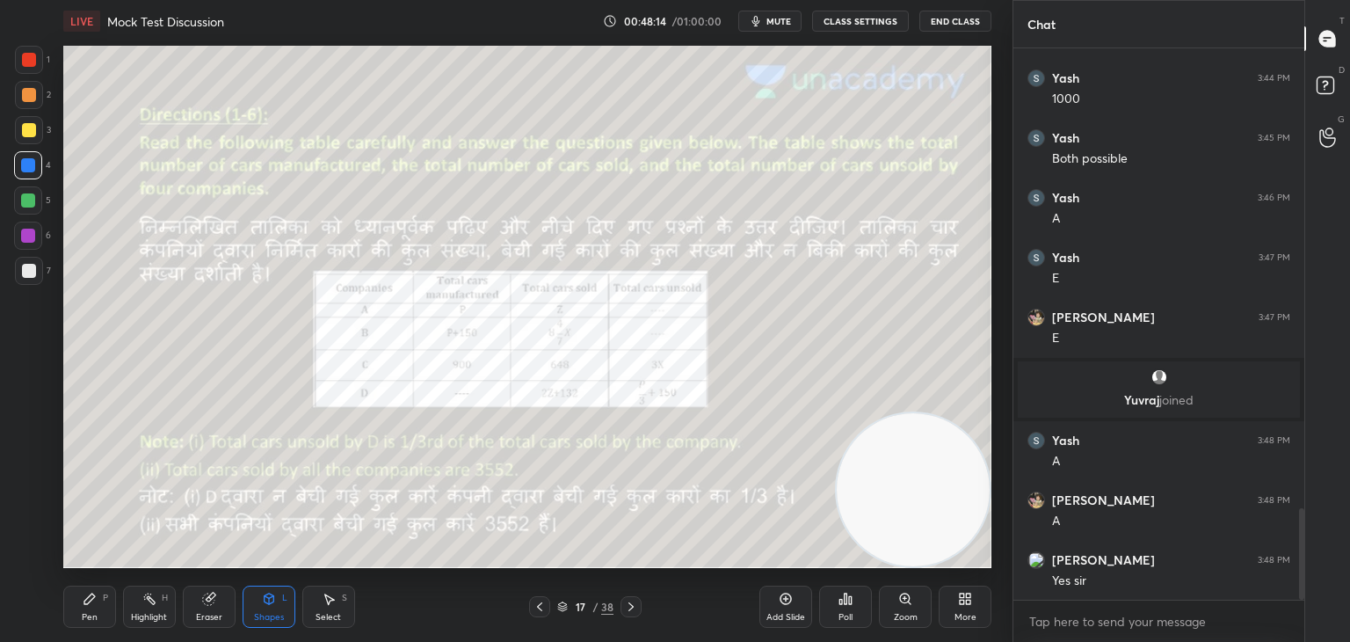
scroll to position [2845, 0]
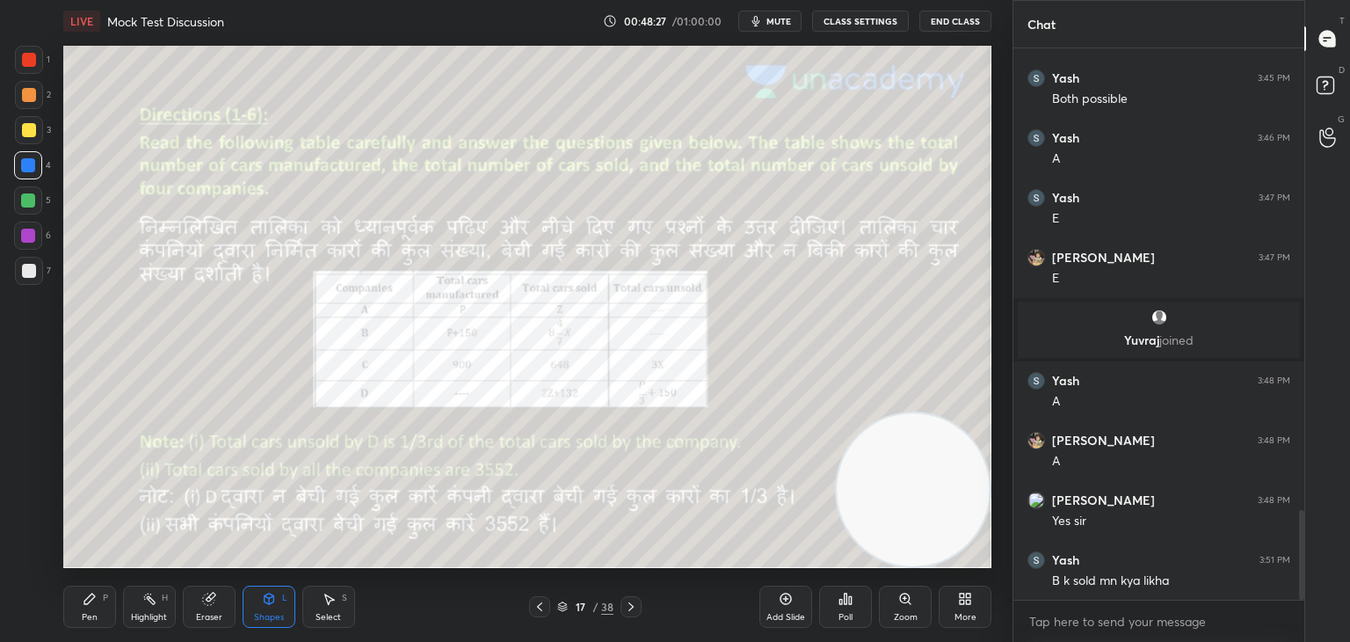
click at [96, 605] on icon at bounding box center [90, 599] width 14 height 14
click at [634, 607] on icon at bounding box center [631, 607] width 14 height 14
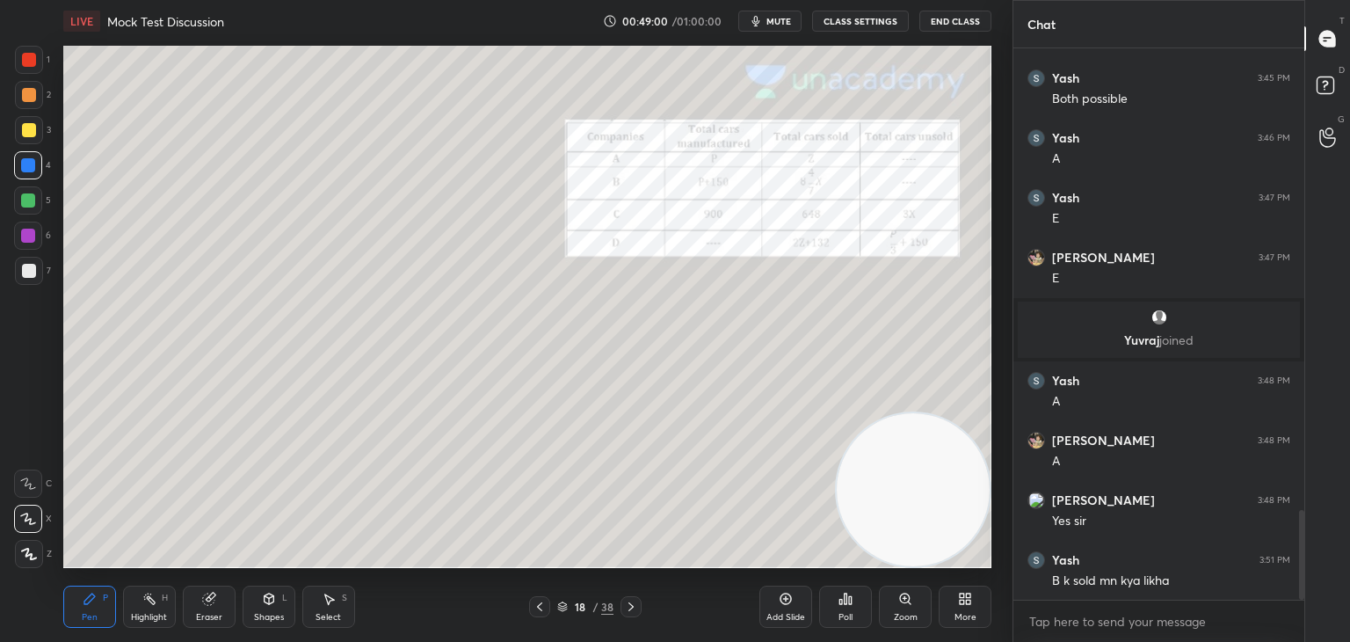
click at [35, 64] on div at bounding box center [29, 60] width 14 height 14
click at [39, 160] on div at bounding box center [28, 165] width 28 height 28
click at [541, 607] on icon at bounding box center [540, 607] width 14 height 14
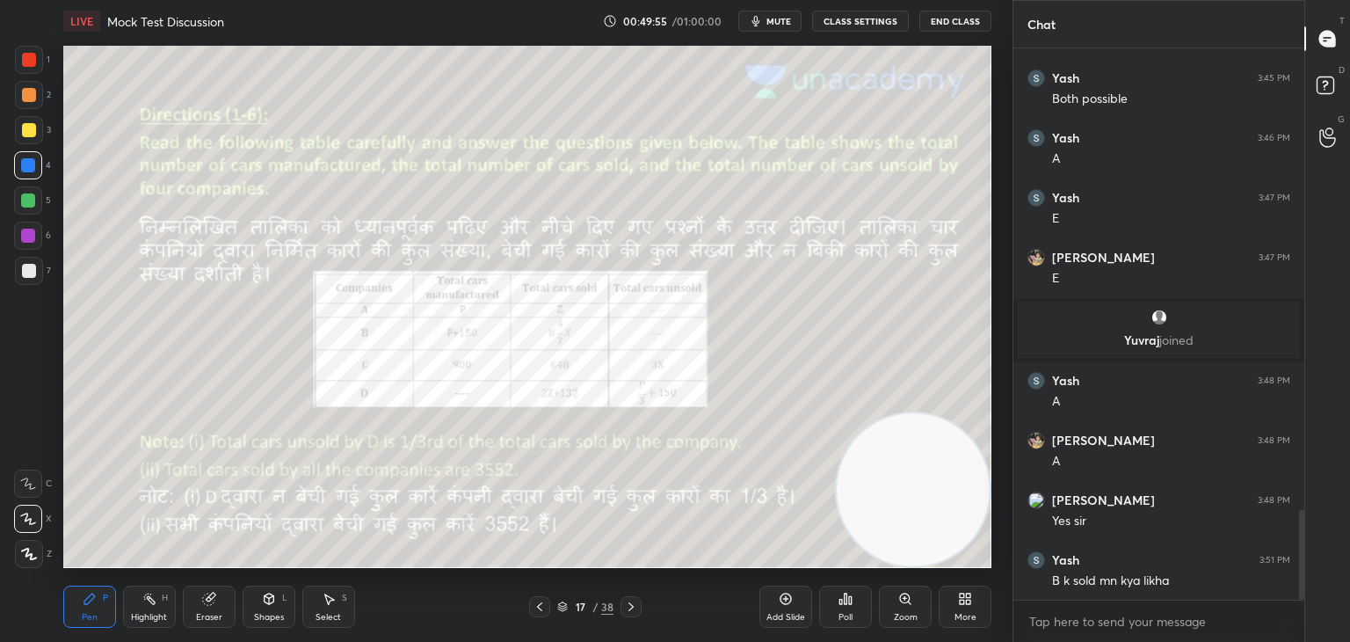
click at [633, 605] on icon at bounding box center [631, 607] width 14 height 14
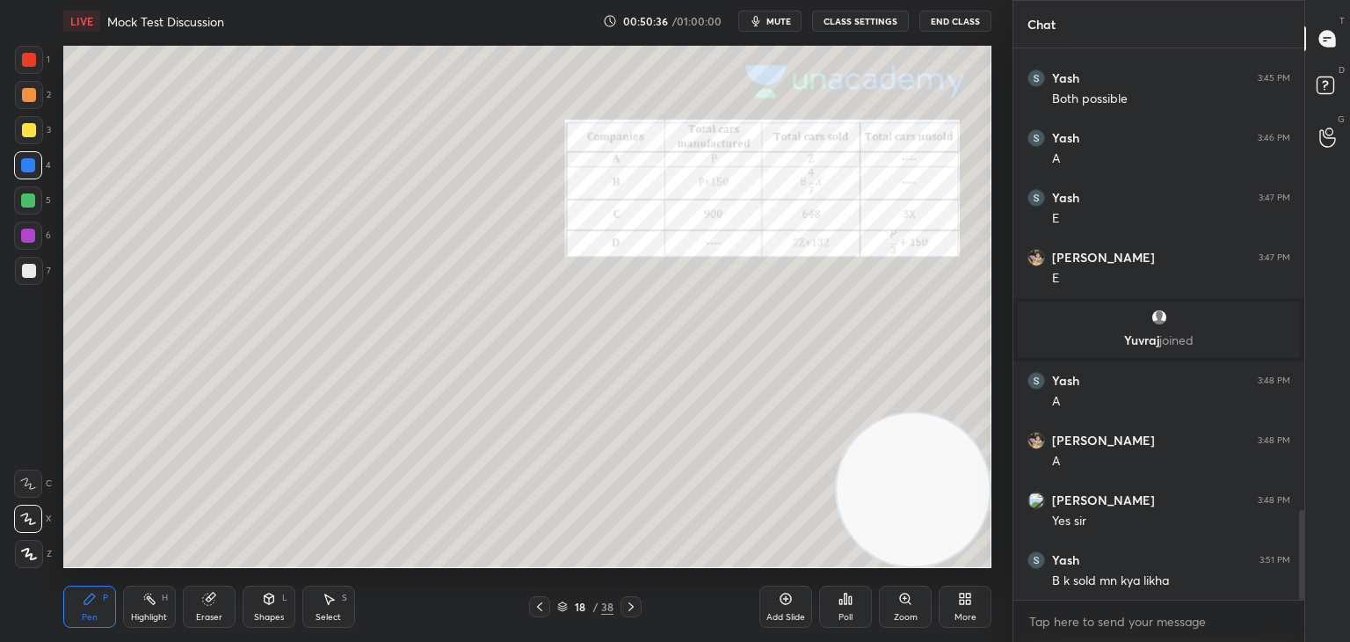
click at [268, 607] on div "Shapes L" at bounding box center [269, 606] width 53 height 42
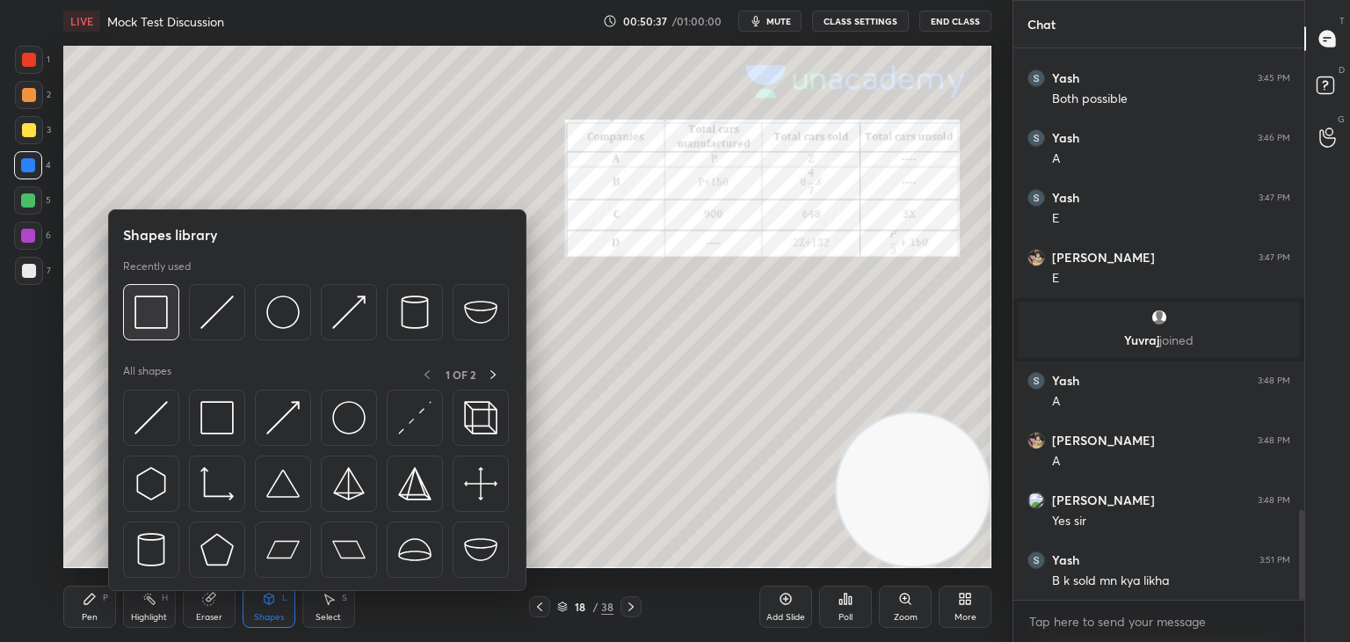
click at [158, 323] on img at bounding box center [150, 311] width 33 height 33
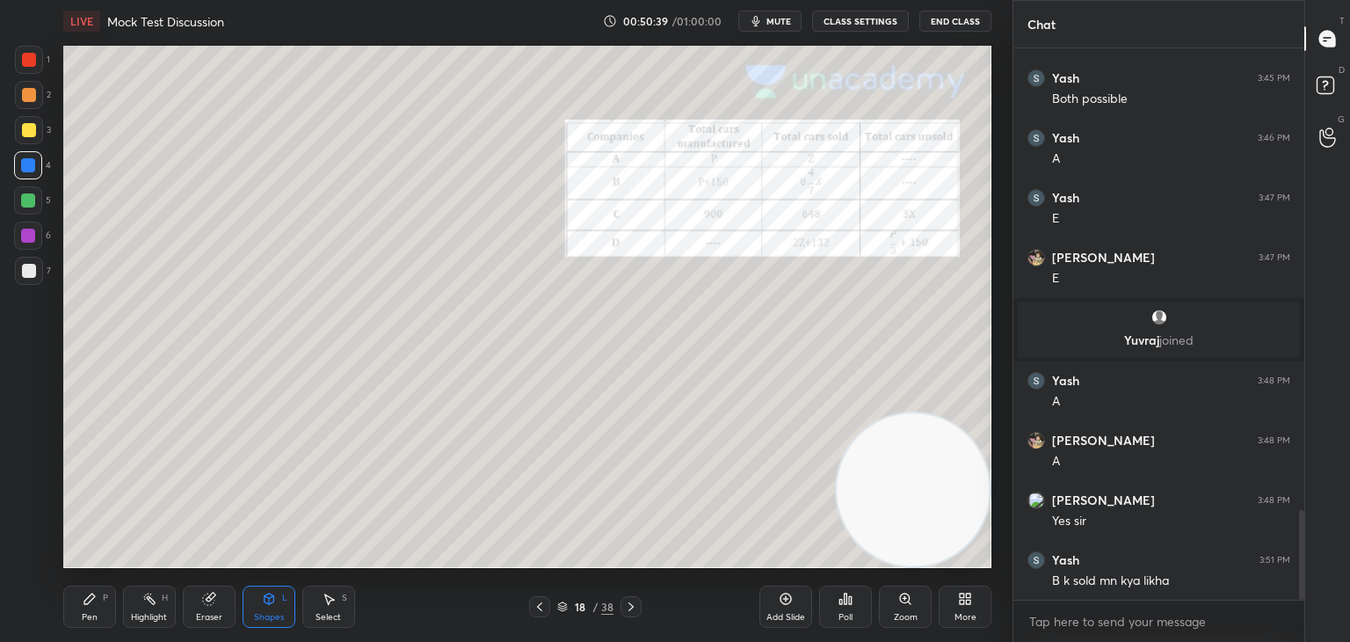
click at [92, 601] on icon at bounding box center [90, 599] width 14 height 14
click at [89, 605] on icon at bounding box center [90, 599] width 14 height 14
click at [633, 607] on icon at bounding box center [631, 606] width 5 height 9
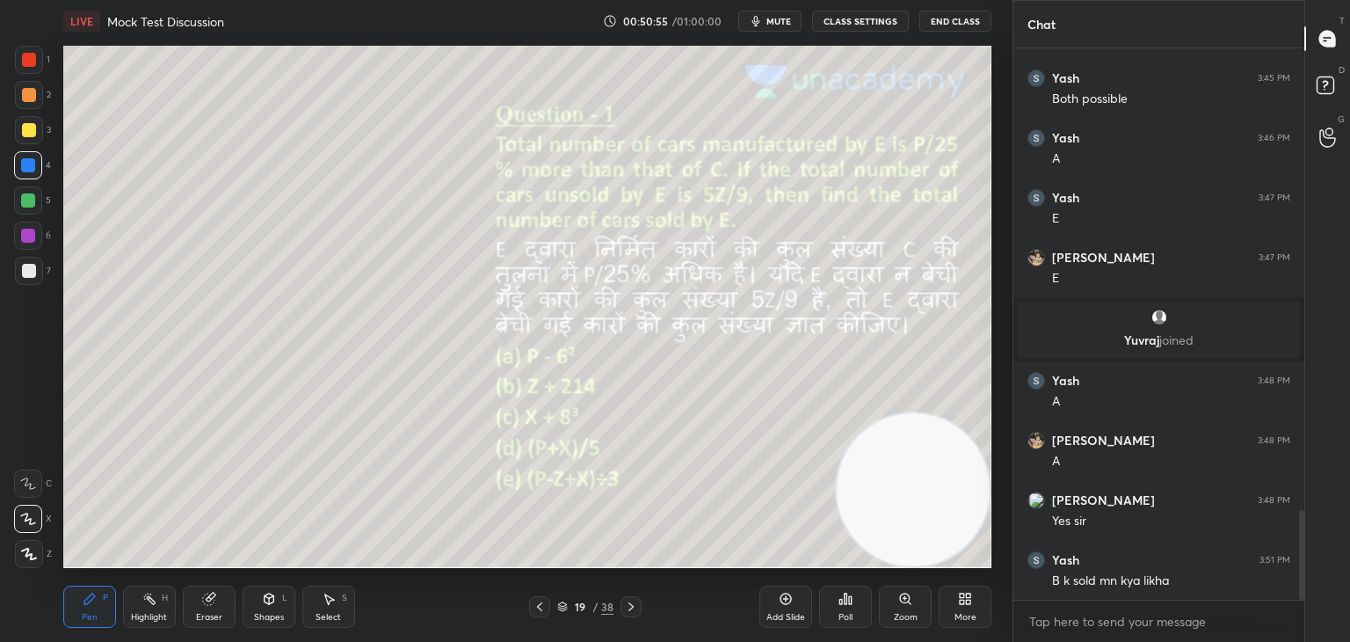
click at [542, 606] on icon at bounding box center [540, 607] width 14 height 14
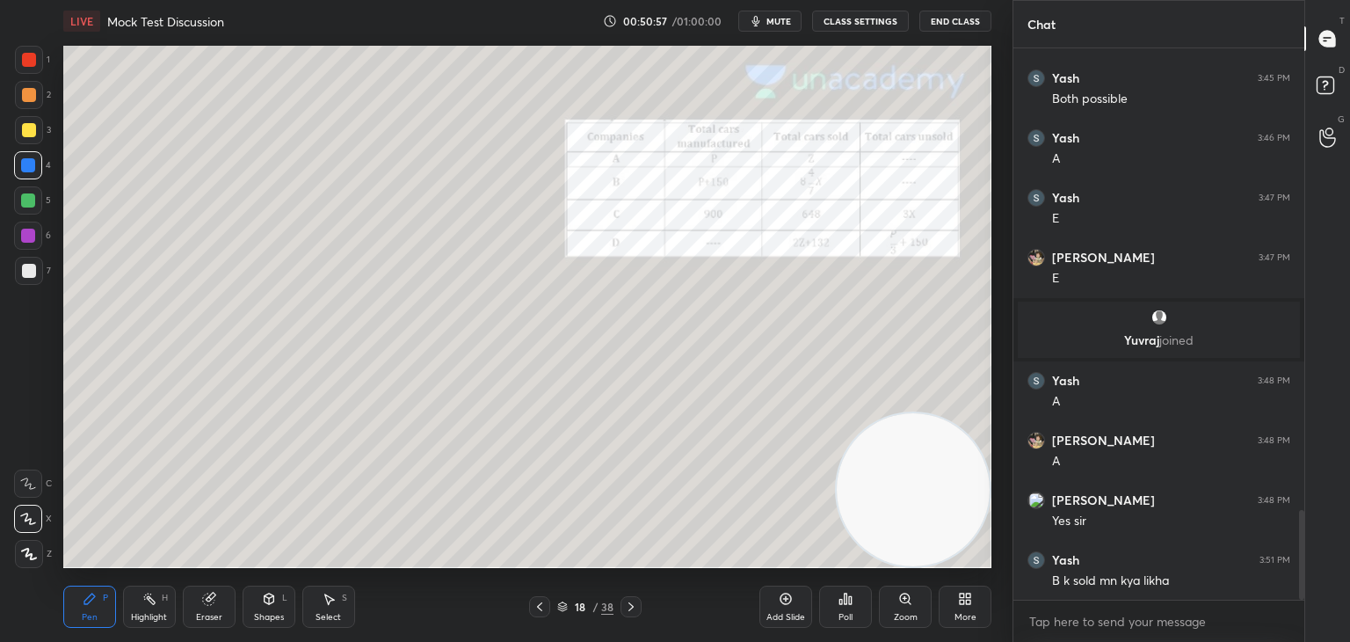
click at [636, 607] on icon at bounding box center [631, 607] width 14 height 14
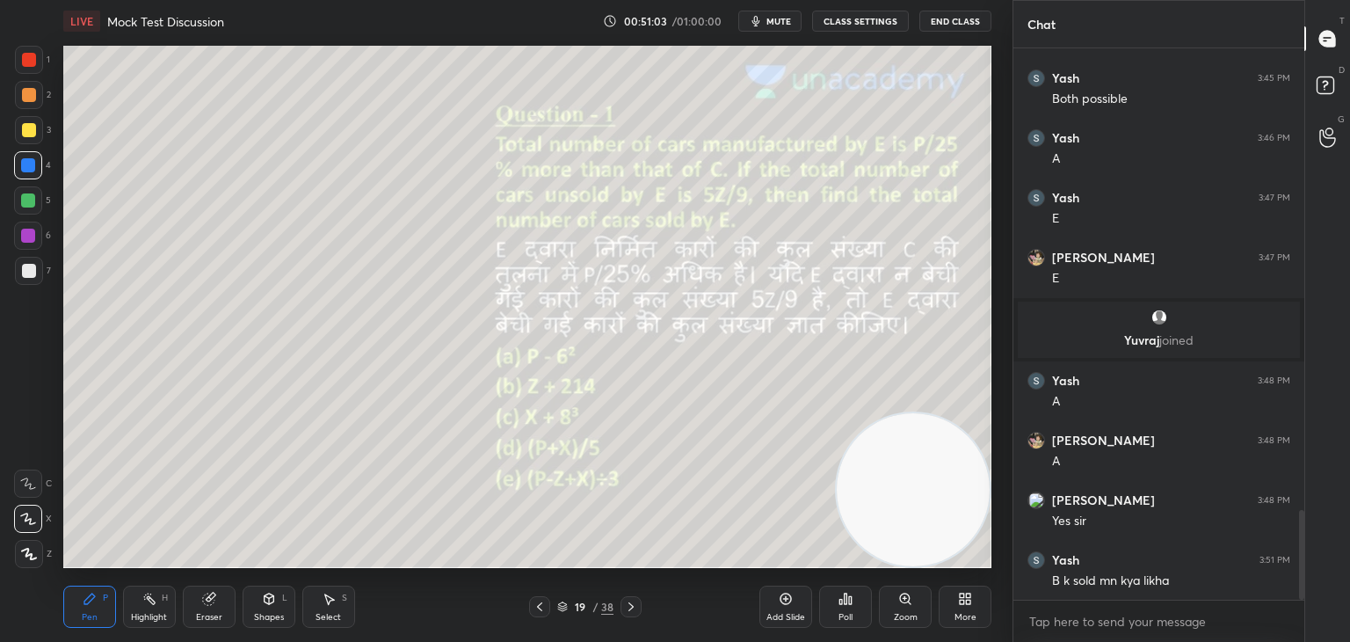
click at [266, 614] on div "Shapes" at bounding box center [269, 617] width 30 height 9
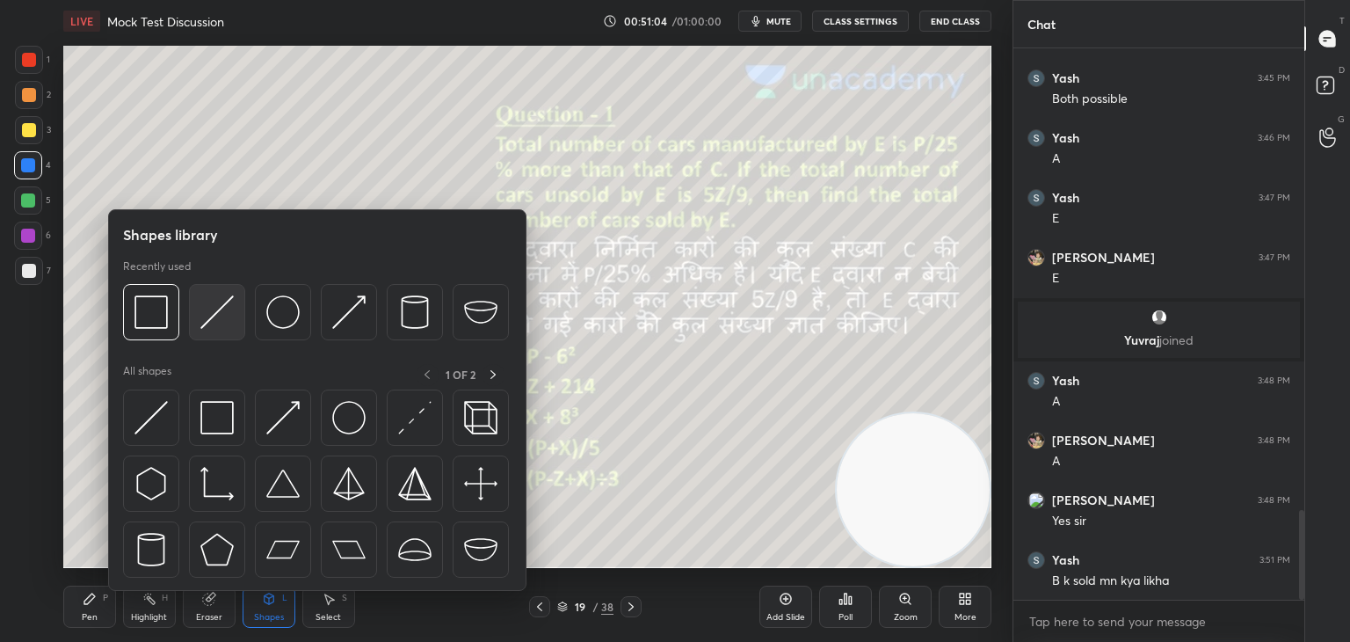
click at [226, 315] on img at bounding box center [216, 311] width 33 height 33
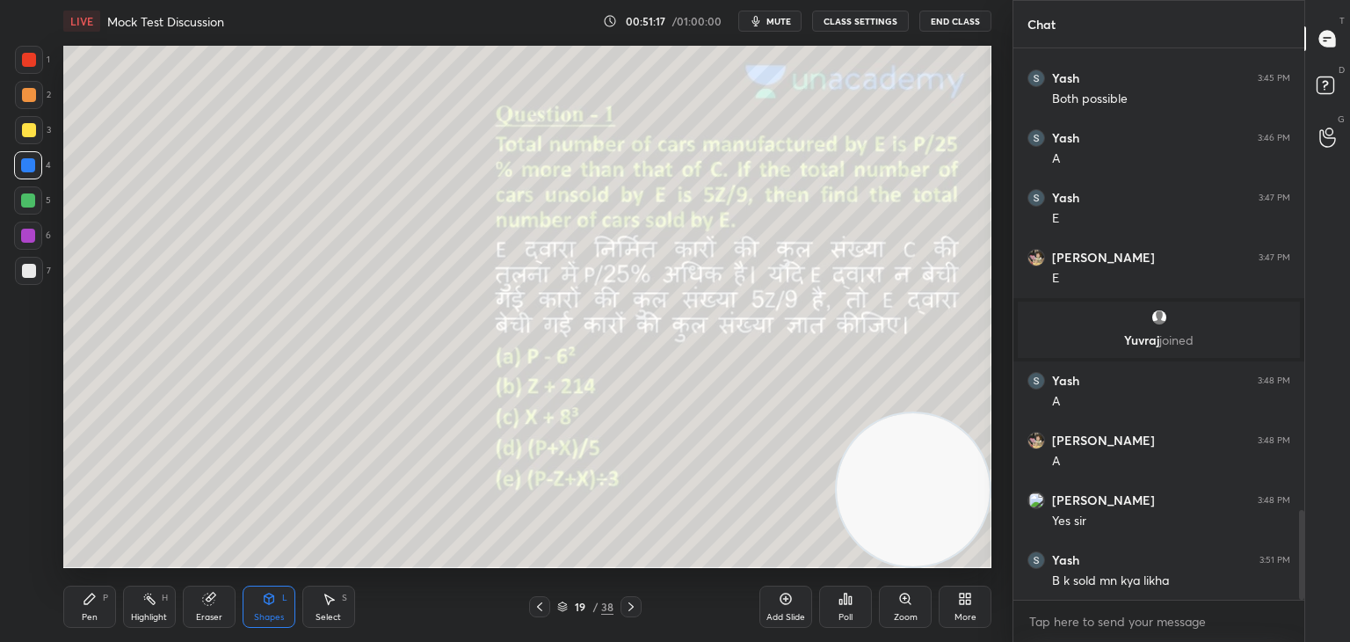
click at [91, 620] on div "Pen" at bounding box center [90, 617] width 16 height 9
click at [25, 68] on div at bounding box center [29, 60] width 28 height 28
click at [533, 606] on icon at bounding box center [540, 607] width 14 height 14
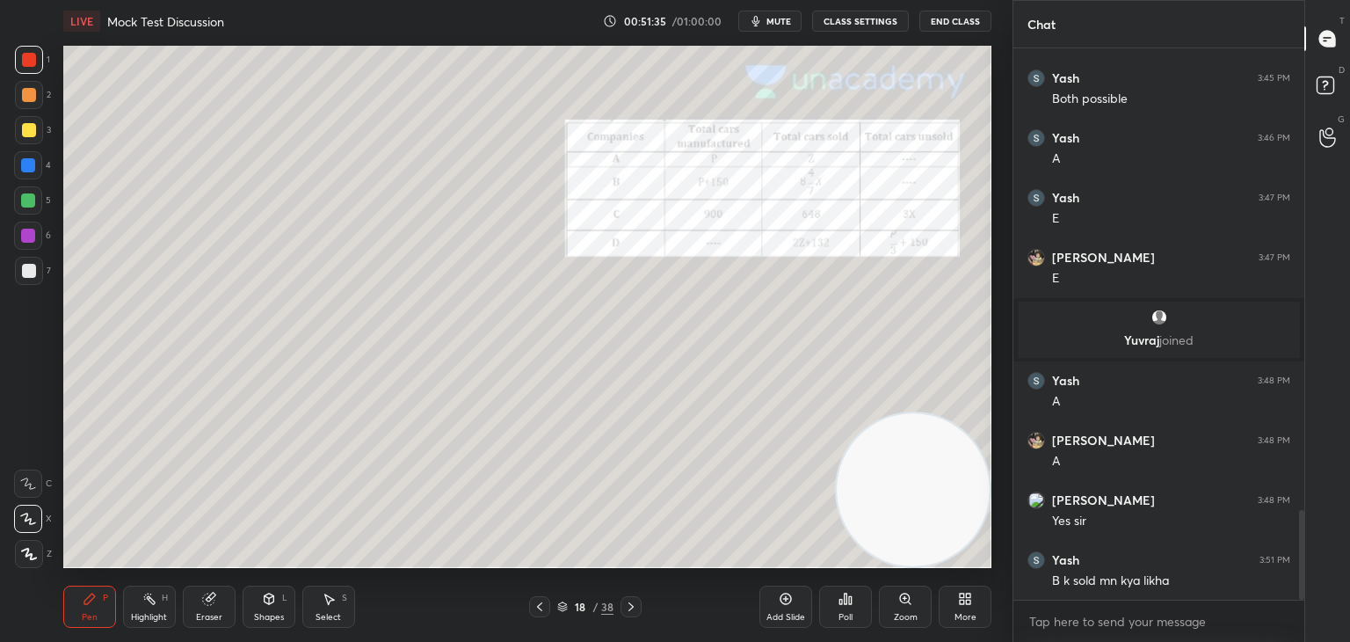
click at [637, 606] on icon at bounding box center [631, 607] width 14 height 14
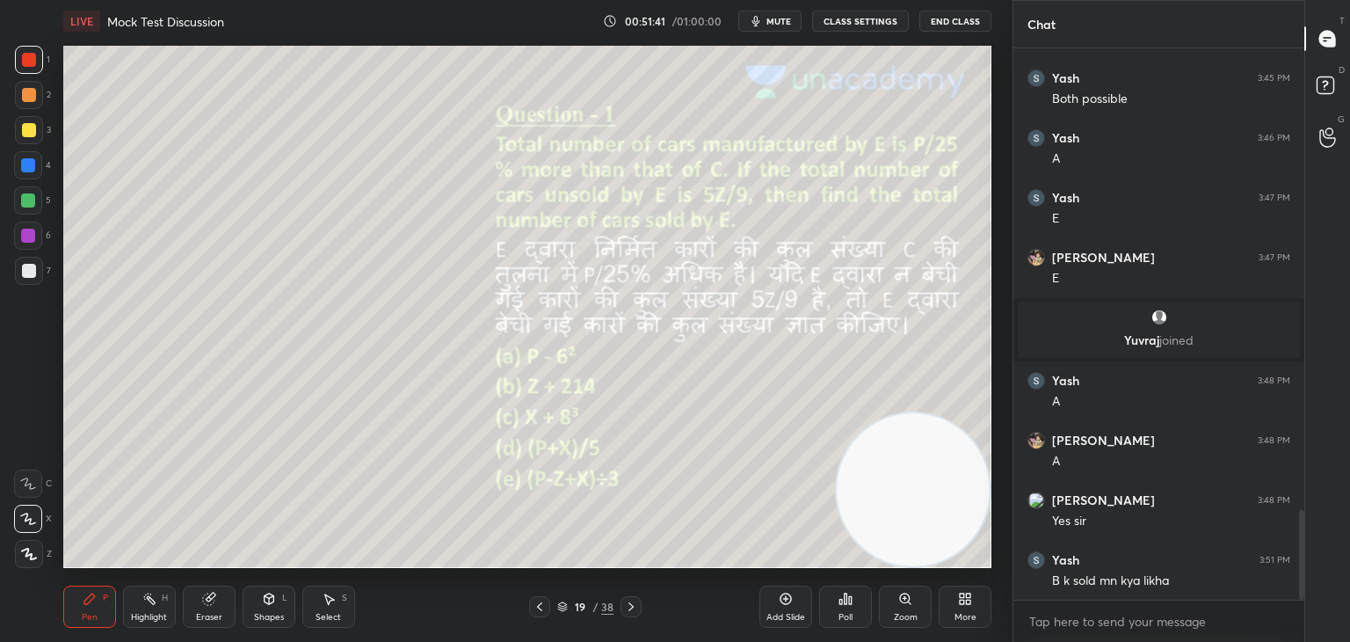
click at [534, 605] on icon at bounding box center [540, 607] width 14 height 14
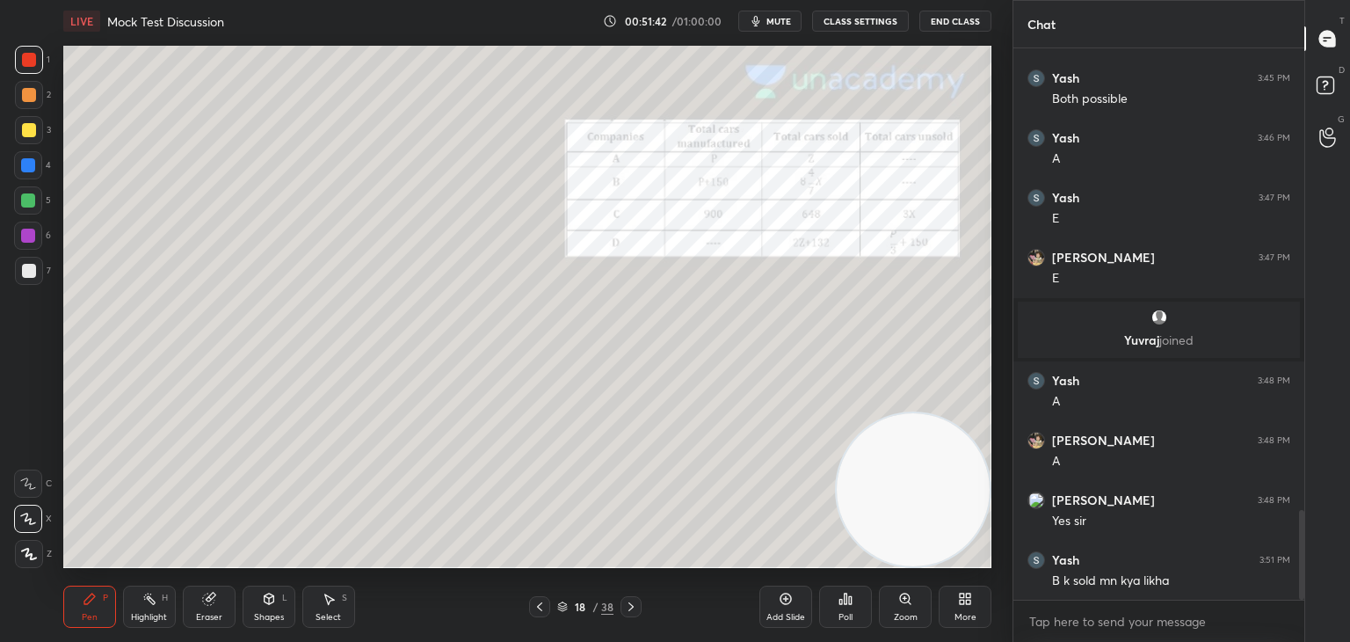
click at [639, 606] on div at bounding box center [631, 606] width 21 height 21
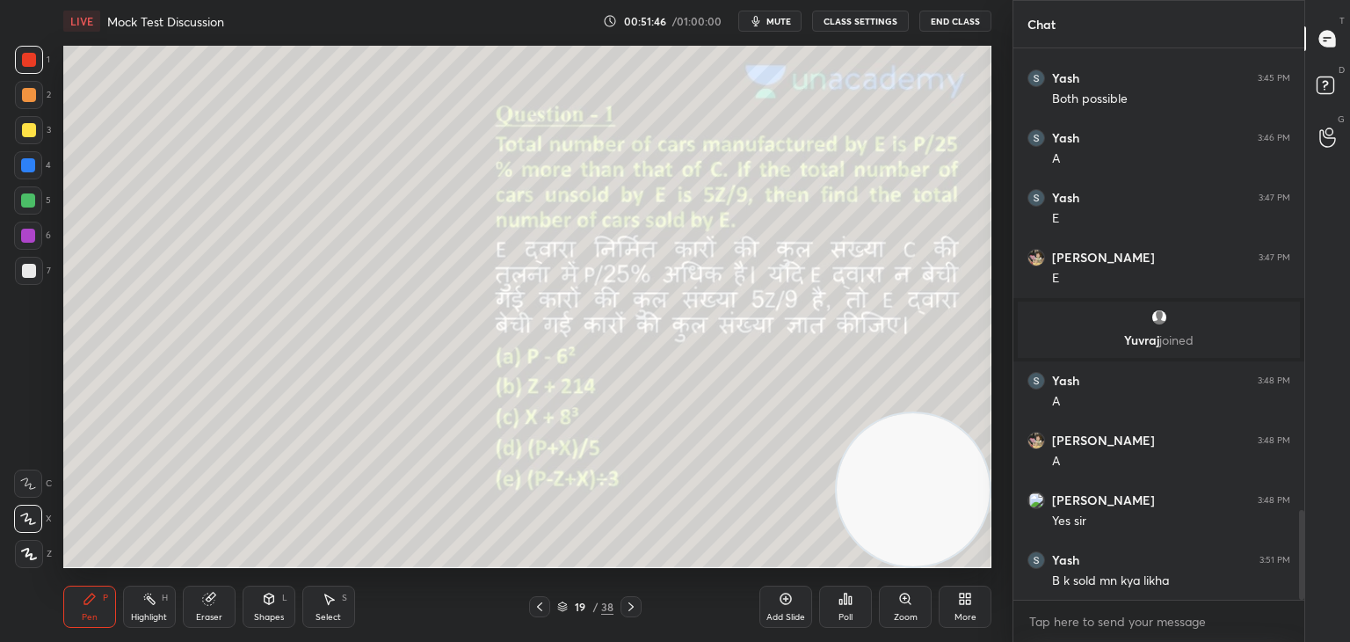
click at [545, 609] on icon at bounding box center [540, 607] width 14 height 14
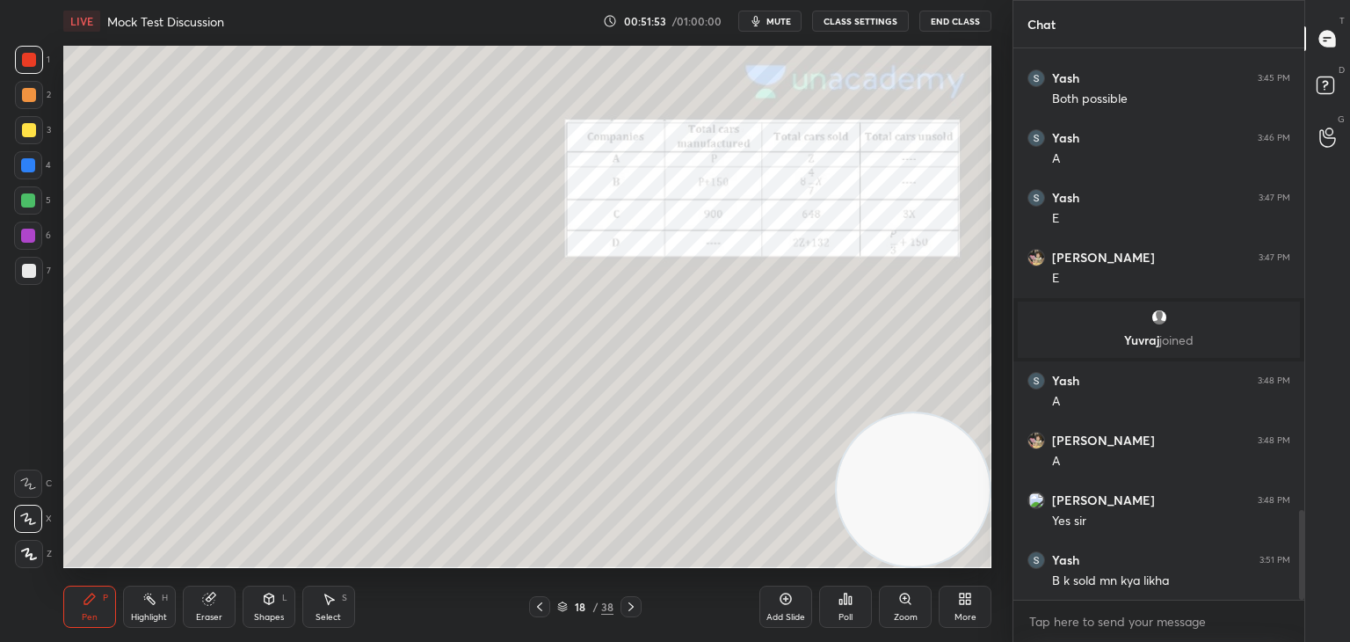
click at [639, 609] on div at bounding box center [631, 606] width 21 height 21
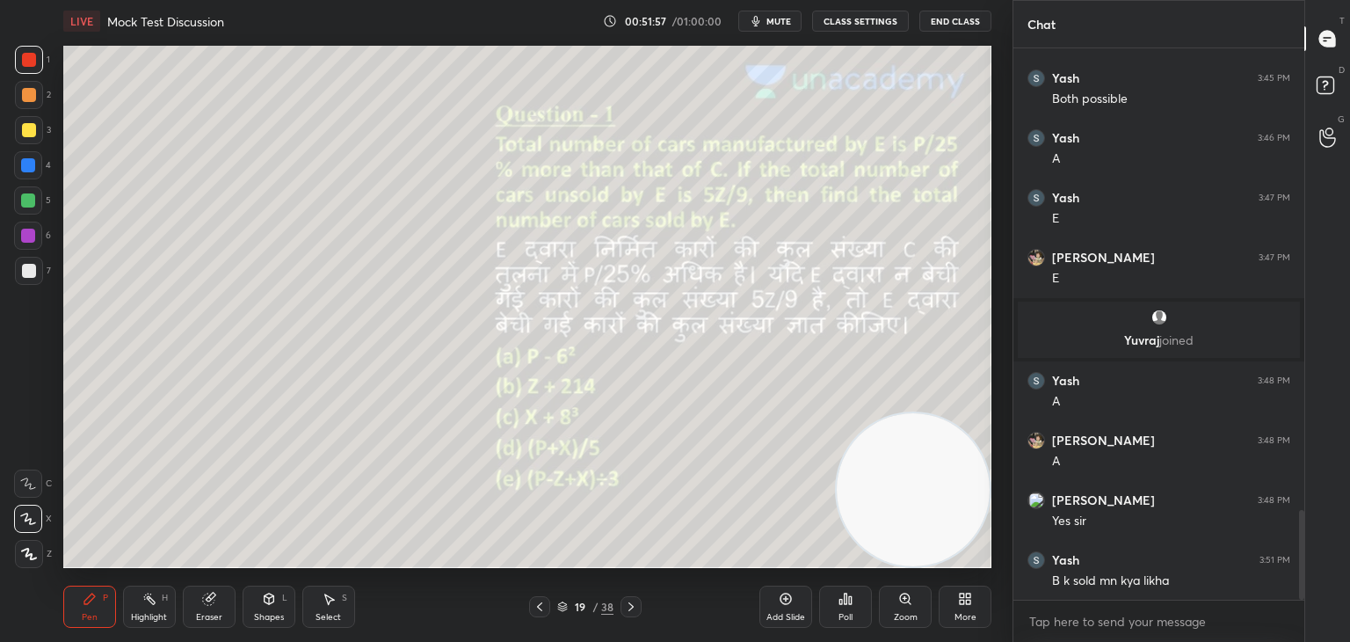
click at [535, 609] on icon at bounding box center [540, 607] width 14 height 14
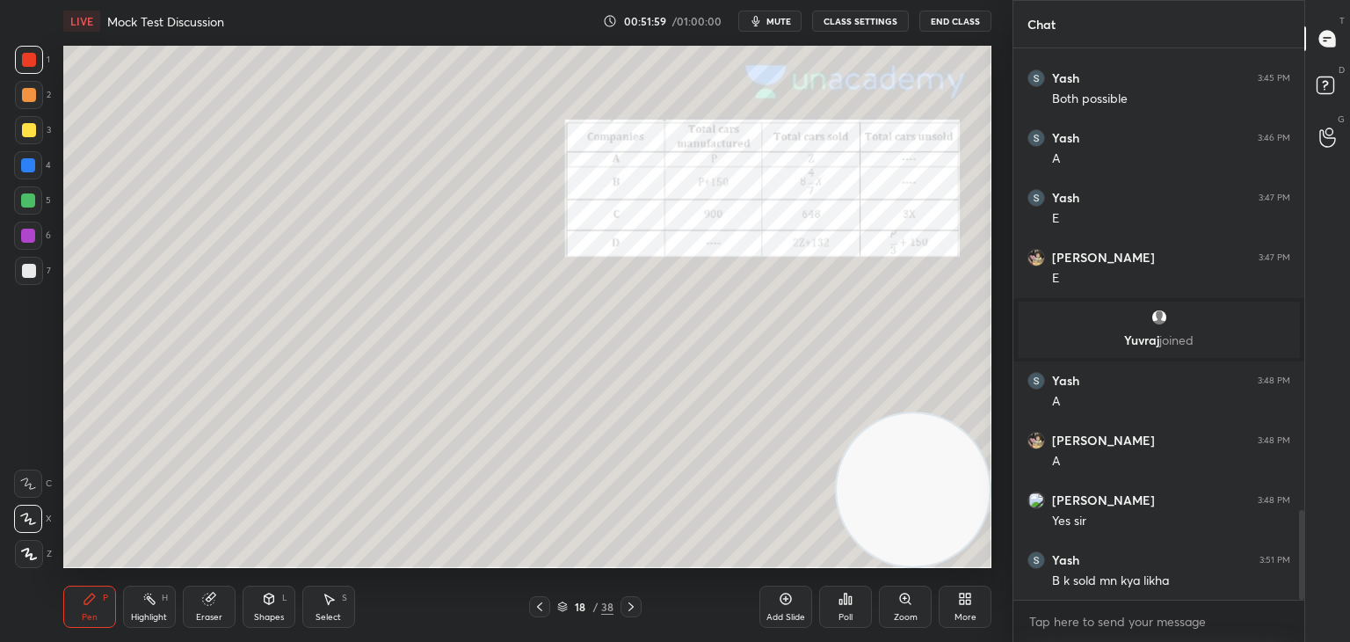
click at [636, 615] on div at bounding box center [631, 606] width 21 height 21
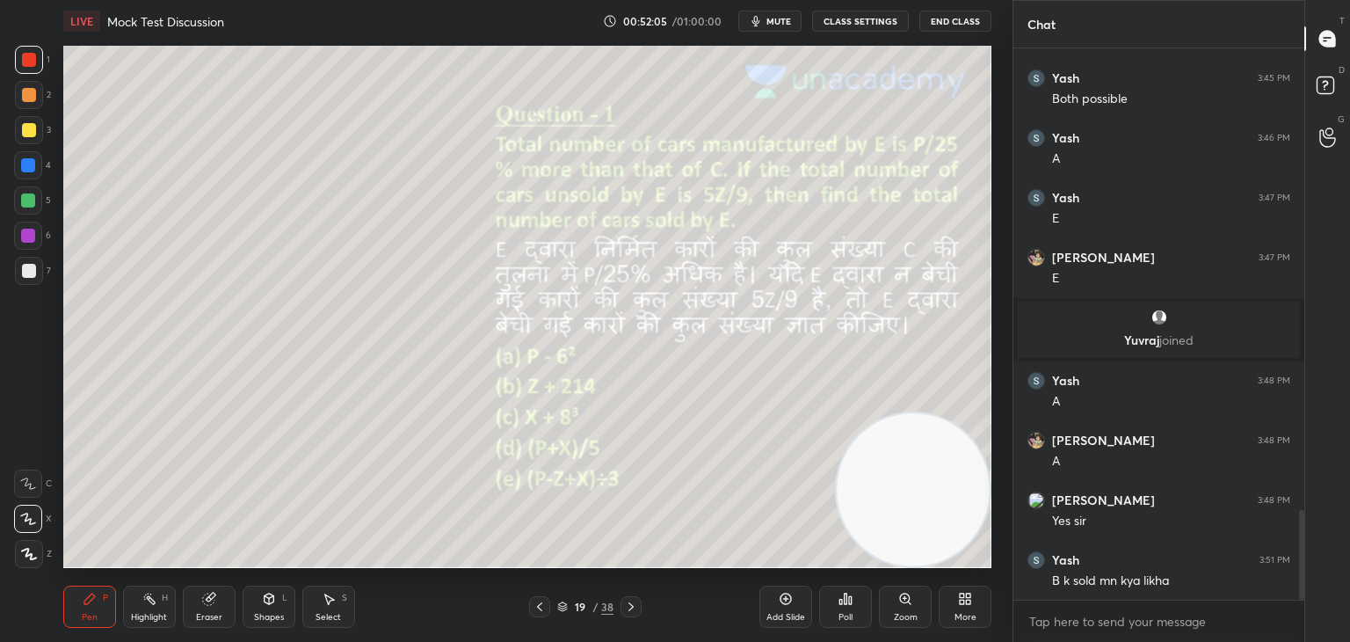
click at [534, 603] on icon at bounding box center [540, 607] width 14 height 14
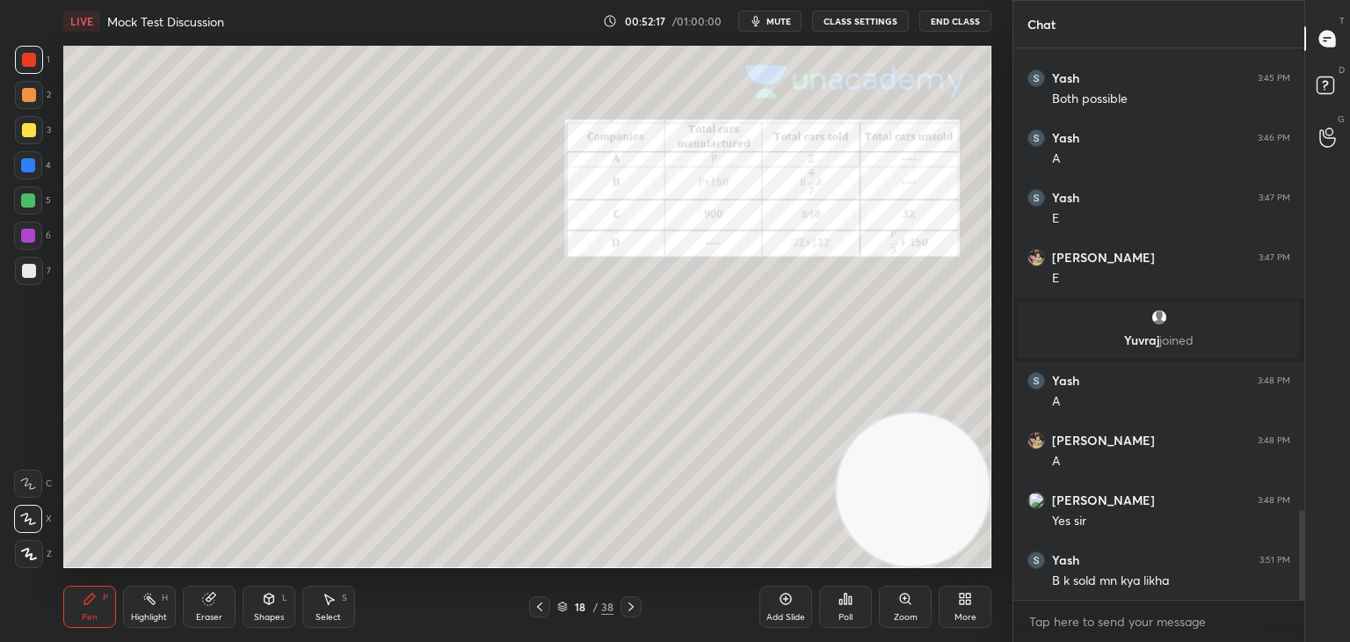
click at [636, 609] on icon at bounding box center [631, 607] width 14 height 14
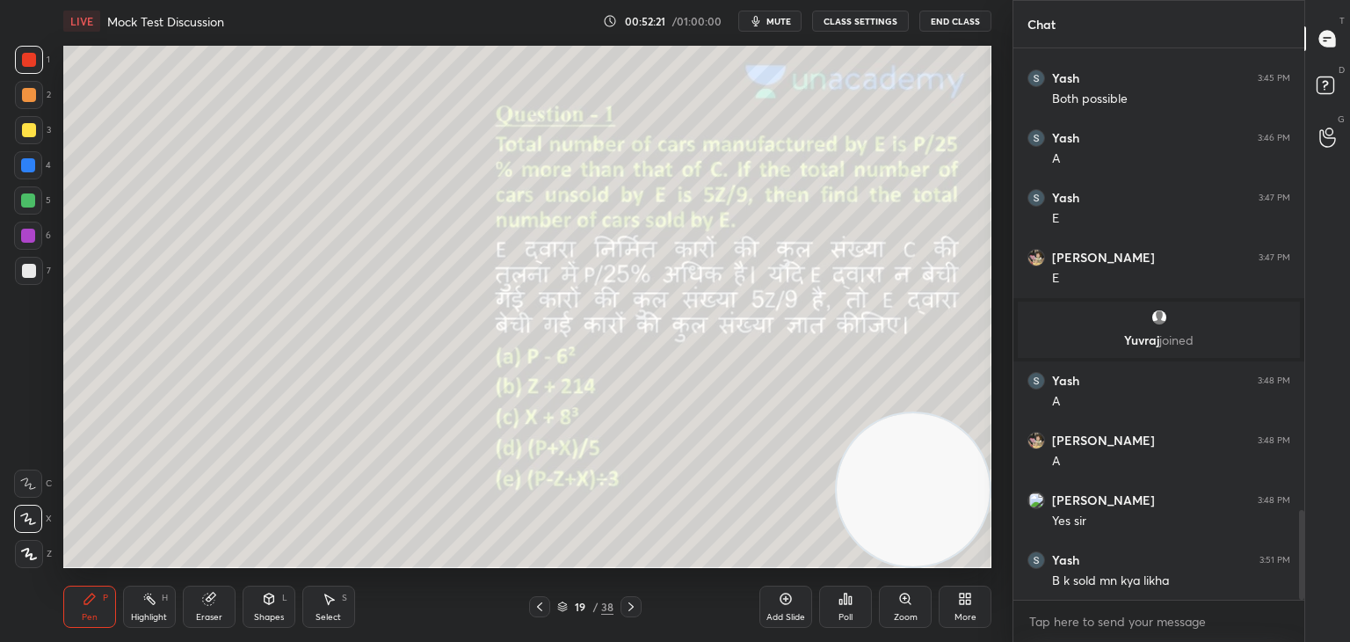
click at [534, 603] on icon at bounding box center [540, 607] width 14 height 14
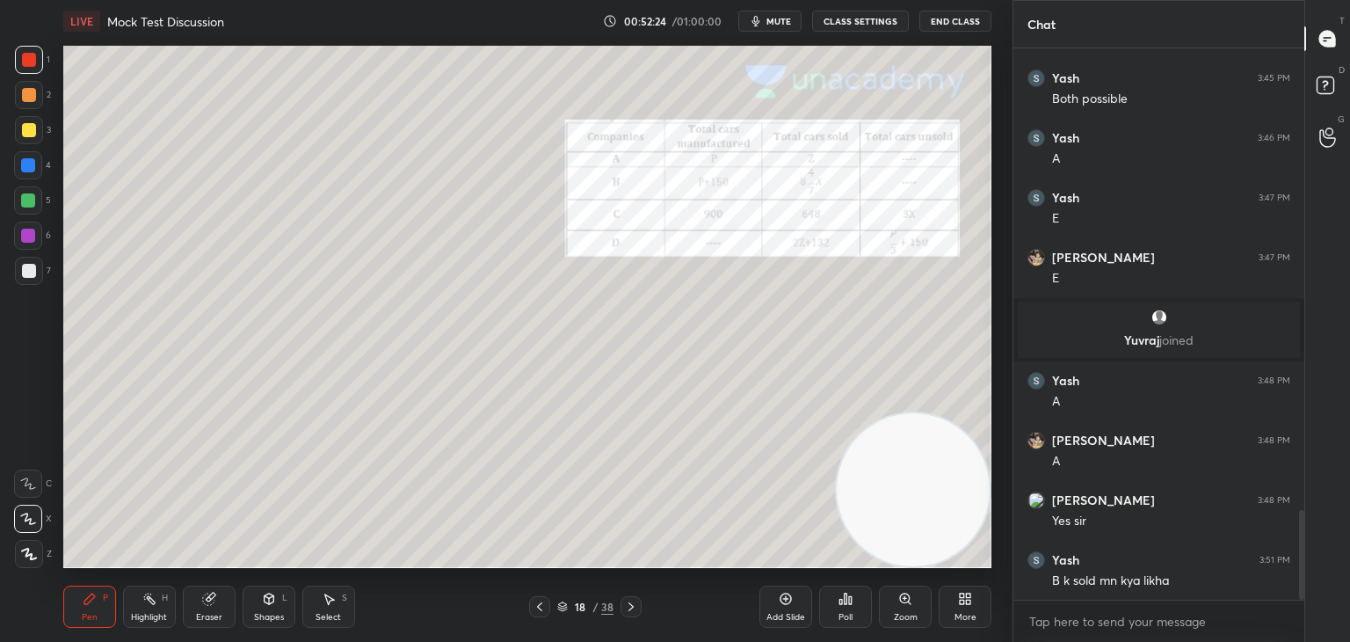
click at [643, 609] on div "18 / 38" at bounding box center [585, 606] width 348 height 21
click at [632, 608] on icon at bounding box center [631, 606] width 5 height 9
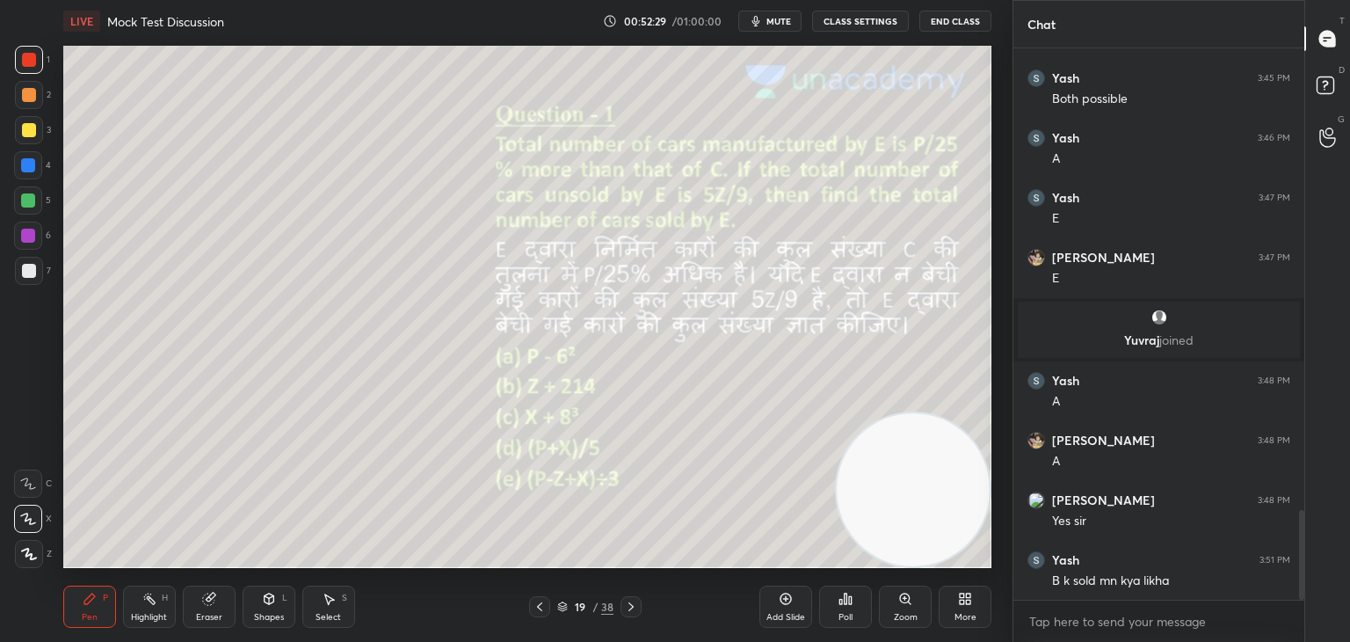
click at [538, 608] on icon at bounding box center [540, 607] width 14 height 14
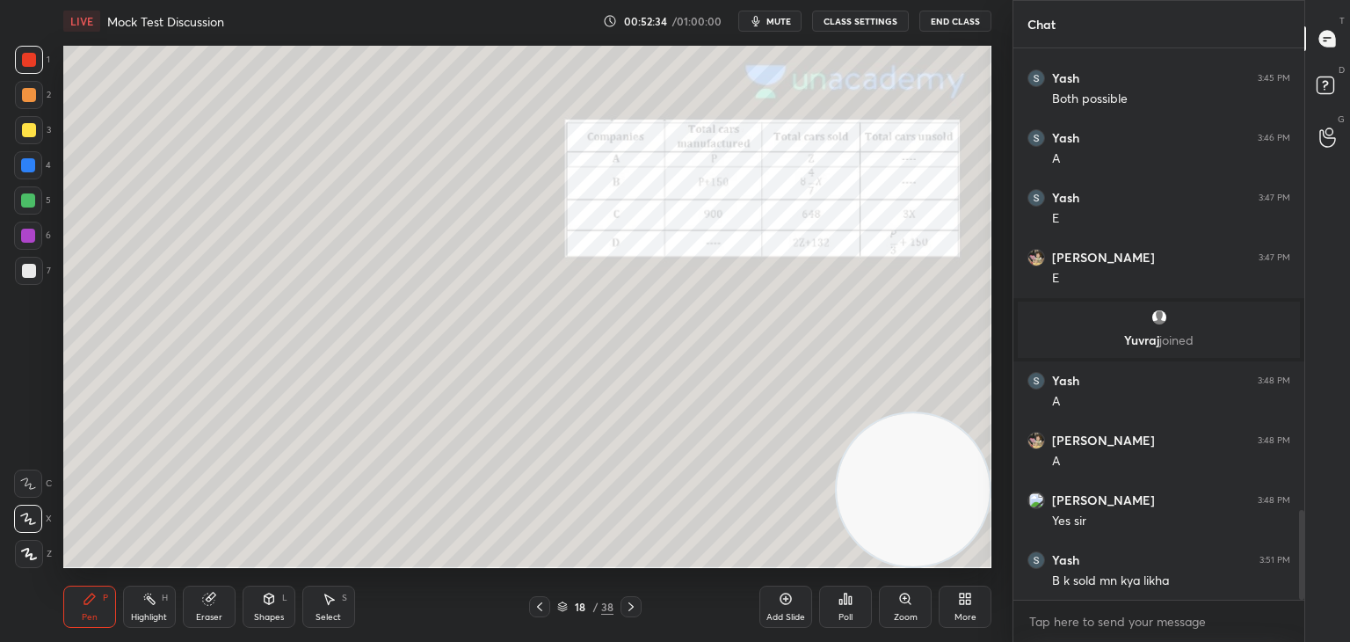
click at [634, 614] on div at bounding box center [631, 606] width 21 height 21
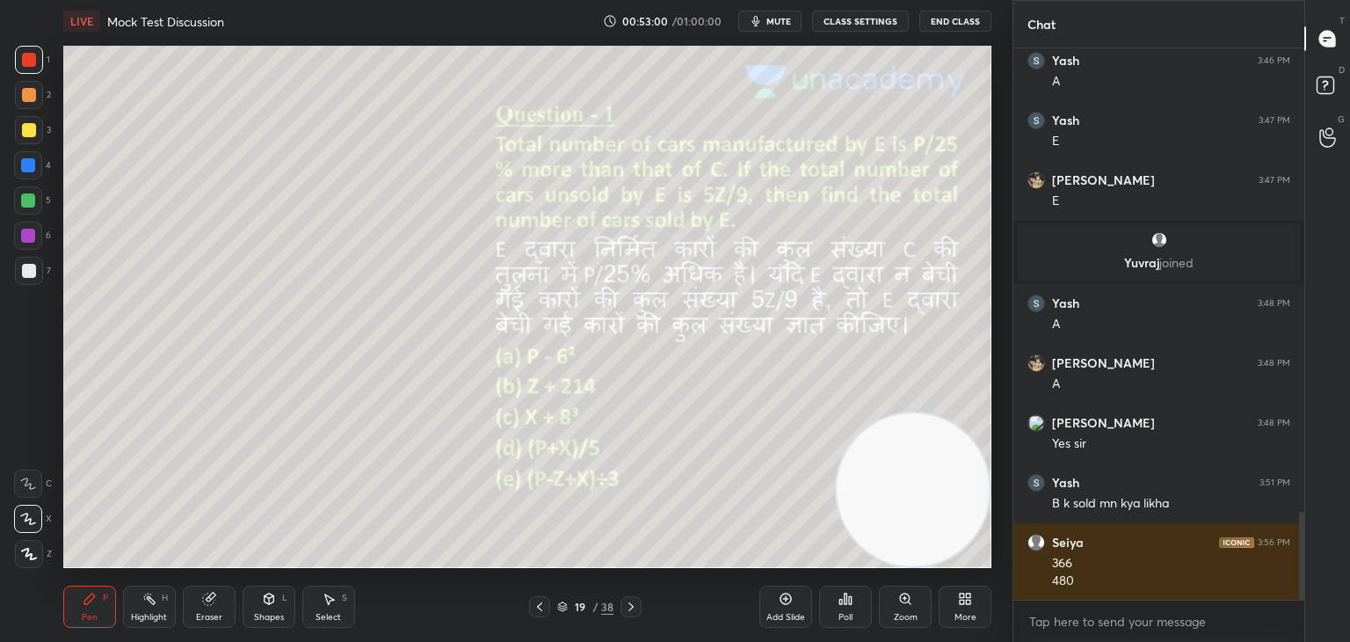
scroll to position [2982, 0]
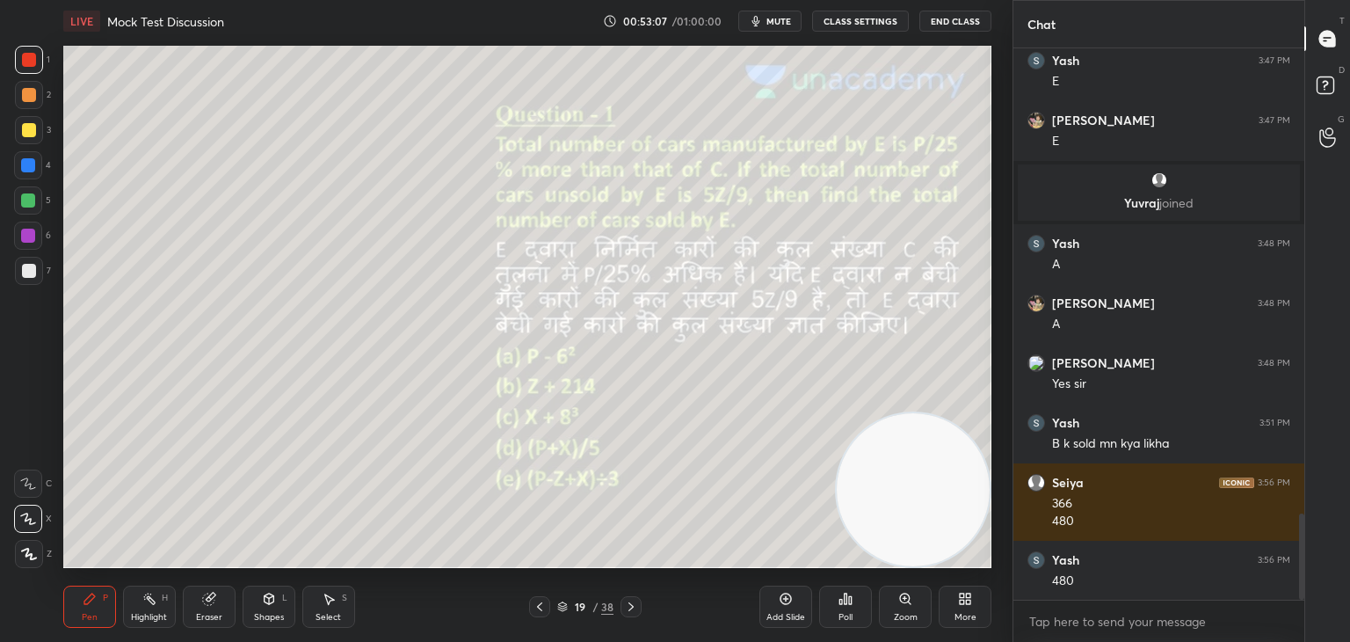
click at [548, 607] on div at bounding box center [539, 606] width 21 height 21
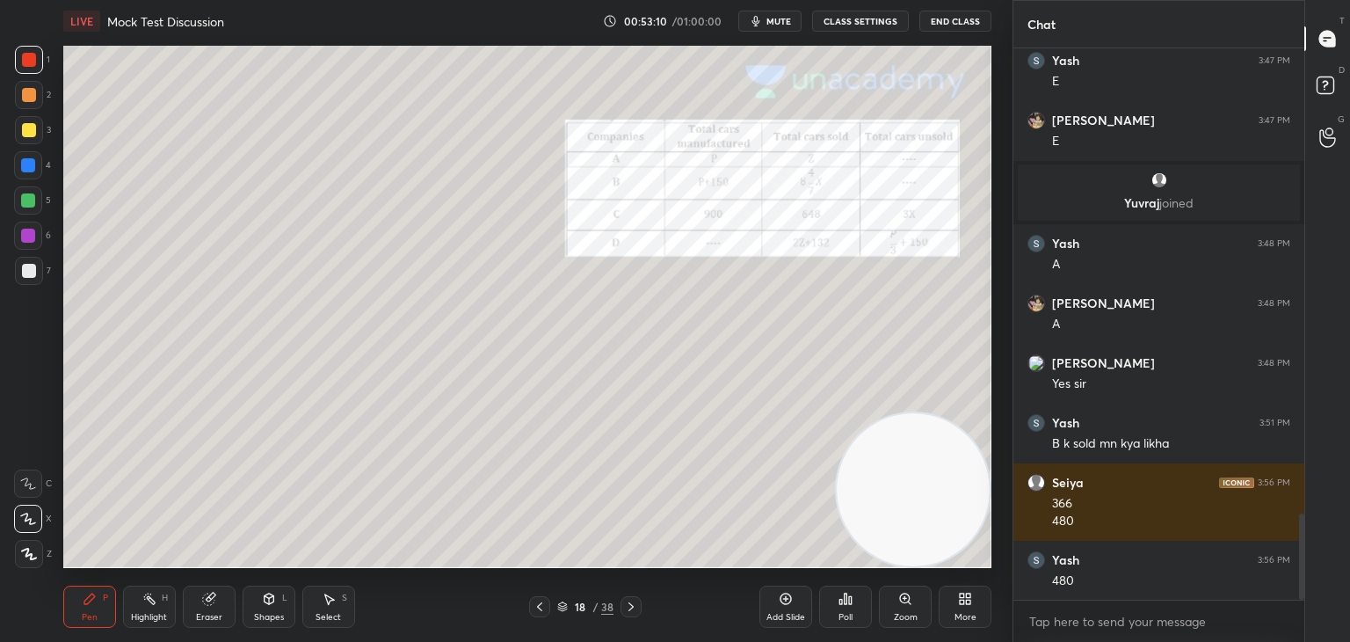
click at [633, 606] on icon at bounding box center [631, 607] width 14 height 14
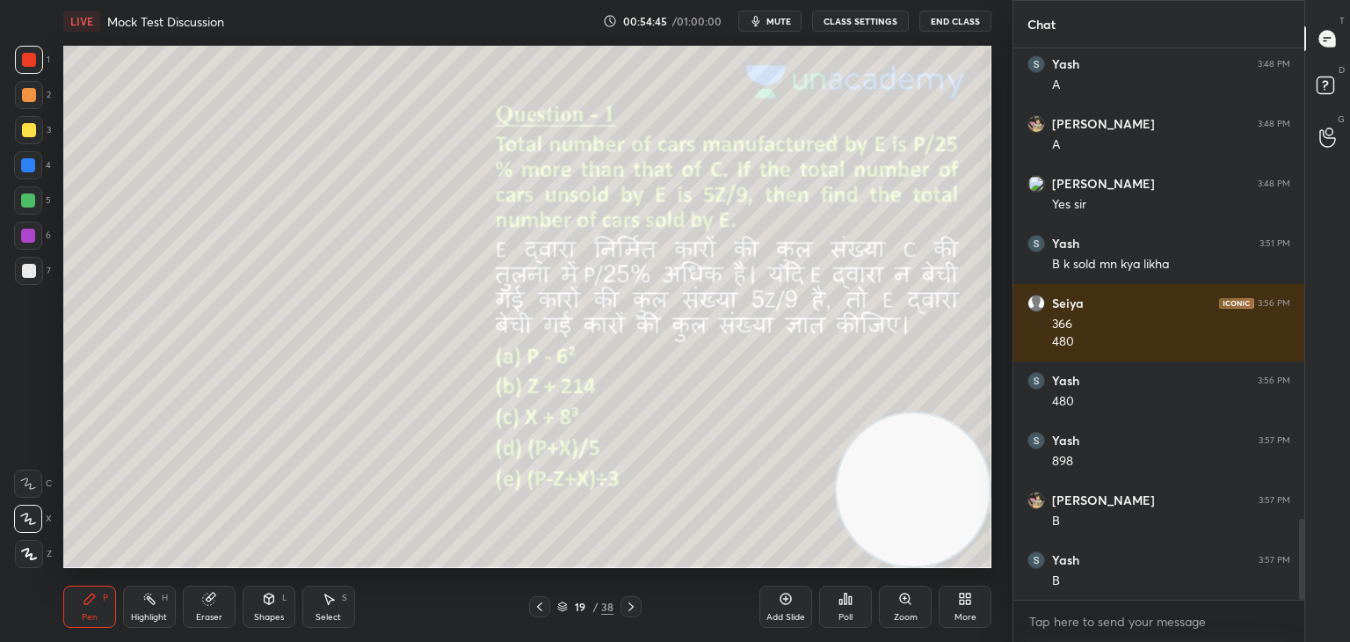
scroll to position [3221, 0]
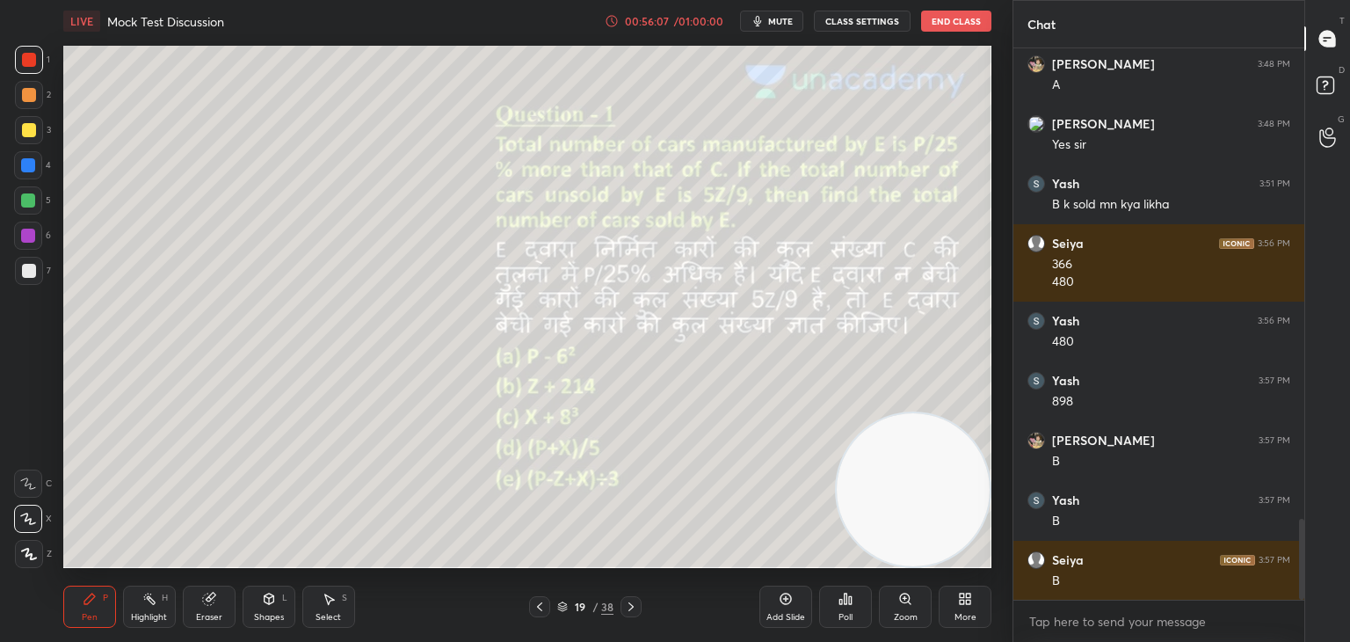
click at [633, 603] on icon at bounding box center [631, 607] width 14 height 14
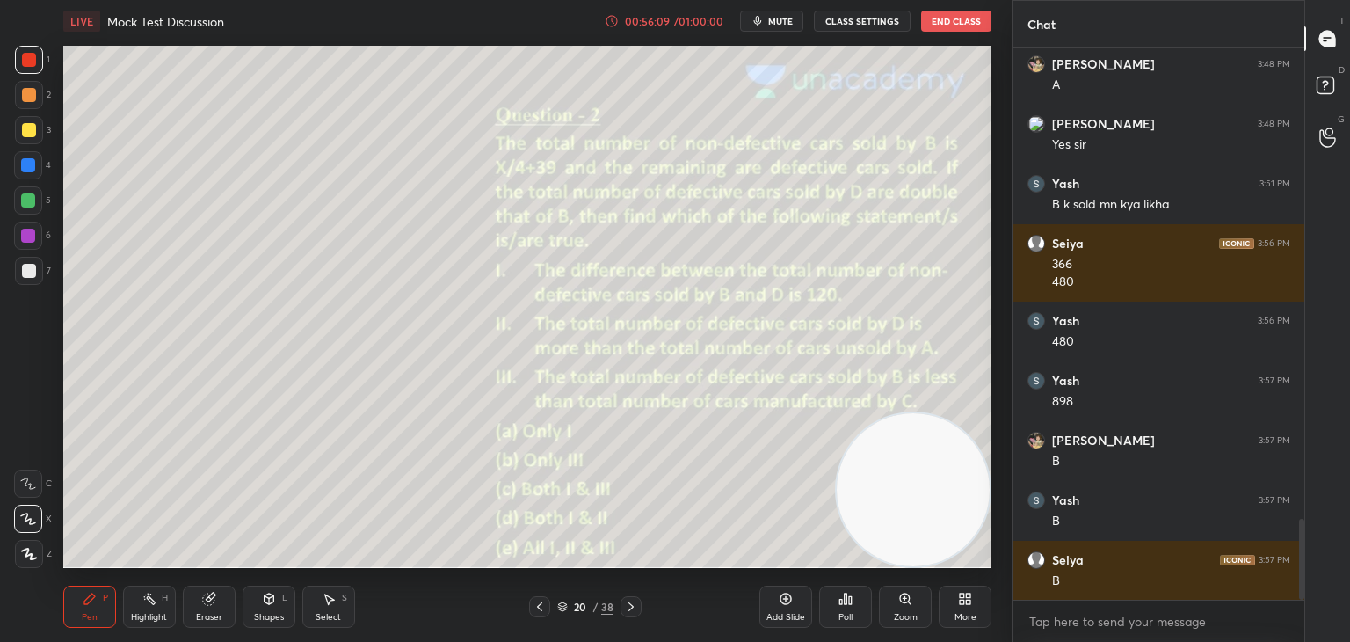
click at [538, 610] on icon at bounding box center [540, 607] width 14 height 14
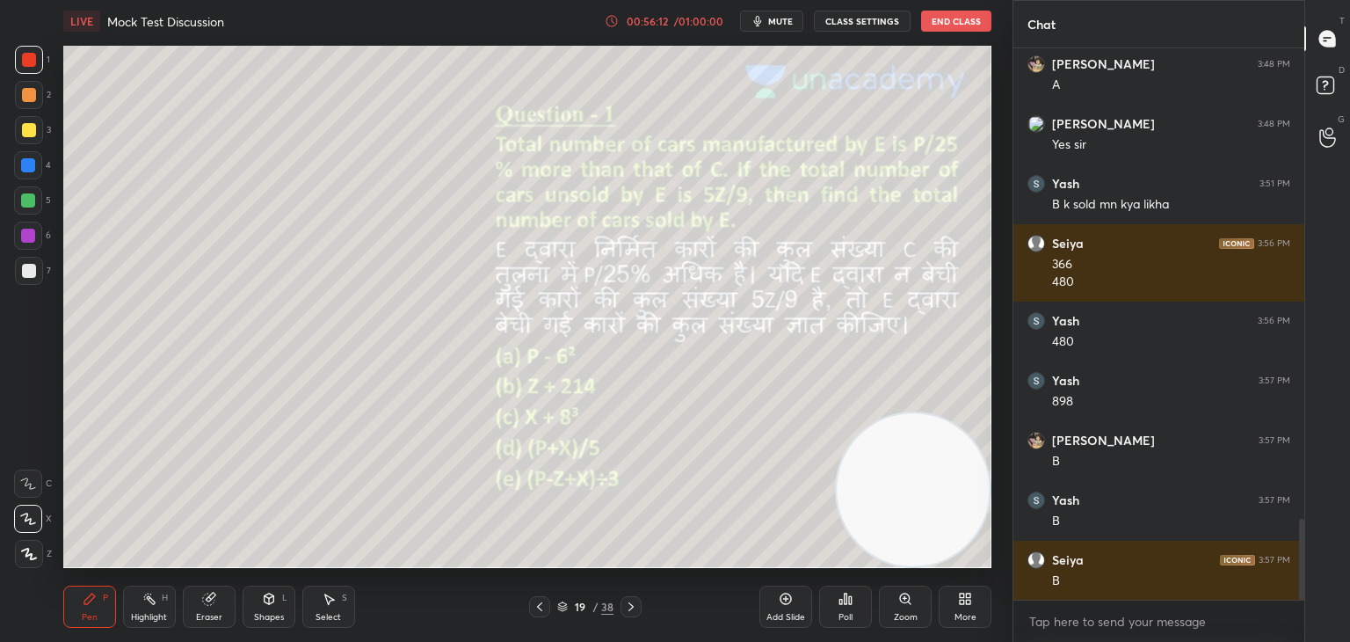
click at [331, 599] on icon at bounding box center [330, 599] width 10 height 11
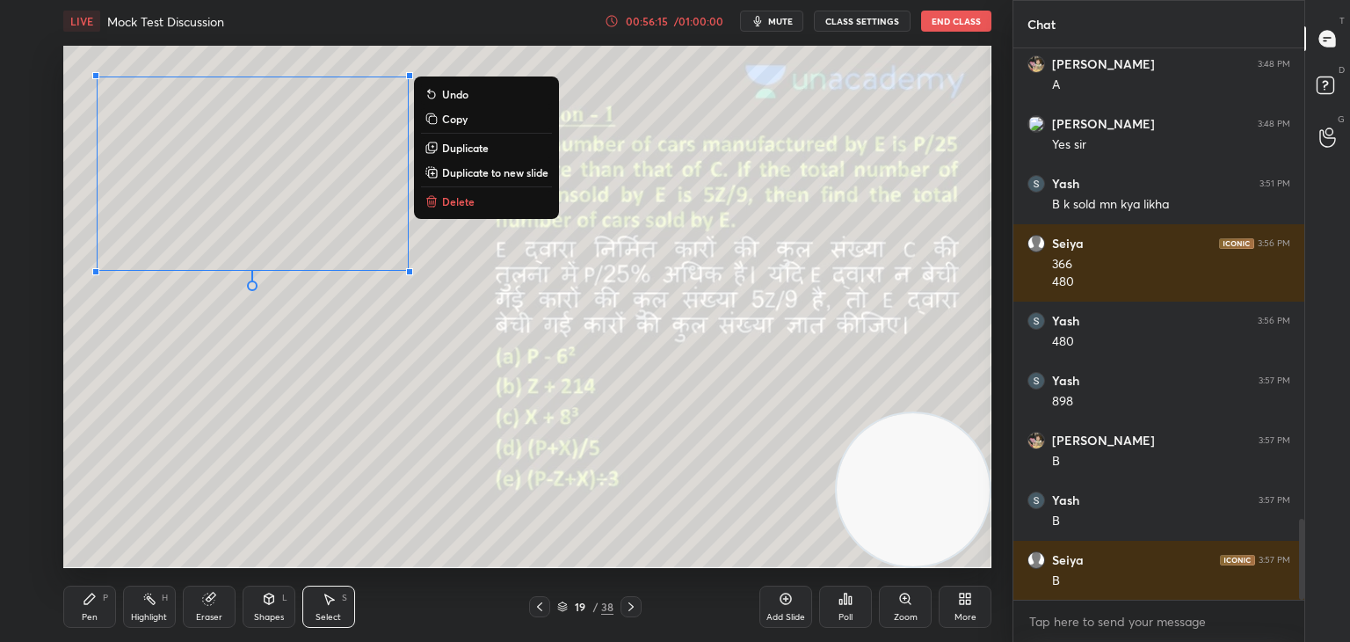
click at [466, 124] on p "Copy" at bounding box center [454, 119] width 25 height 14
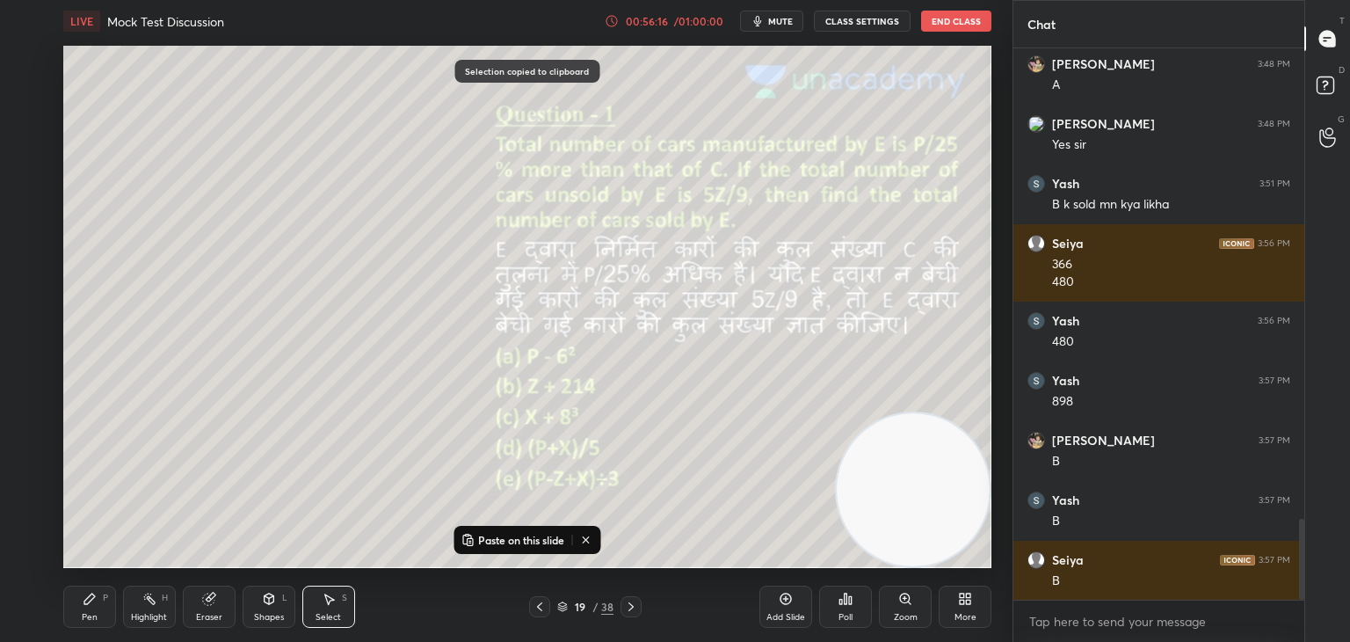
click at [631, 606] on icon at bounding box center [631, 607] width 14 height 14
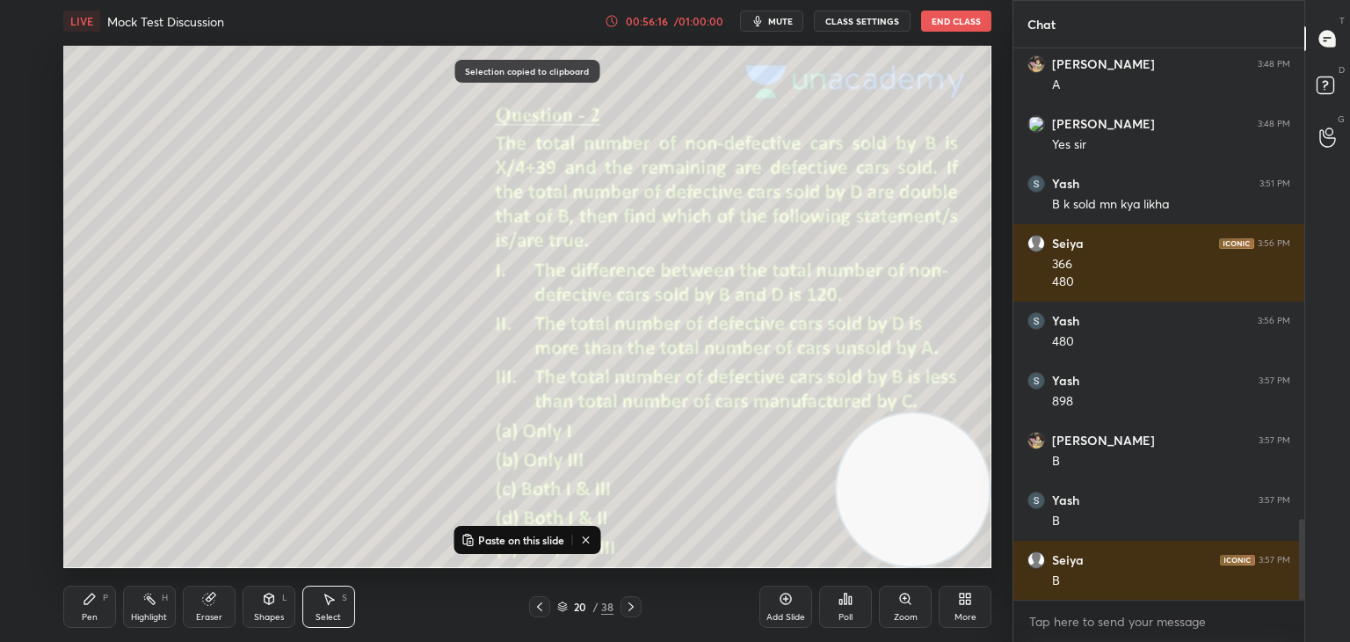
click at [541, 530] on button "Paste on this slide" at bounding box center [512, 539] width 111 height 21
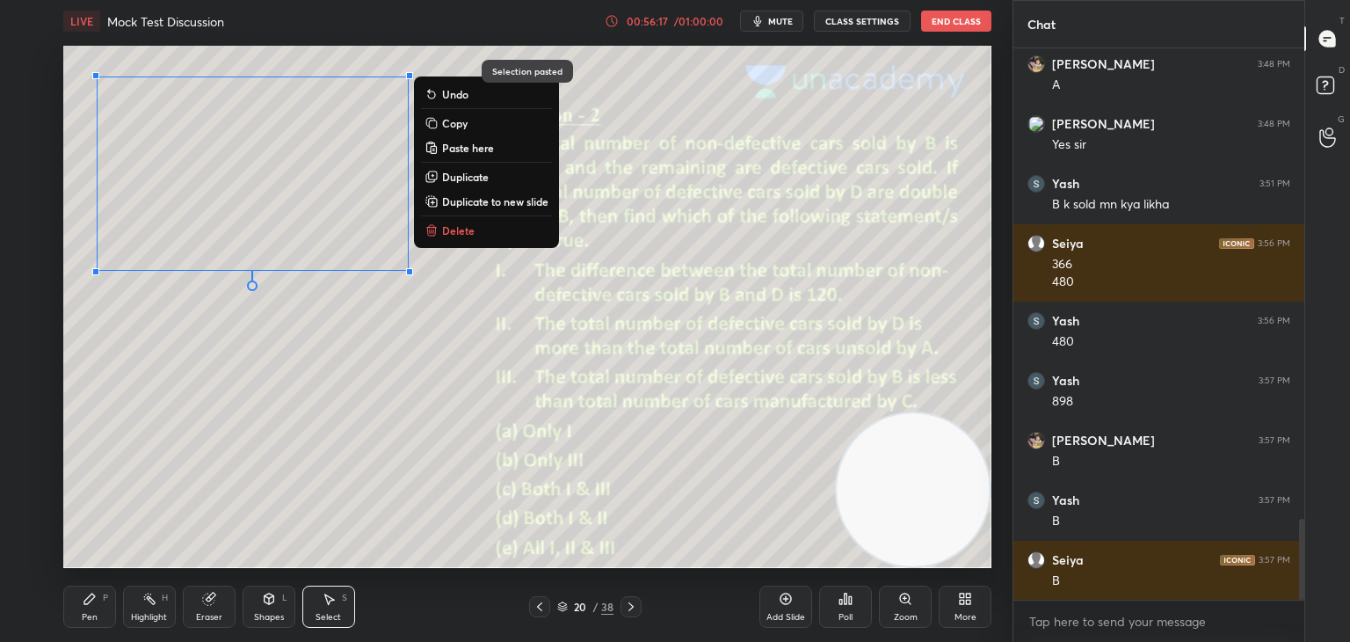
click at [679, 520] on div "0 ° Undo Copy Paste here Duplicate Duplicate to new slide Delete" at bounding box center [527, 307] width 928 height 522
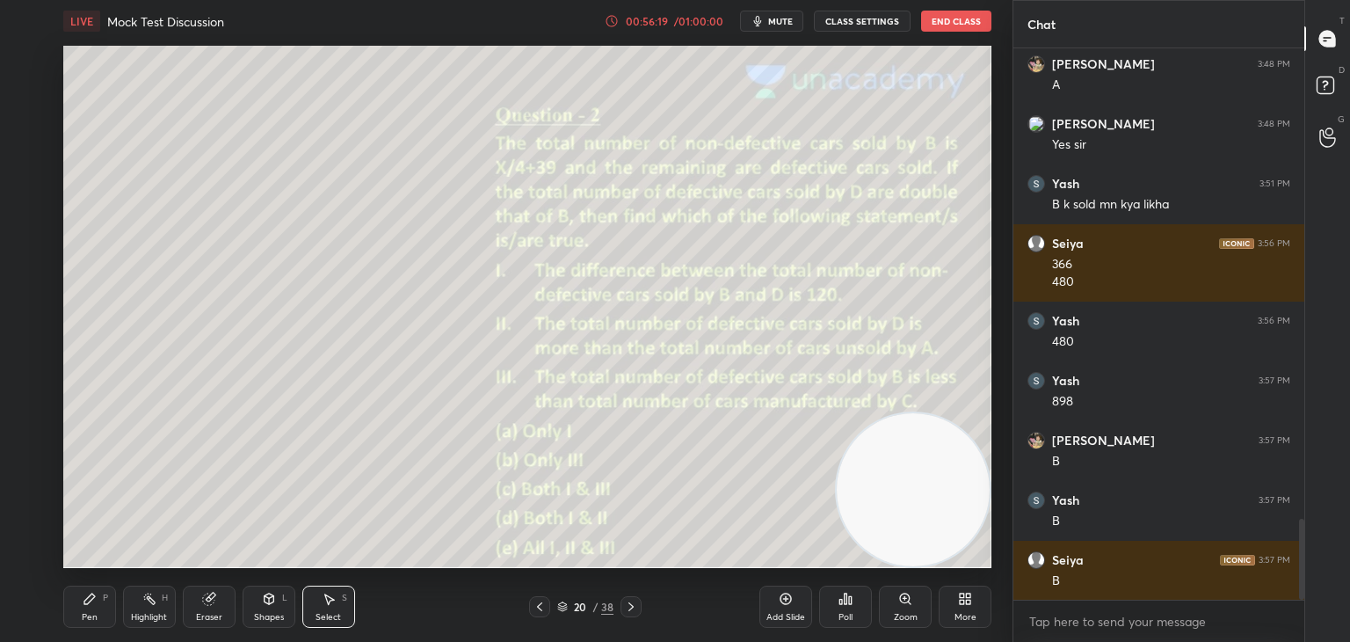
click at [549, 609] on div at bounding box center [539, 606] width 21 height 21
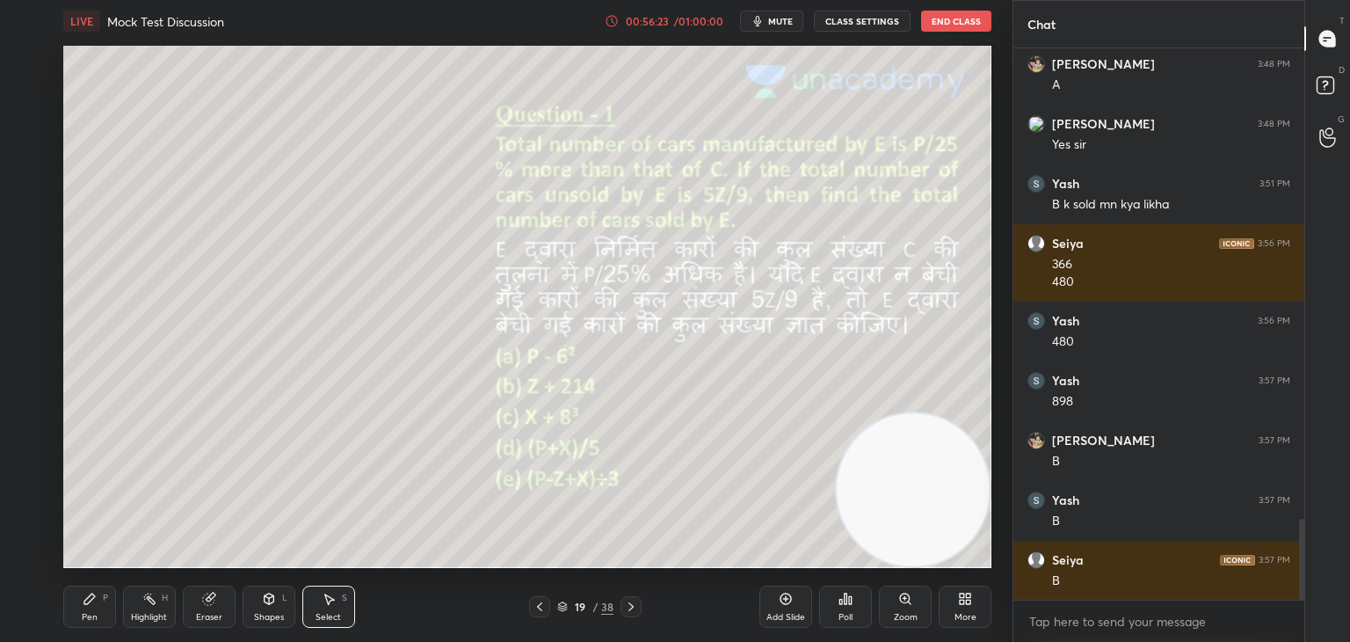
click at [632, 611] on icon at bounding box center [631, 607] width 14 height 14
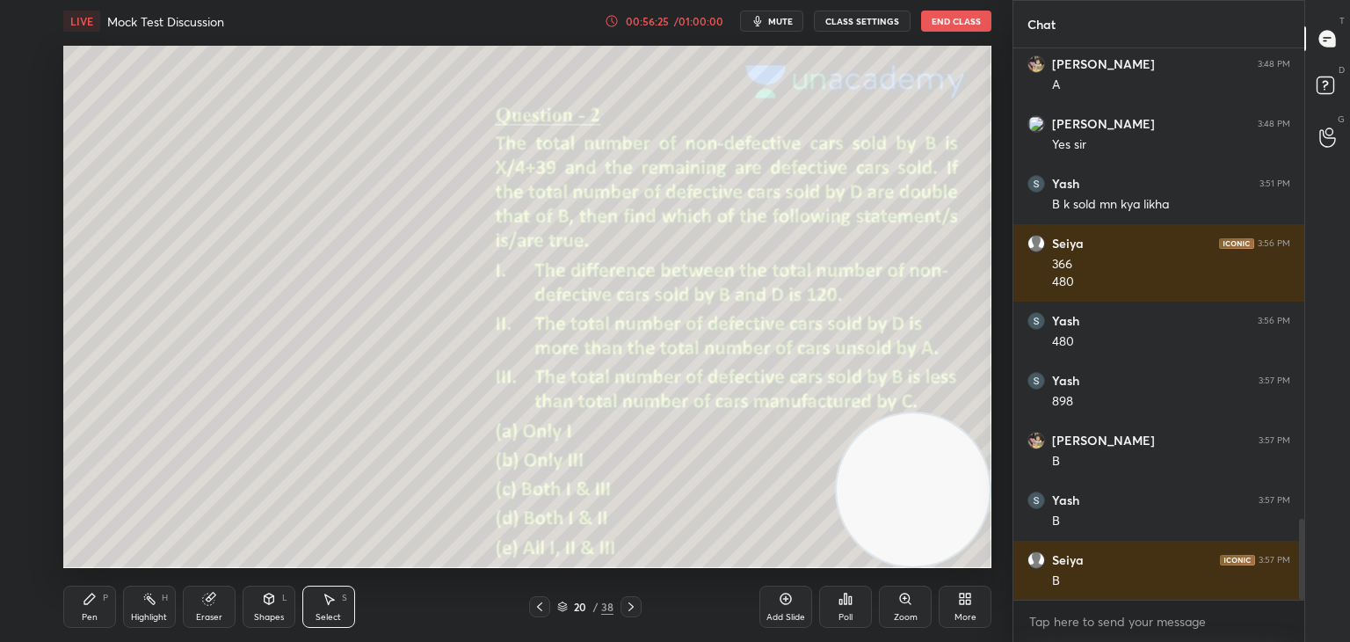
click at [96, 600] on icon at bounding box center [90, 599] width 14 height 14
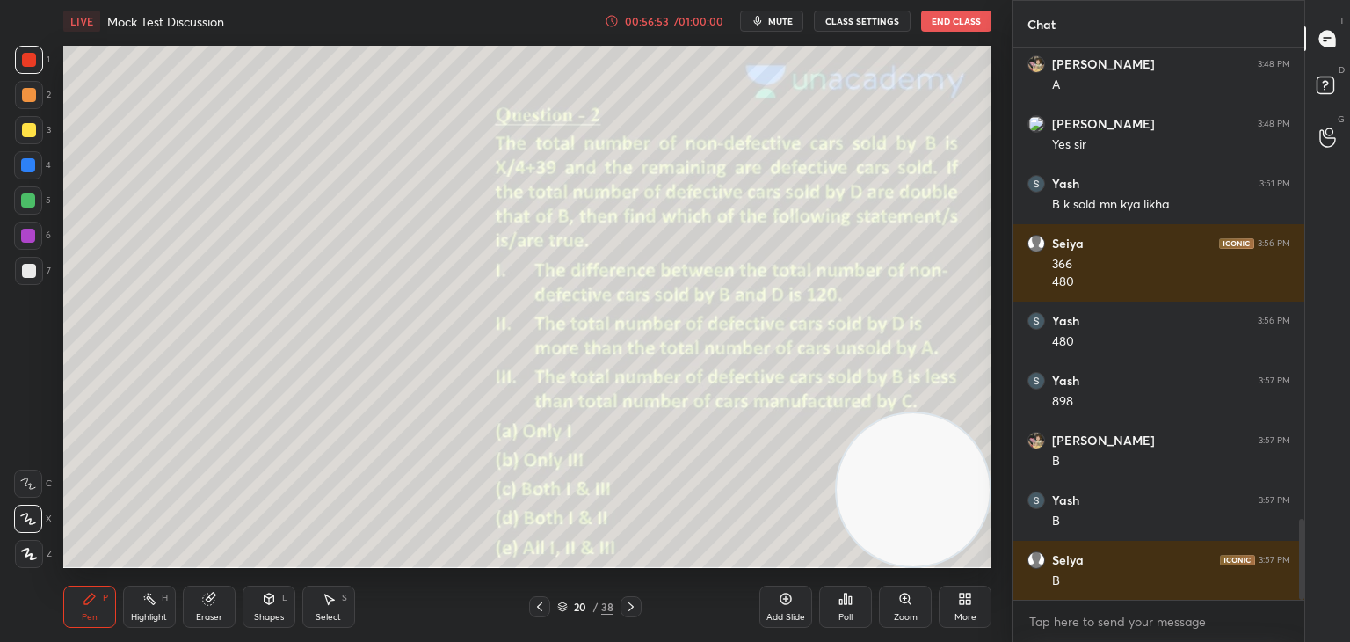
click at [225, 609] on div "Eraser" at bounding box center [209, 606] width 53 height 42
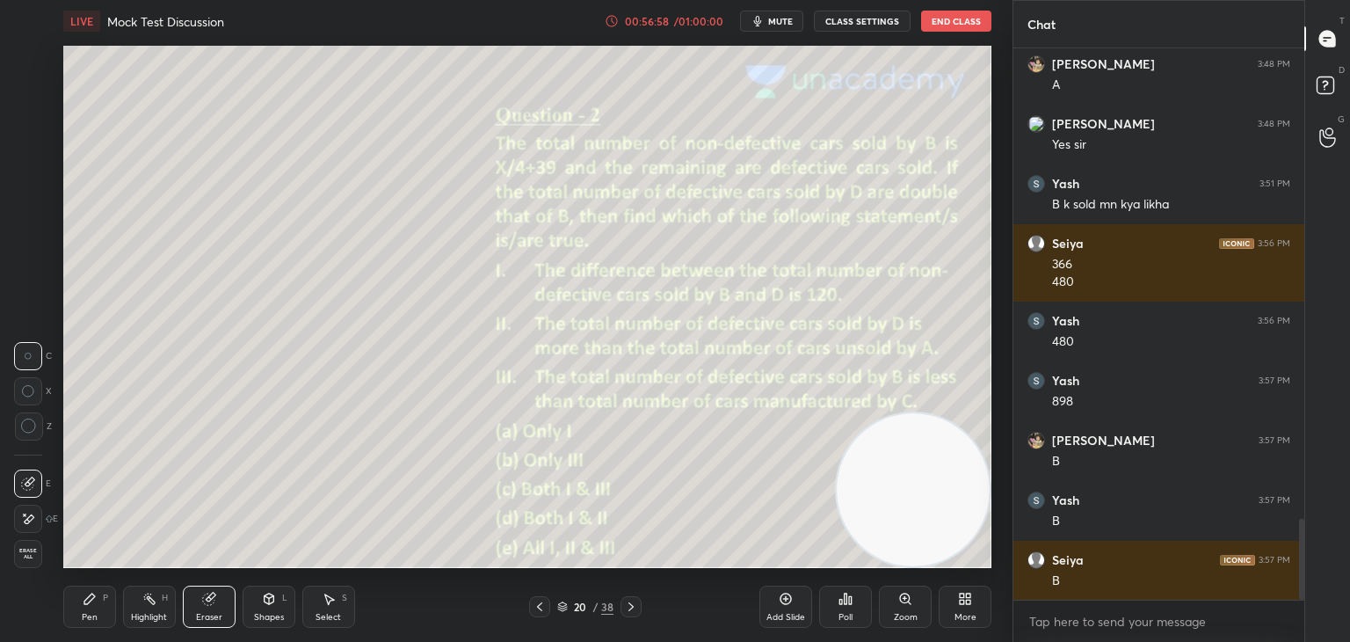
click at [97, 610] on div "Pen P" at bounding box center [89, 606] width 53 height 42
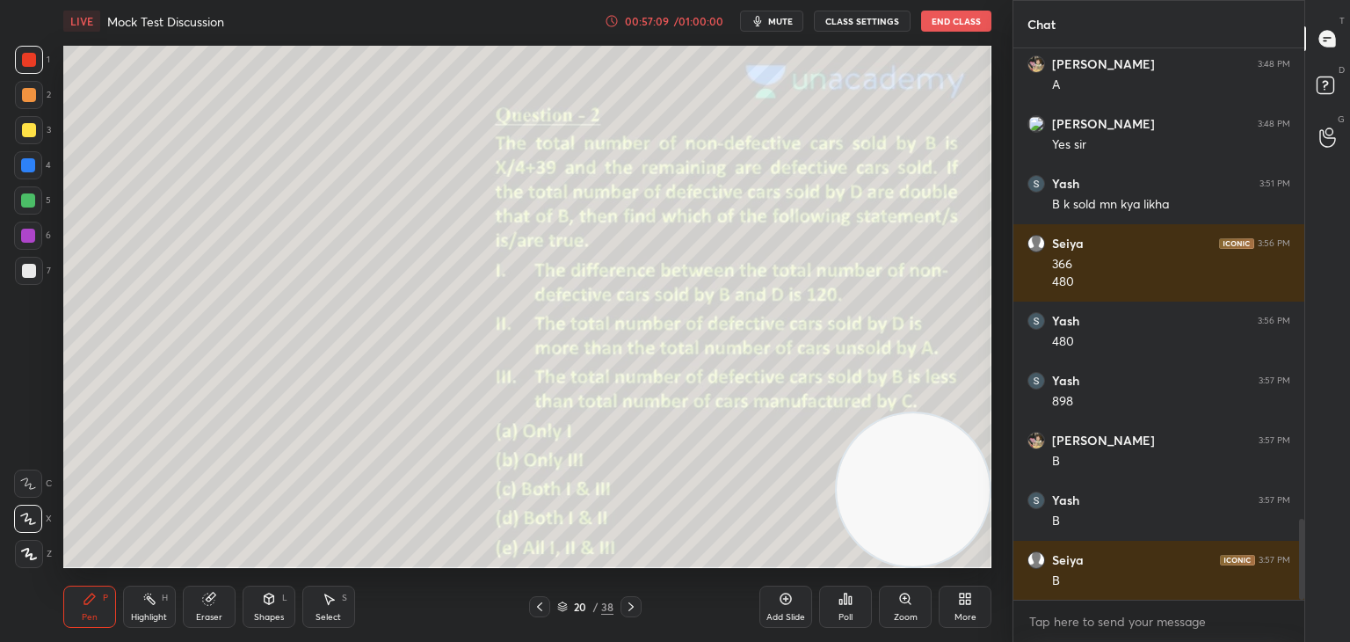
click at [541, 607] on icon at bounding box center [540, 607] width 14 height 14
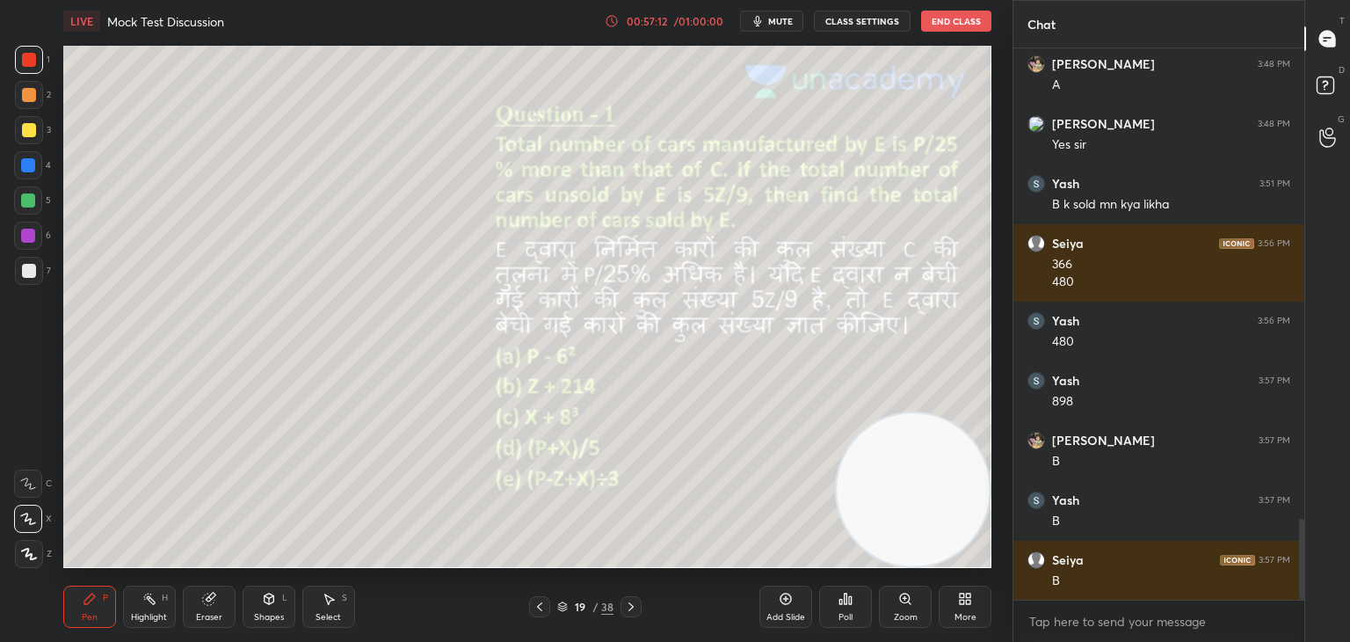
click at [541, 609] on icon at bounding box center [540, 607] width 14 height 14
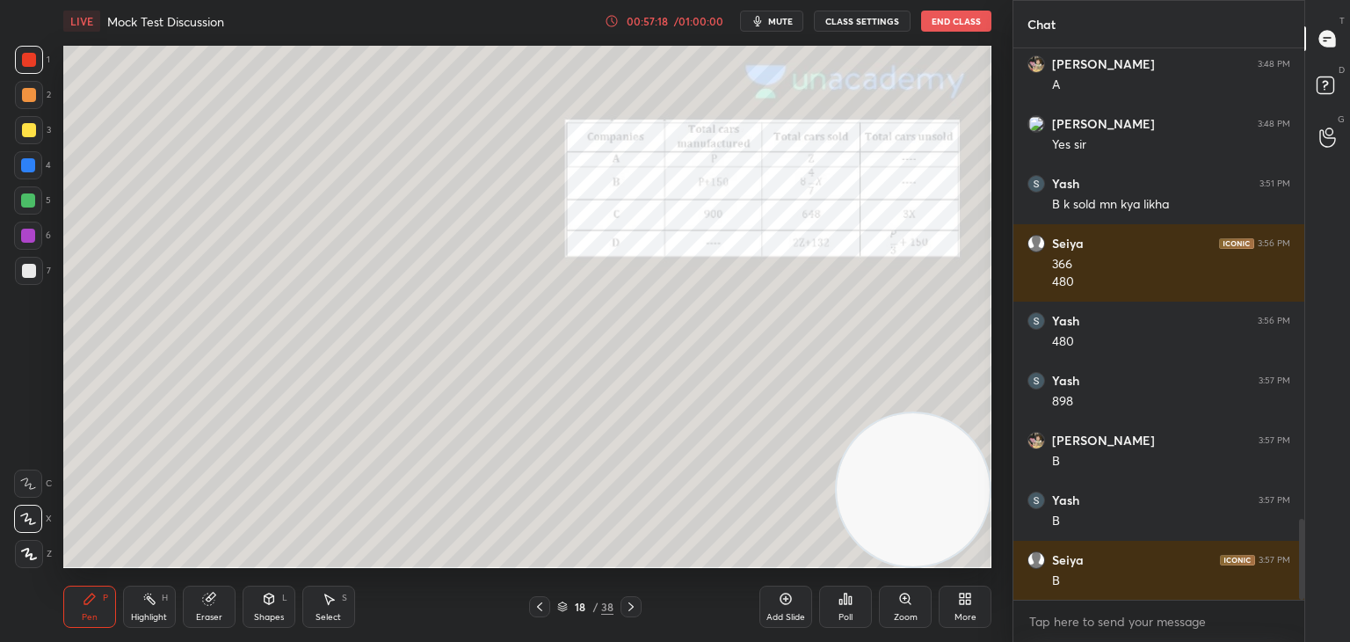
click at [541, 606] on icon at bounding box center [540, 607] width 14 height 14
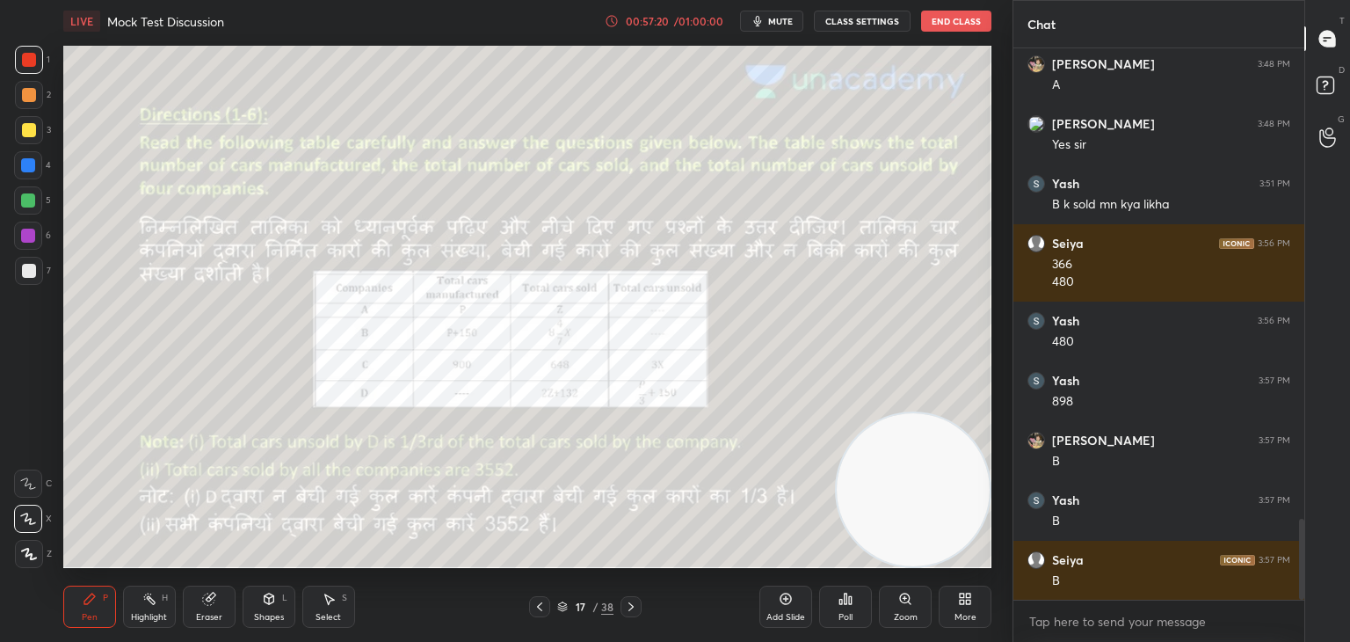
scroll to position [3281, 0]
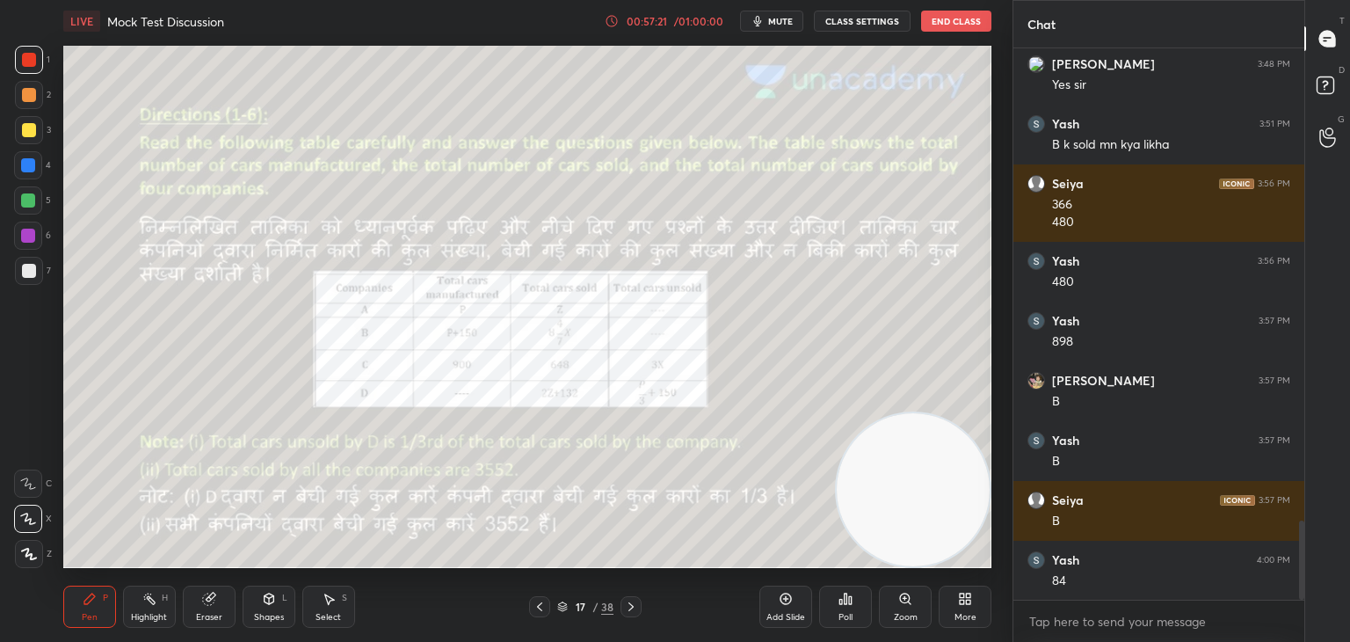
click at [636, 607] on icon at bounding box center [631, 607] width 14 height 14
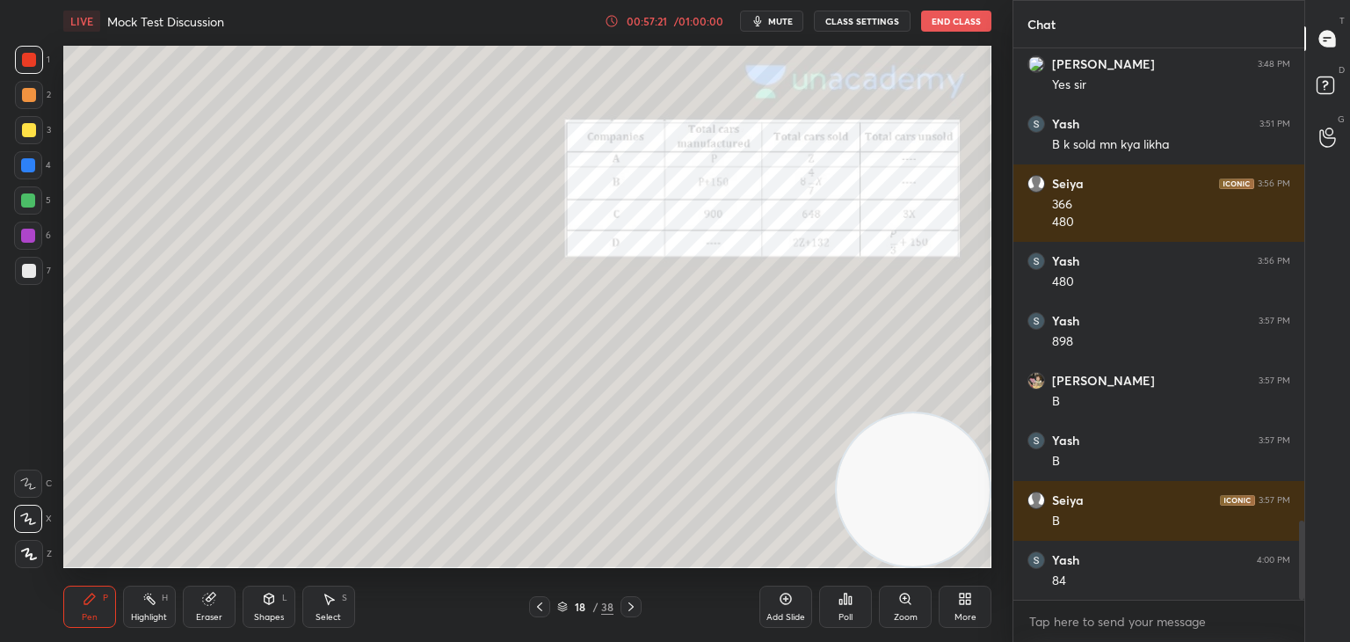
click at [640, 609] on div at bounding box center [631, 606] width 21 height 21
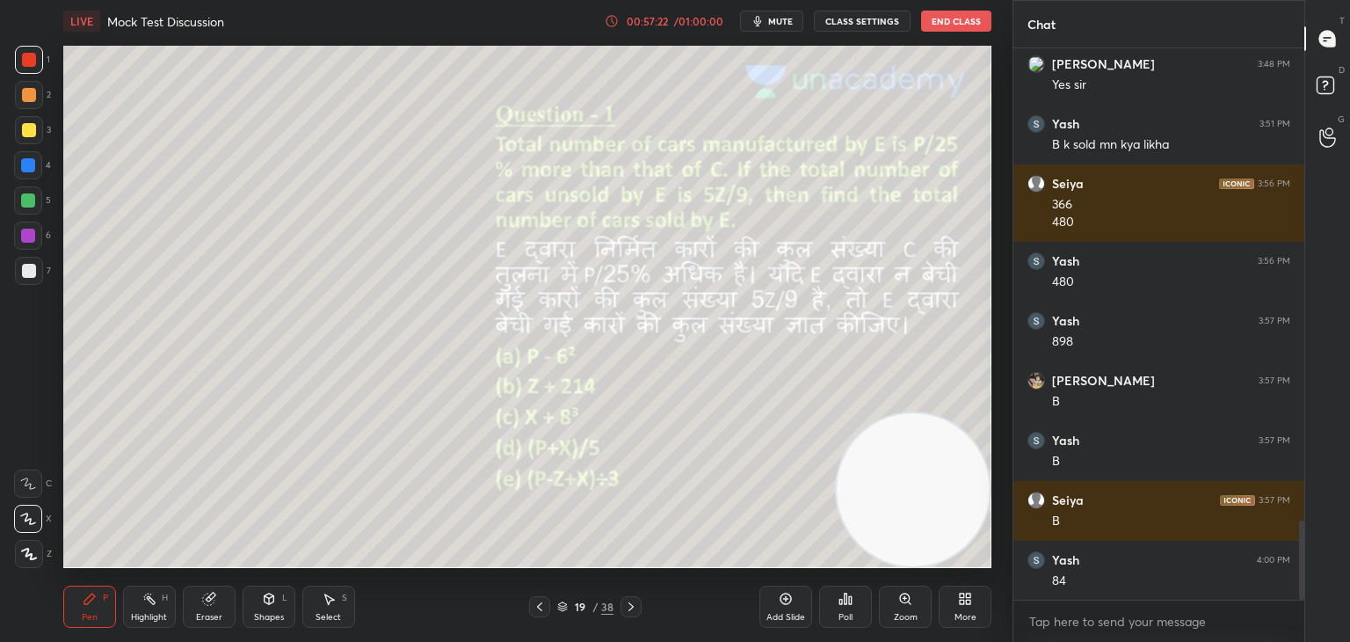
click at [642, 608] on div "19 / 38" at bounding box center [585, 606] width 348 height 21
click at [622, 608] on div at bounding box center [631, 606] width 21 height 21
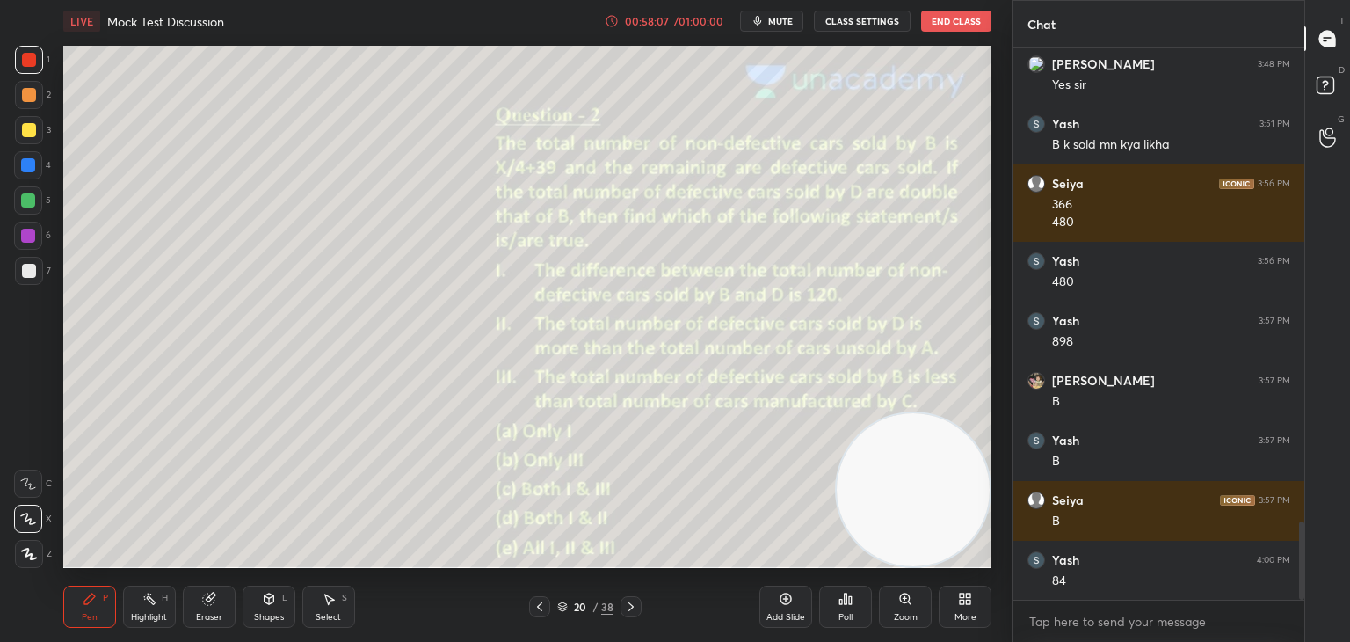
scroll to position [3340, 0]
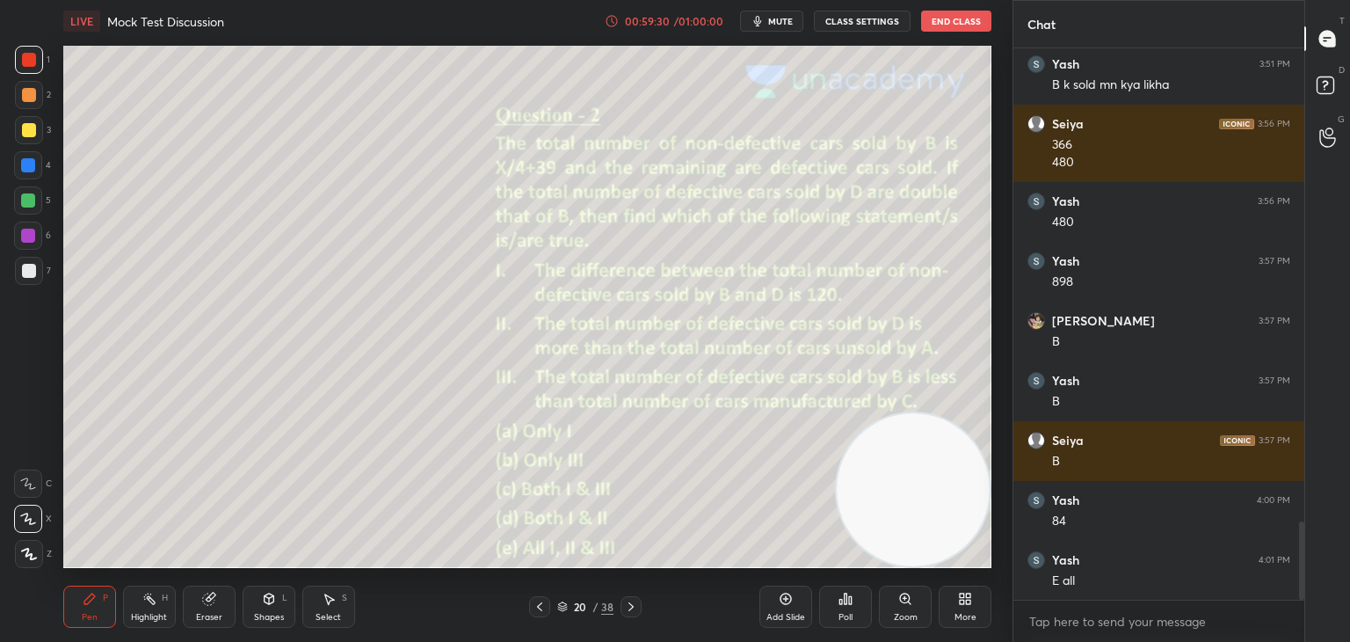
click at [636, 609] on icon at bounding box center [631, 607] width 14 height 14
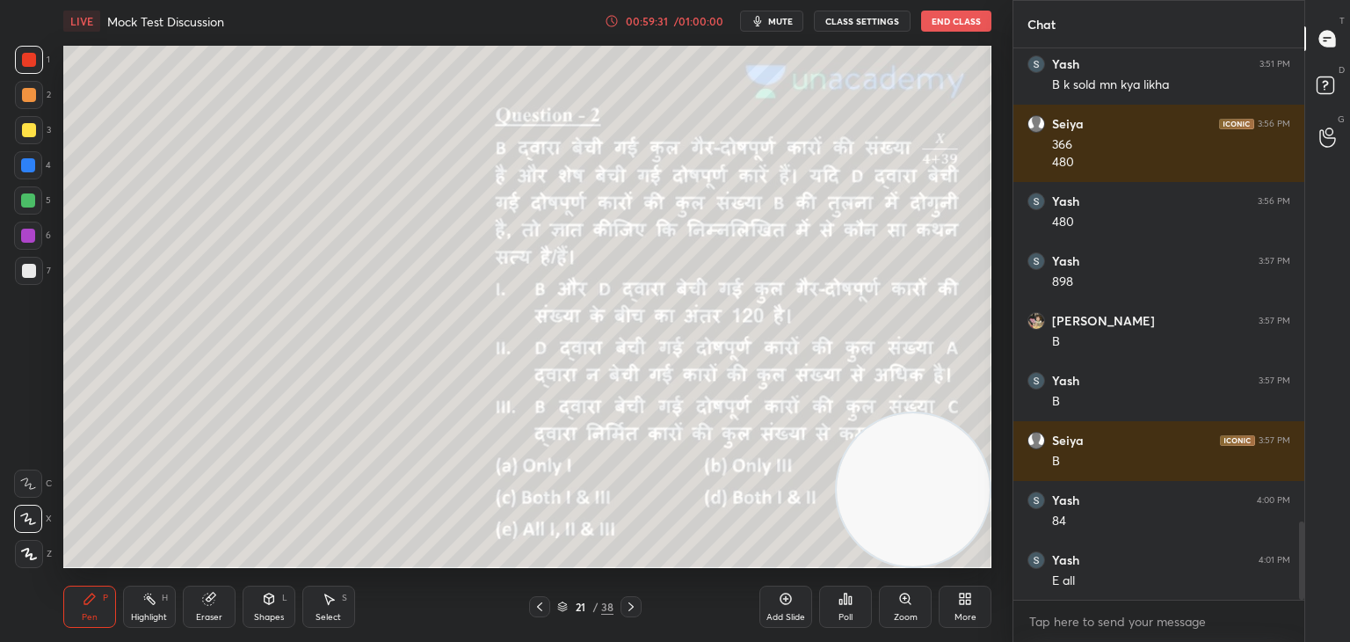
click at [629, 609] on icon at bounding box center [631, 607] width 14 height 14
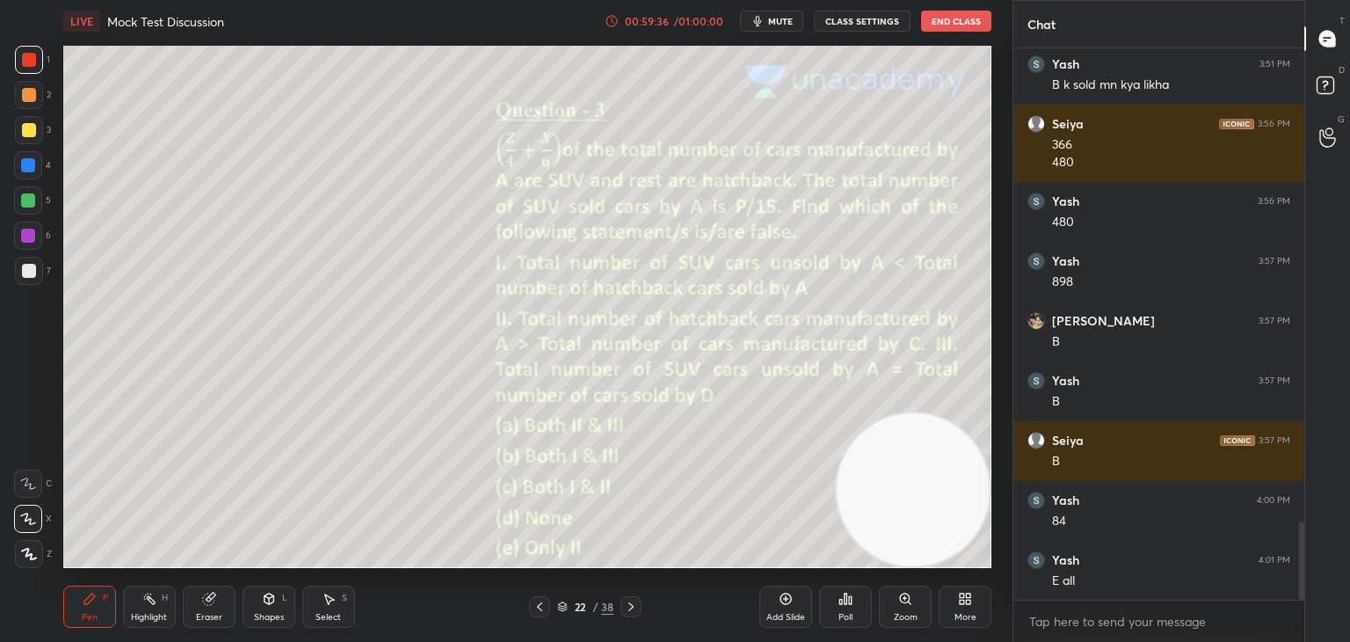
click at [630, 609] on icon at bounding box center [631, 606] width 5 height 9
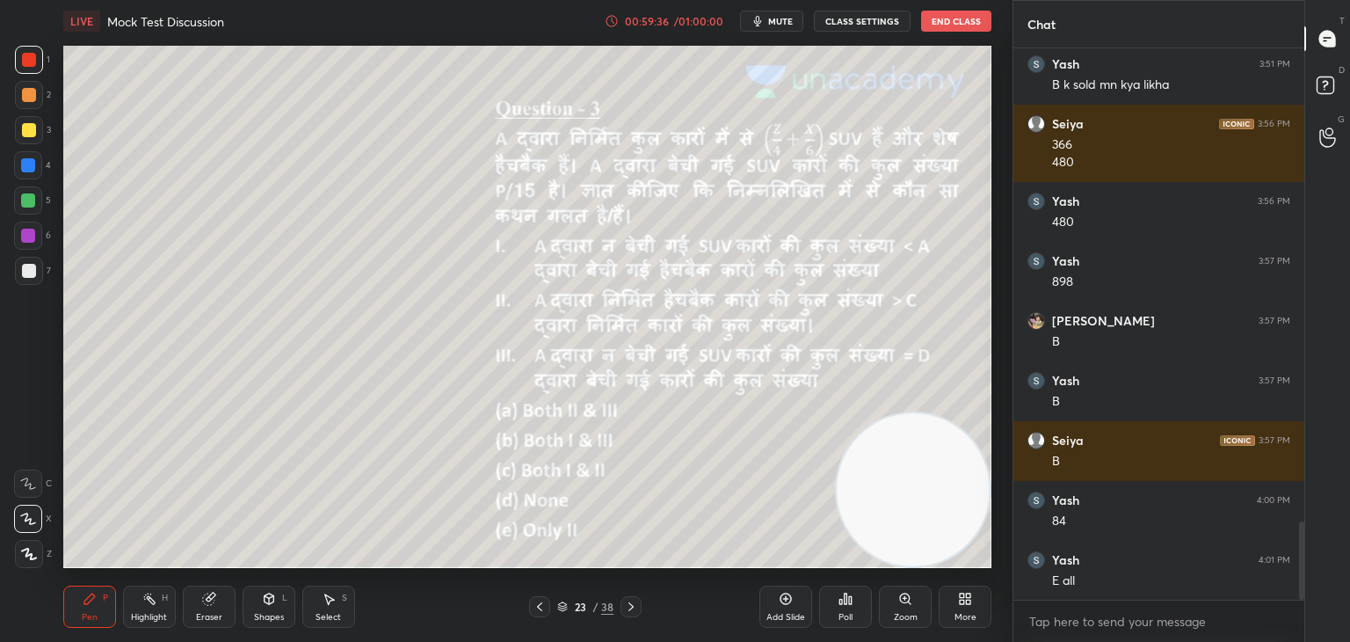
click at [633, 608] on icon at bounding box center [631, 607] width 14 height 14
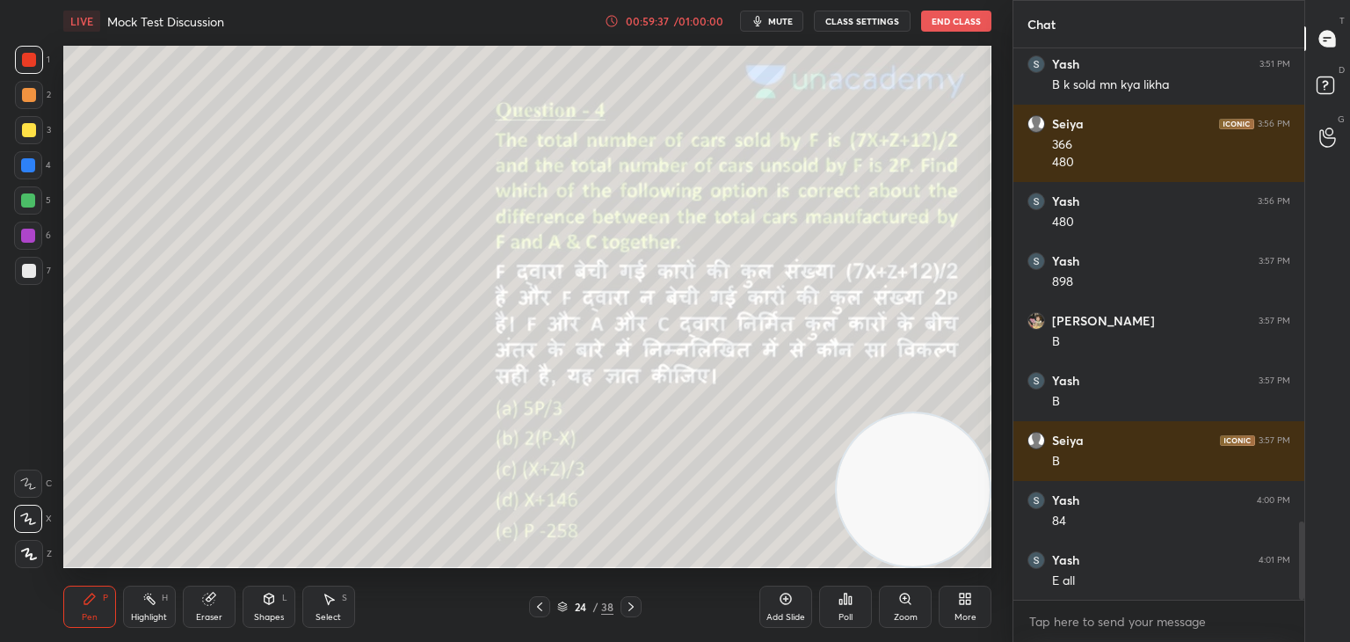
click at [629, 608] on icon at bounding box center [631, 607] width 14 height 14
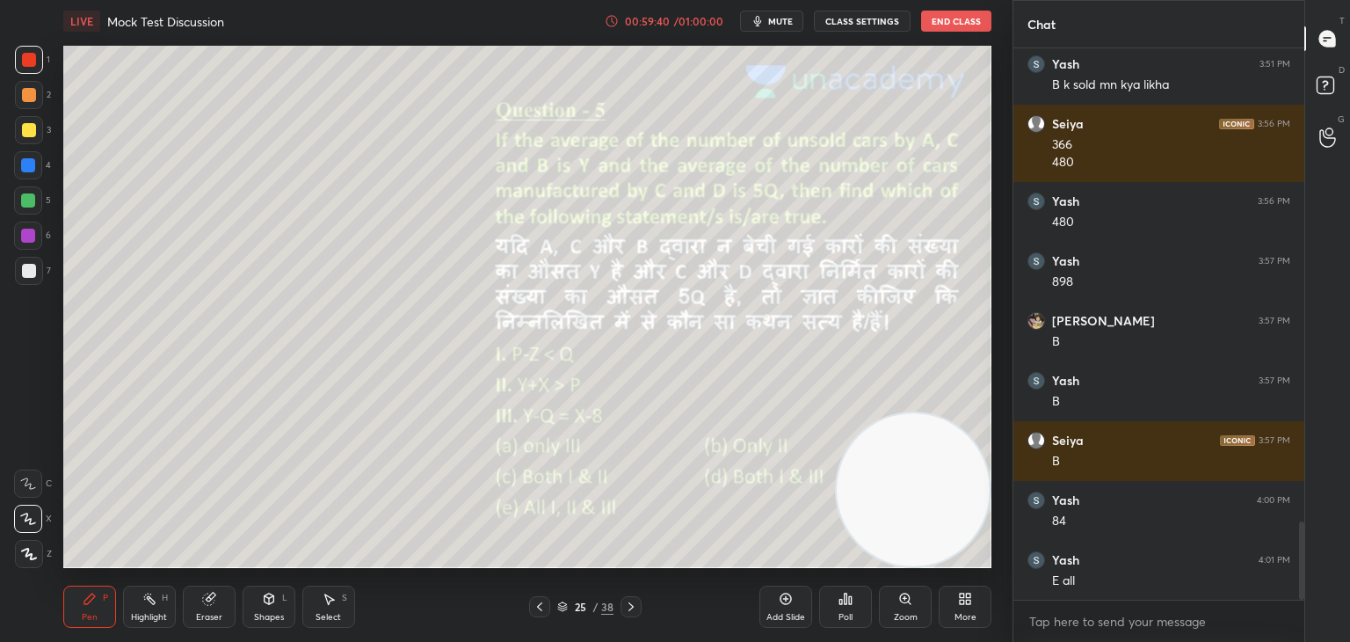
click at [541, 608] on icon at bounding box center [540, 607] width 14 height 14
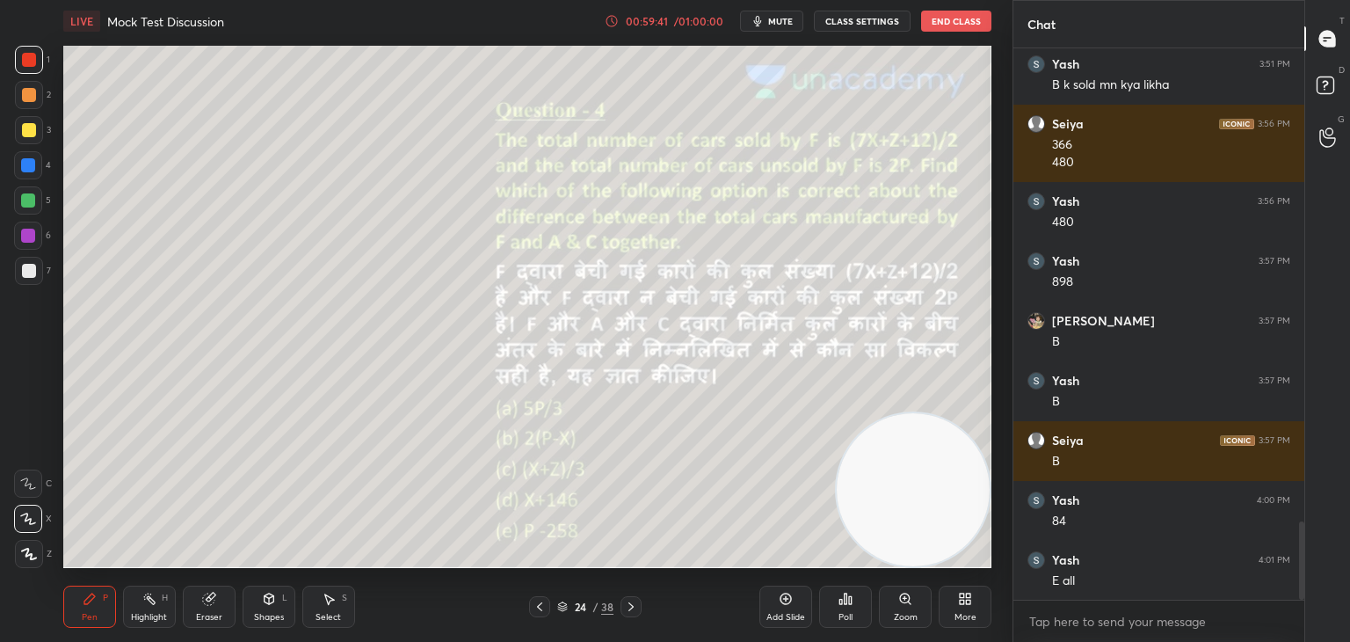
click at [538, 607] on icon at bounding box center [539, 606] width 5 height 9
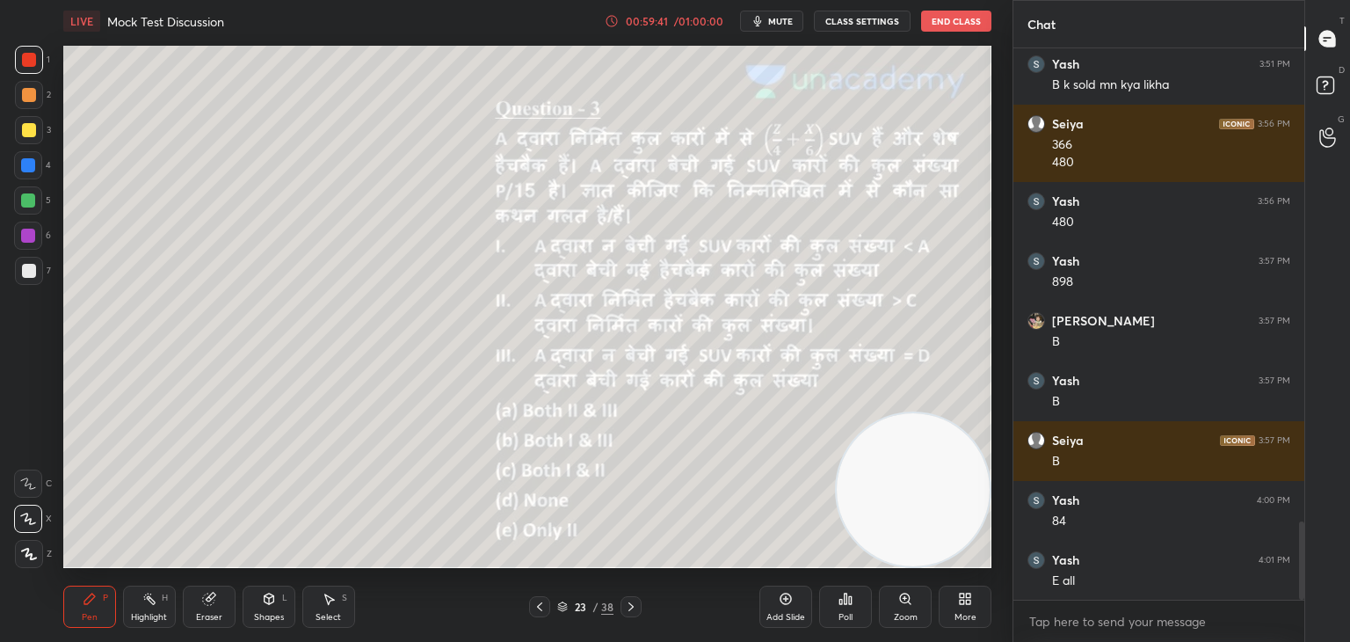
click at [538, 606] on icon at bounding box center [540, 607] width 14 height 14
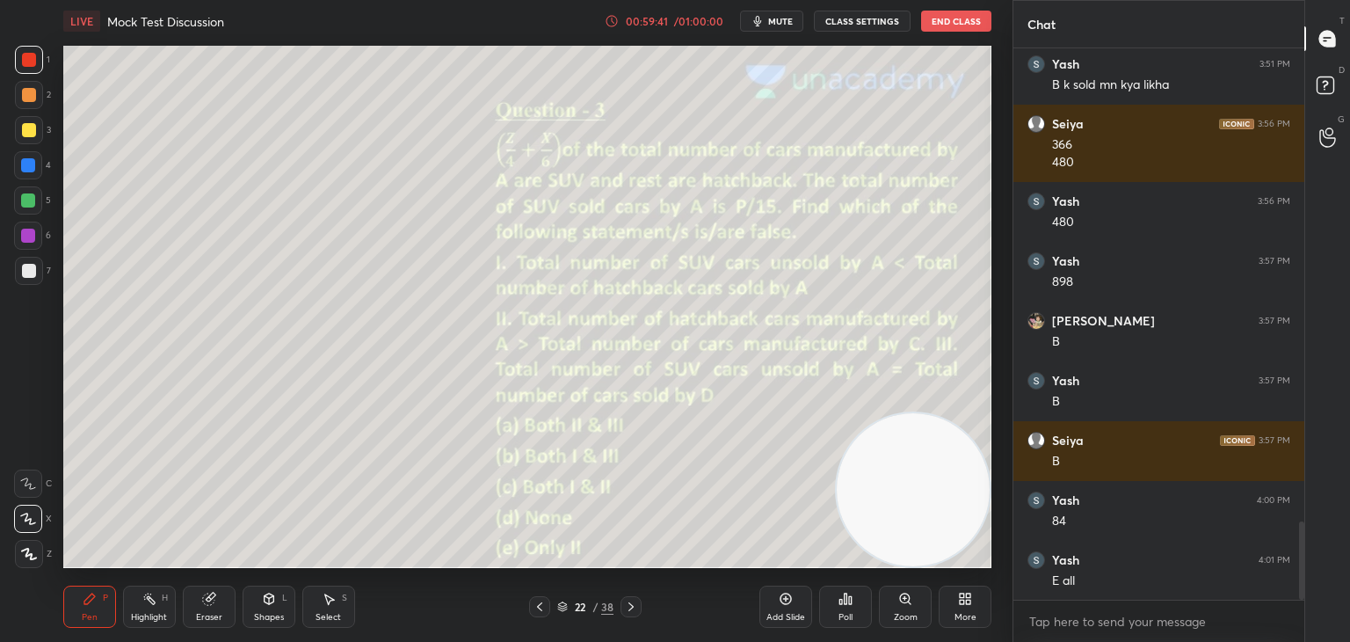
click at [541, 610] on icon at bounding box center [539, 606] width 5 height 9
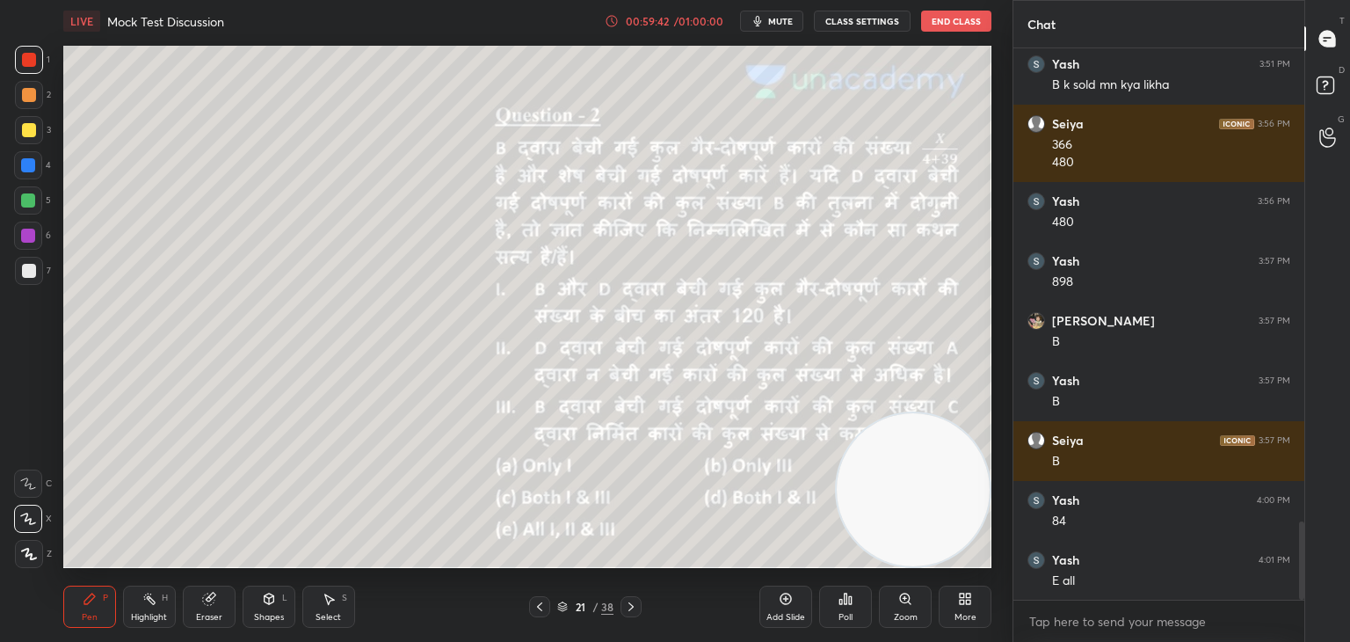
click at [541, 610] on icon at bounding box center [540, 607] width 14 height 14
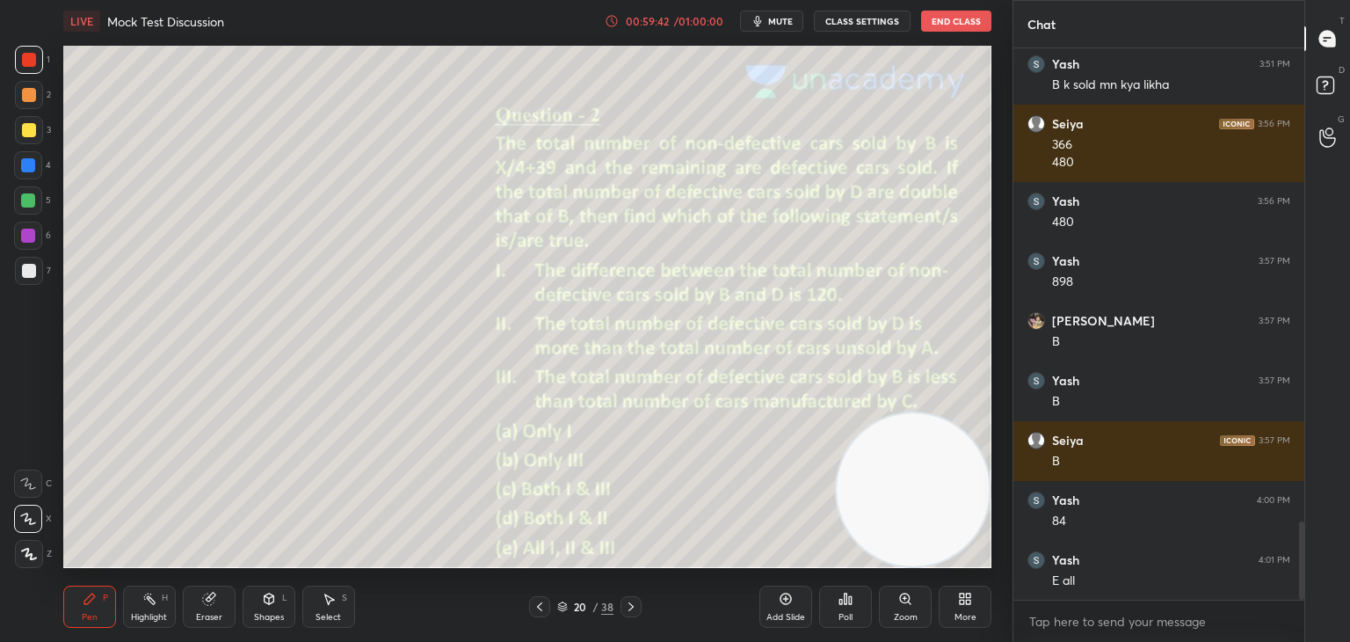
click at [544, 609] on icon at bounding box center [540, 607] width 14 height 14
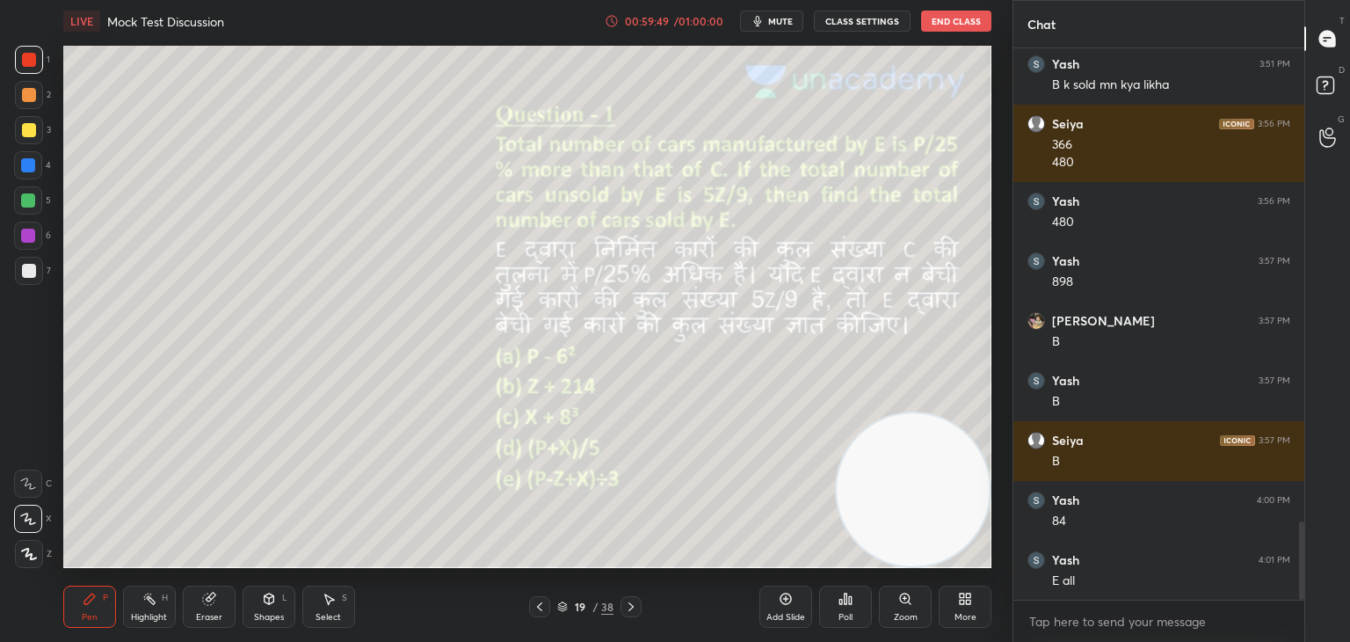
click at [538, 609] on icon at bounding box center [540, 607] width 14 height 14
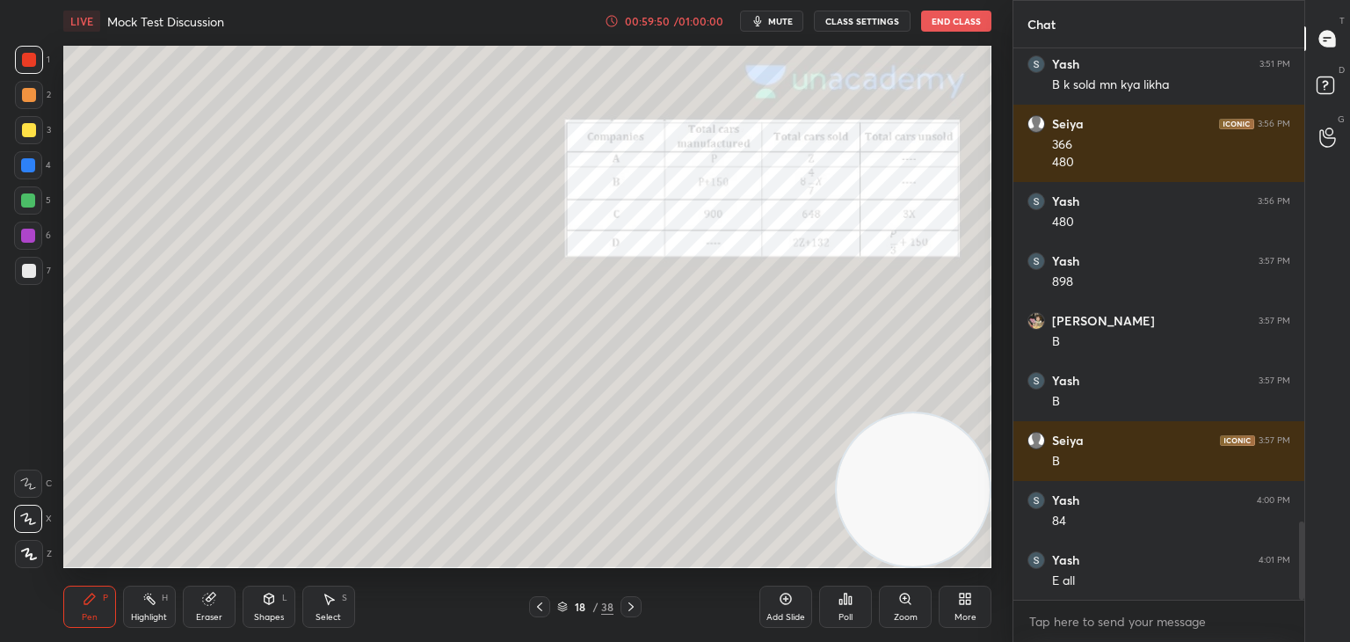
click at [540, 600] on icon at bounding box center [540, 607] width 14 height 14
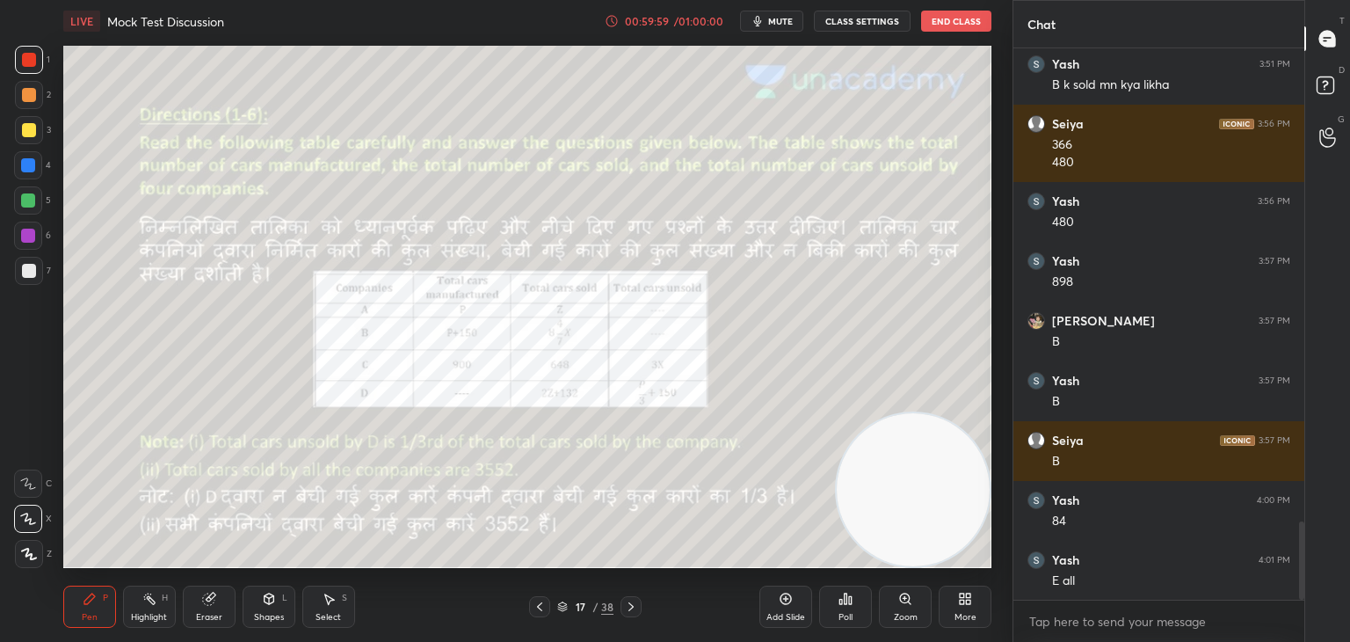
click at [628, 603] on icon at bounding box center [631, 607] width 14 height 14
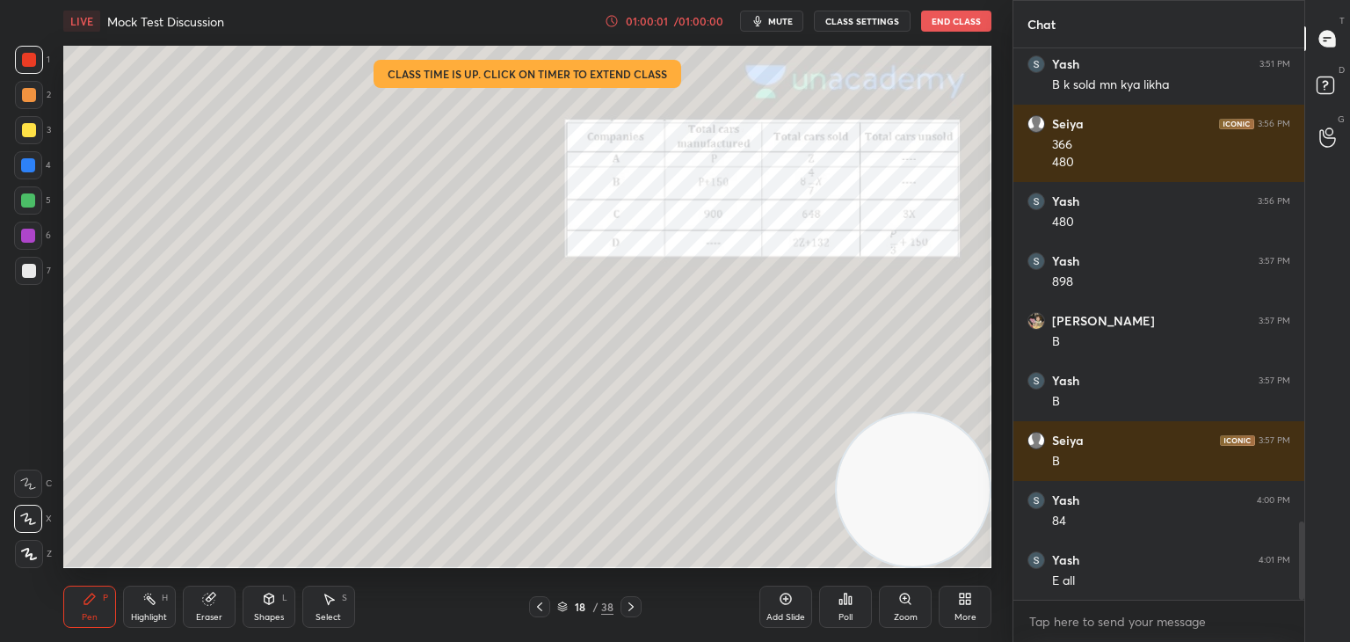
click at [545, 609] on icon at bounding box center [540, 607] width 14 height 14
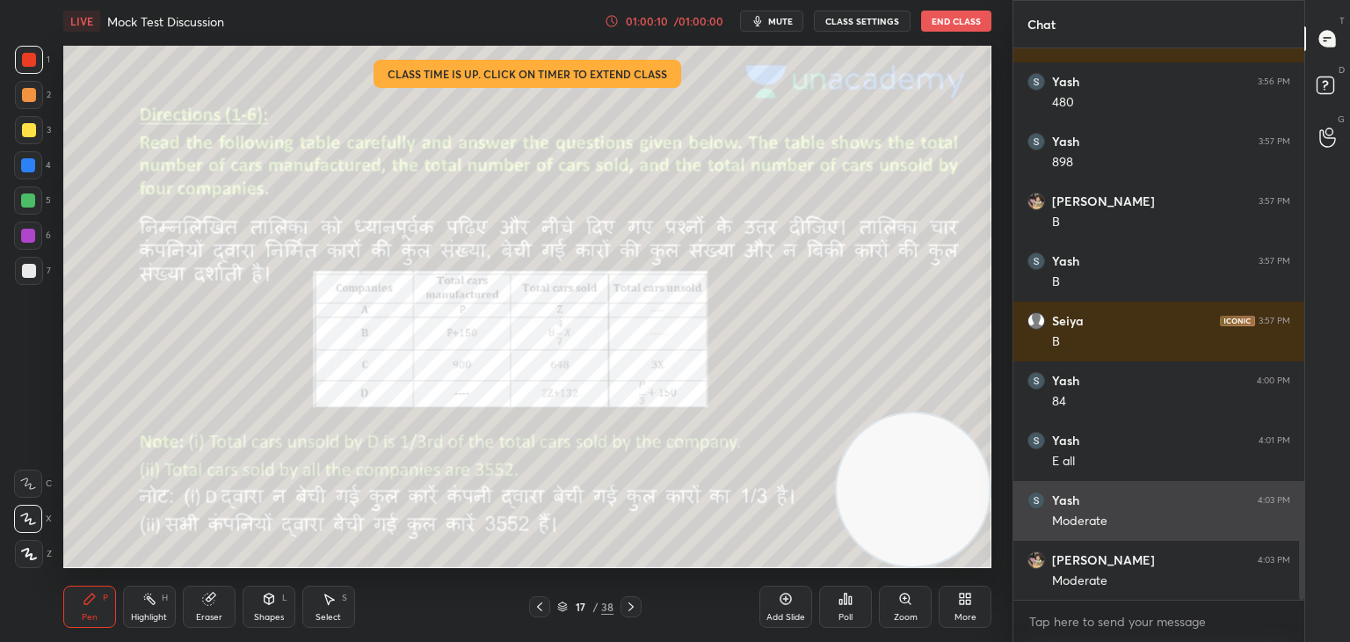
scroll to position [3520, 0]
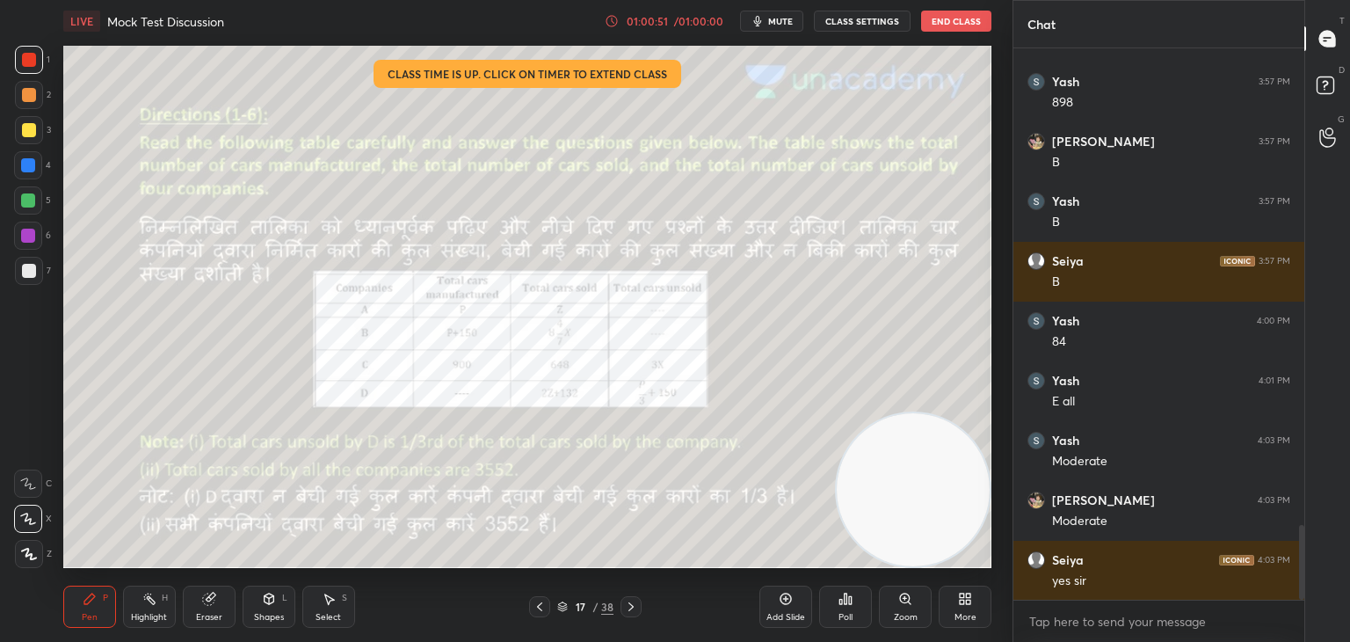
click at [630, 610] on icon at bounding box center [631, 607] width 14 height 14
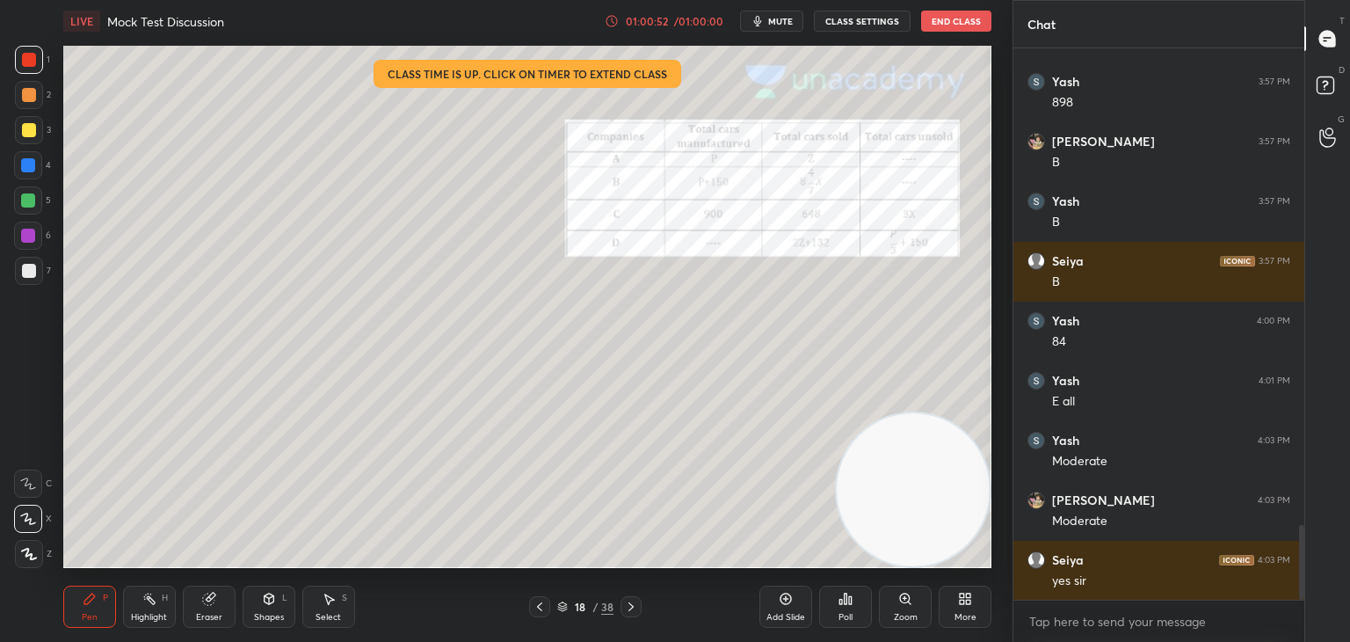
click at [643, 602] on div "18 / 38" at bounding box center [585, 606] width 348 height 21
click at [636, 609] on icon at bounding box center [631, 607] width 14 height 14
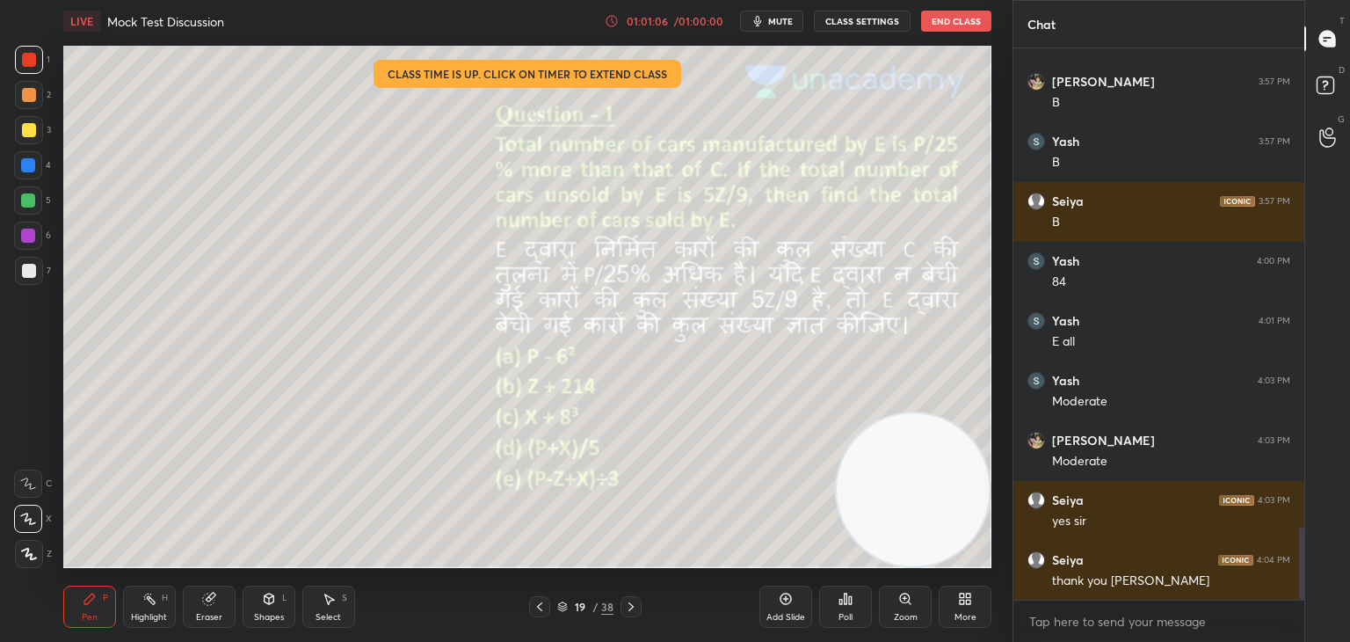
scroll to position [3639, 0]
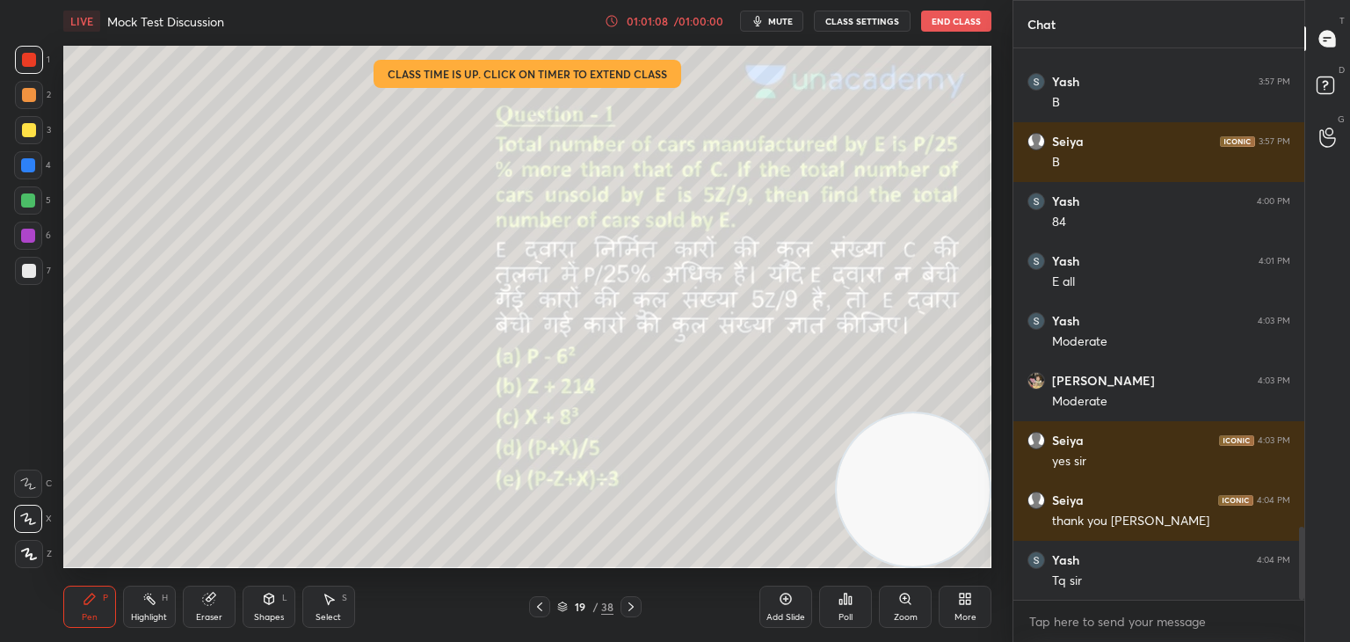
click at [945, 21] on button "End Class" at bounding box center [956, 21] width 70 height 21
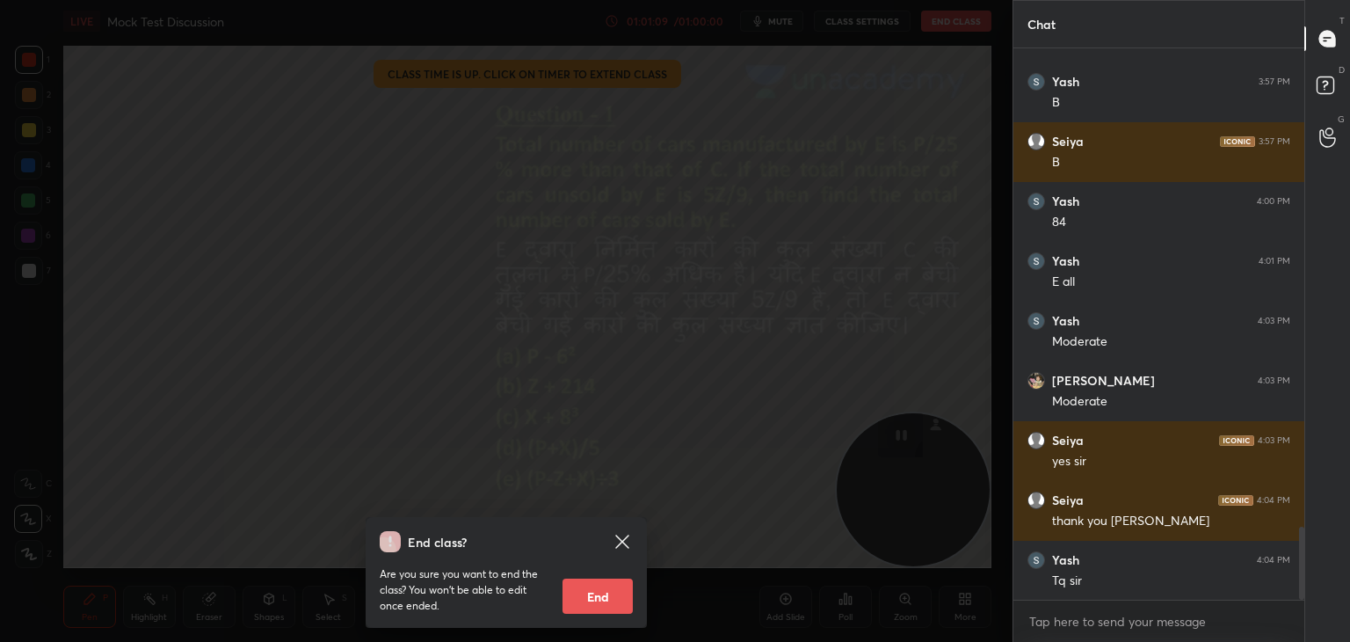
click at [594, 600] on button "End" at bounding box center [598, 595] width 70 height 35
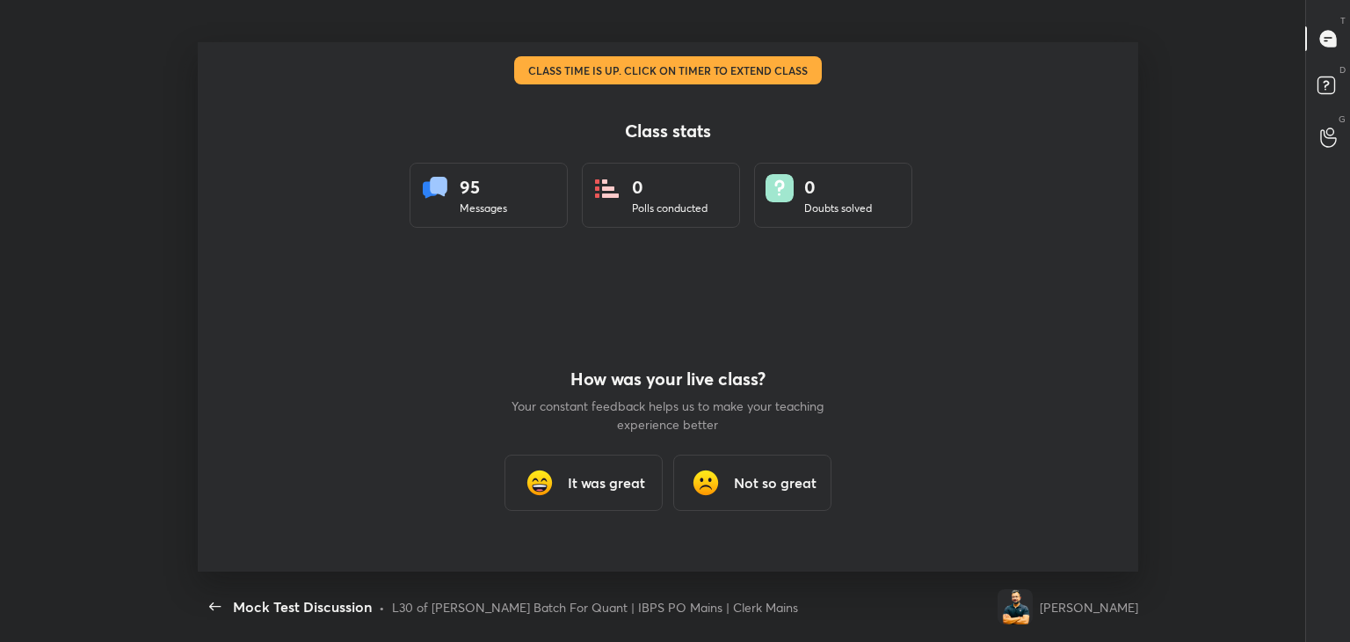
scroll to position [0, 0]
click at [587, 474] on h3 "It was great" at bounding box center [606, 482] width 77 height 21
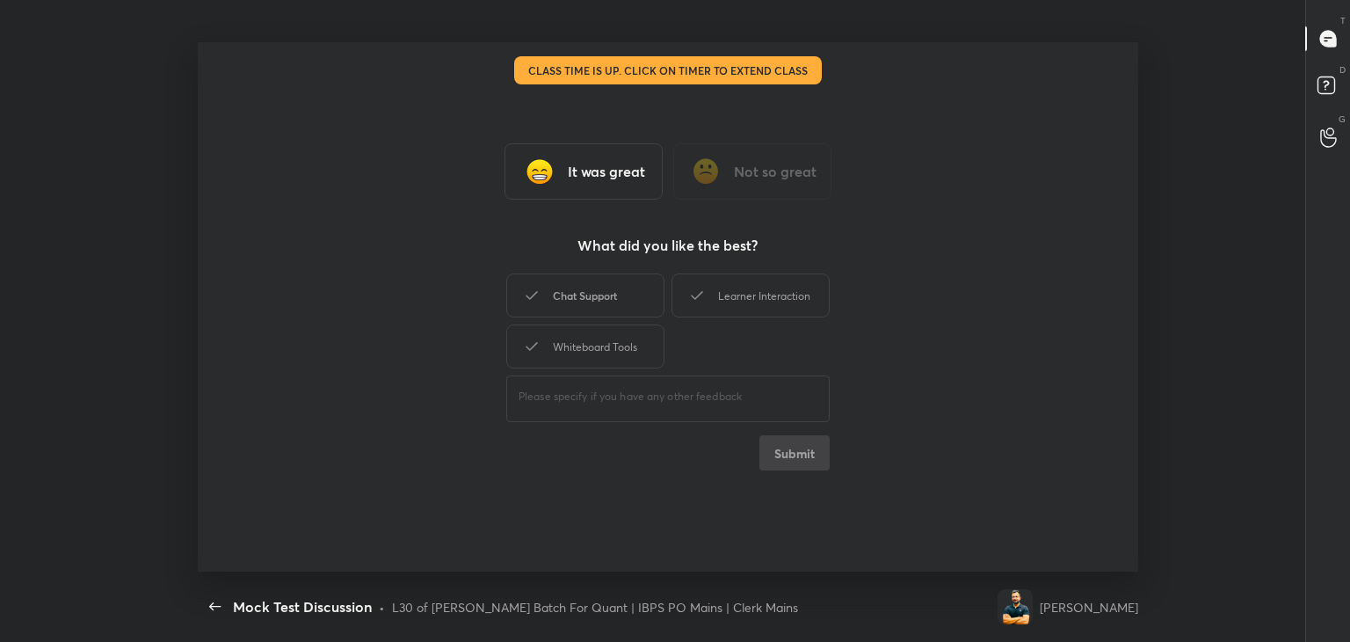
click at [622, 302] on div "Chat Support" at bounding box center [585, 295] width 158 height 44
drag, startPoint x: 738, startPoint y: 304, endPoint x: 727, endPoint y: 310, distance: 12.2
click at [738, 303] on div "Learner Interaction" at bounding box center [751, 295] width 158 height 44
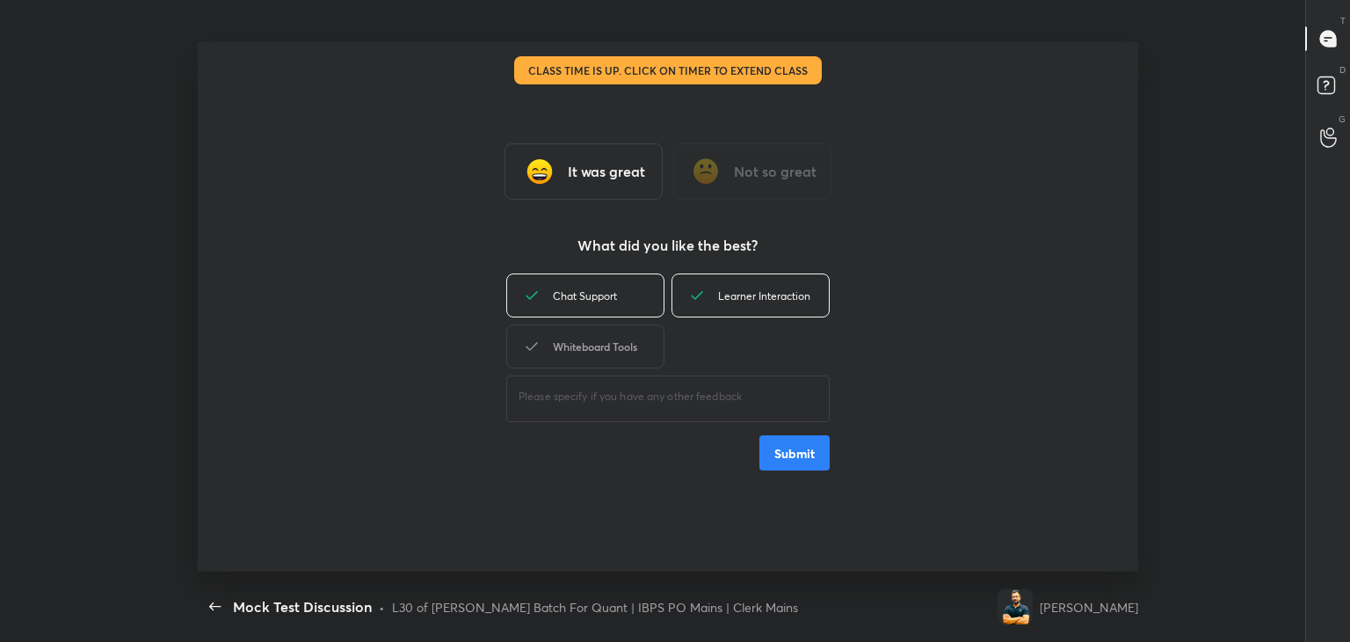
click at [636, 341] on div "Whiteboard Tools" at bounding box center [585, 346] width 158 height 44
type textarea "x"
click at [786, 450] on button "Submit" at bounding box center [794, 452] width 70 height 35
